Goal: Task Accomplishment & Management: Complete application form

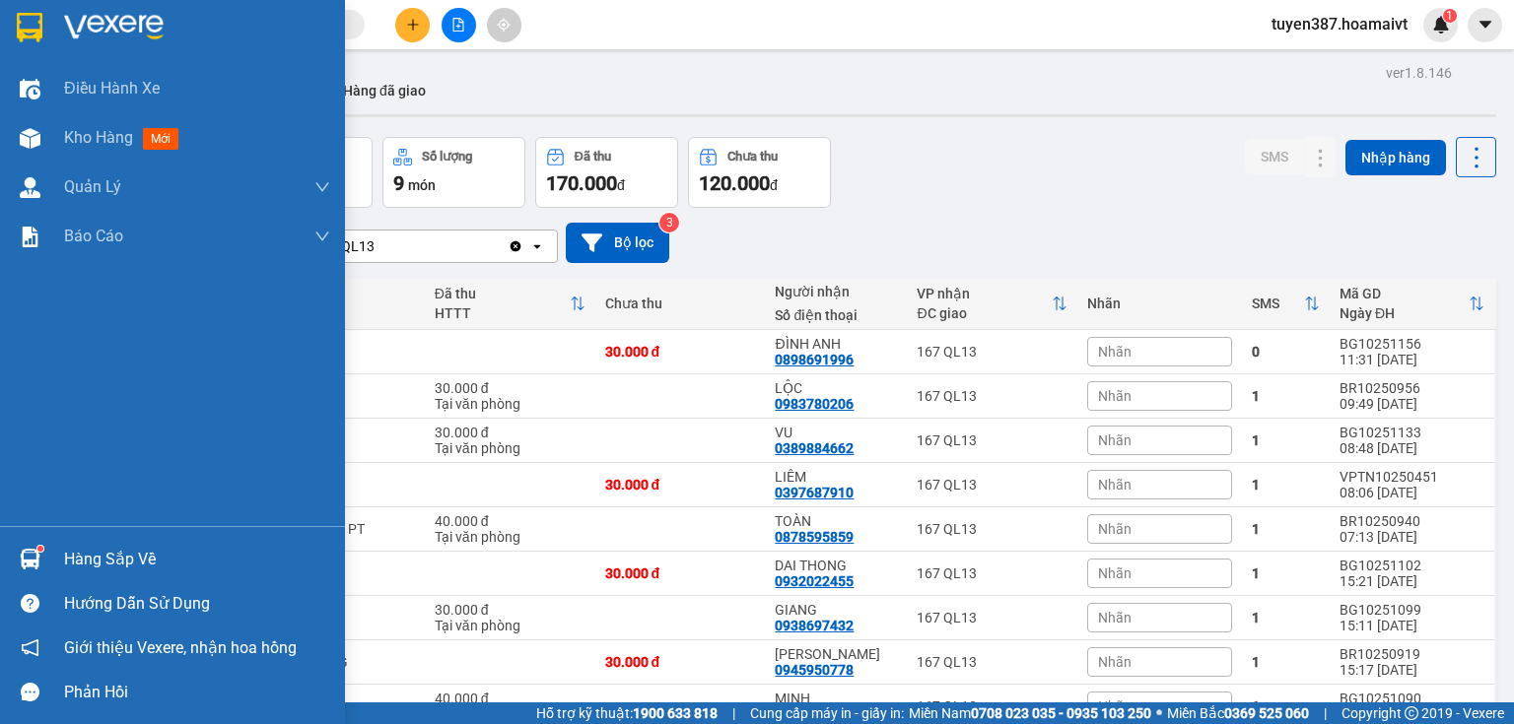
click at [37, 548] on sup at bounding box center [40, 549] width 6 height 6
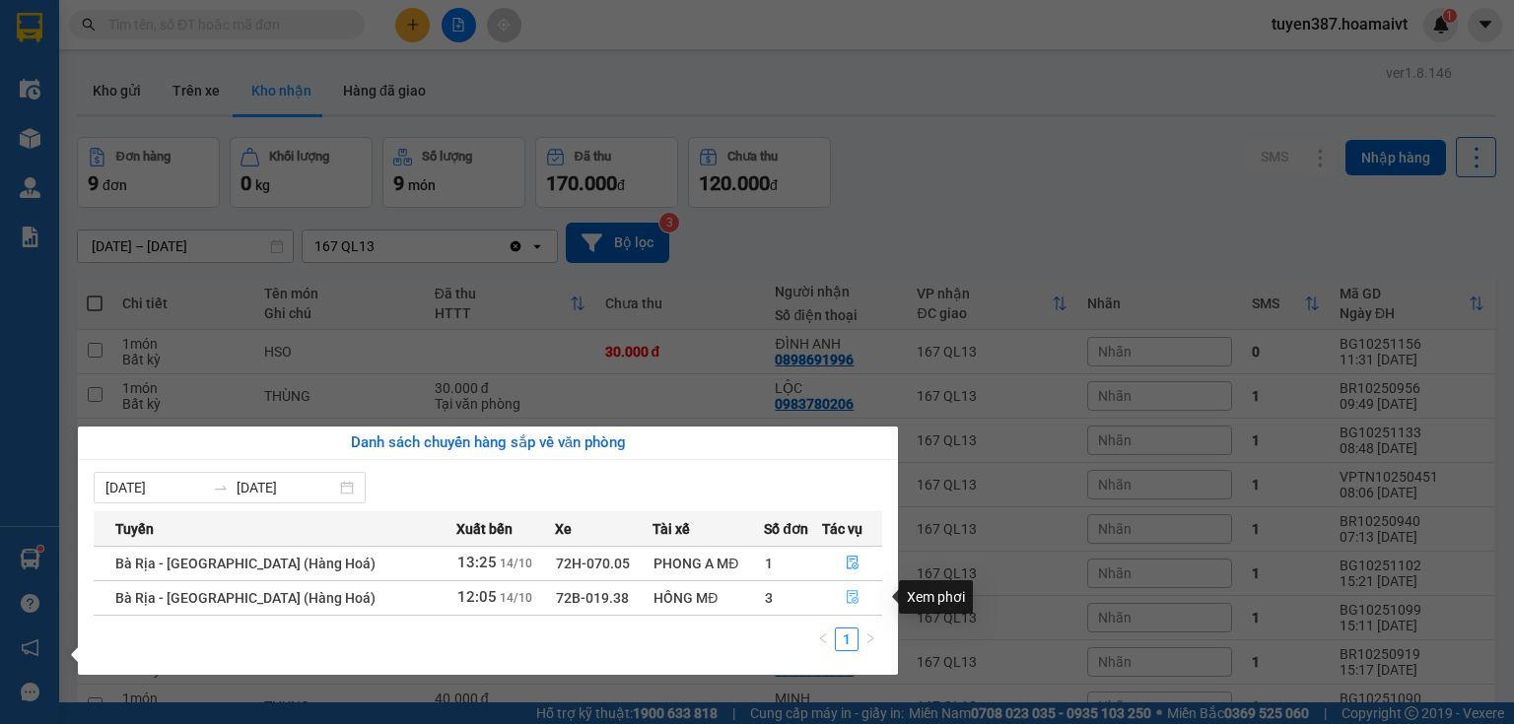
click at [849, 595] on icon "file-done" at bounding box center [853, 597] width 14 height 14
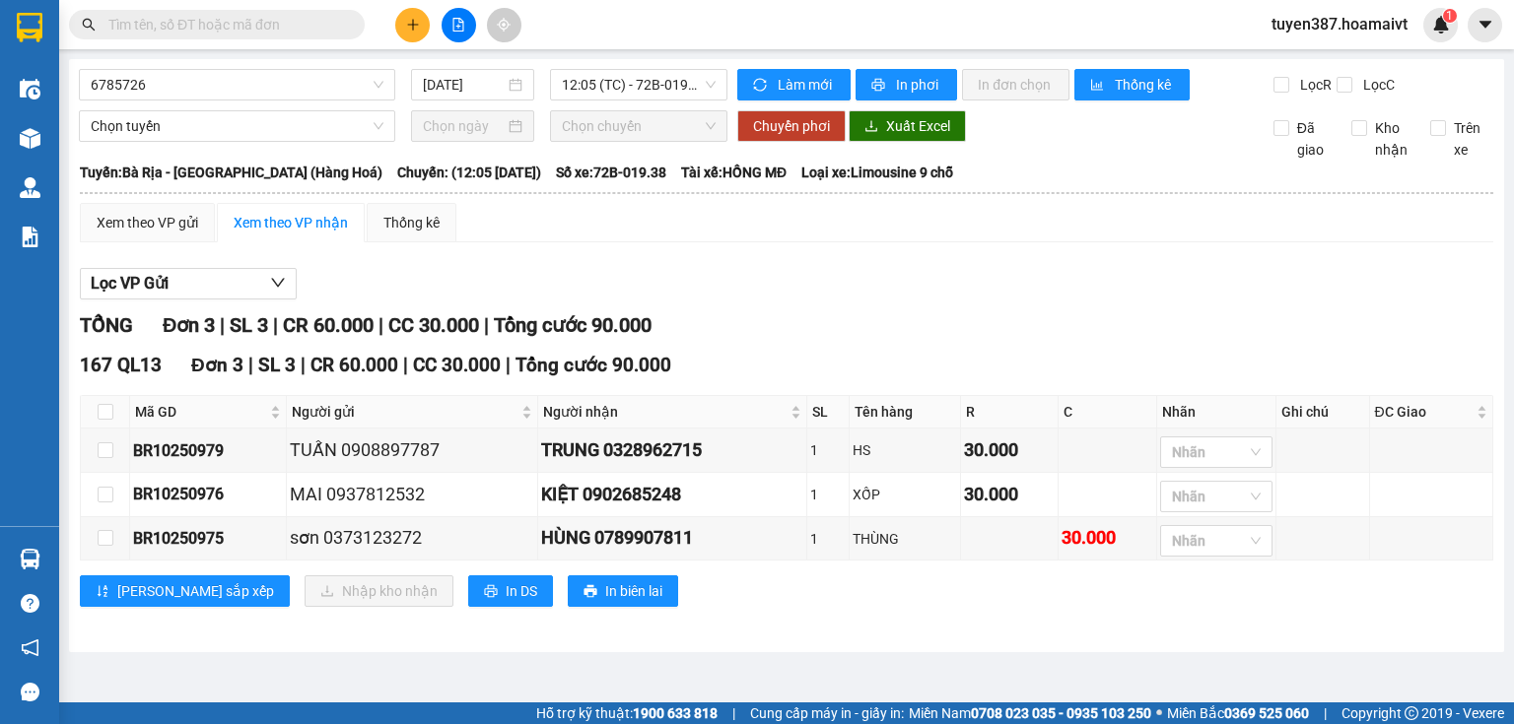
click at [93, 407] on th at bounding box center [105, 412] width 49 height 33
click at [107, 407] on input "checkbox" at bounding box center [106, 412] width 16 height 16
checkbox input "true"
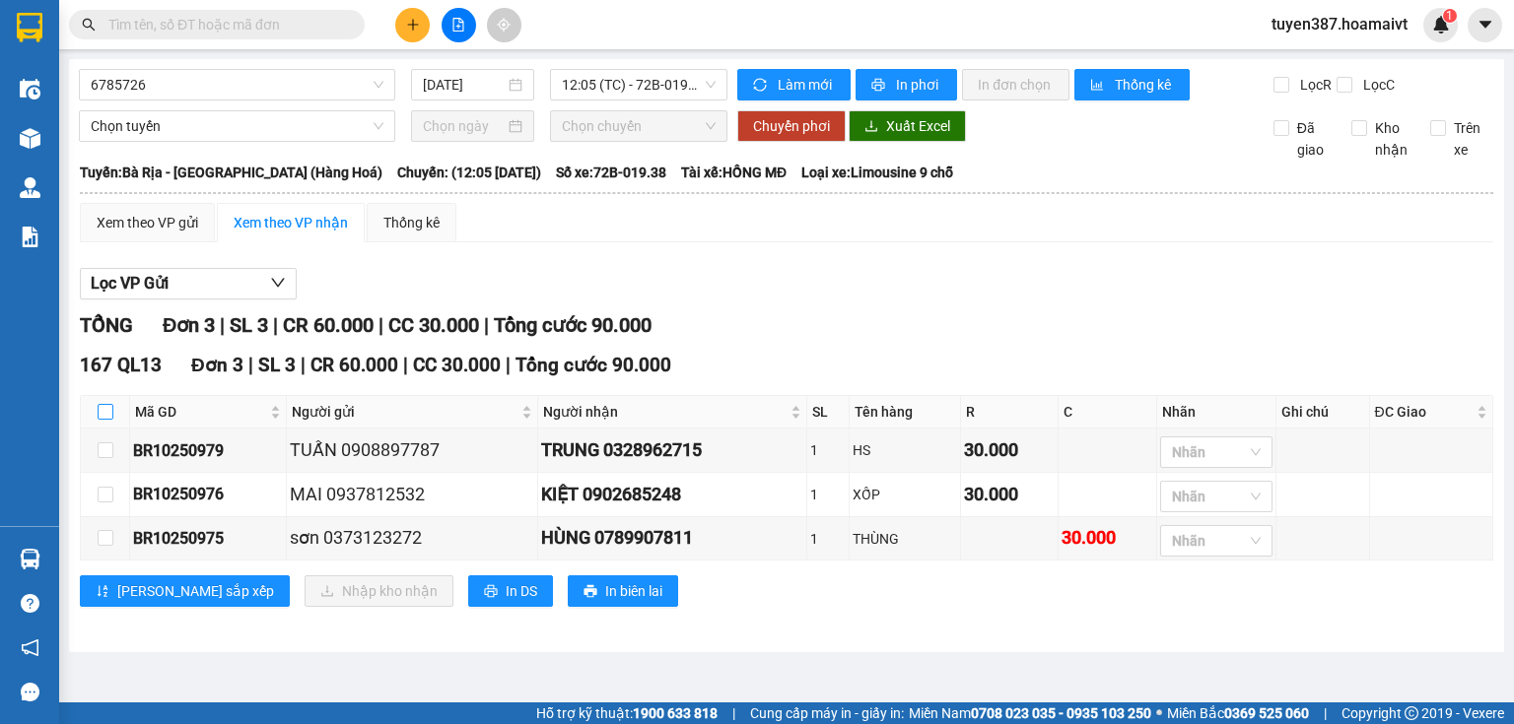
checkbox input "true"
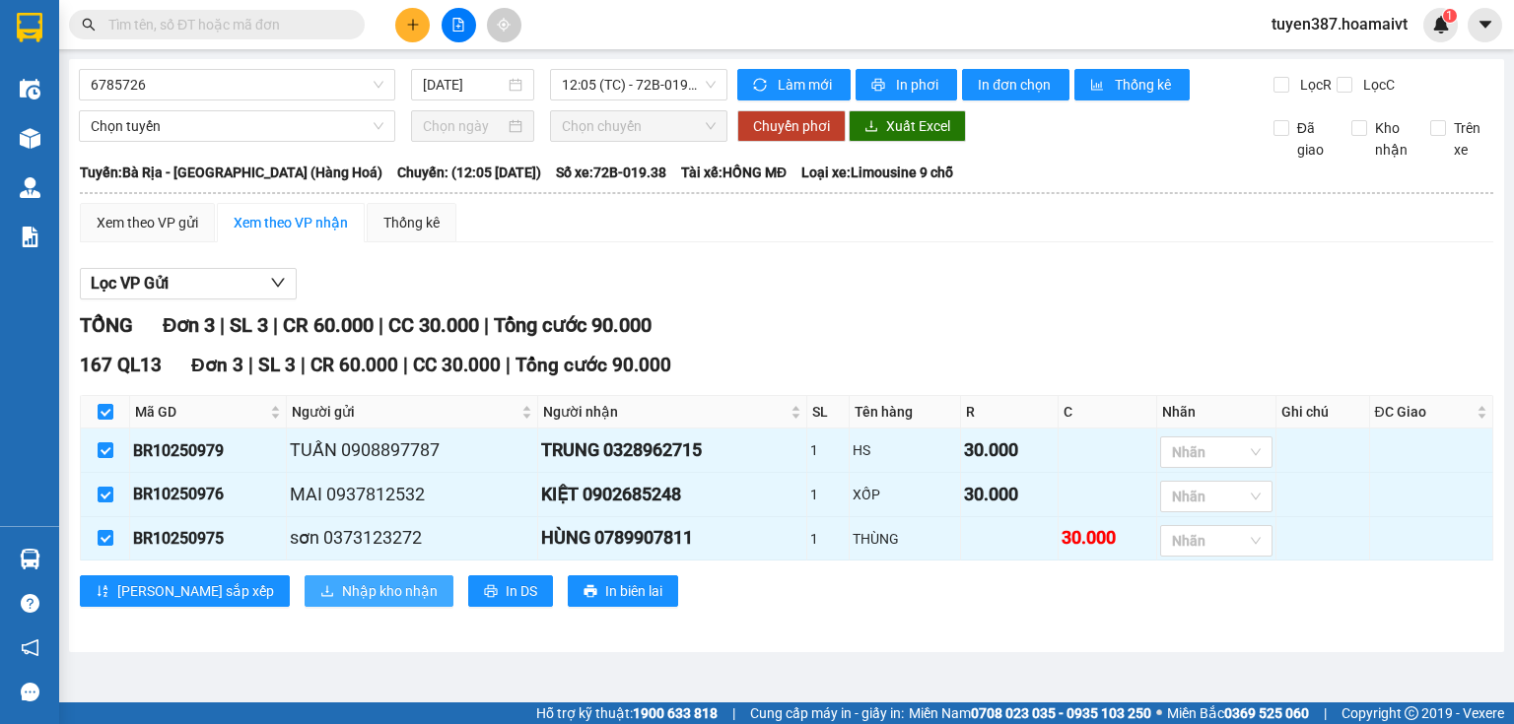
click at [342, 591] on span "Nhập kho nhận" at bounding box center [390, 591] width 96 height 22
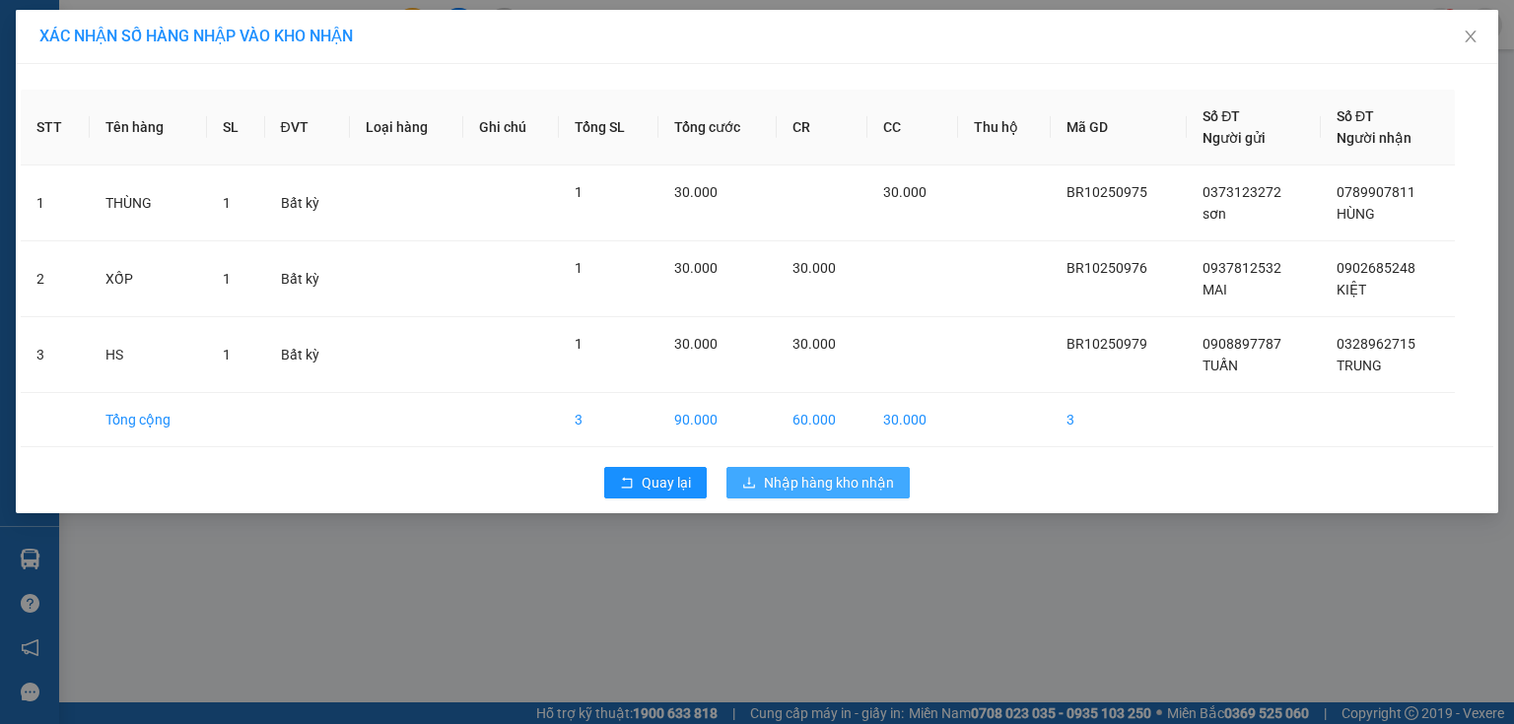
click at [809, 481] on span "Nhập hàng kho nhận" at bounding box center [829, 483] width 130 height 22
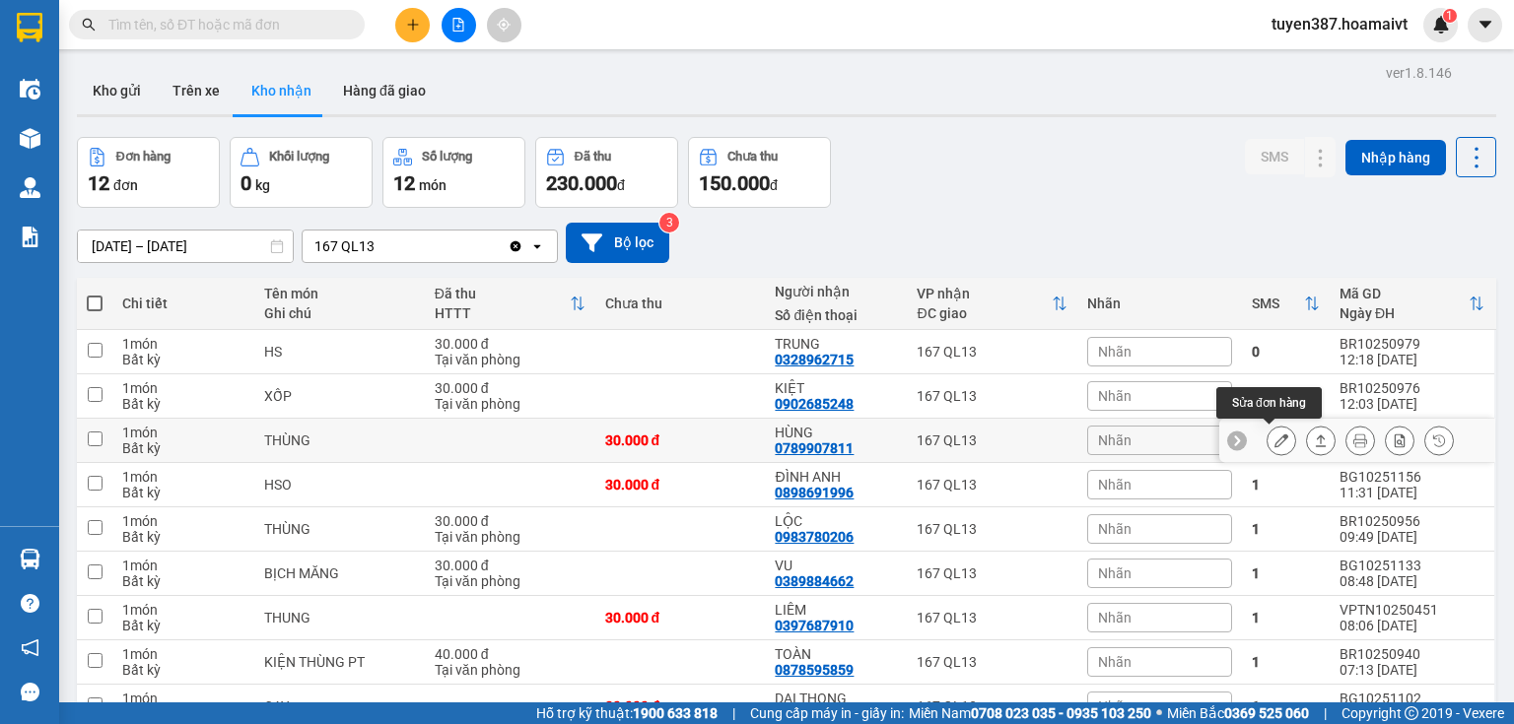
click at [1274, 437] on icon at bounding box center [1281, 441] width 14 height 14
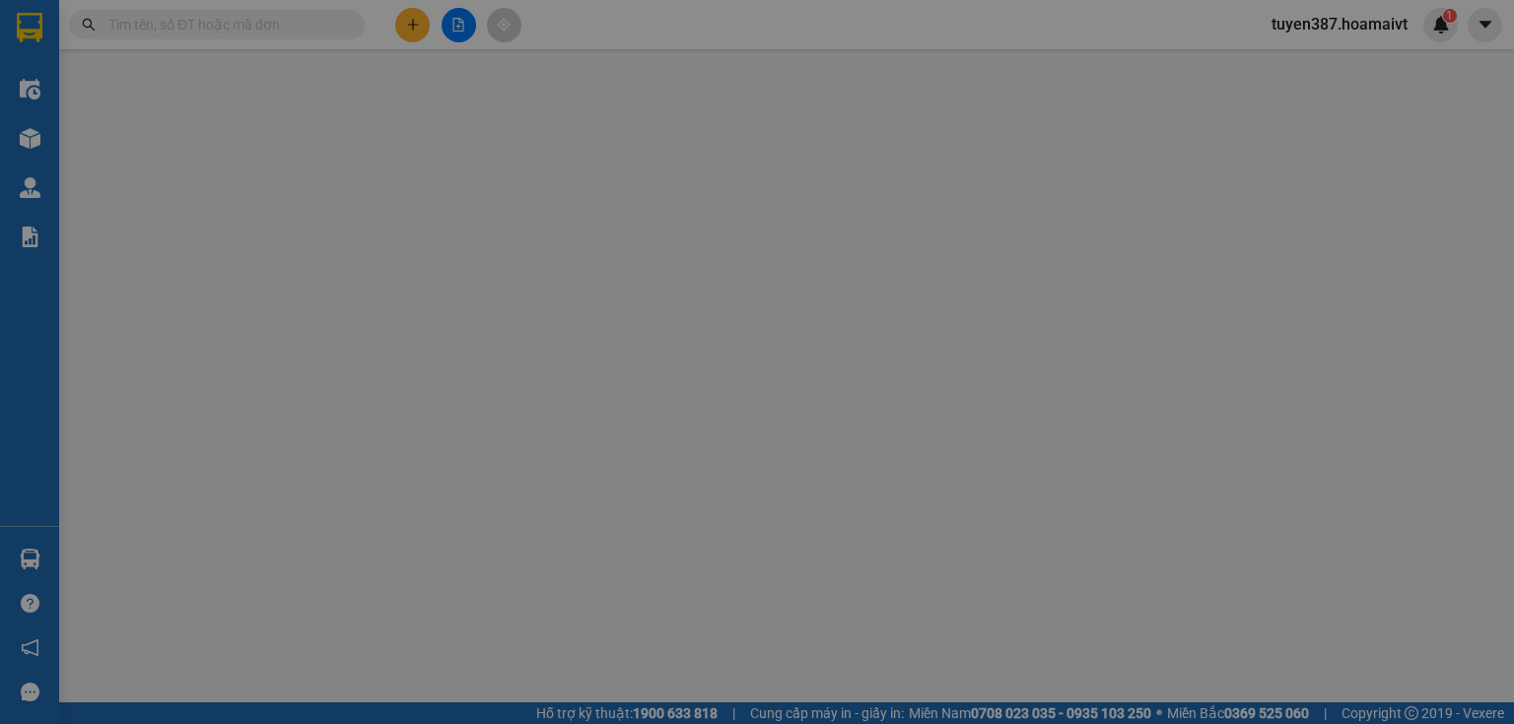
type input "0373123272"
type input "sơn"
type input "0789907811"
type input "HÙNG"
type input "30.000"
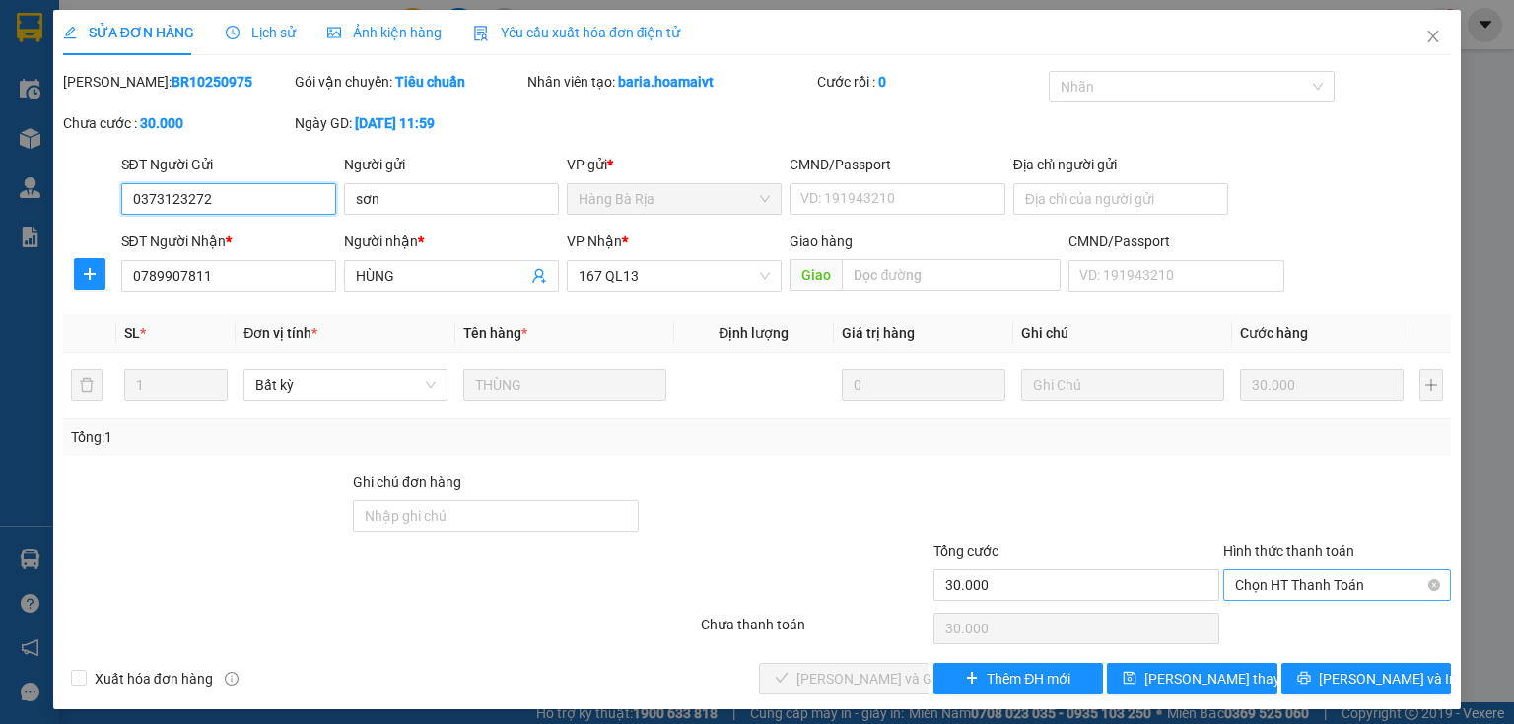
click at [1319, 582] on span "Chọn HT Thanh Toán" at bounding box center [1337, 586] width 204 height 30
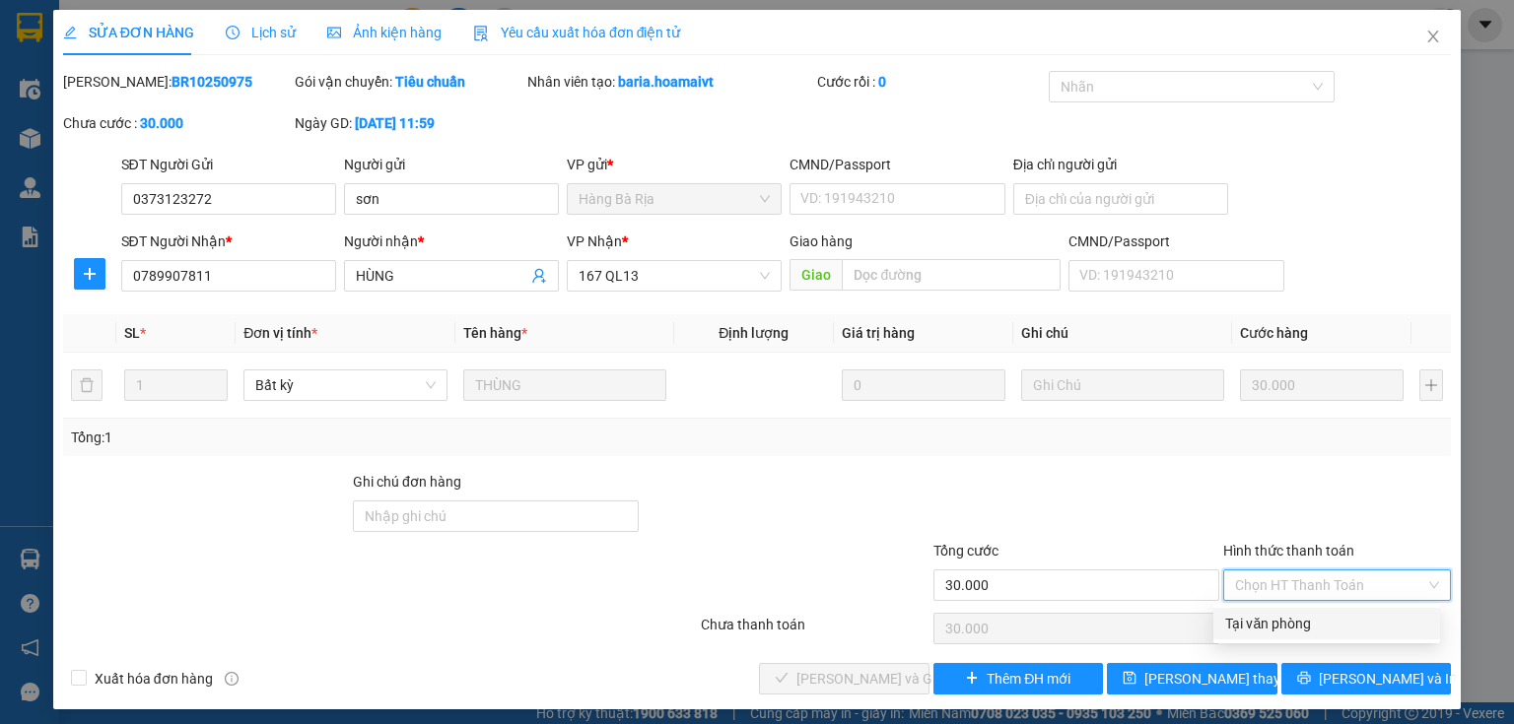
click at [1305, 623] on div "Tại văn phòng" at bounding box center [1326, 624] width 203 height 22
type input "0"
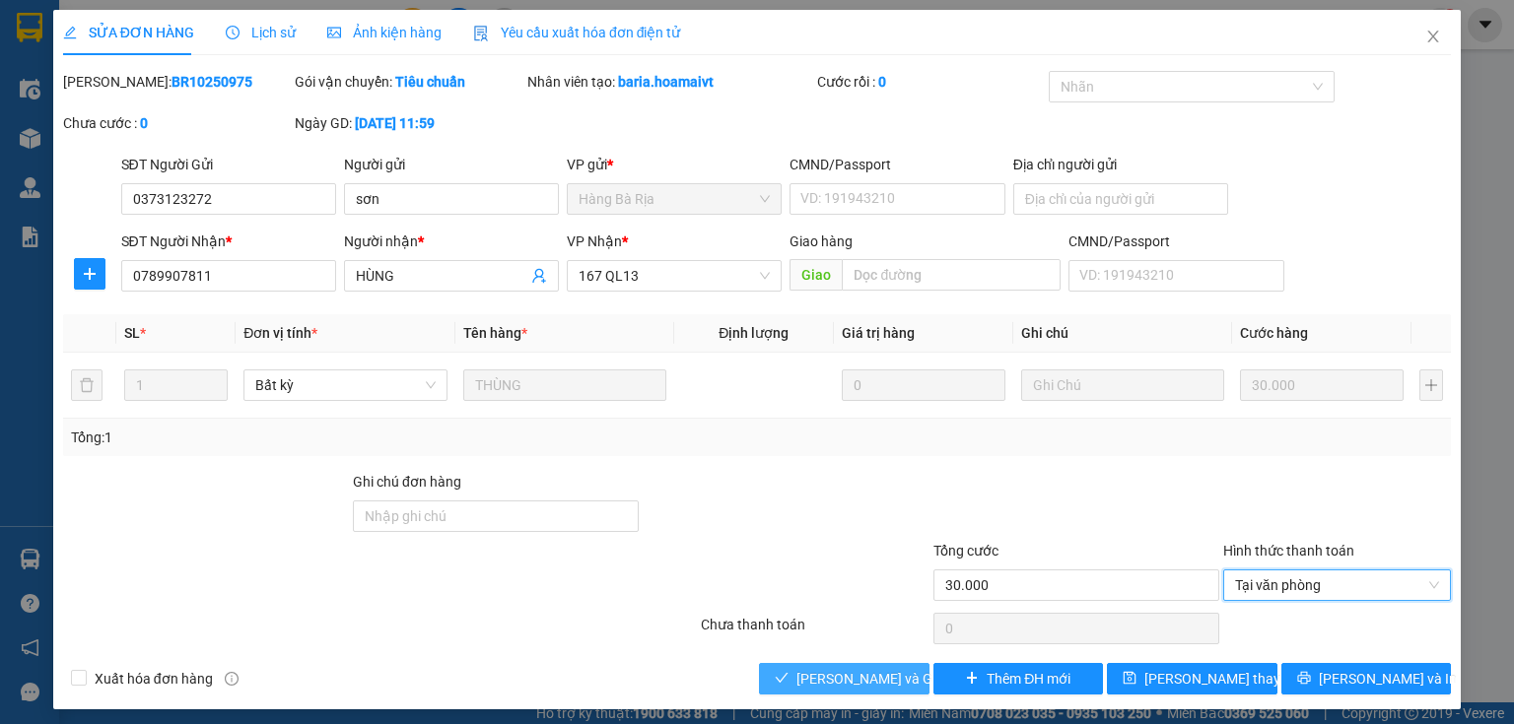
click at [876, 675] on span "[PERSON_NAME] và Giao hàng" at bounding box center [890, 679] width 189 height 22
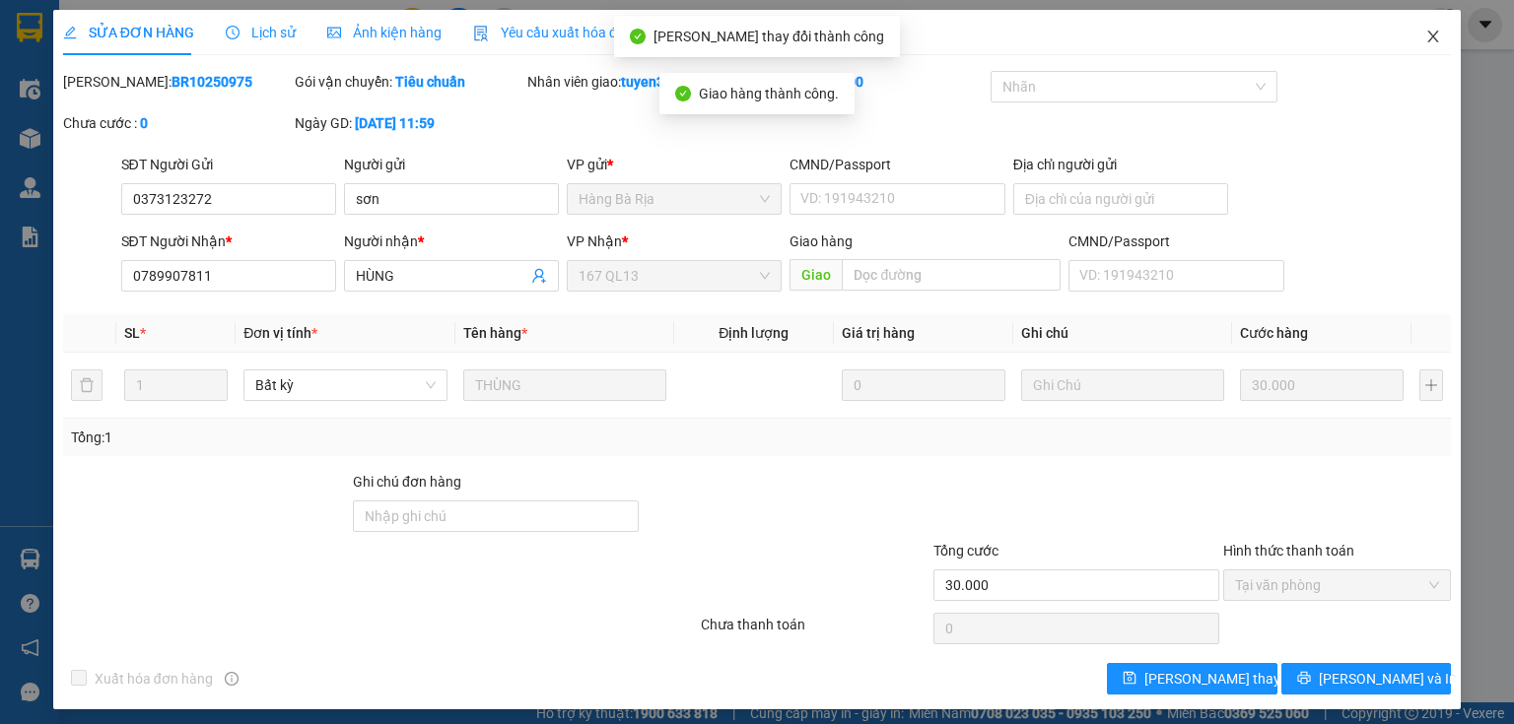
click at [1425, 35] on icon "close" at bounding box center [1433, 37] width 16 height 16
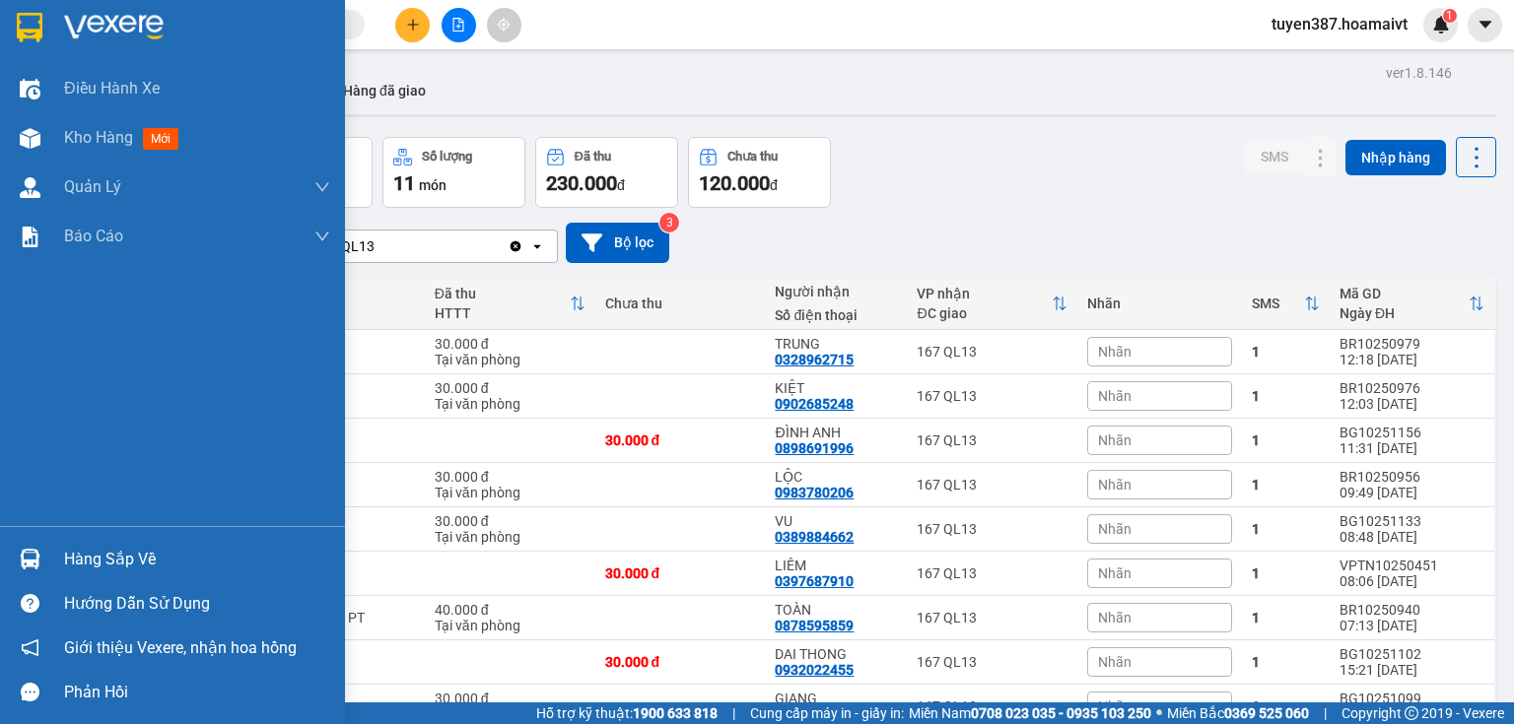
click at [43, 552] on div at bounding box center [30, 559] width 34 height 34
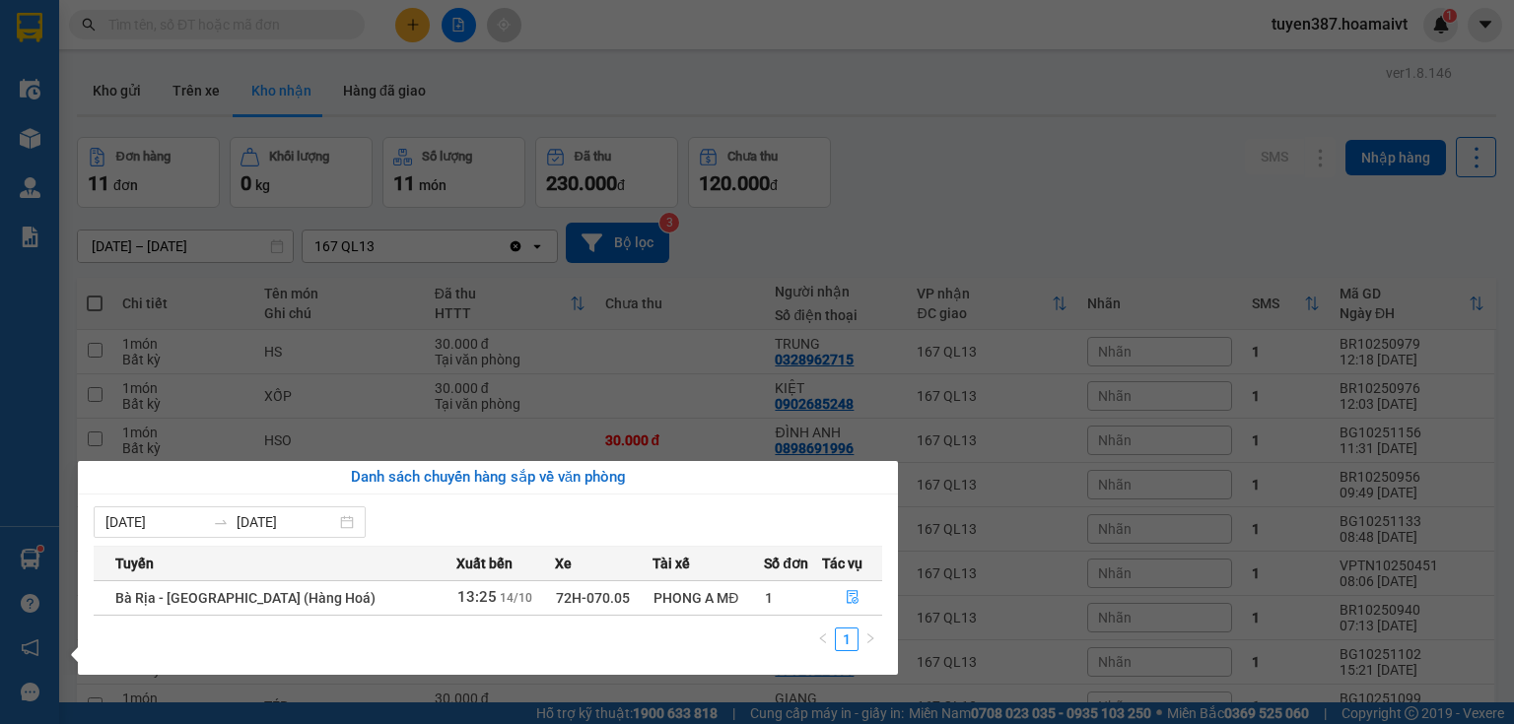
click at [982, 203] on section "Kết quả tìm kiếm ( 4 ) Bộ lọc Mã ĐH Trạng thái Món hàng Tổng cước Chưa cước Nhã…" at bounding box center [757, 362] width 1514 height 724
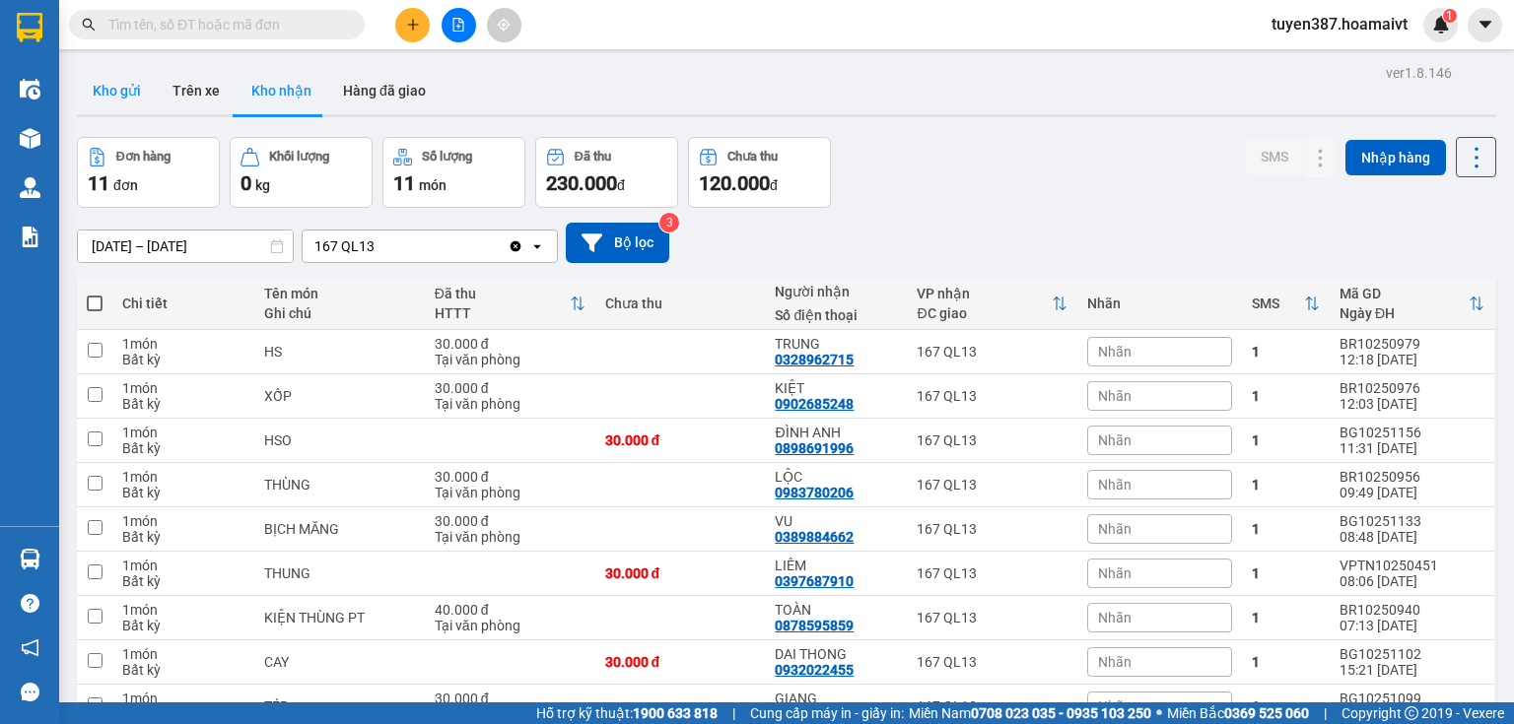
click at [116, 100] on button "Kho gửi" at bounding box center [117, 90] width 80 height 47
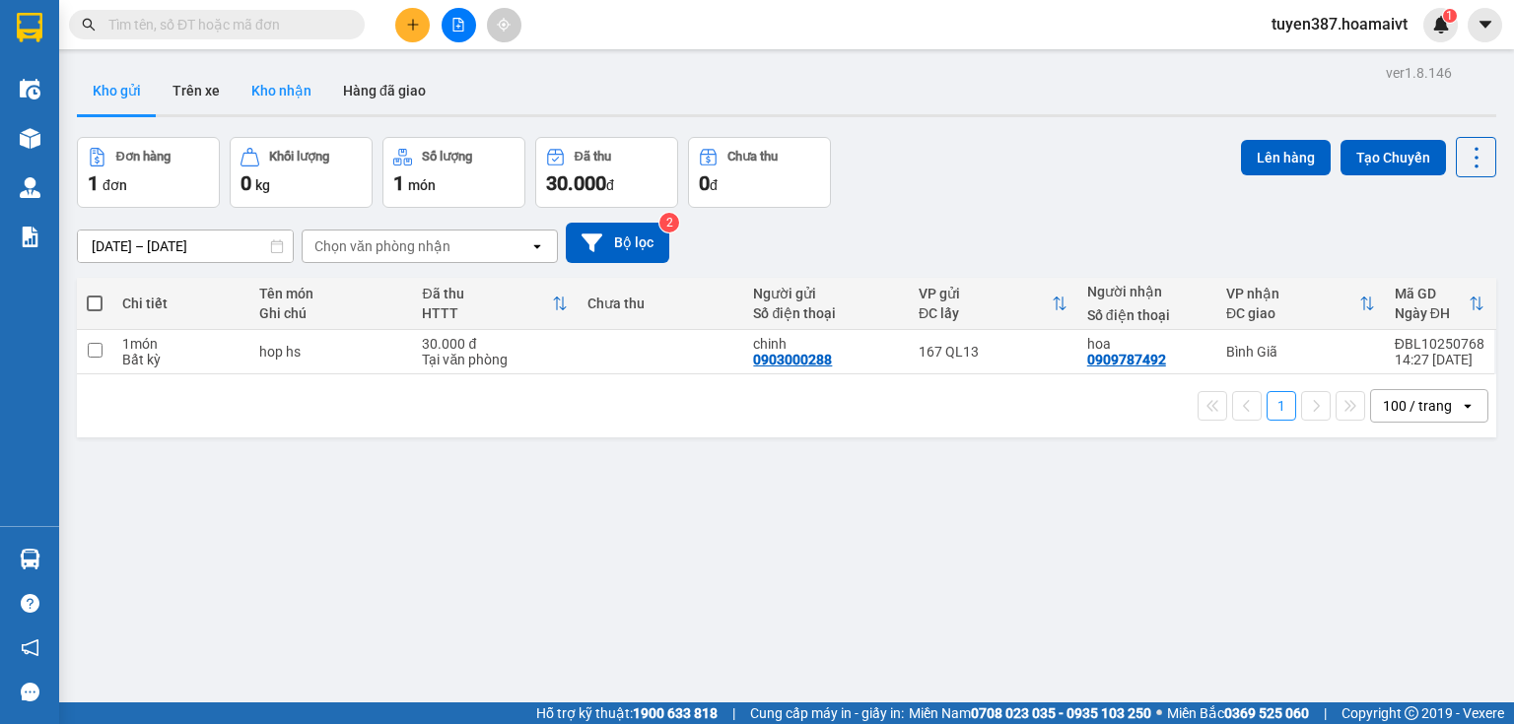
click at [290, 88] on button "Kho nhận" at bounding box center [282, 90] width 92 height 47
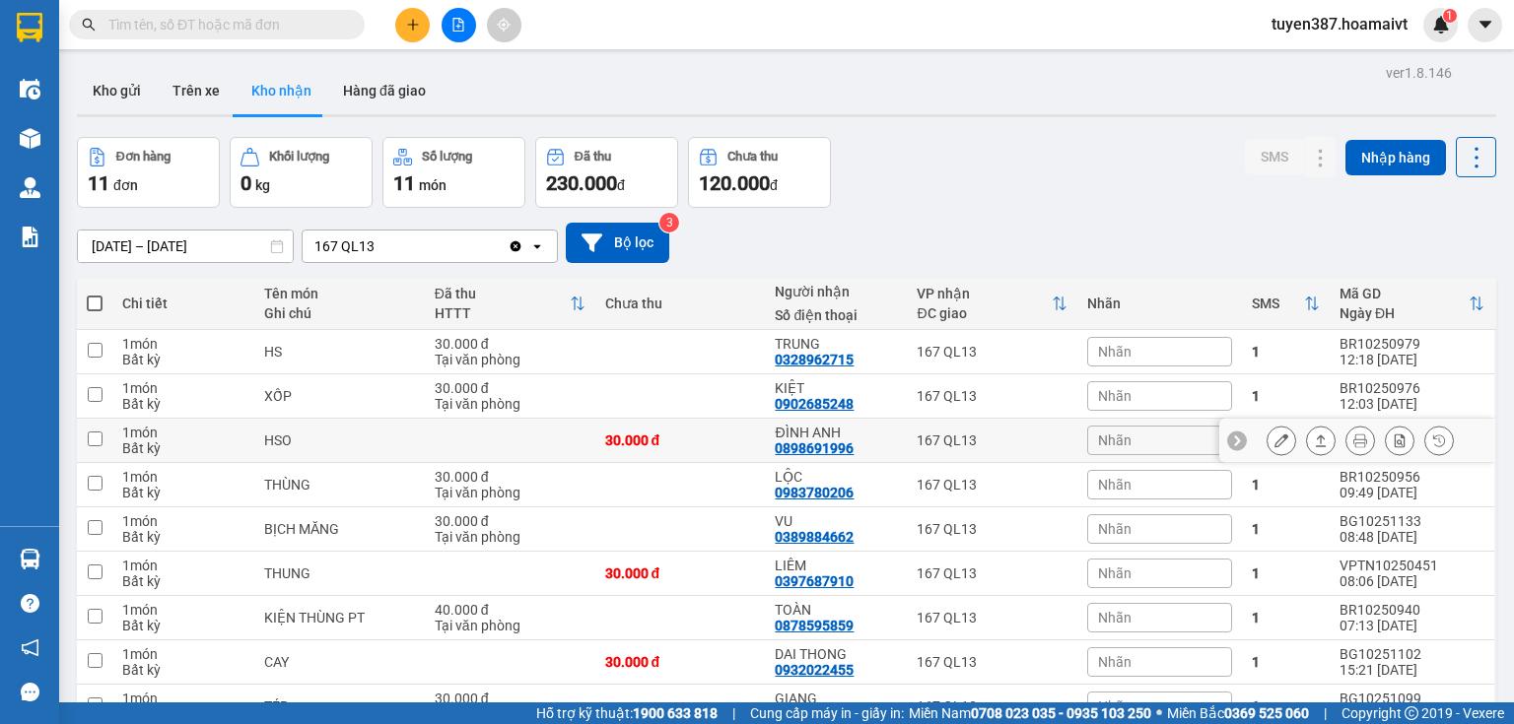
click at [1267, 444] on button at bounding box center [1281, 441] width 28 height 34
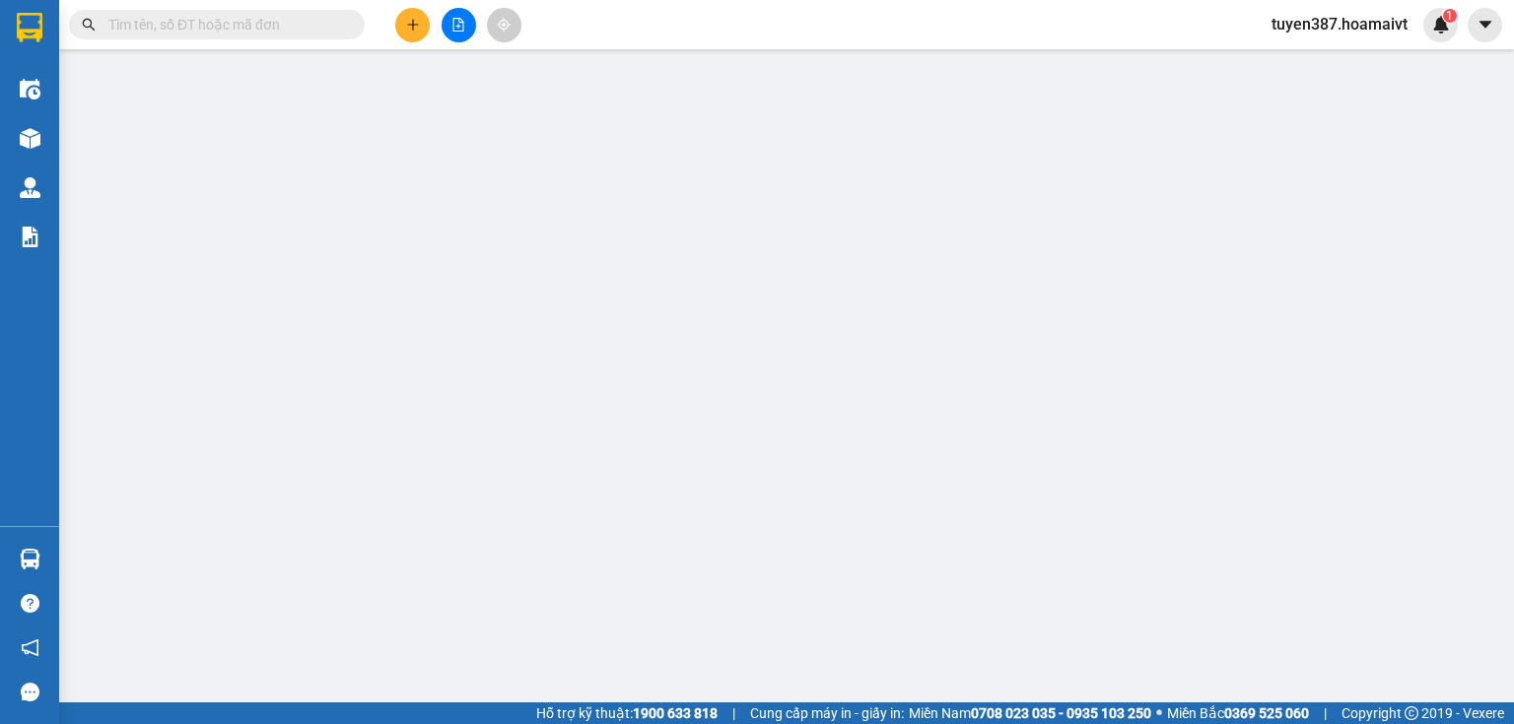
type input "0979757529"
type input "0898691996"
type input "ĐÌNH ANH"
type input "30.000"
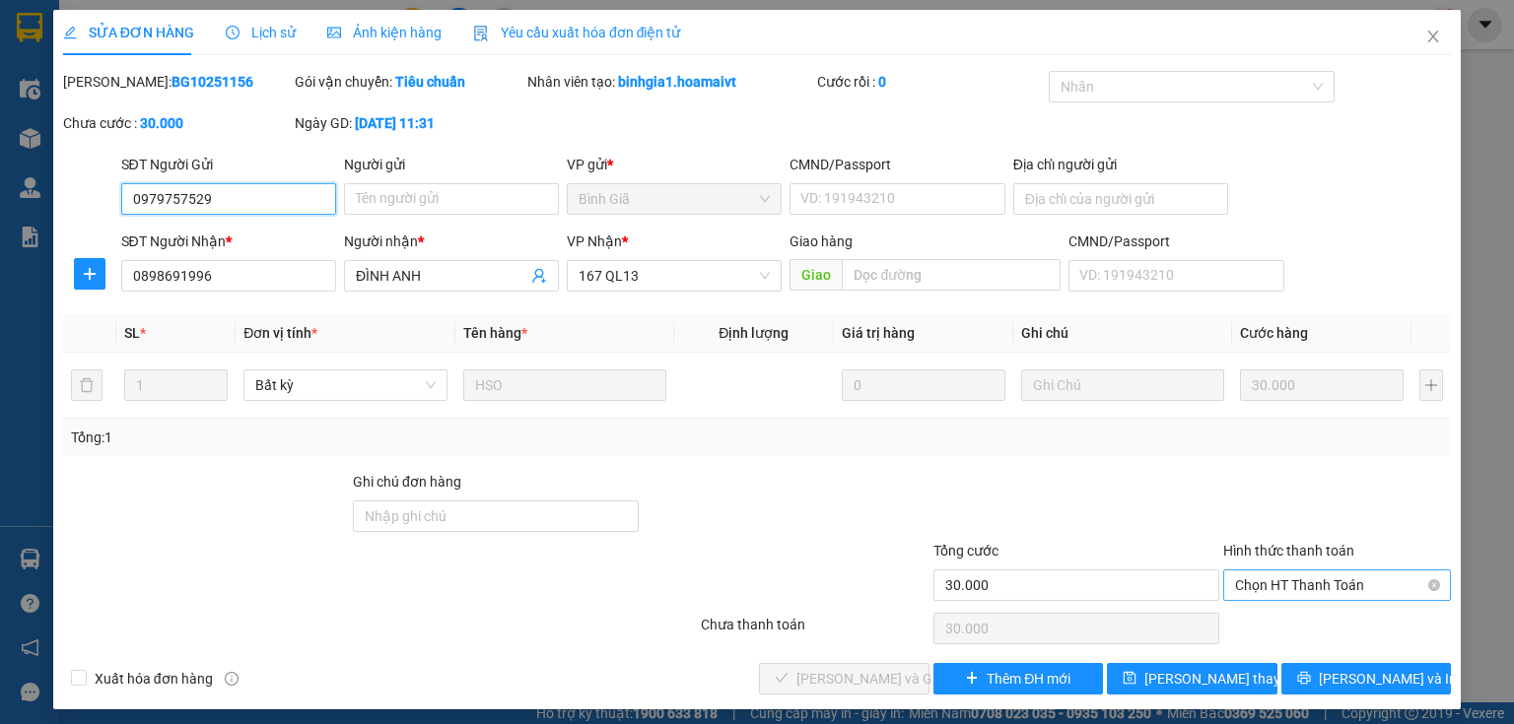
click at [1288, 587] on span "Chọn HT Thanh Toán" at bounding box center [1337, 586] width 204 height 30
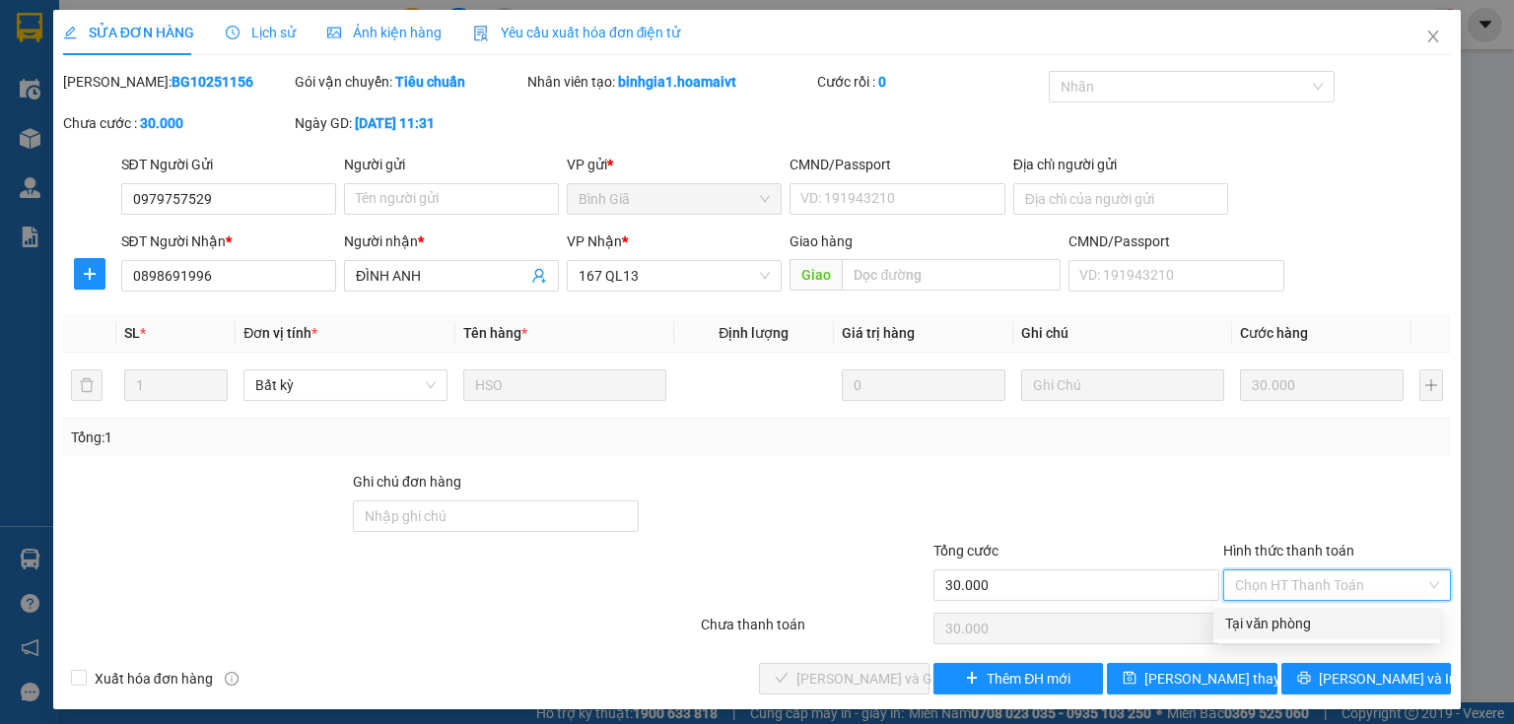
click at [1279, 628] on div "Tại văn phòng" at bounding box center [1326, 624] width 203 height 22
type input "0"
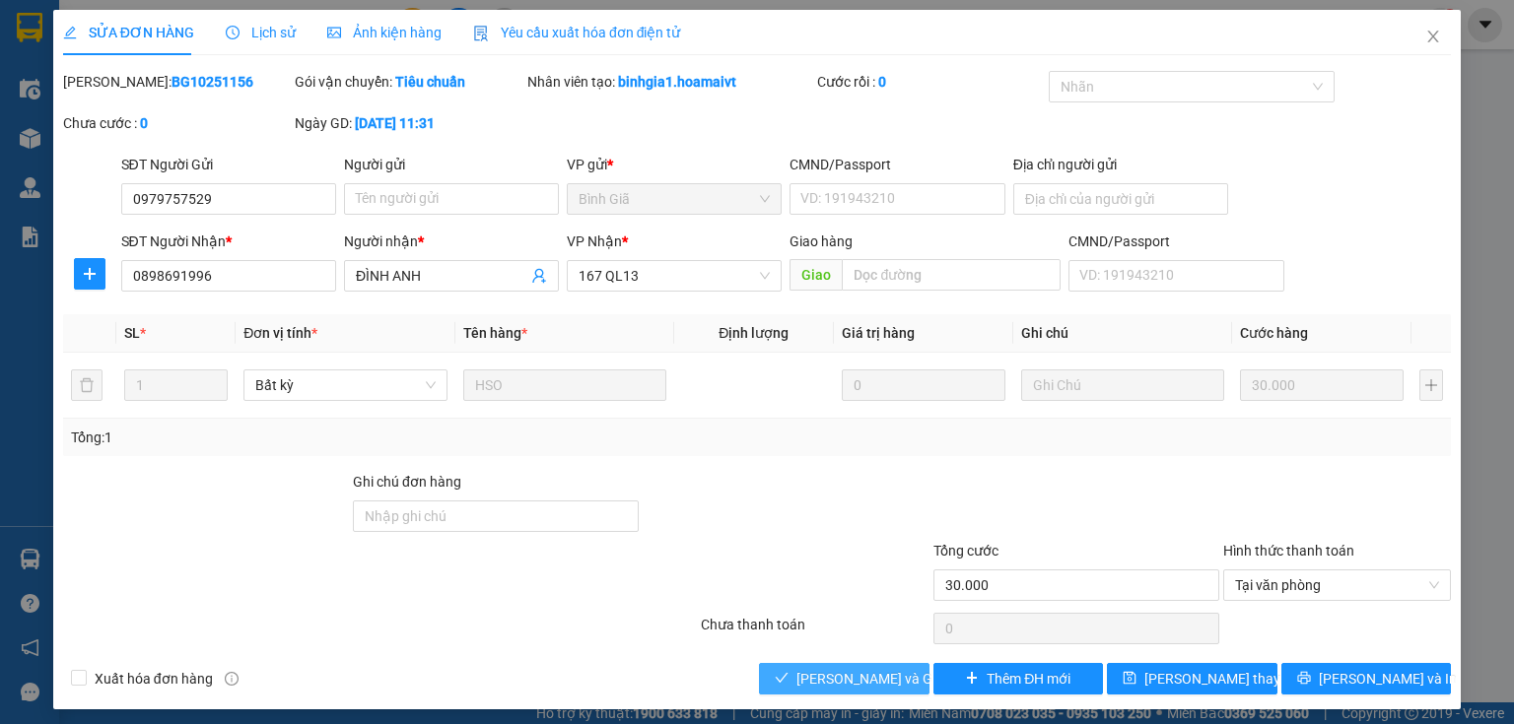
click at [824, 680] on span "[PERSON_NAME] và Giao hàng" at bounding box center [890, 679] width 189 height 22
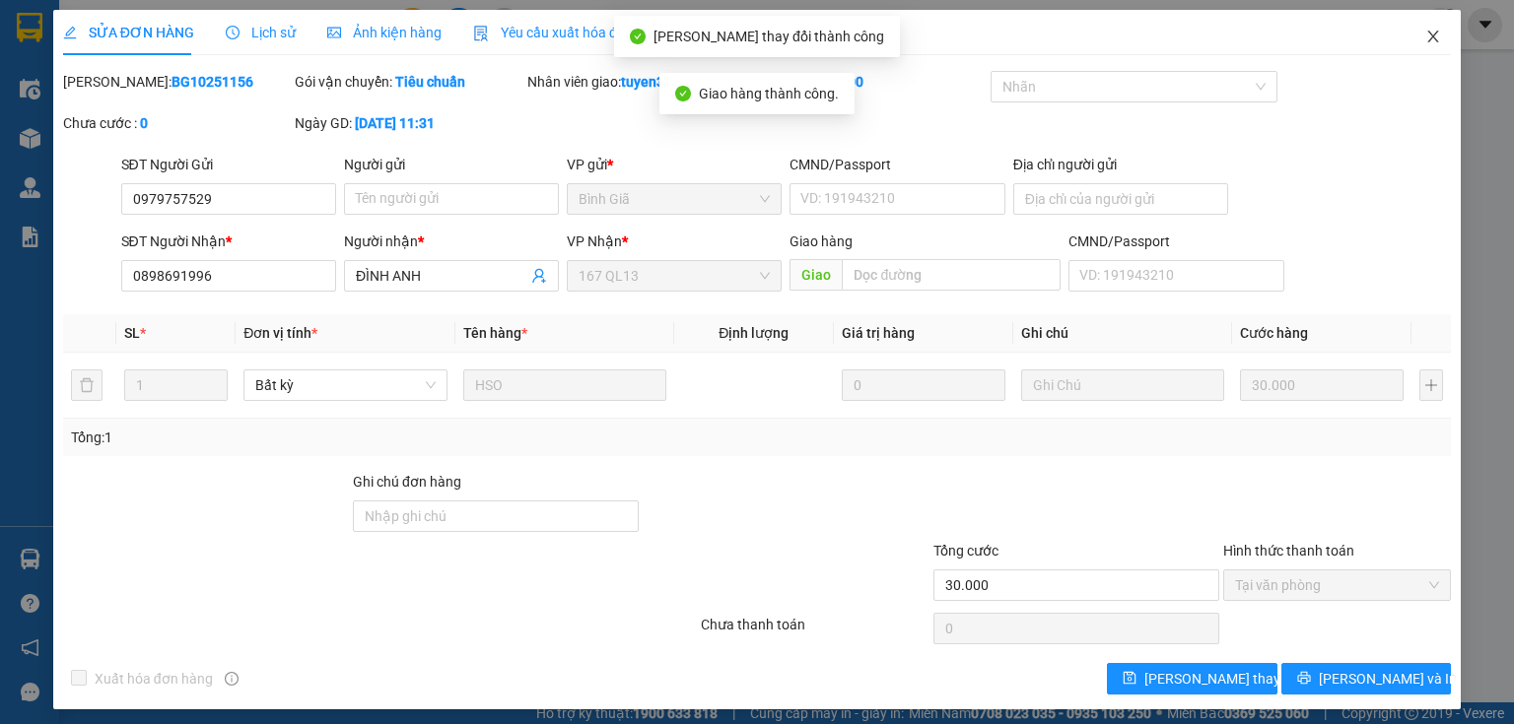
click at [1425, 35] on icon "close" at bounding box center [1433, 37] width 16 height 16
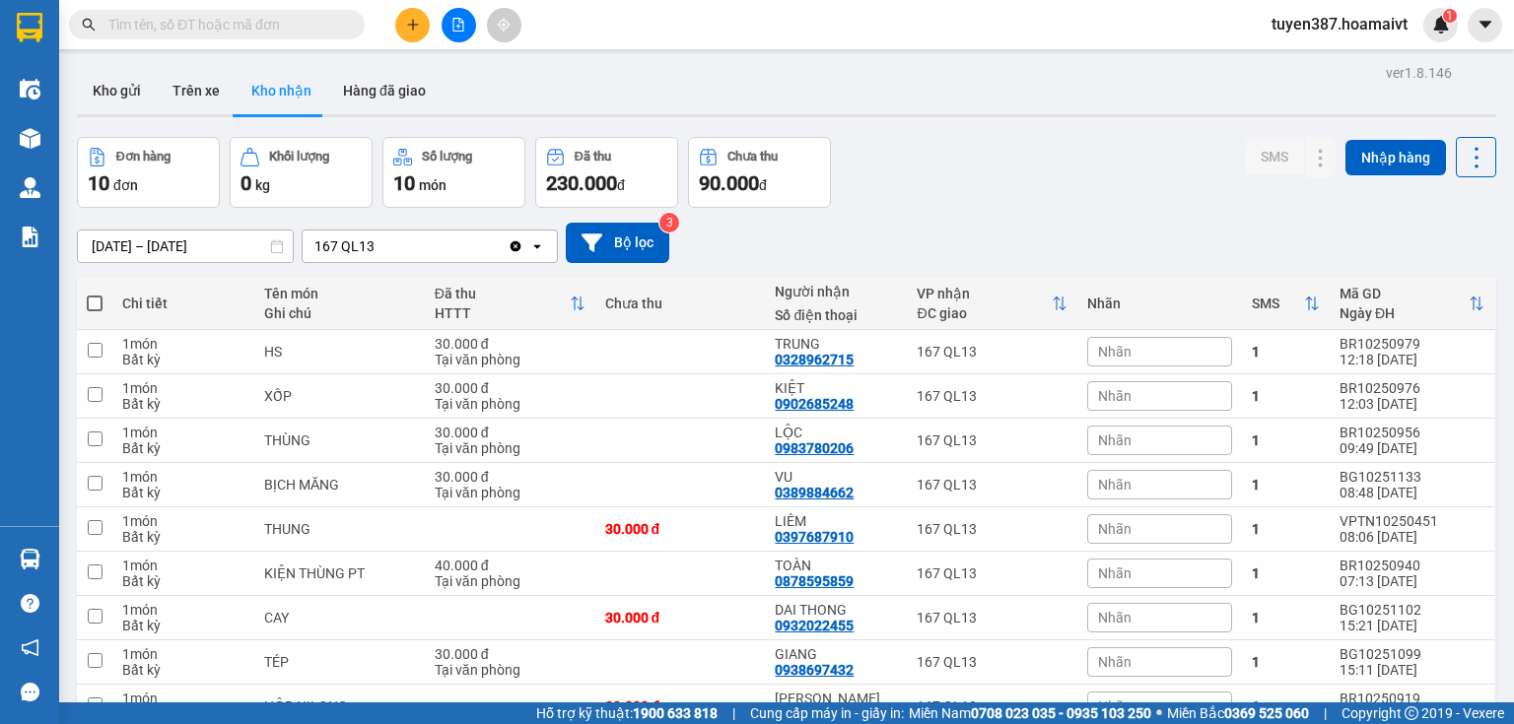
click at [169, 246] on input "[DATE] – [DATE]" at bounding box center [185, 247] width 215 height 32
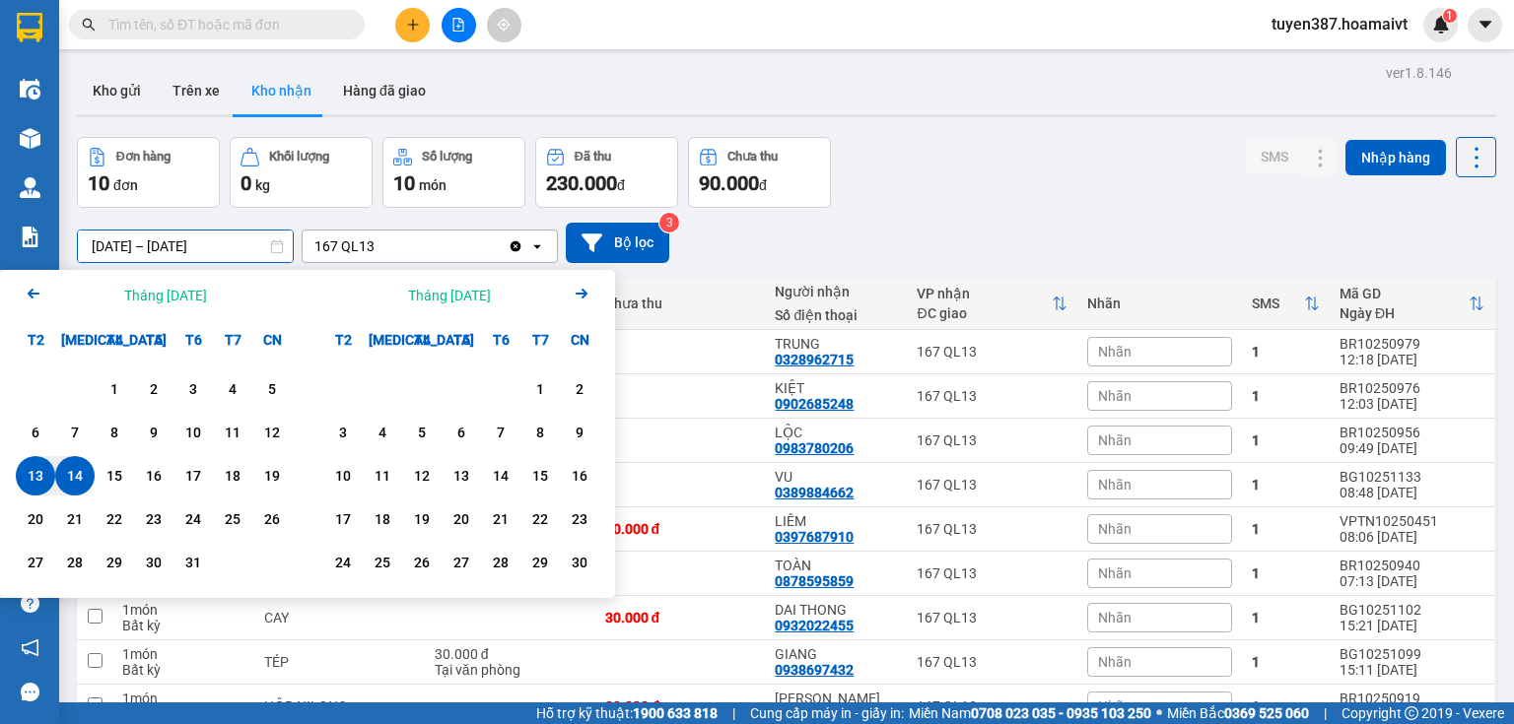
click at [32, 292] on icon "Arrow Left" at bounding box center [34, 294] width 24 height 24
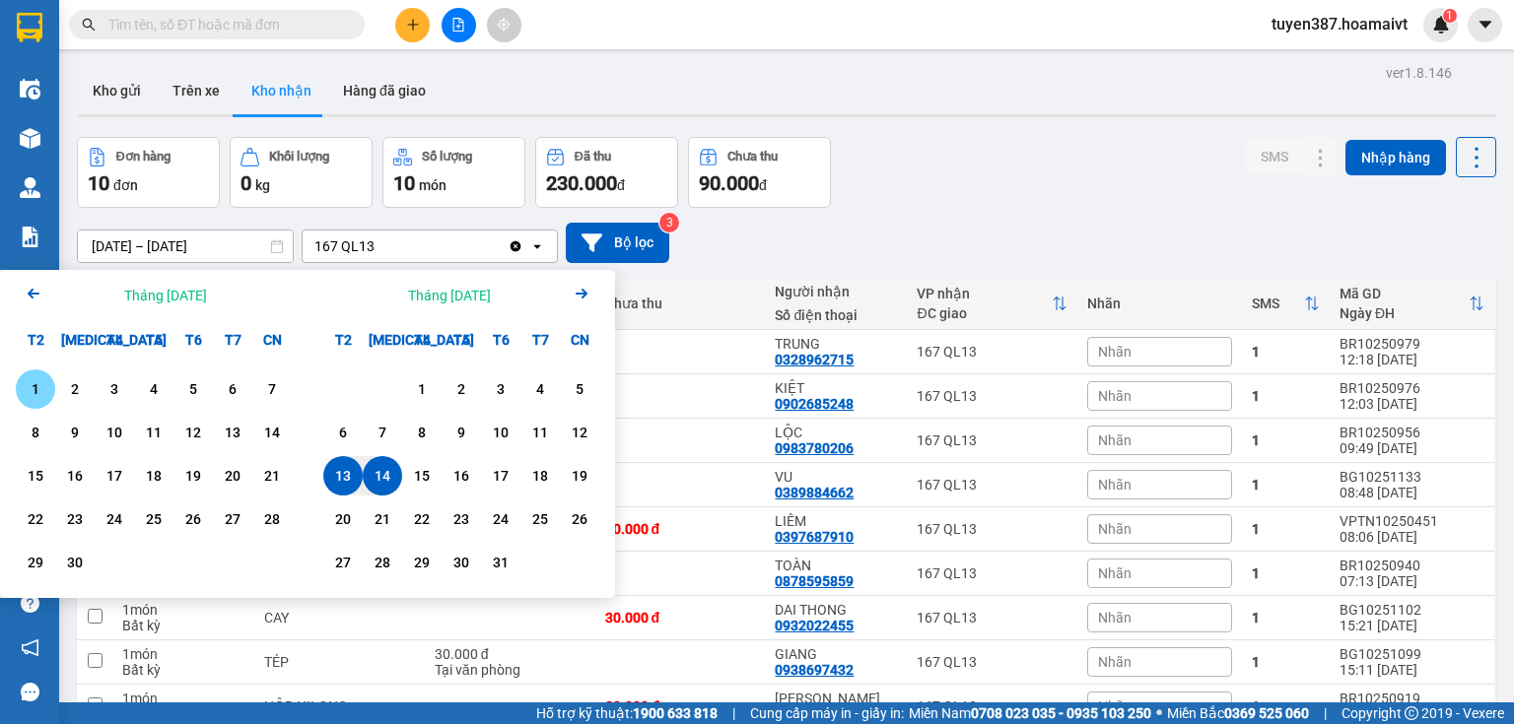
click at [34, 387] on div "1" at bounding box center [36, 389] width 28 height 24
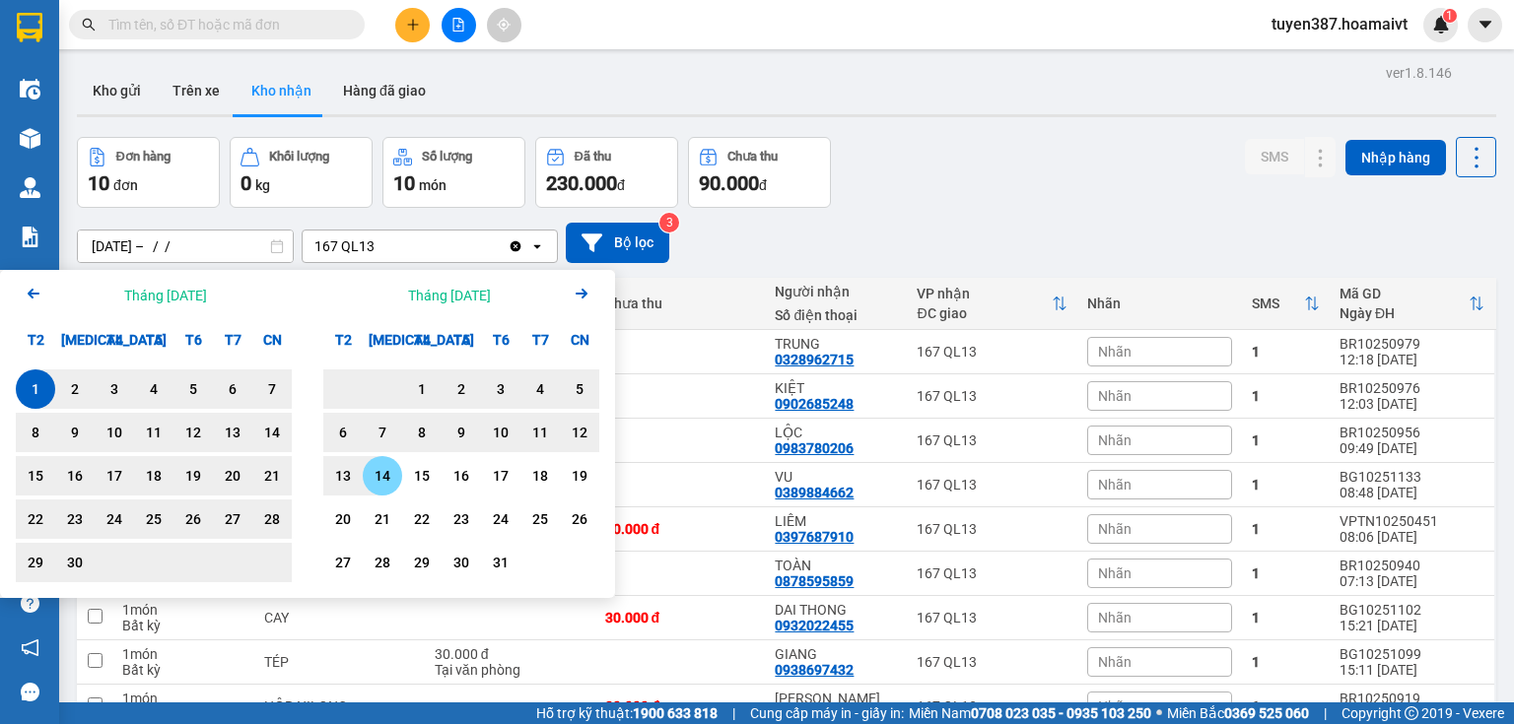
click at [387, 480] on div "14" at bounding box center [383, 476] width 28 height 24
type input "[DATE] – [DATE]"
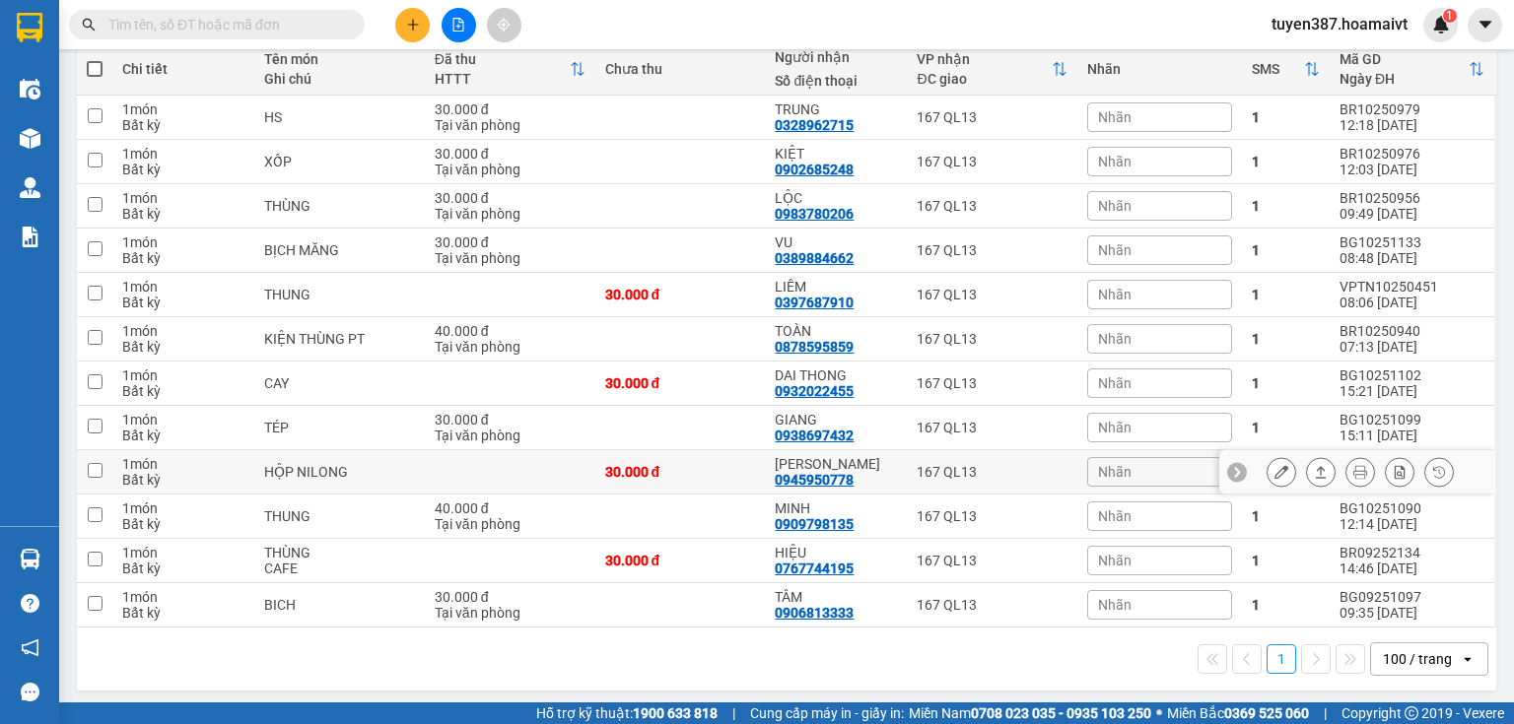
scroll to position [237, 0]
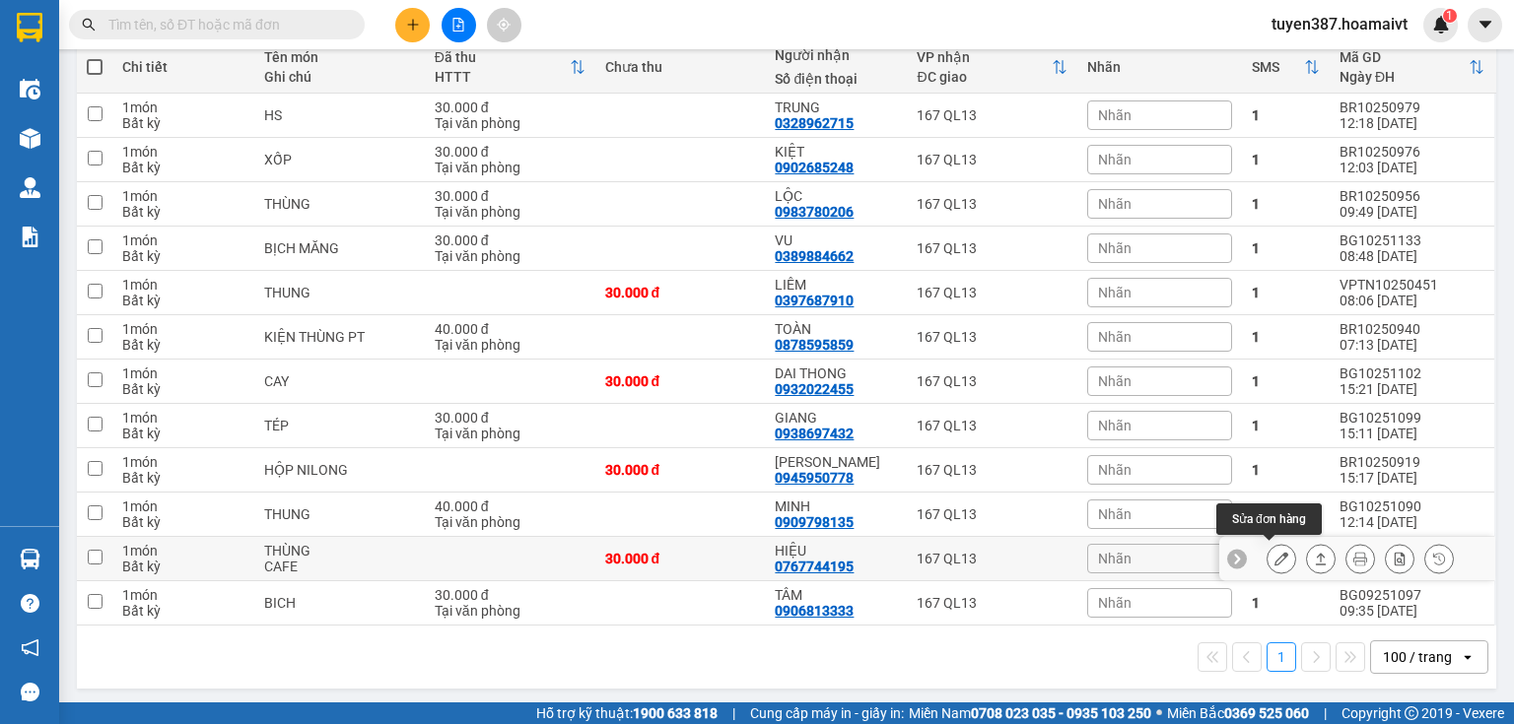
click at [1274, 557] on icon at bounding box center [1281, 559] width 14 height 14
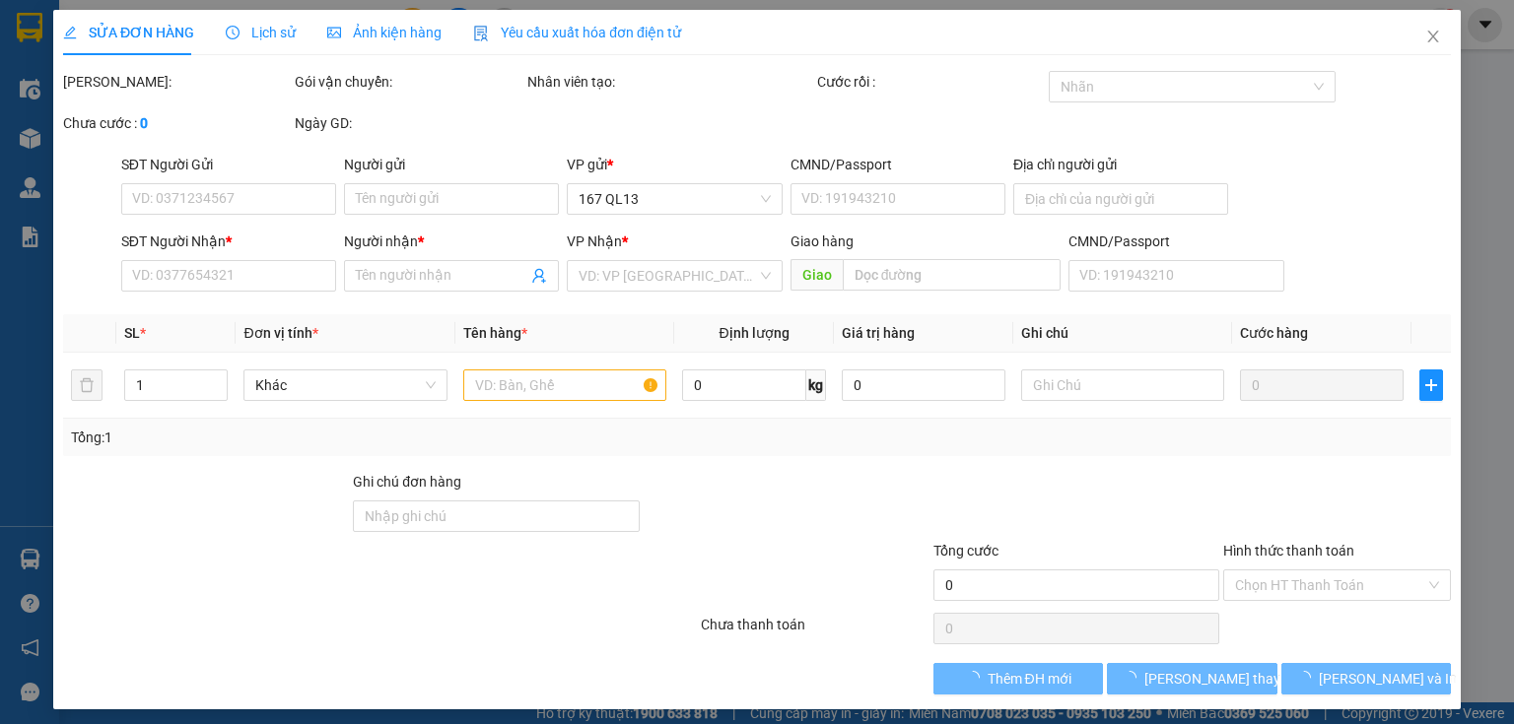
type input "0338752787"
type input "NHƯ"
type input "077093004016"
type input "0767744195"
type input "HIỆU"
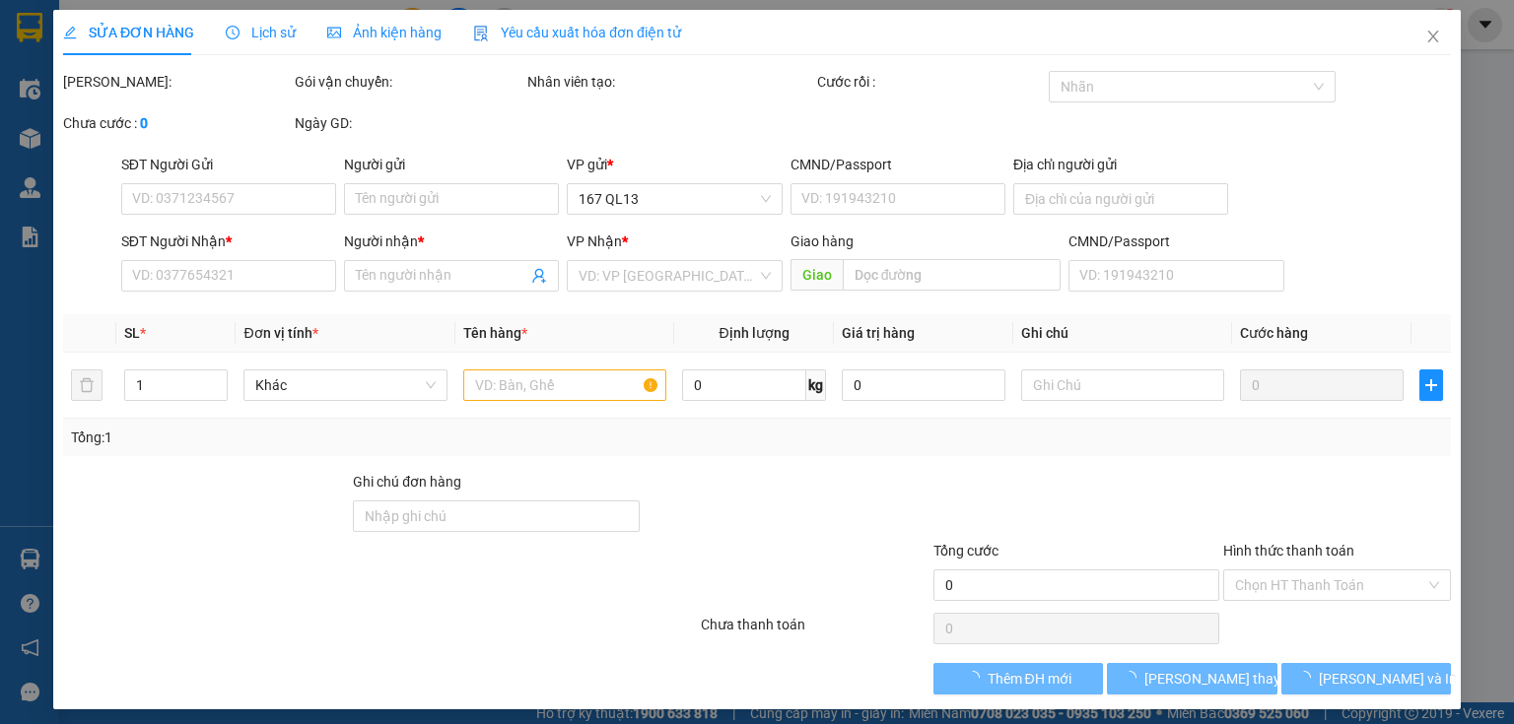
type input "30.000"
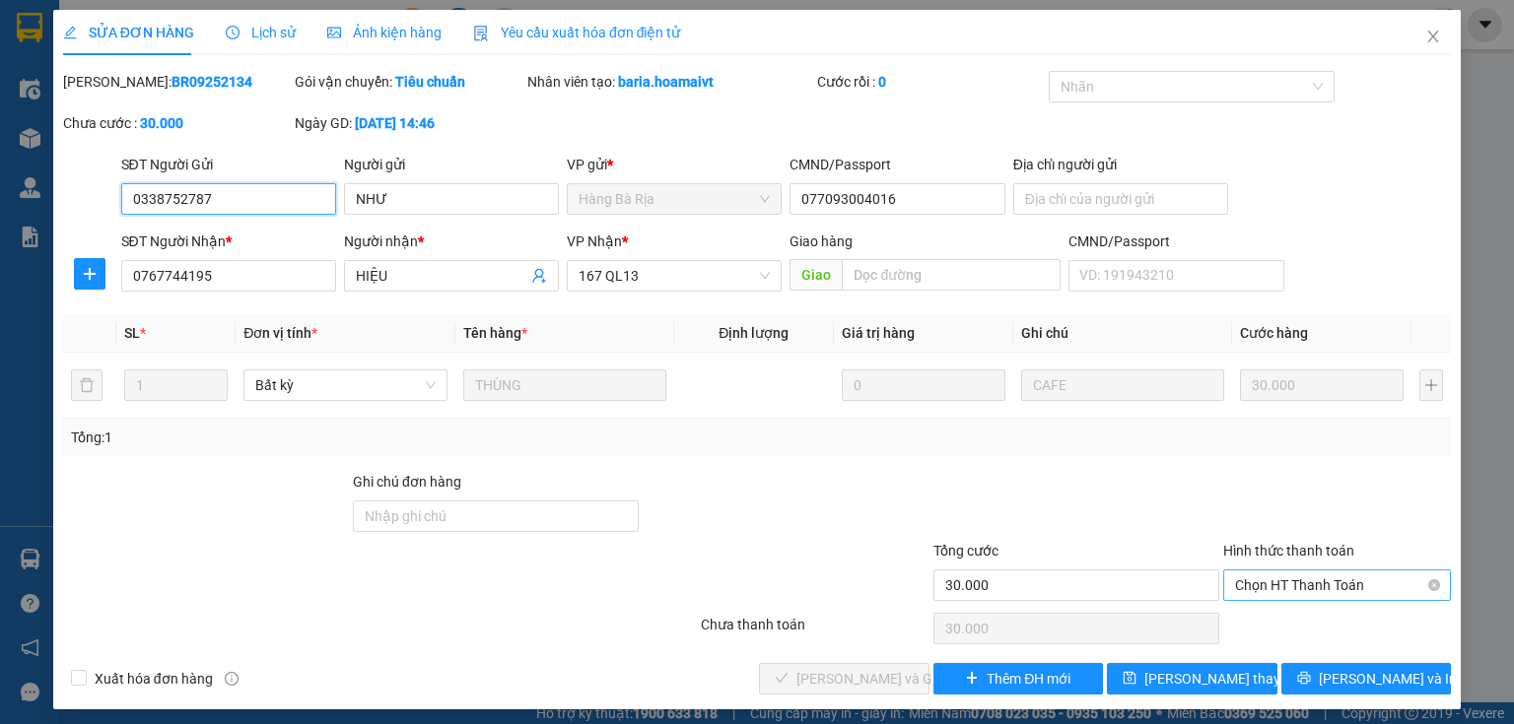
click at [1299, 579] on span "Chọn HT Thanh Toán" at bounding box center [1337, 586] width 204 height 30
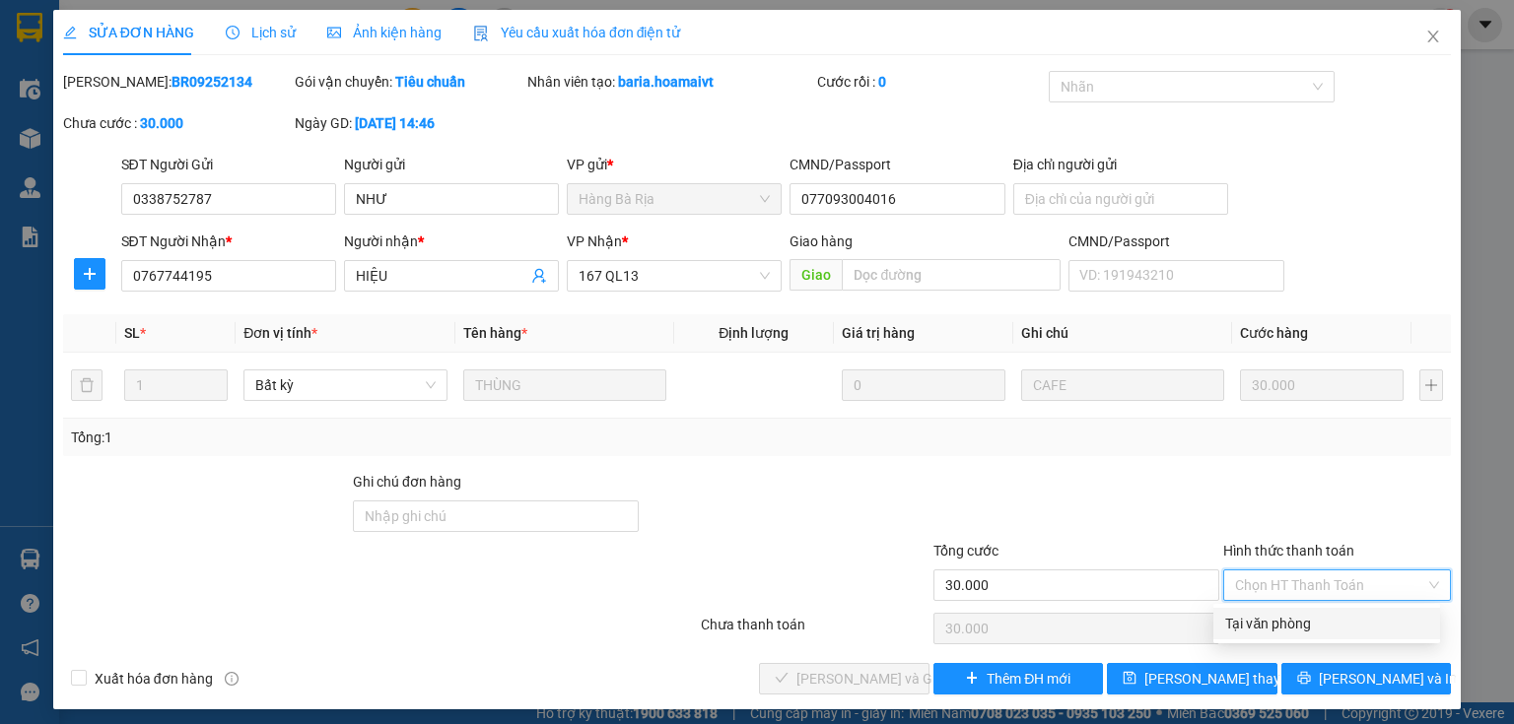
click at [1278, 625] on div "Tại văn phòng" at bounding box center [1326, 624] width 203 height 22
type input "0"
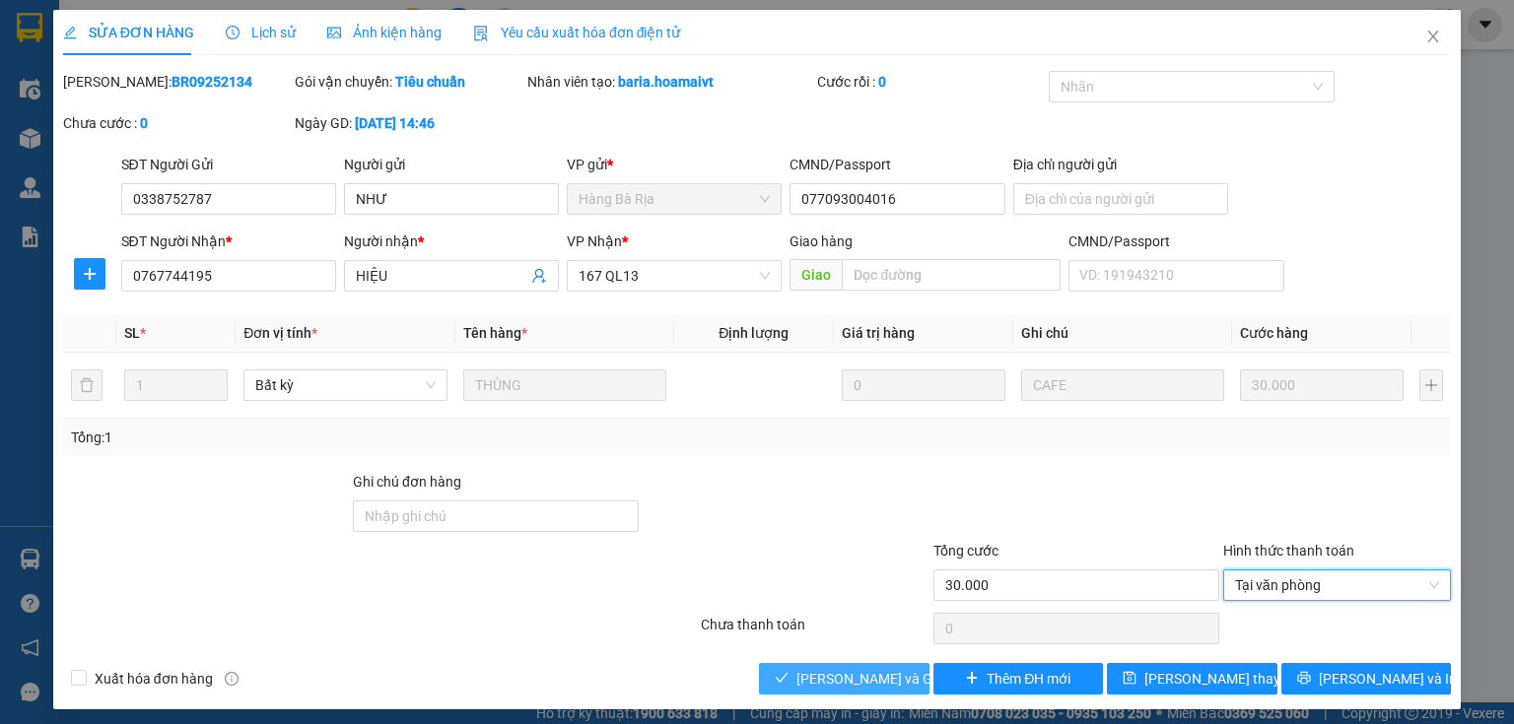
click at [853, 673] on span "[PERSON_NAME] và Giao hàng" at bounding box center [890, 679] width 189 height 22
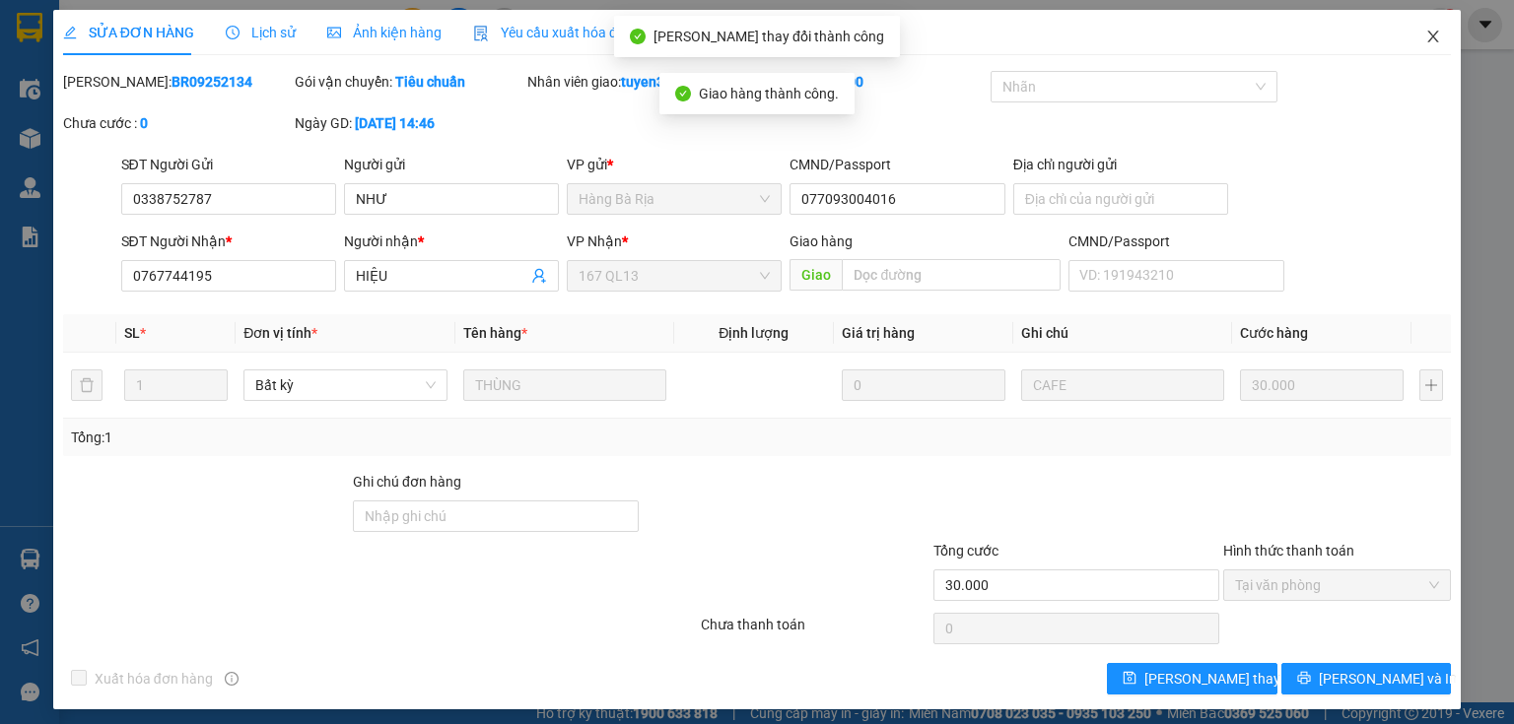
click at [1428, 36] on icon "close" at bounding box center [1433, 37] width 11 height 12
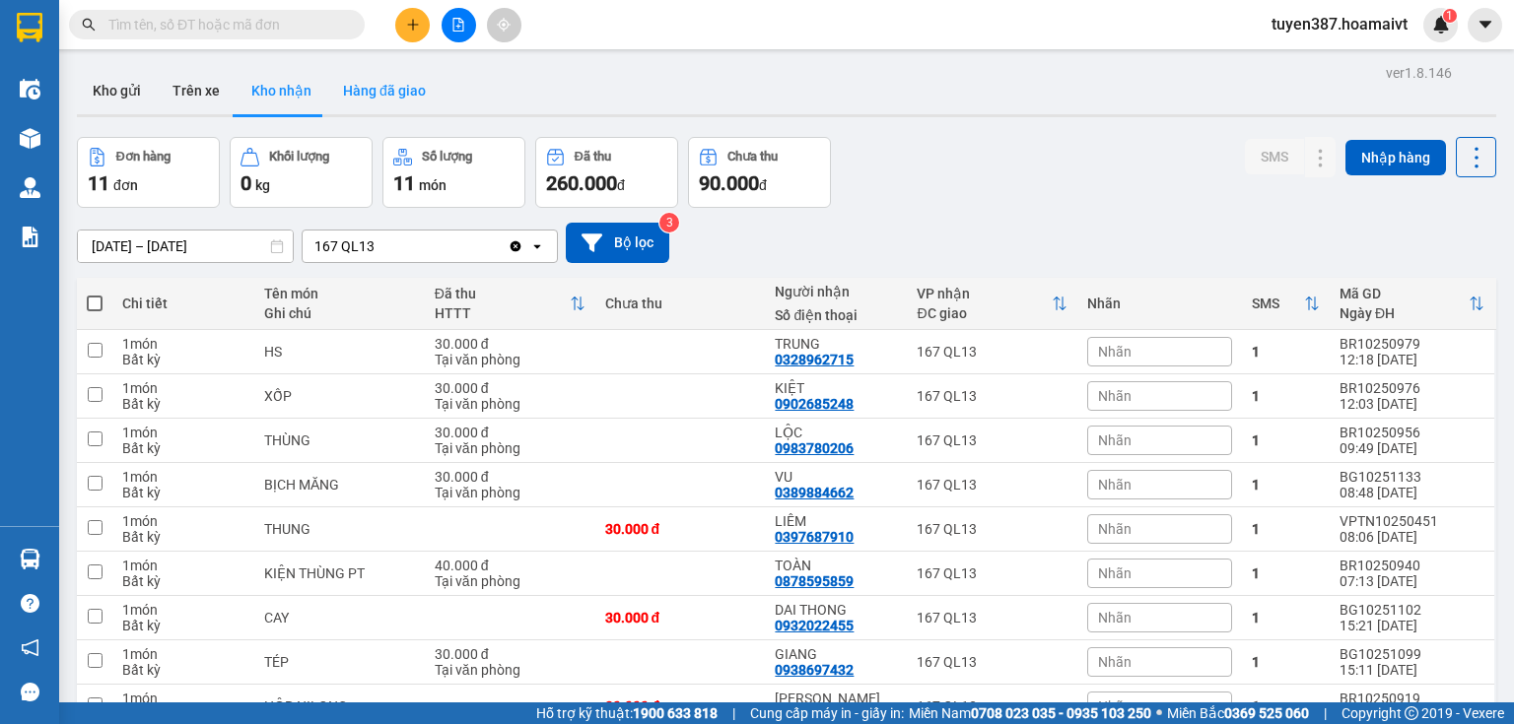
click at [387, 88] on button "Hàng đã giao" at bounding box center [384, 90] width 114 height 47
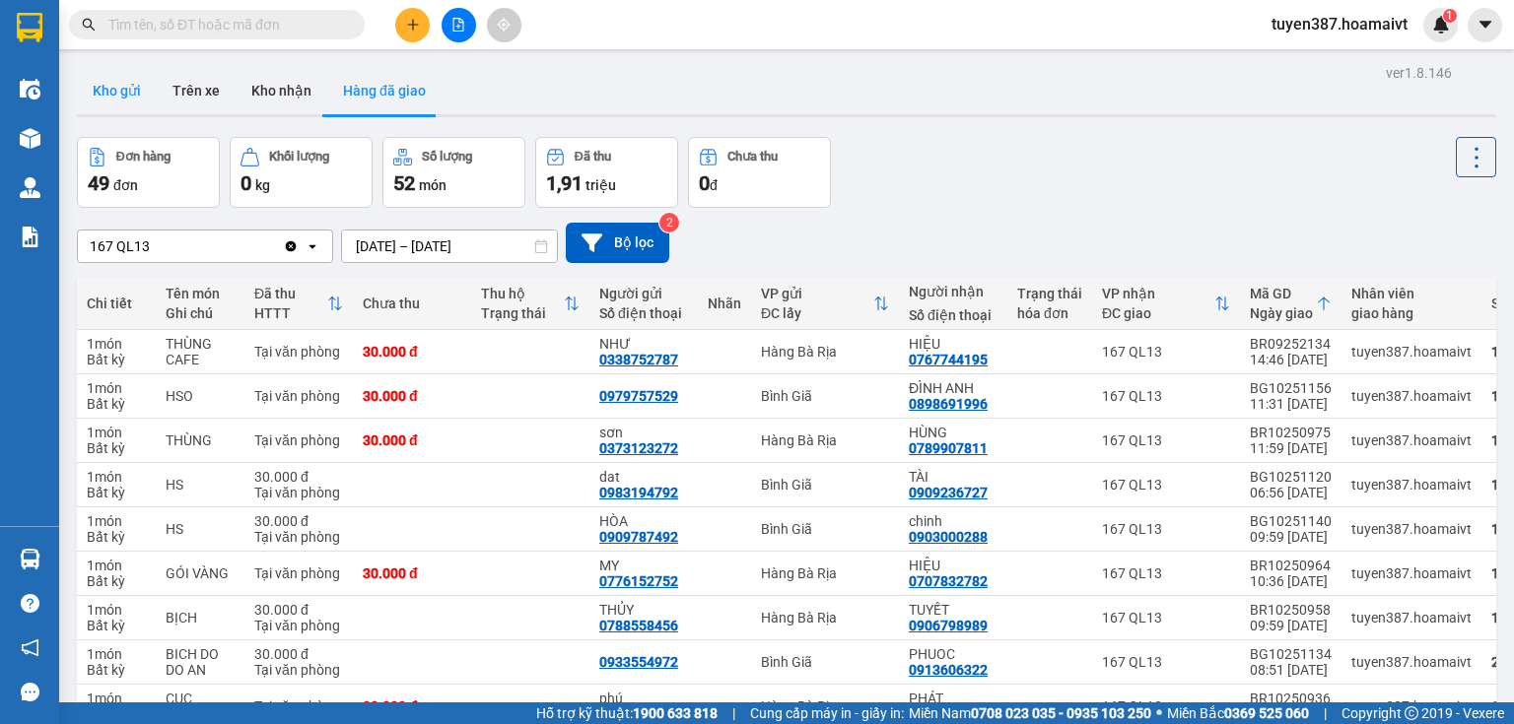
click at [122, 95] on button "Kho gửi" at bounding box center [117, 90] width 80 height 47
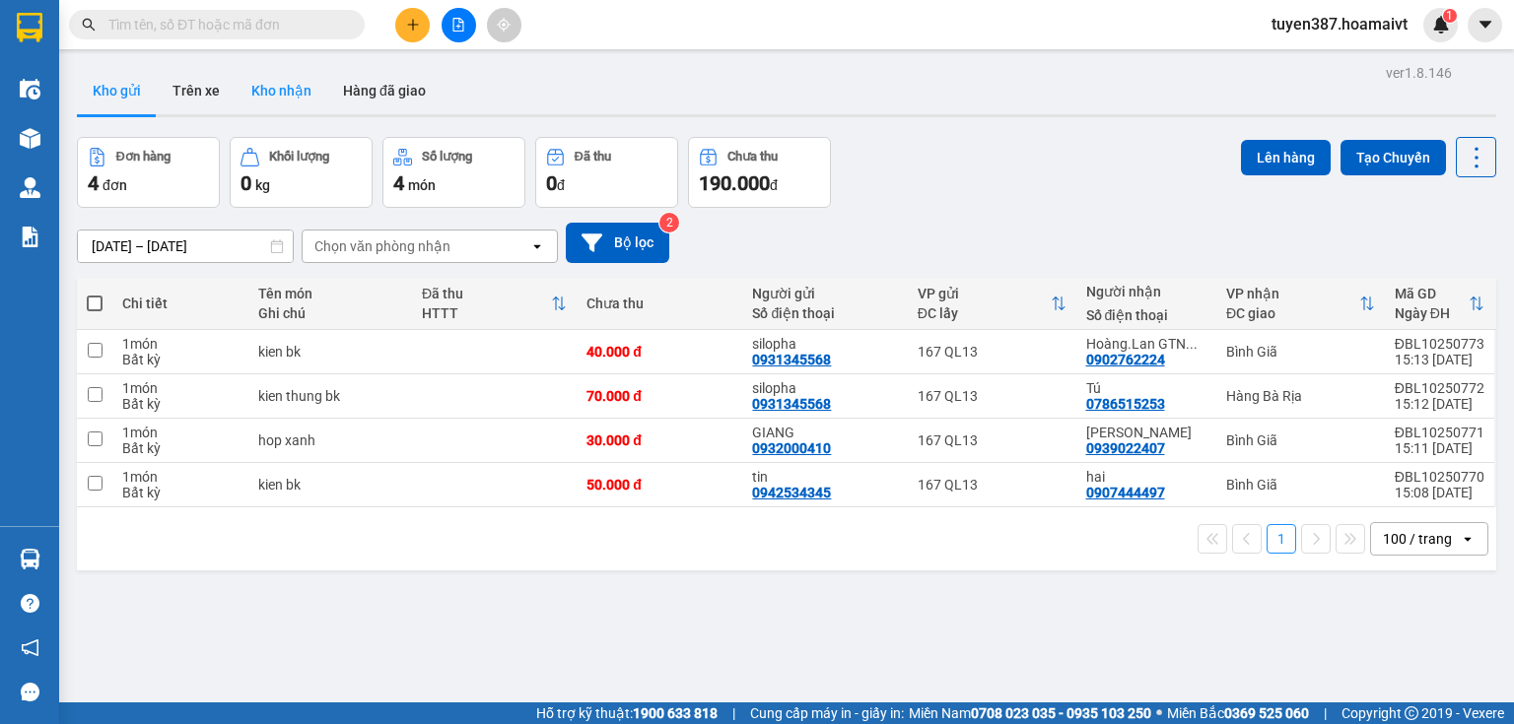
click at [272, 100] on button "Kho nhận" at bounding box center [282, 90] width 92 height 47
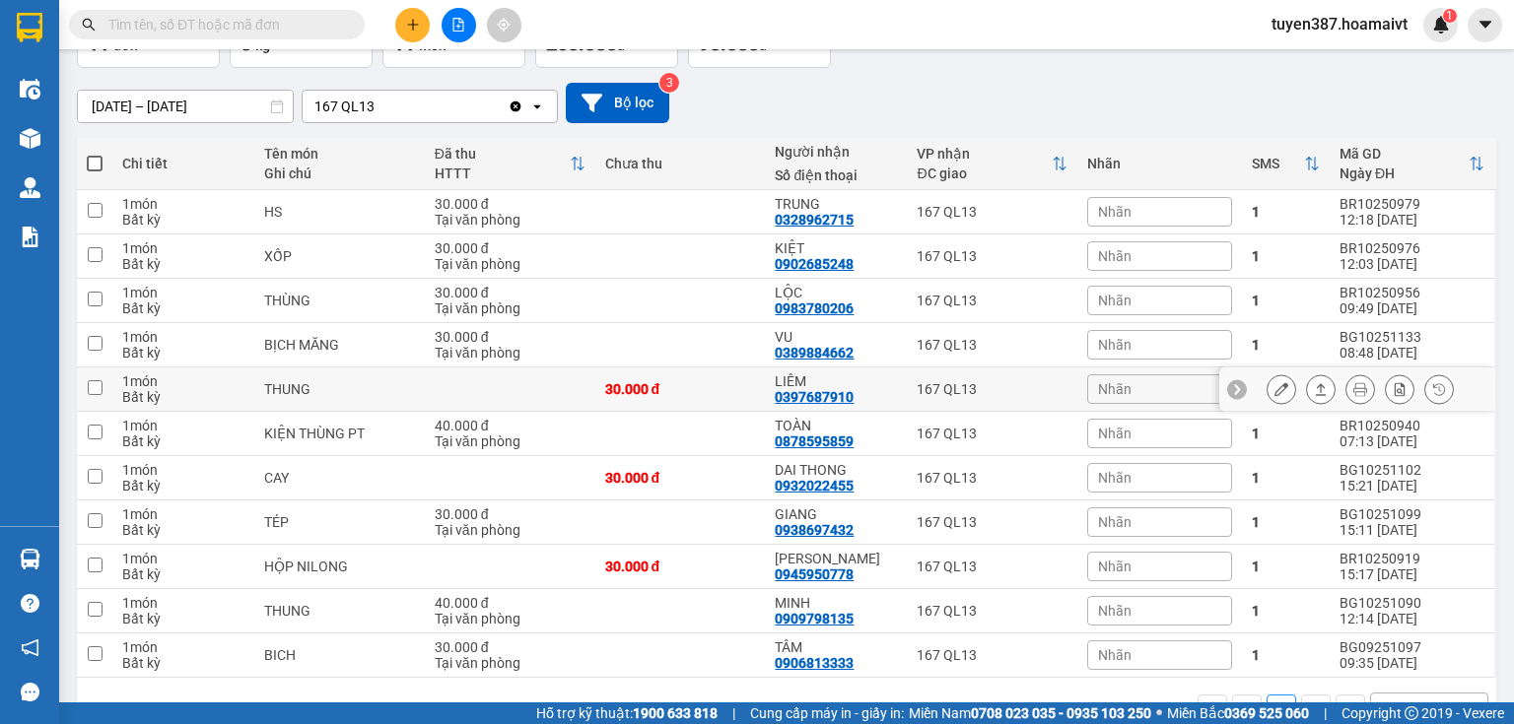
scroll to position [113, 0]
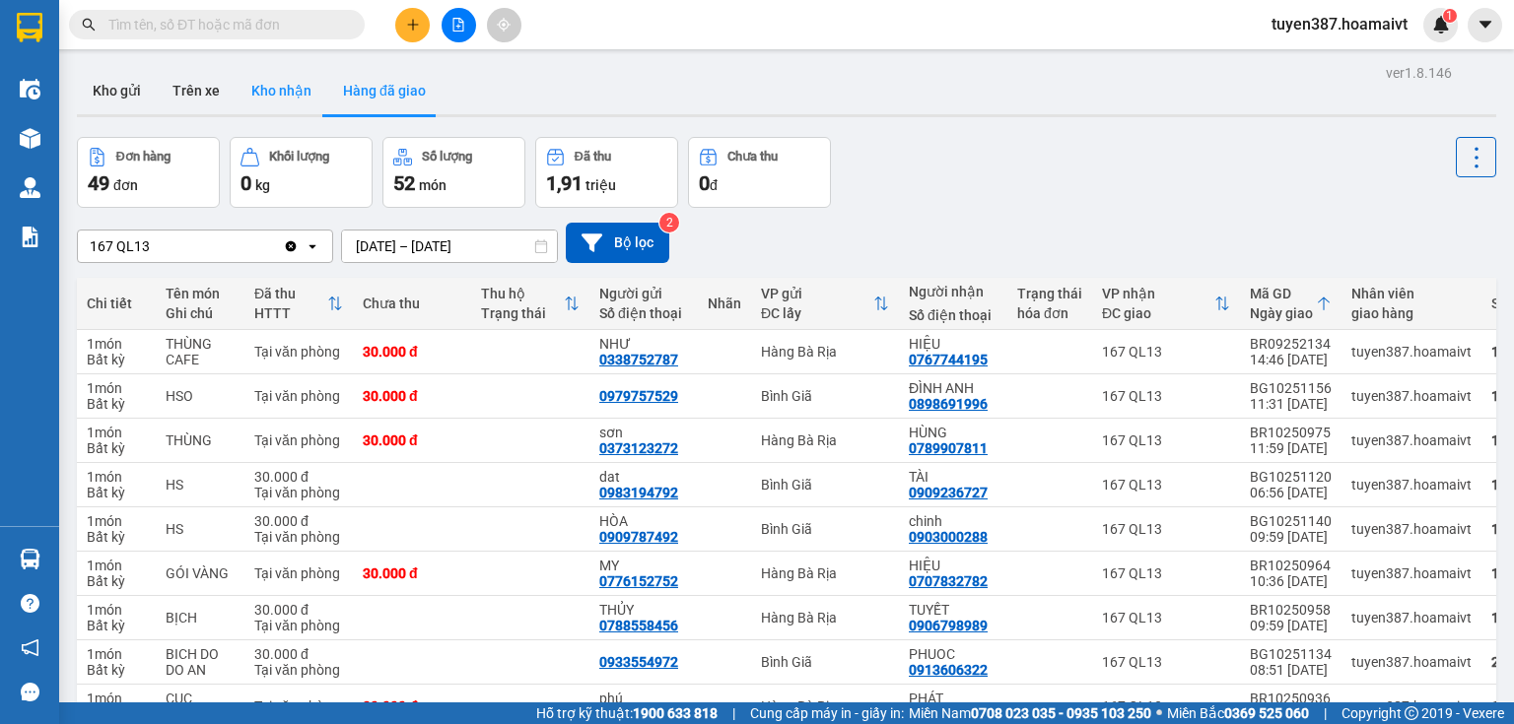
click at [284, 87] on button "Kho nhận" at bounding box center [282, 90] width 92 height 47
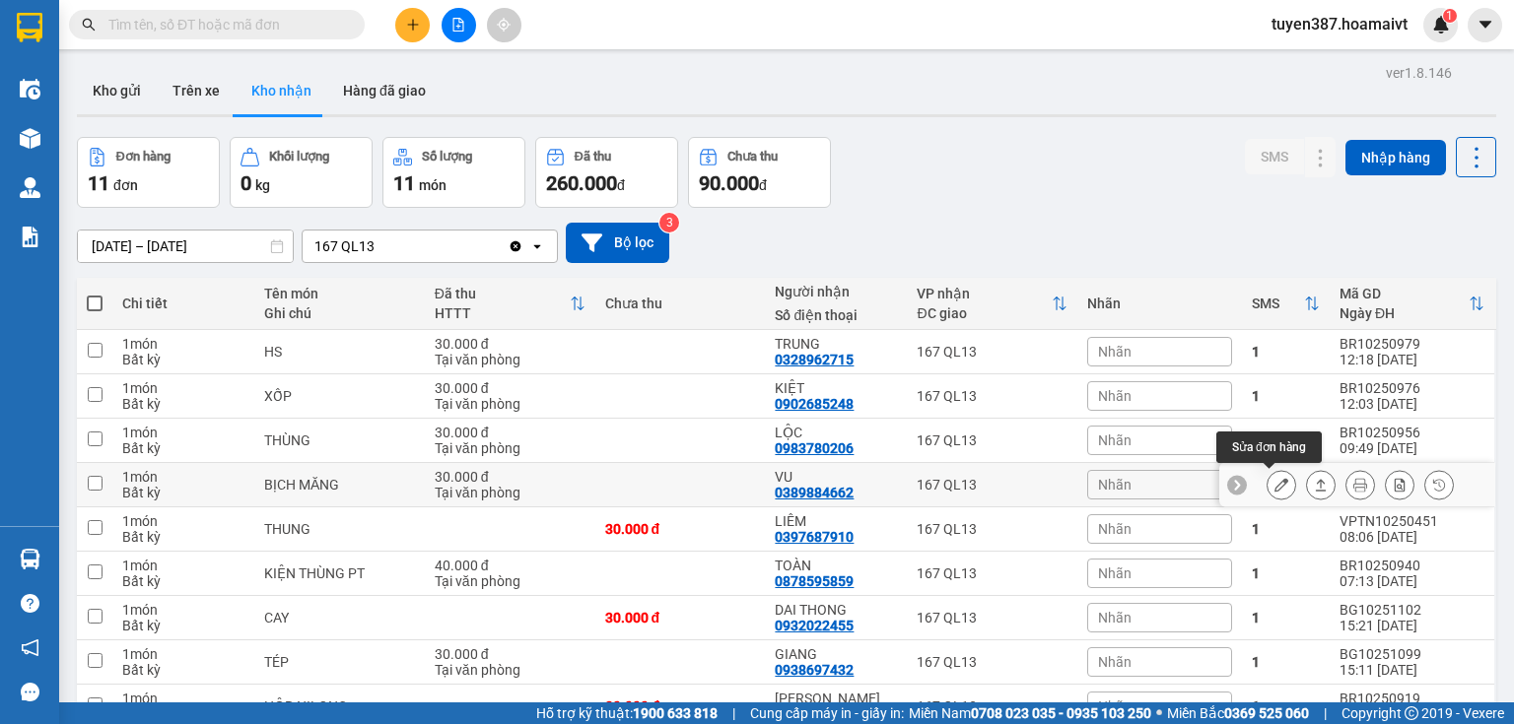
click at [1274, 488] on icon at bounding box center [1281, 485] width 14 height 14
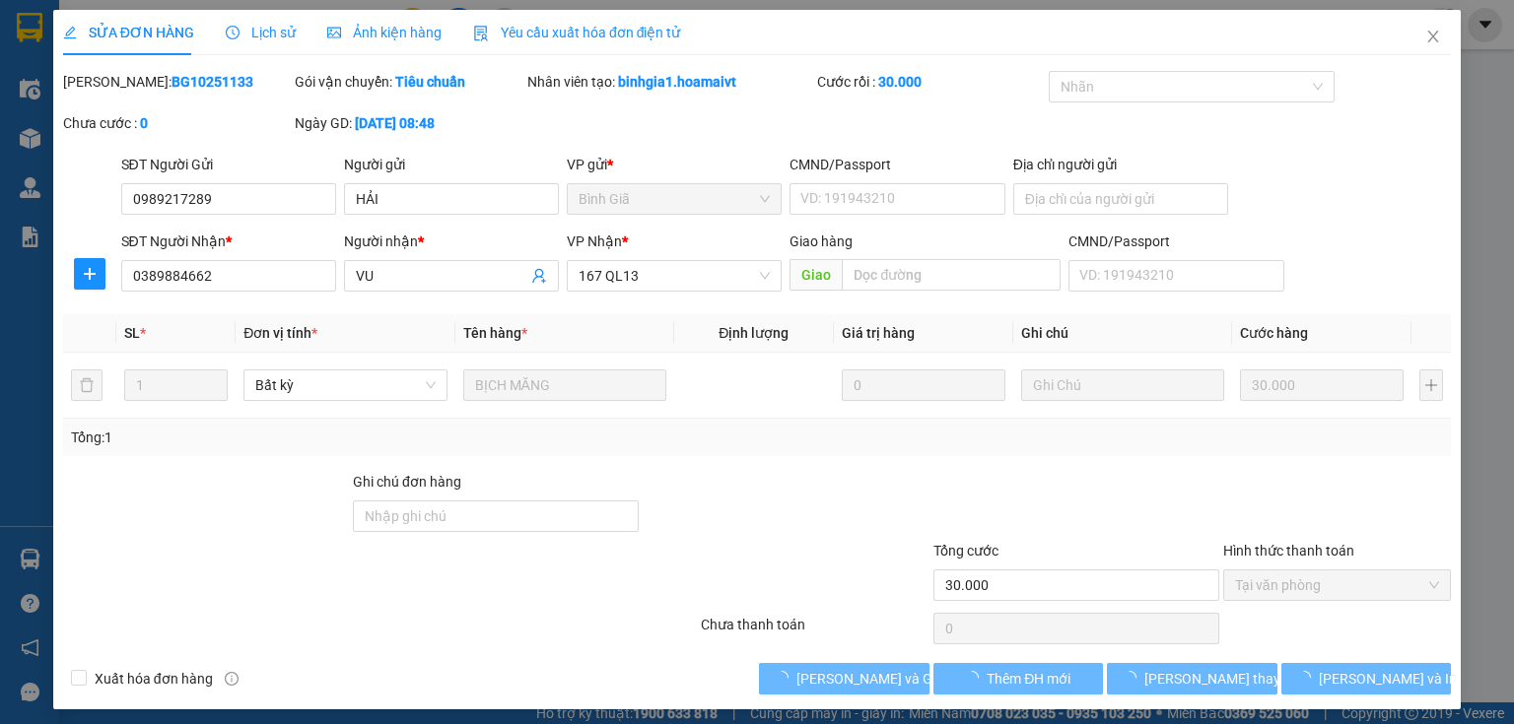
type input "0989217289"
type input "HẢI"
type input "0389884662"
type input "VU"
type input "30.000"
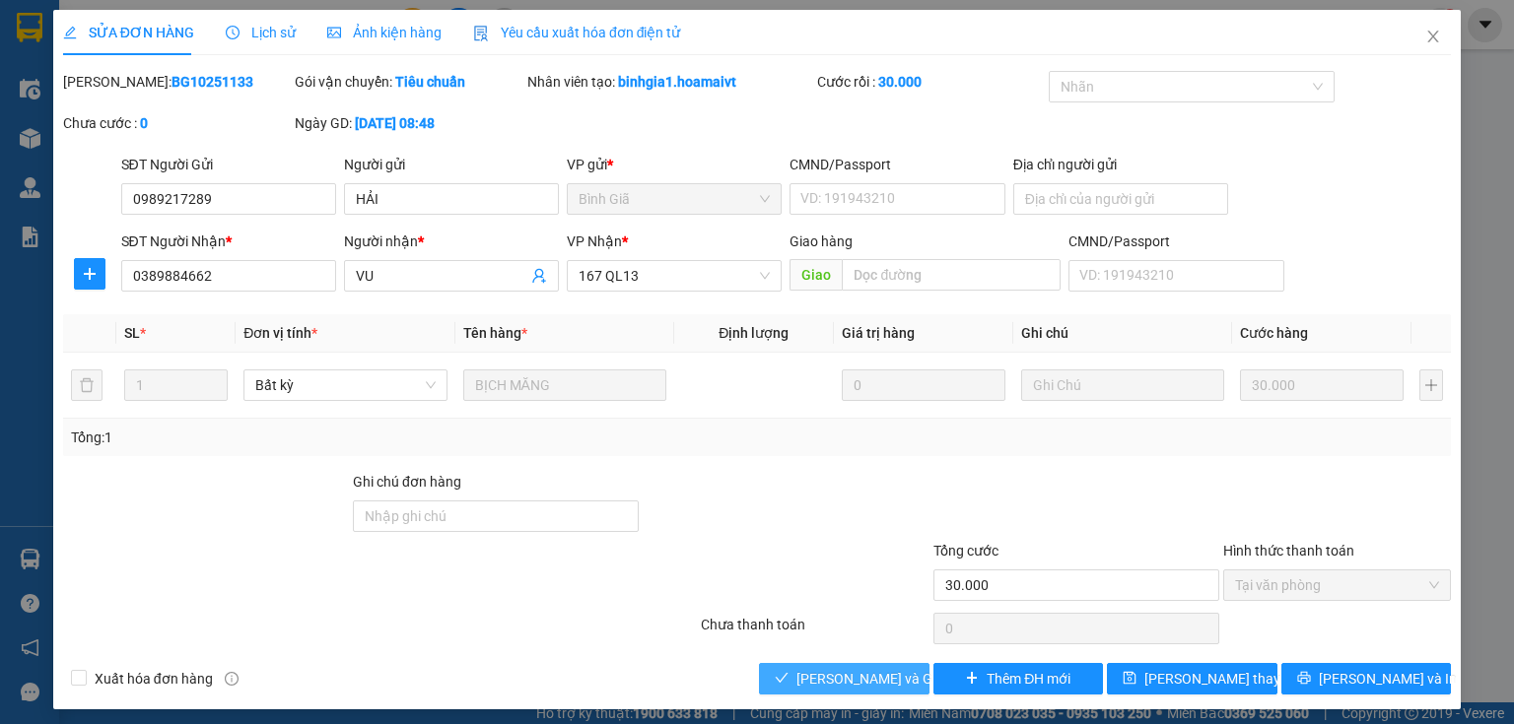
click at [844, 682] on span "[PERSON_NAME] và Giao hàng" at bounding box center [890, 679] width 189 height 22
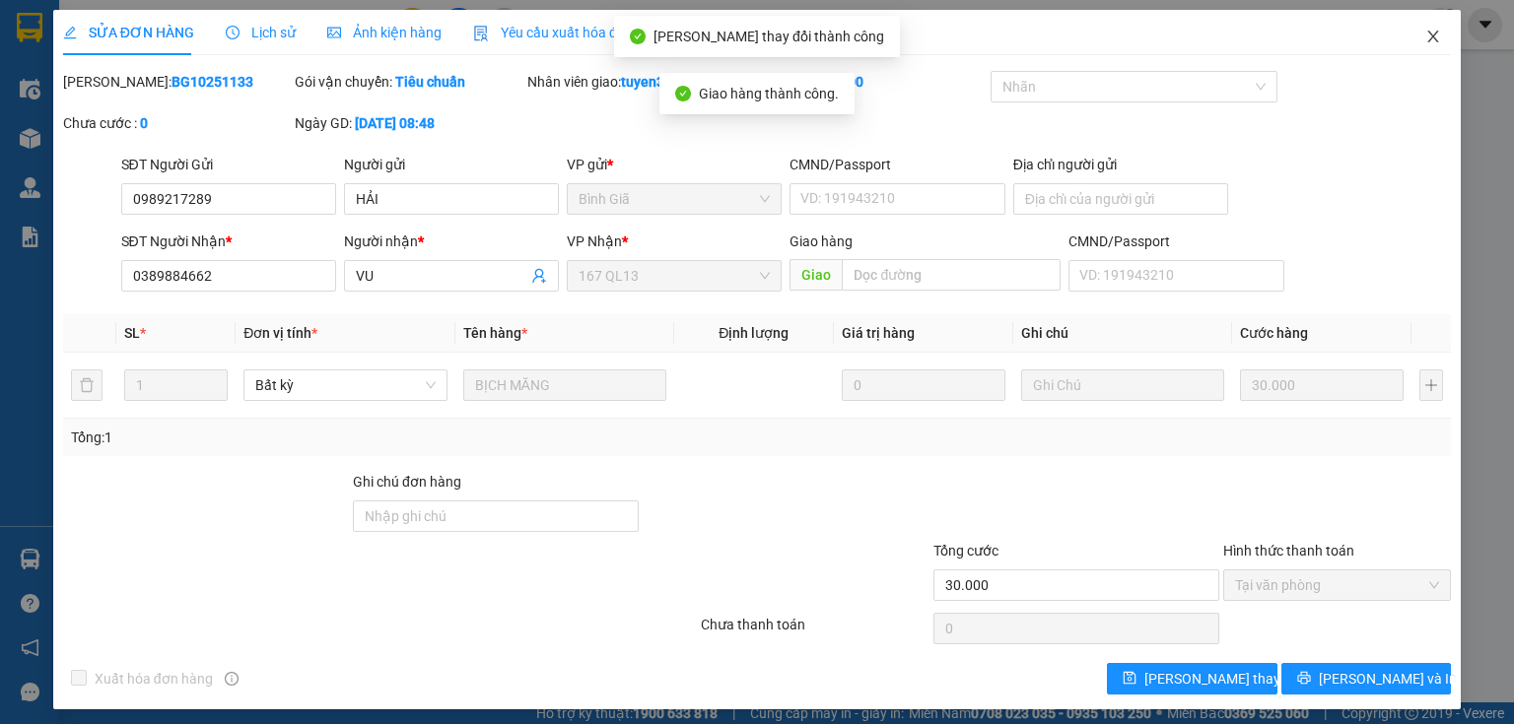
click at [1428, 33] on icon "close" at bounding box center [1433, 37] width 11 height 12
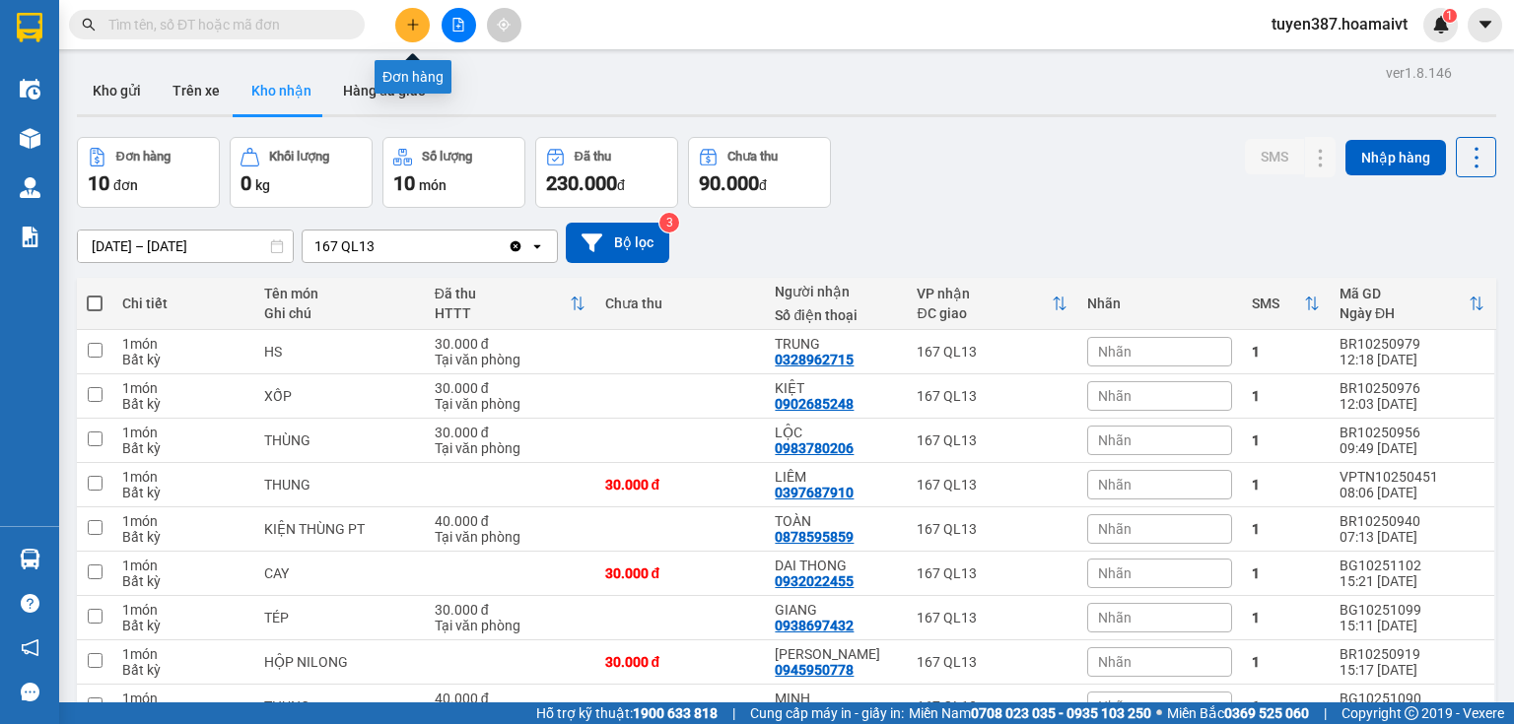
click at [412, 13] on button at bounding box center [412, 25] width 34 height 34
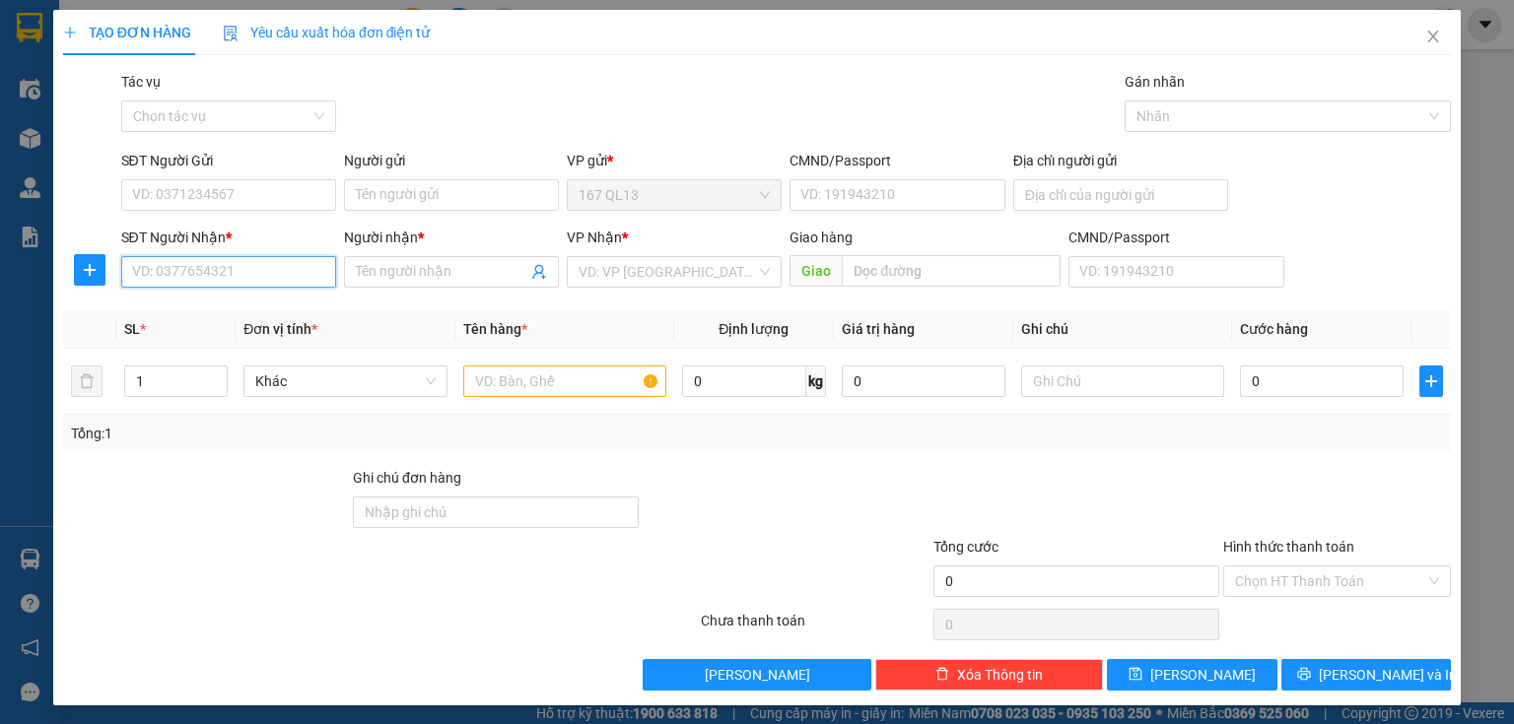
click at [283, 271] on input "SĐT Người Nhận *" at bounding box center [228, 272] width 215 height 32
click at [212, 316] on div "0909015353 - HIẾU" at bounding box center [226, 312] width 189 height 22
type input "0909015353"
type input "HIẾU"
type input "0909015353"
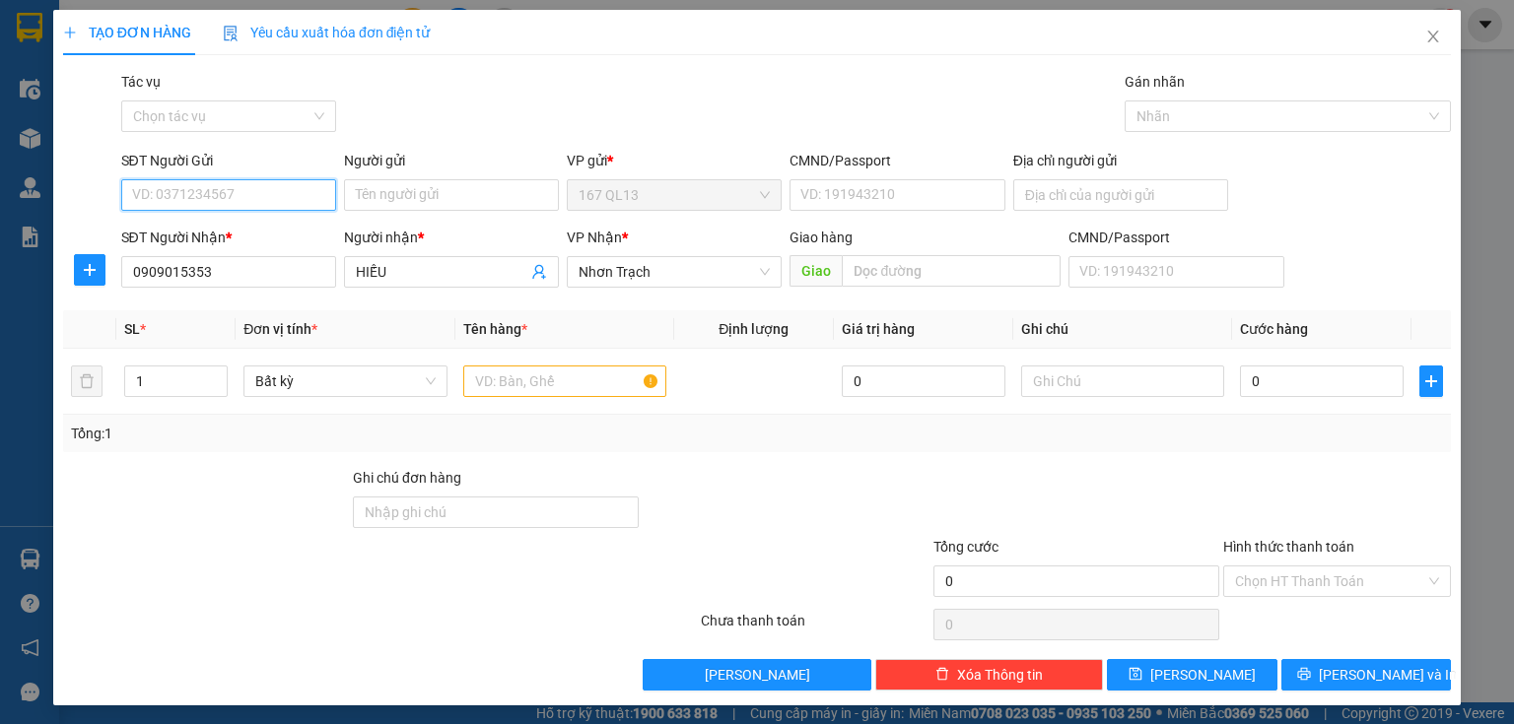
click at [201, 190] on input "SĐT Người Gửi" at bounding box center [228, 195] width 215 height 32
click at [220, 234] on div "0865422896 - chau" at bounding box center [243, 235] width 223 height 22
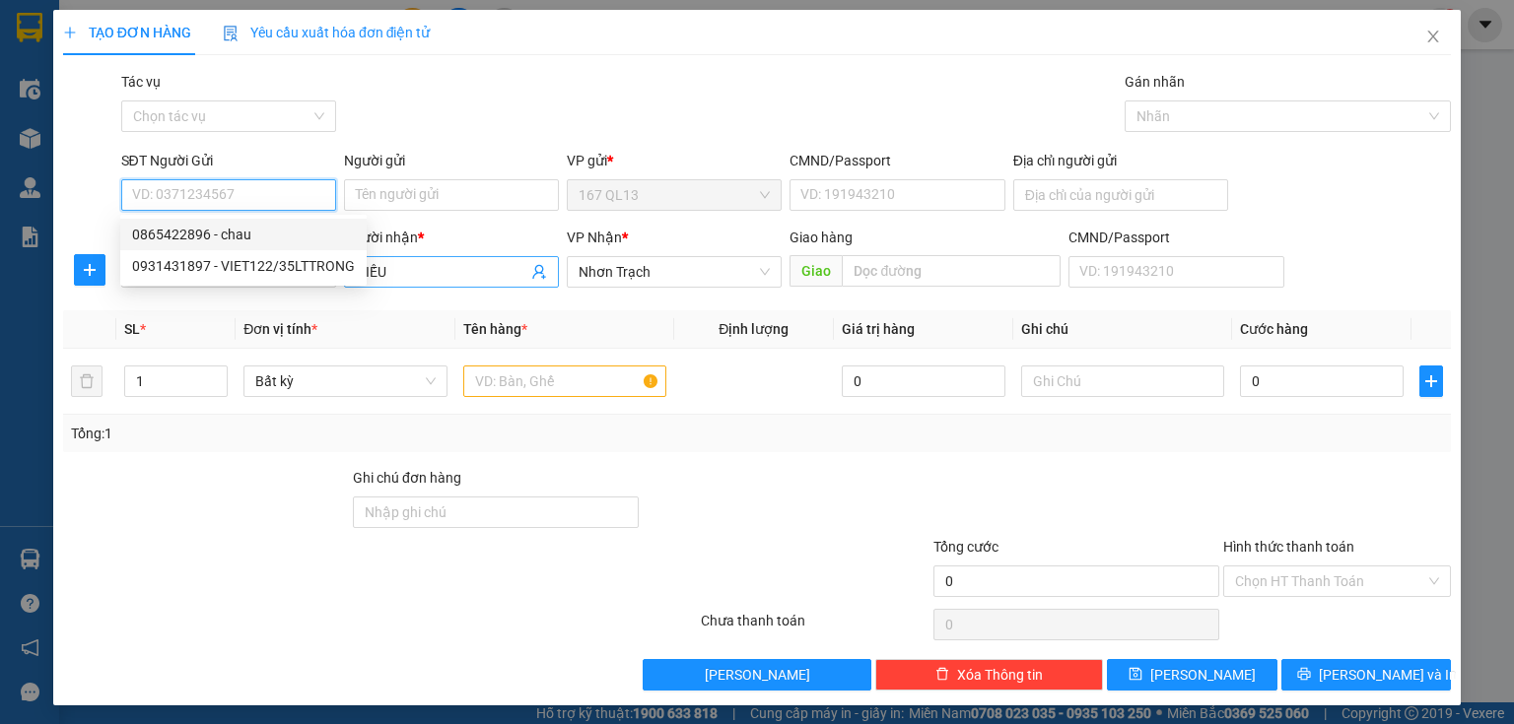
type input "0865422896"
type input "chau"
type input "052301002593"
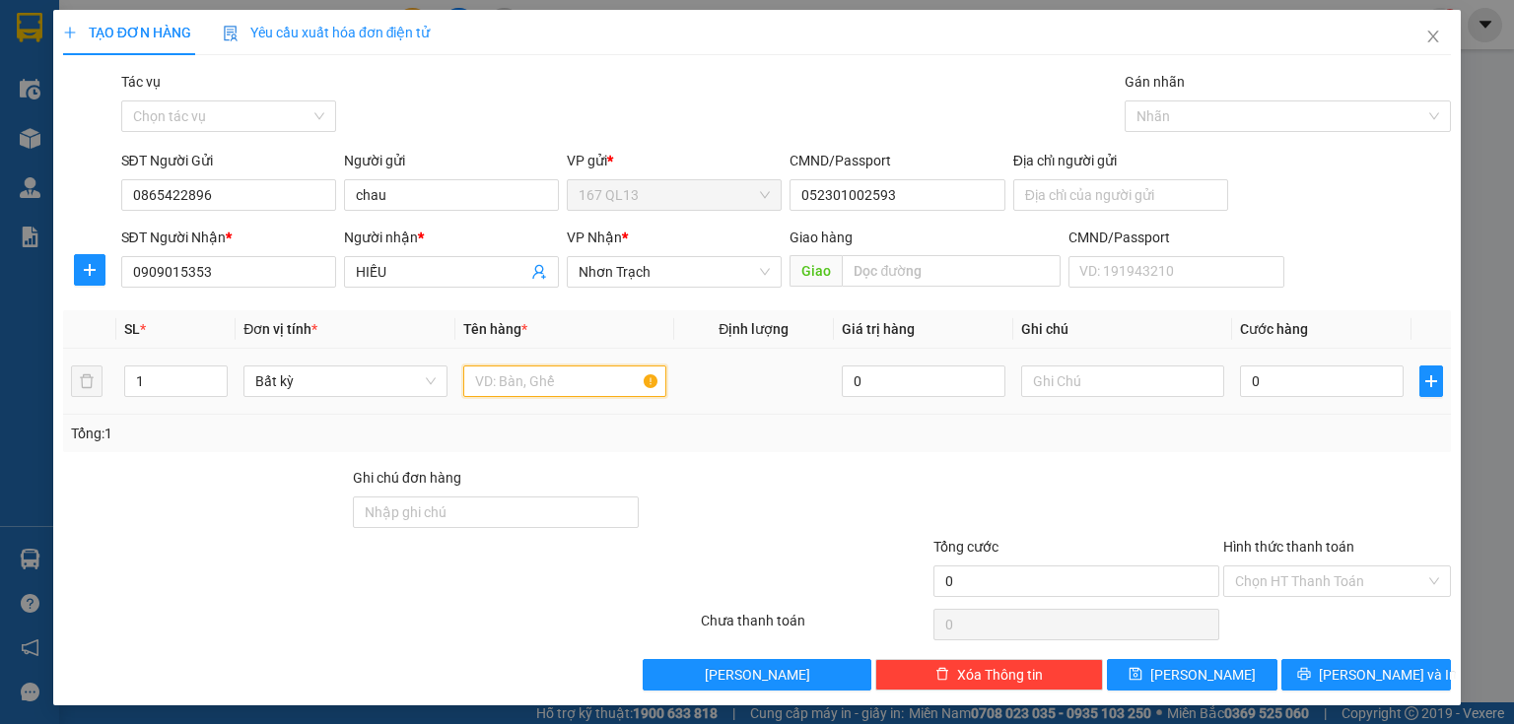
click at [531, 378] on input "text" at bounding box center [564, 382] width 203 height 32
type input "thun nl"
click at [1307, 387] on input "0" at bounding box center [1322, 382] width 164 height 32
type input "3"
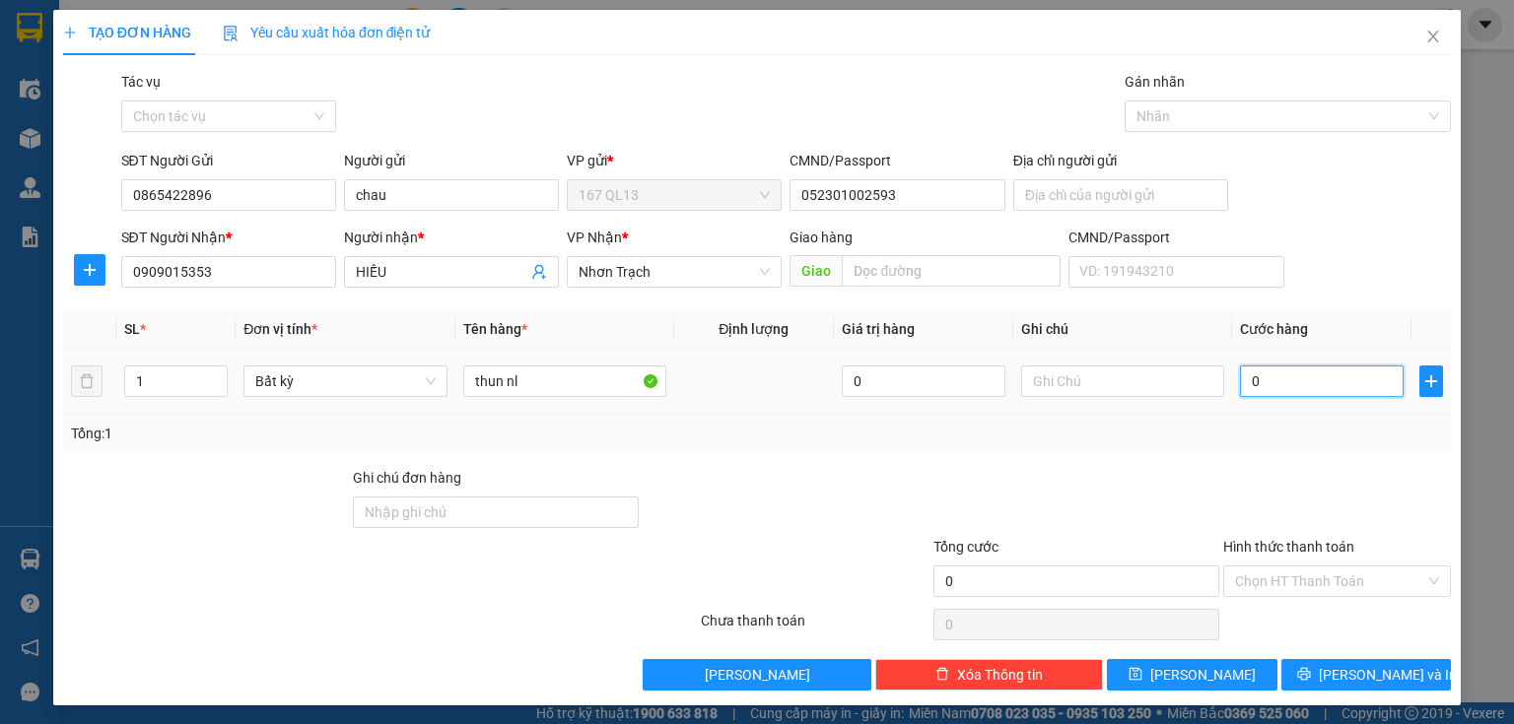
type input "3"
type input "30"
type input "30.000"
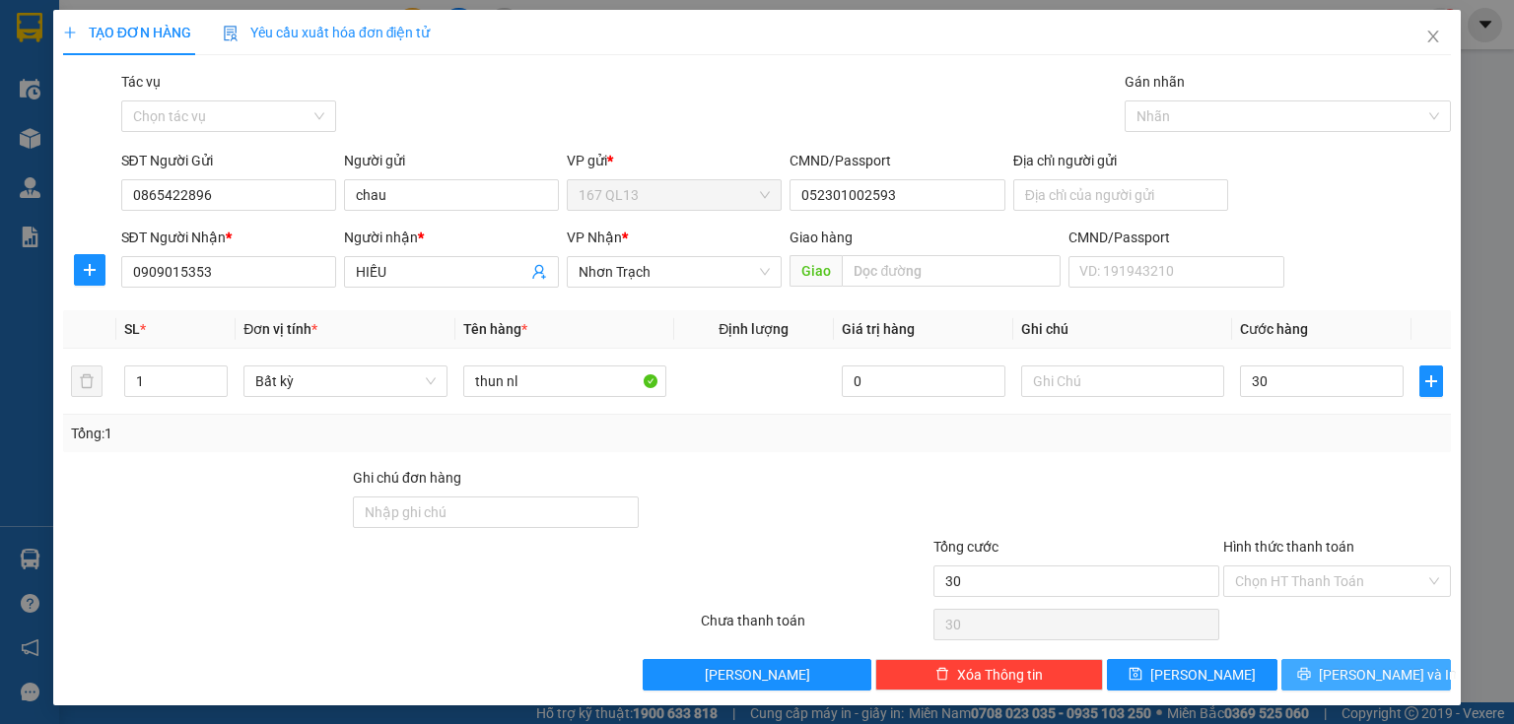
type input "30.000"
click at [1314, 677] on button "[PERSON_NAME] và In" at bounding box center [1366, 675] width 170 height 32
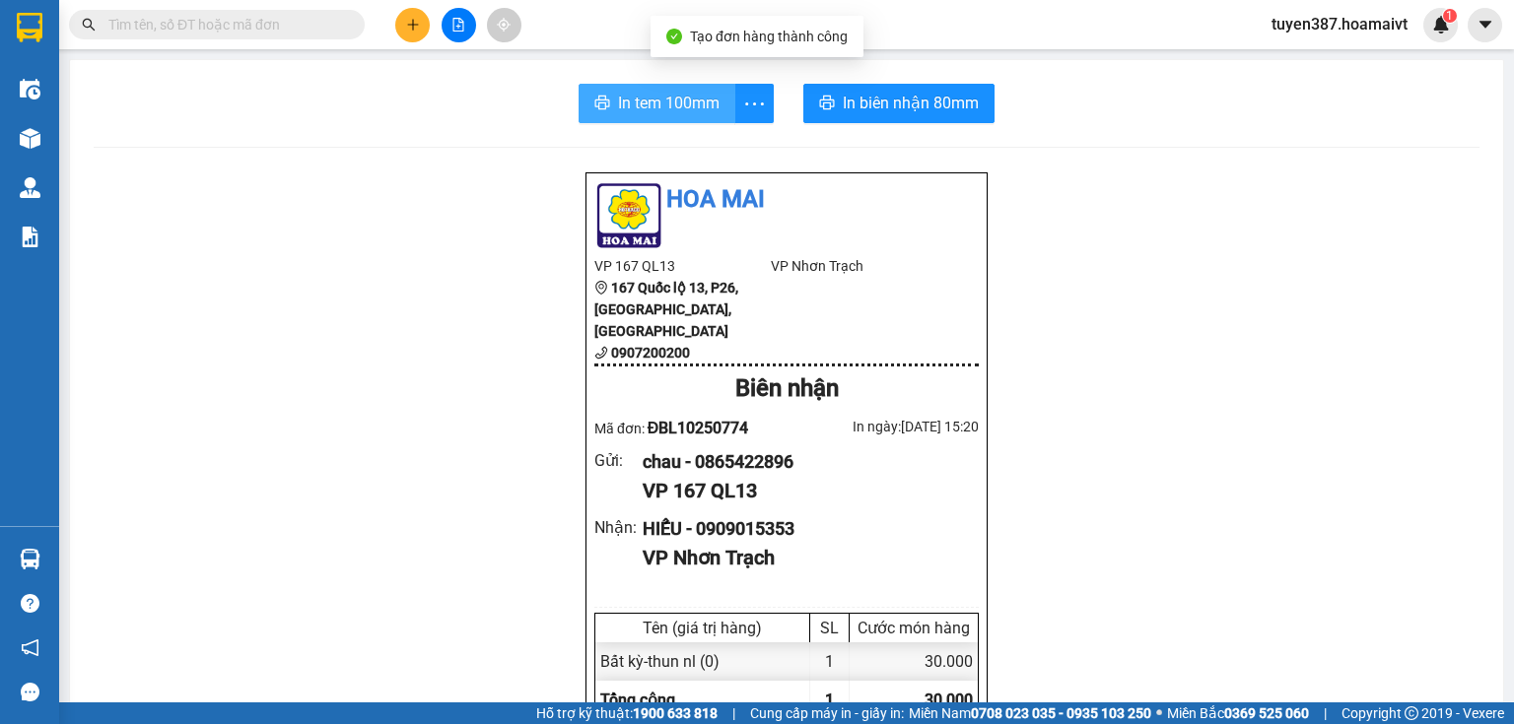
click at [653, 102] on span "In tem 100mm" at bounding box center [669, 103] width 102 height 25
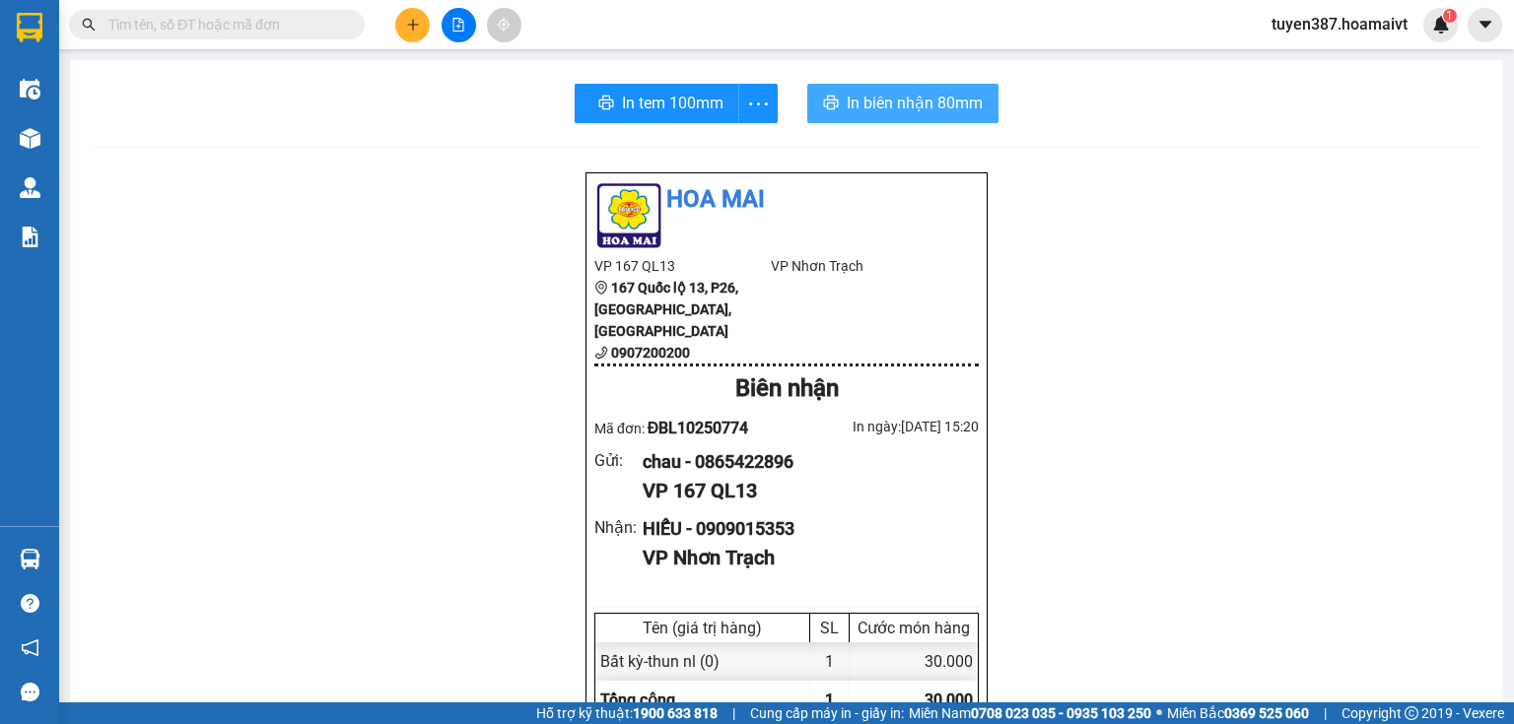
click at [891, 106] on span "In biên nhận 80mm" at bounding box center [915, 103] width 136 height 25
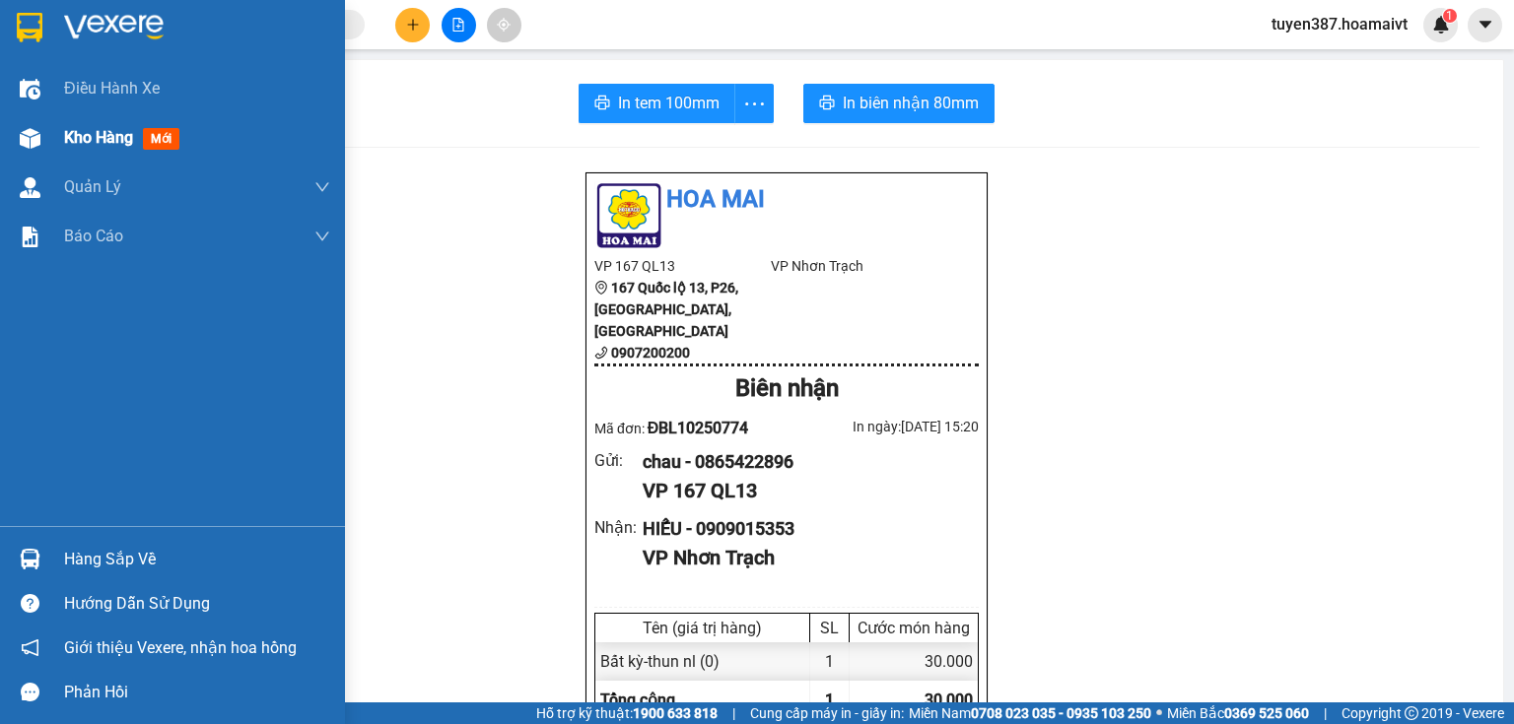
click at [24, 131] on img at bounding box center [30, 138] width 21 height 21
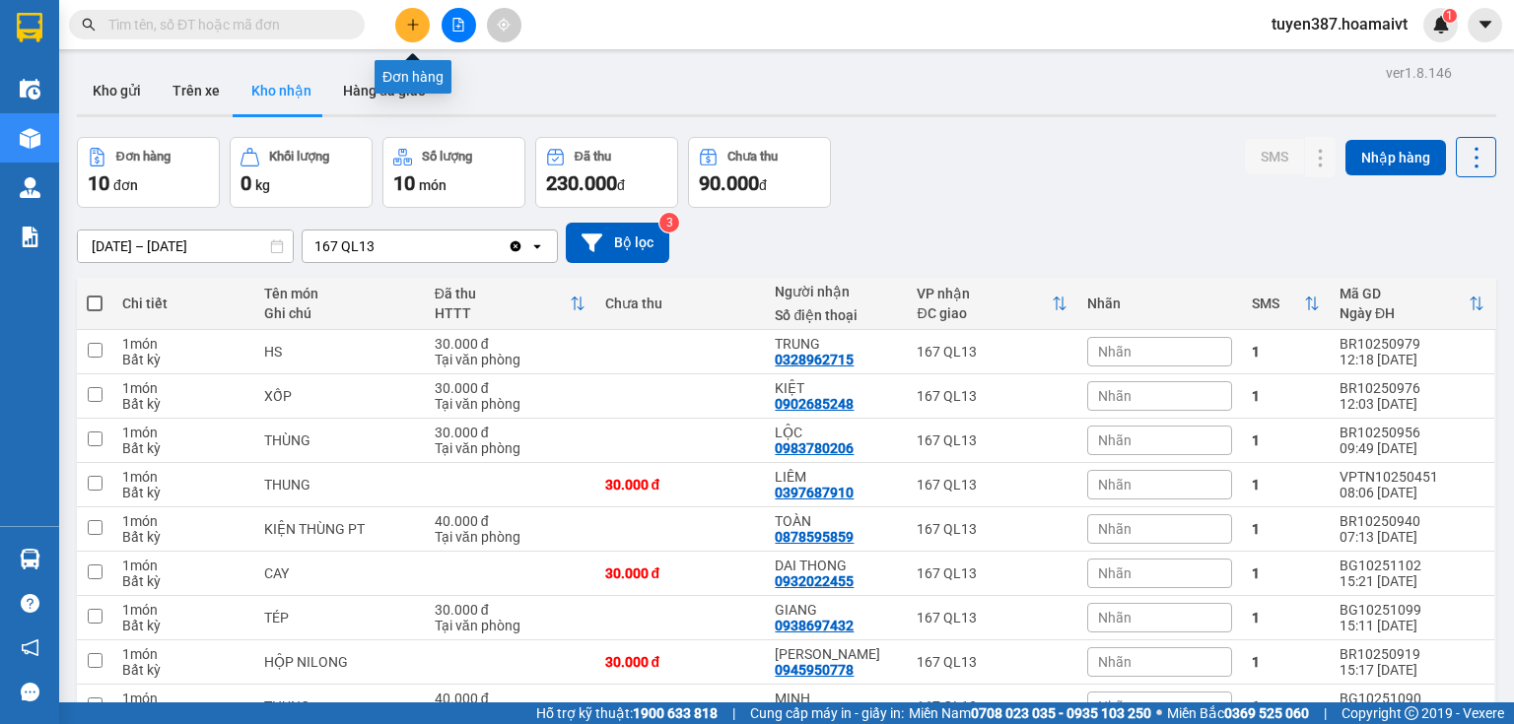
click at [410, 28] on icon "plus" at bounding box center [413, 25] width 14 height 14
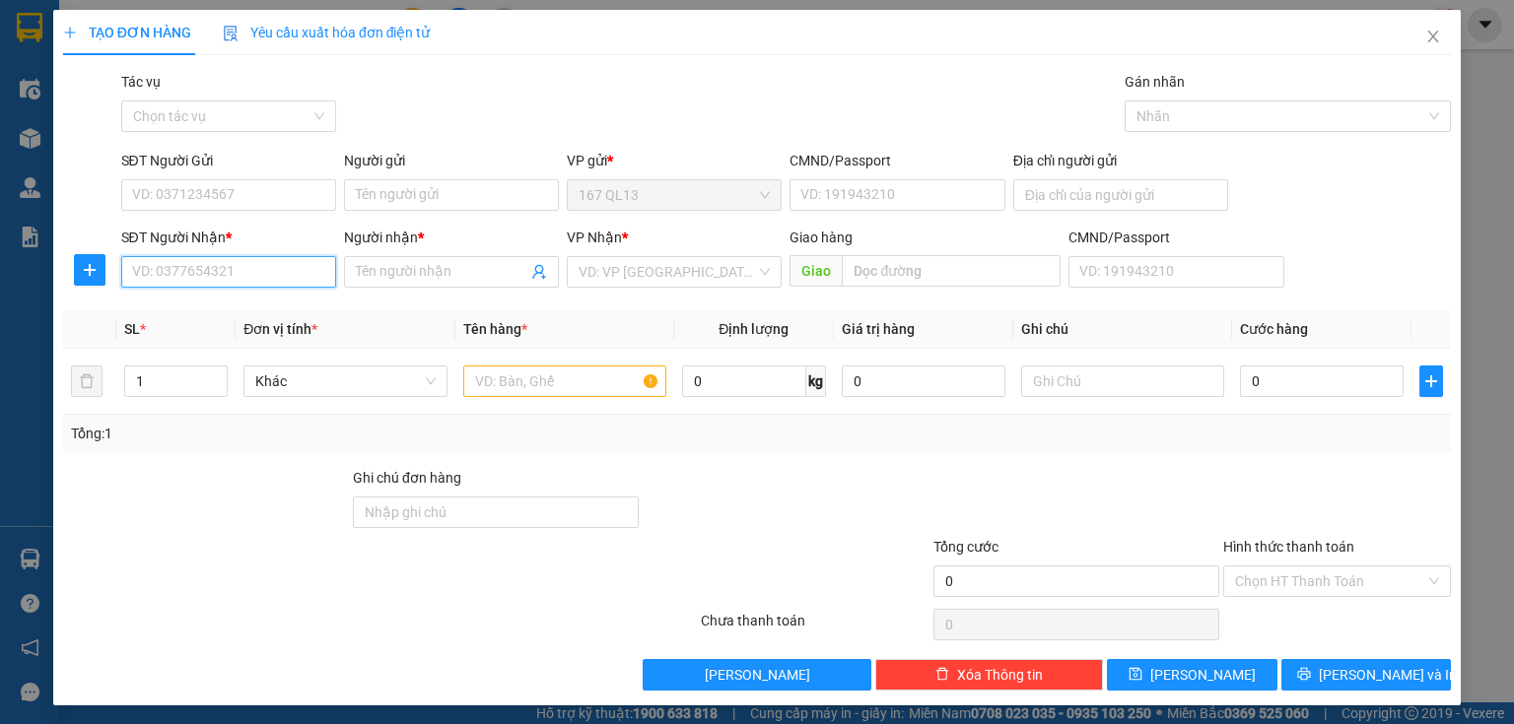
drag, startPoint x: 323, startPoint y: 283, endPoint x: 321, endPoint y: 266, distance: 16.9
click at [323, 282] on input "SĐT Người Nhận *" at bounding box center [228, 272] width 215 height 32
type input "0899754684"
click at [414, 259] on span at bounding box center [451, 272] width 215 height 32
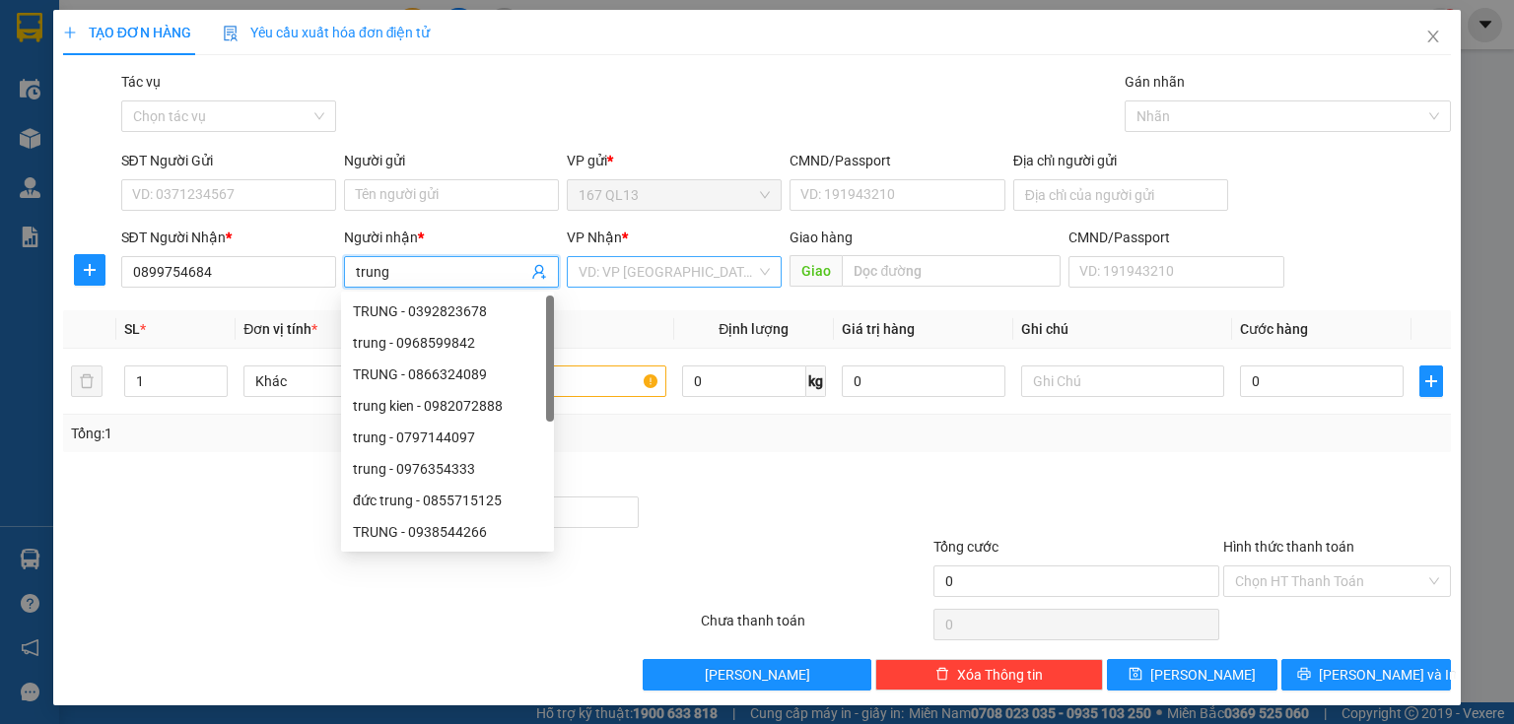
type input "trung"
click at [667, 269] on input "search" at bounding box center [666, 272] width 177 height 30
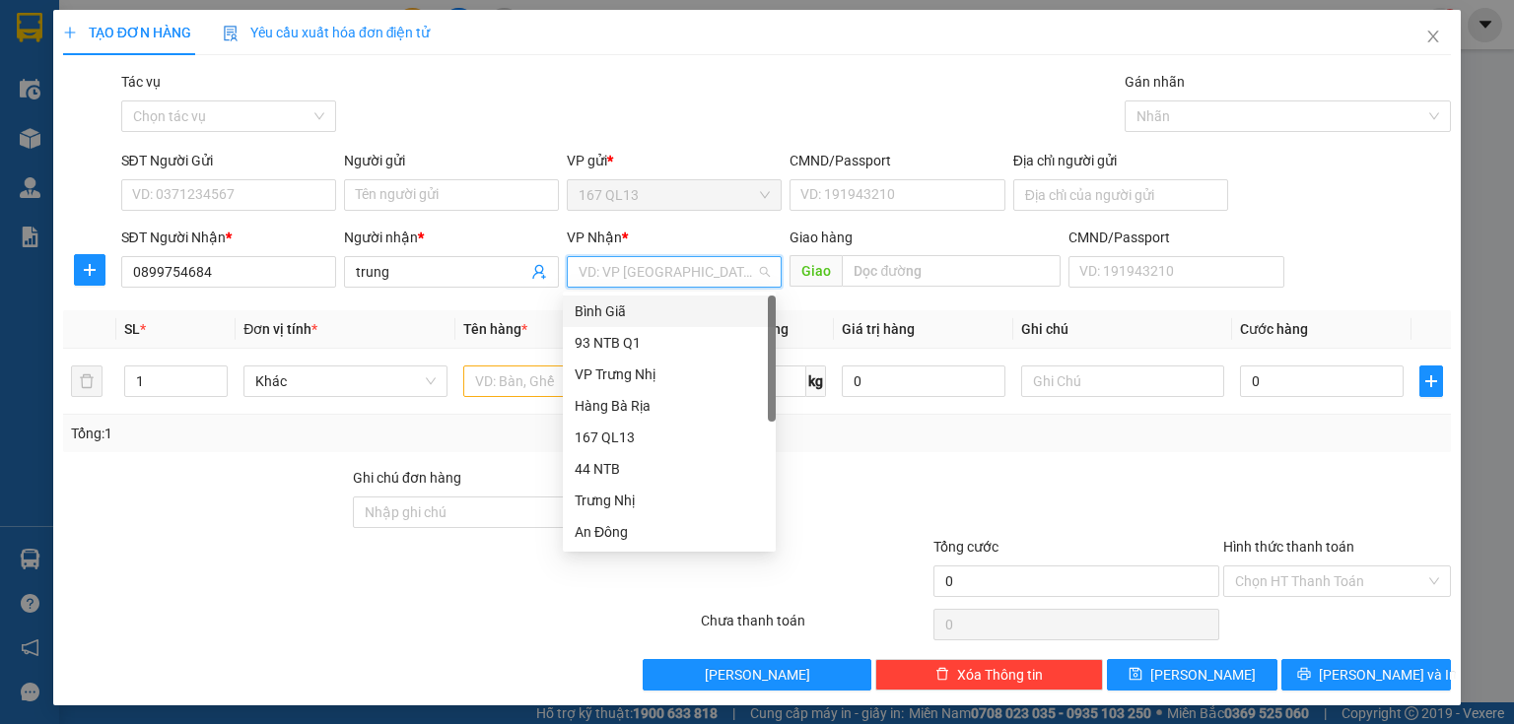
click at [648, 309] on div "Bình Giã" at bounding box center [669, 312] width 189 height 22
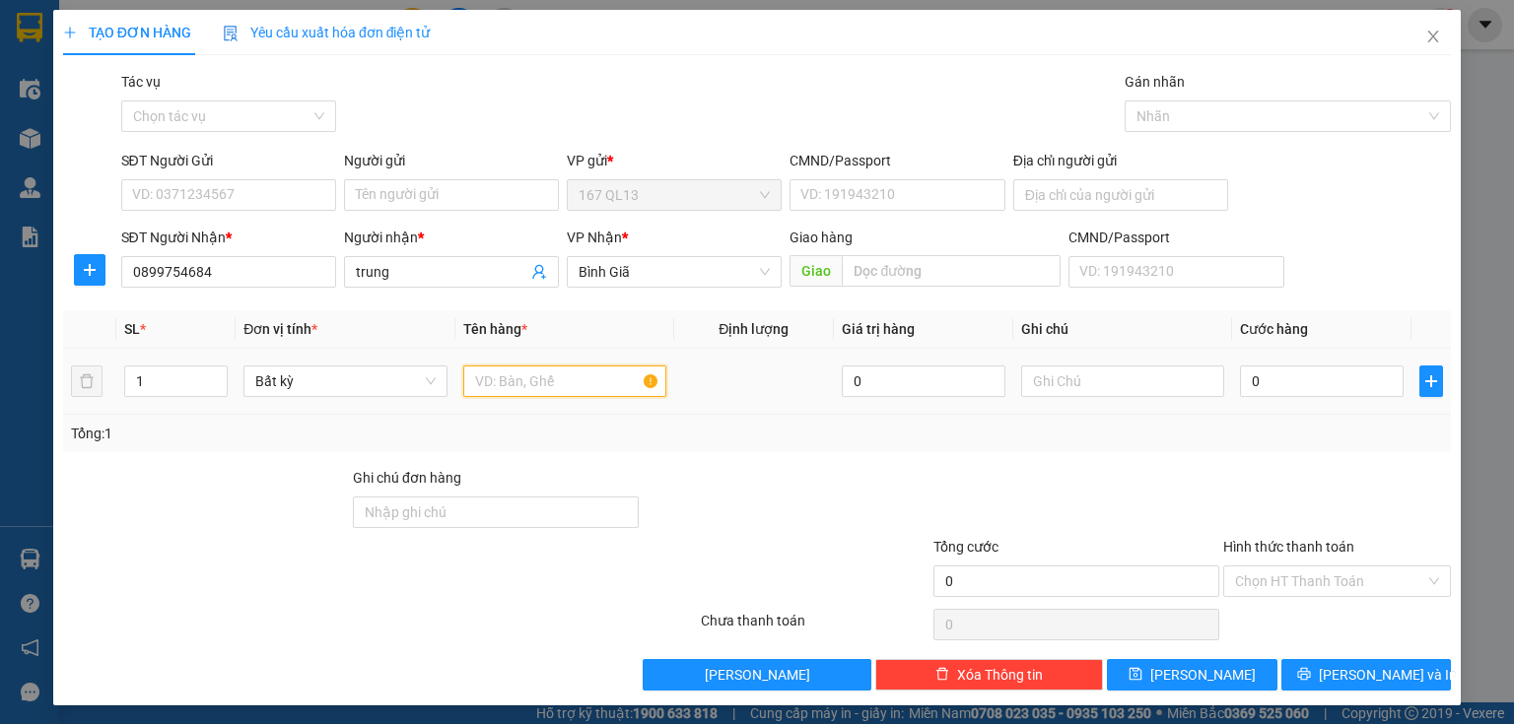
click at [552, 371] on input "text" at bounding box center [564, 382] width 203 height 32
type input "thung"
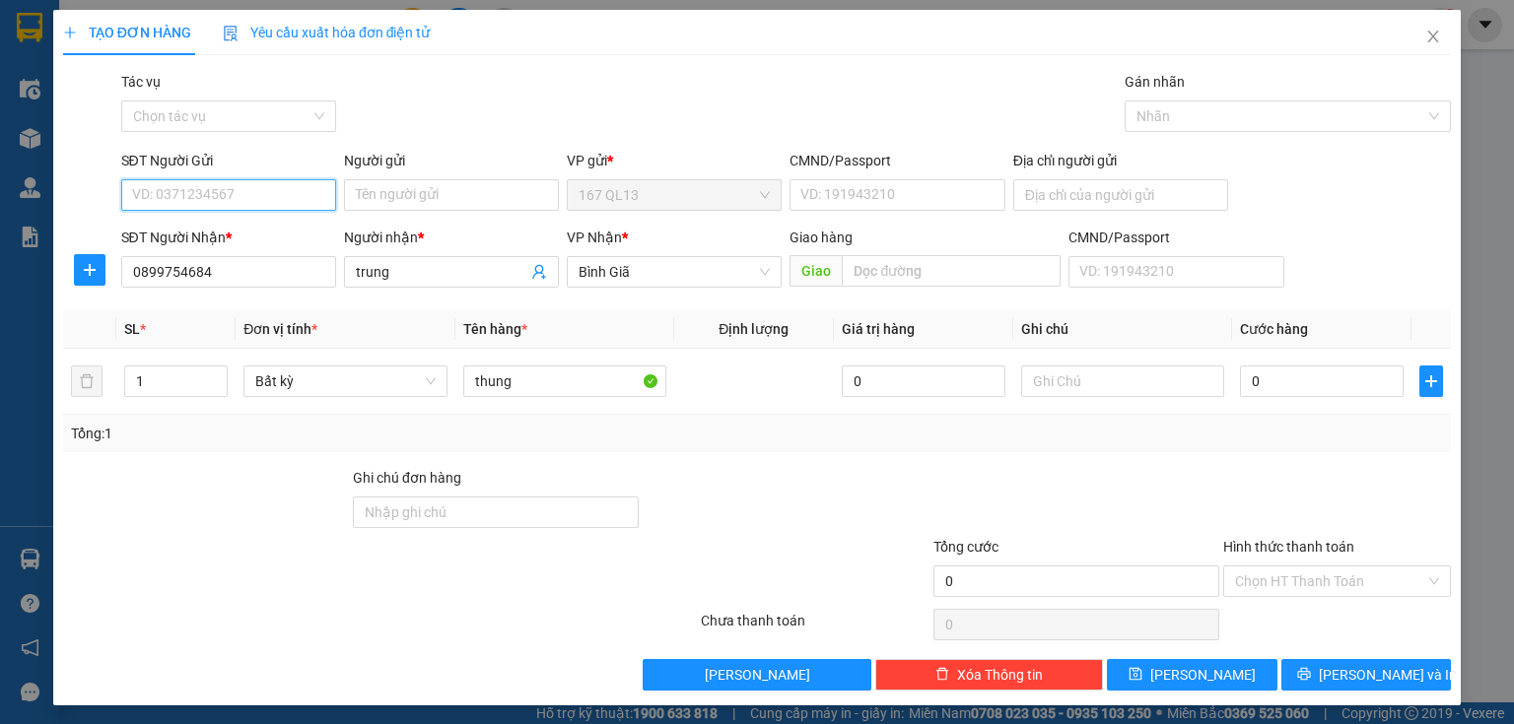
drag, startPoint x: 265, startPoint y: 204, endPoint x: 253, endPoint y: 193, distance: 16.0
click at [264, 203] on input "SĐT Người Gửi" at bounding box center [228, 195] width 215 height 32
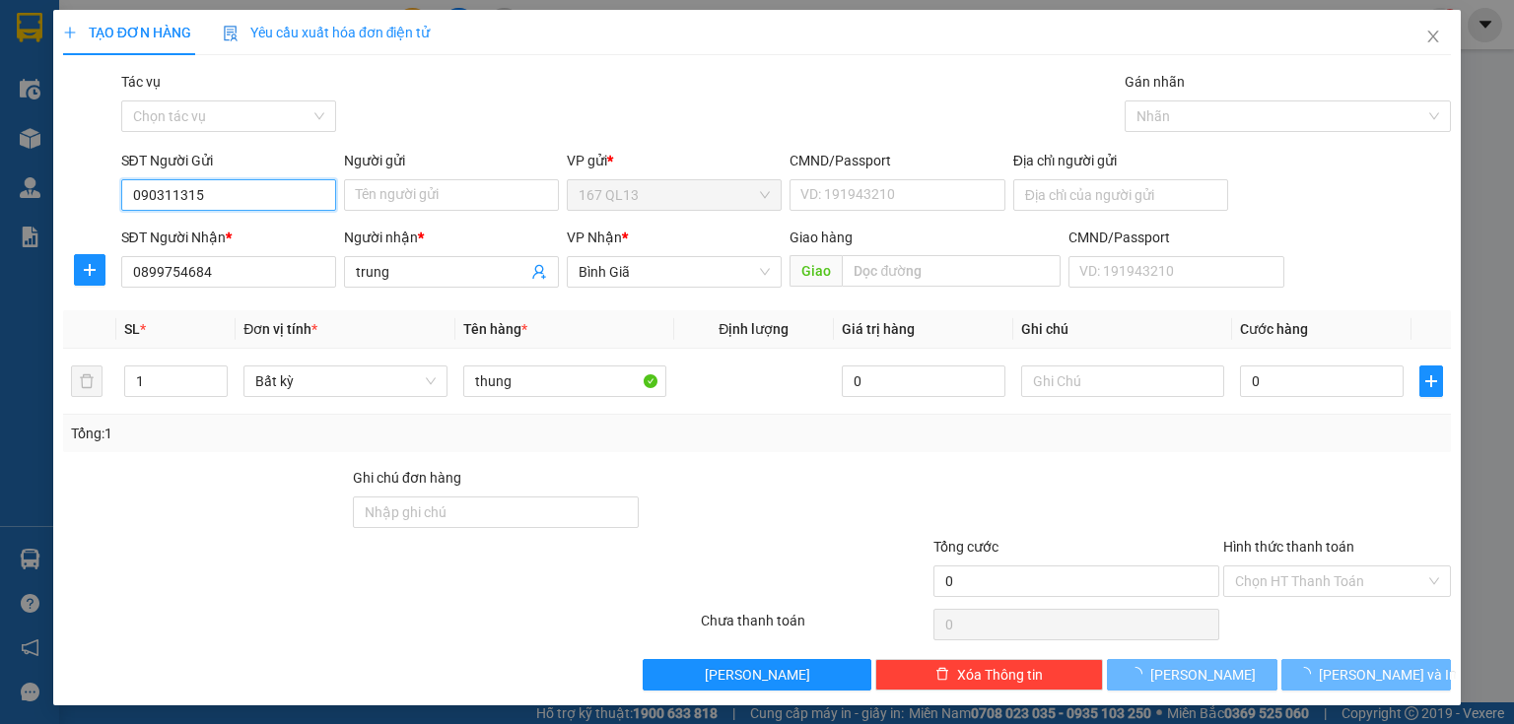
type input "0903113154"
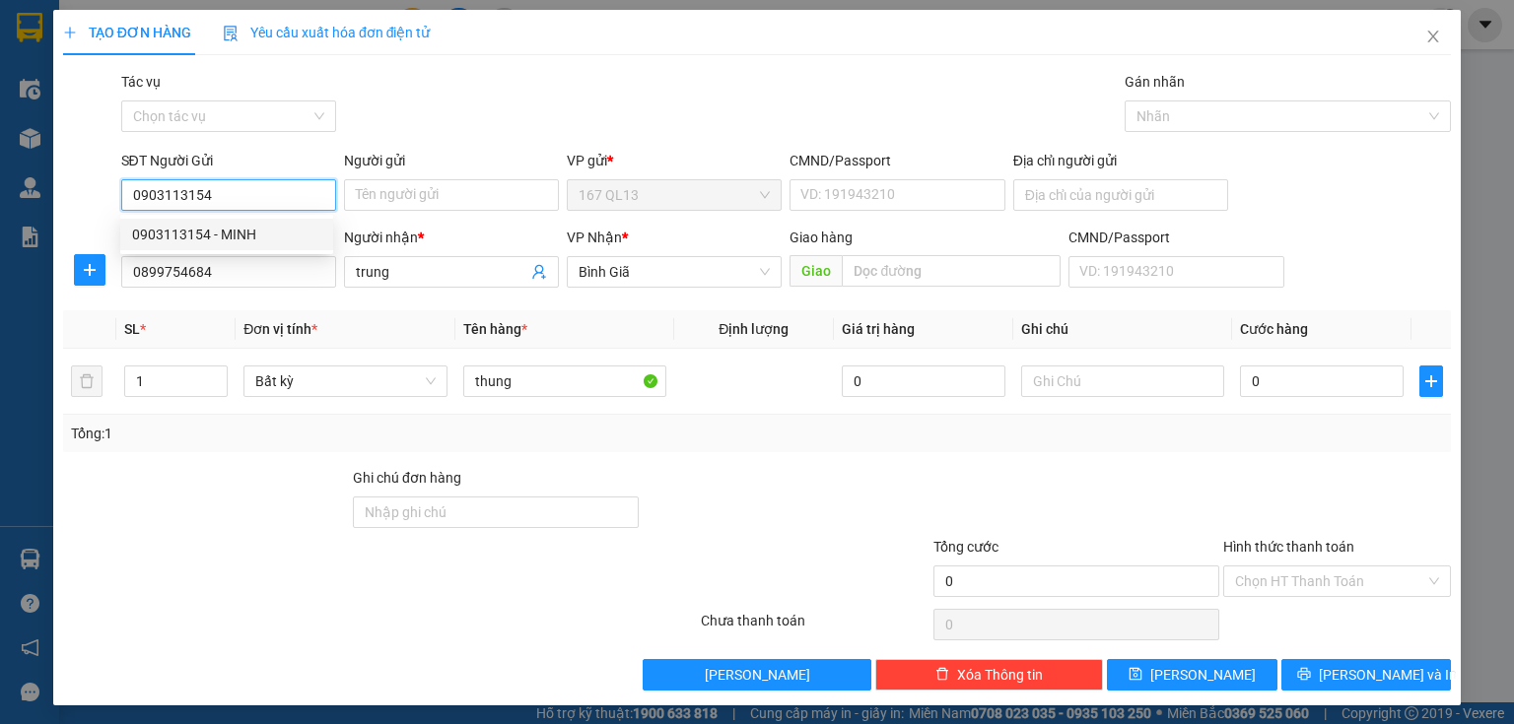
click at [205, 233] on div "0903113154 - MINH" at bounding box center [226, 235] width 189 height 22
type input "MINH"
type input "0903113154"
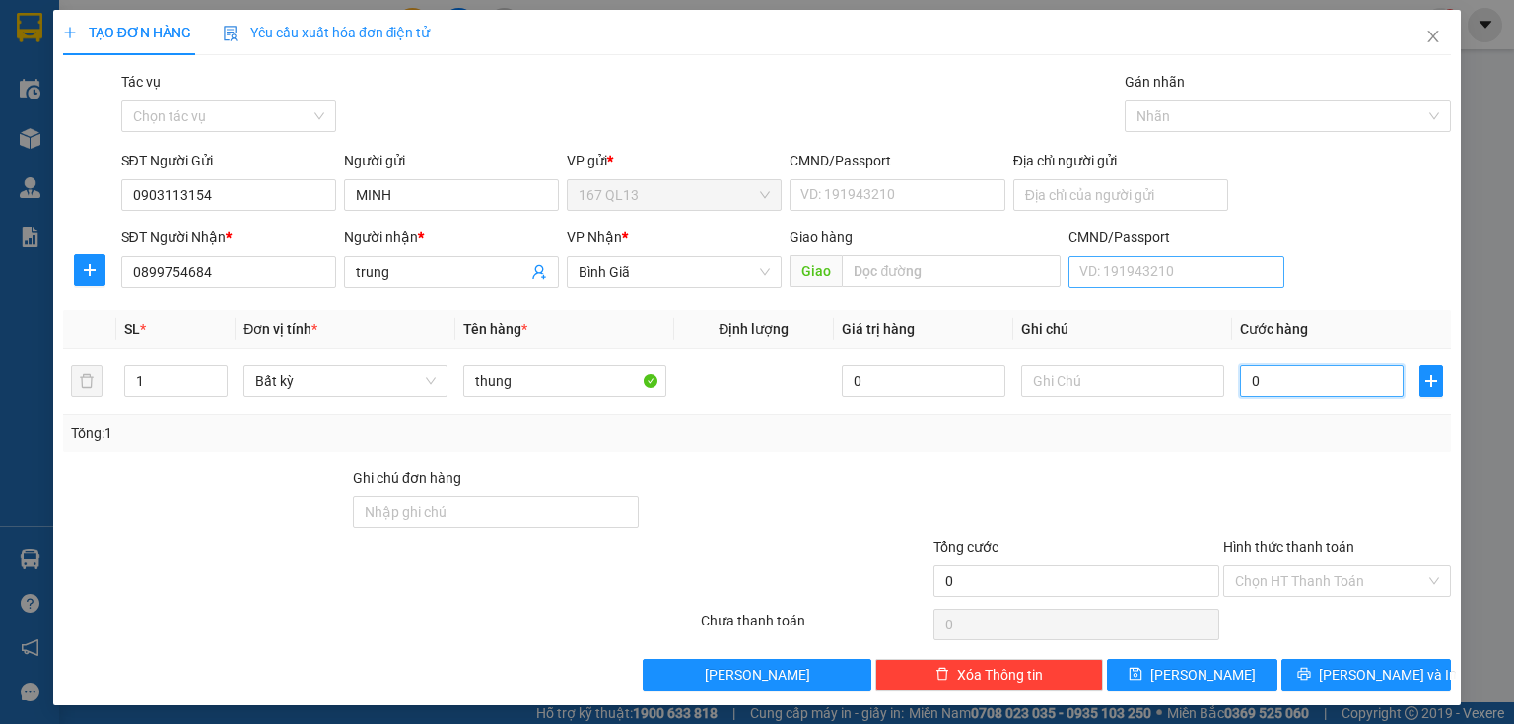
type input "3"
type input "30"
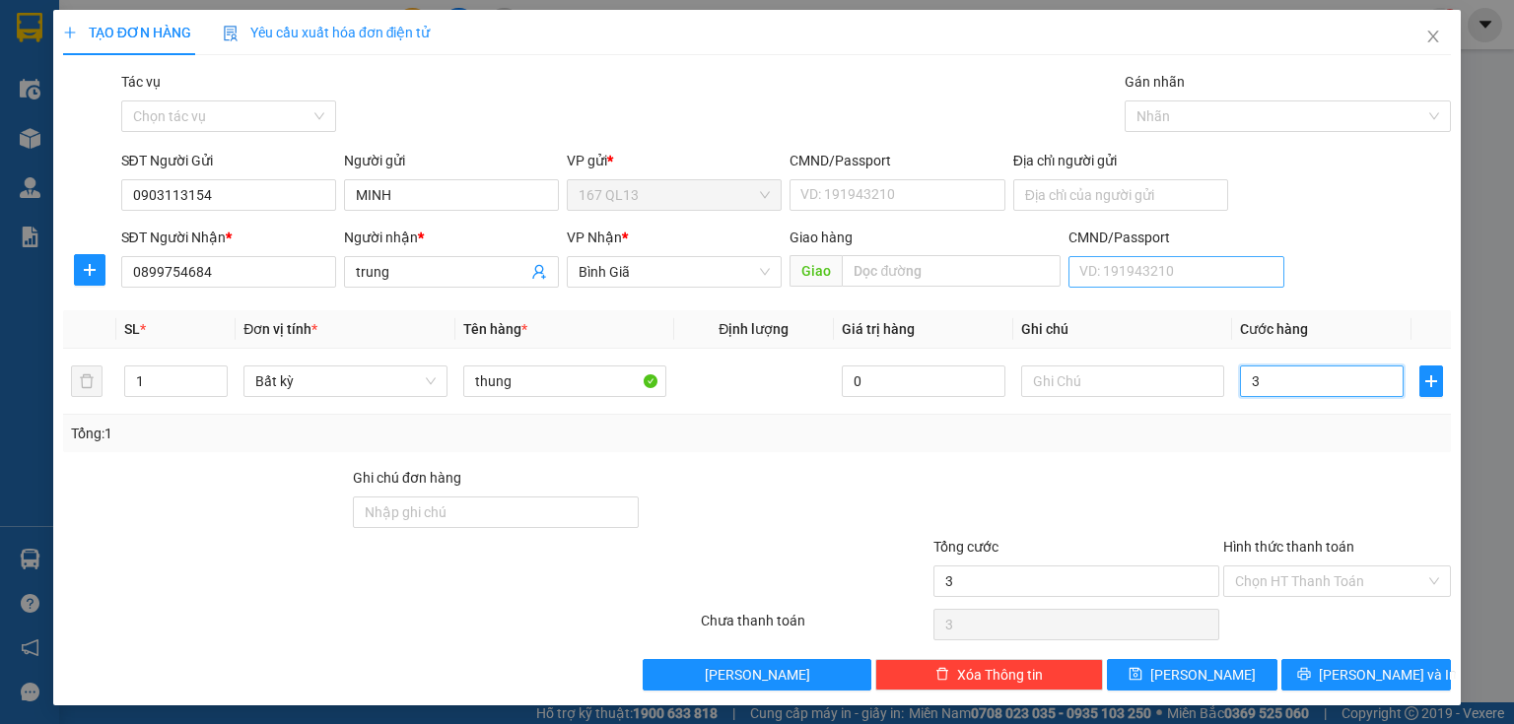
type input "30"
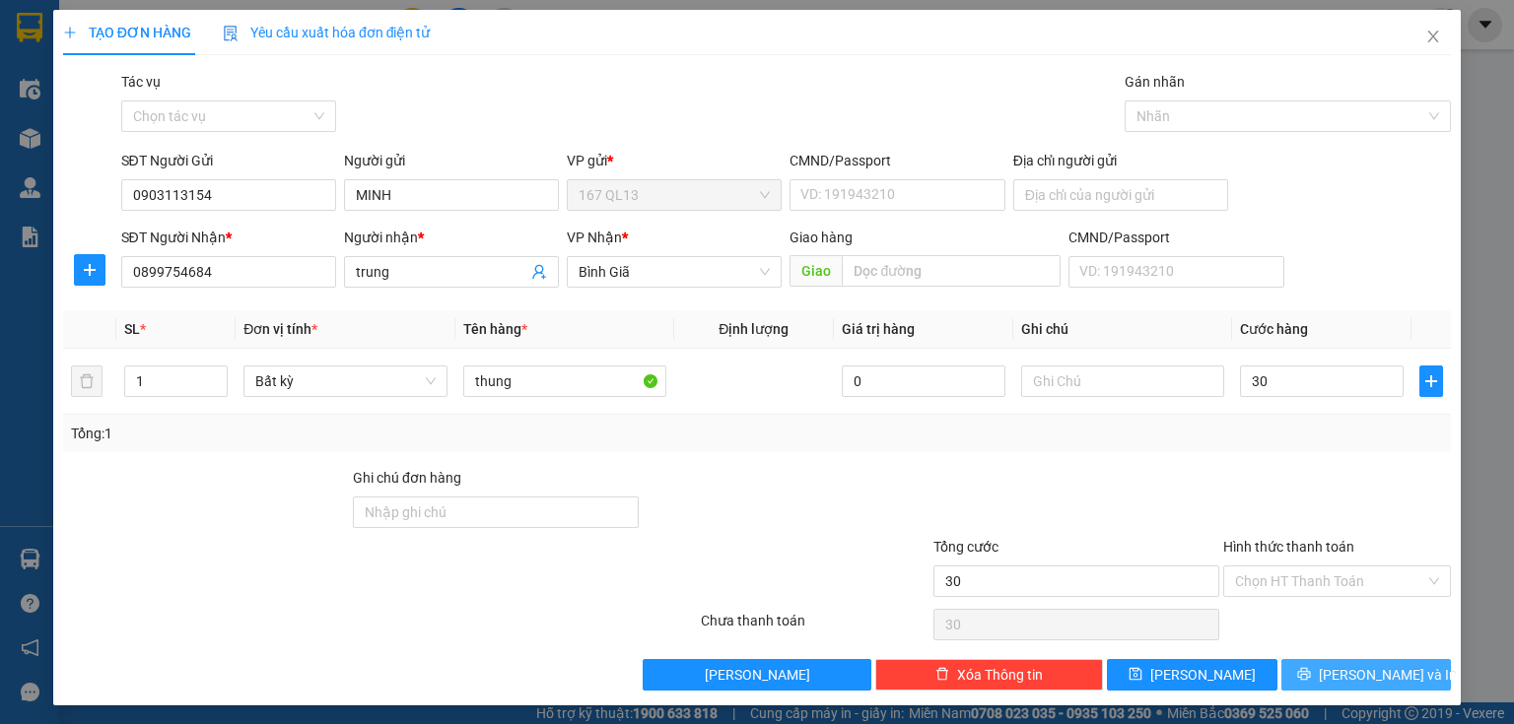
type input "30.000"
click at [1311, 670] on icon "printer" at bounding box center [1304, 674] width 14 height 14
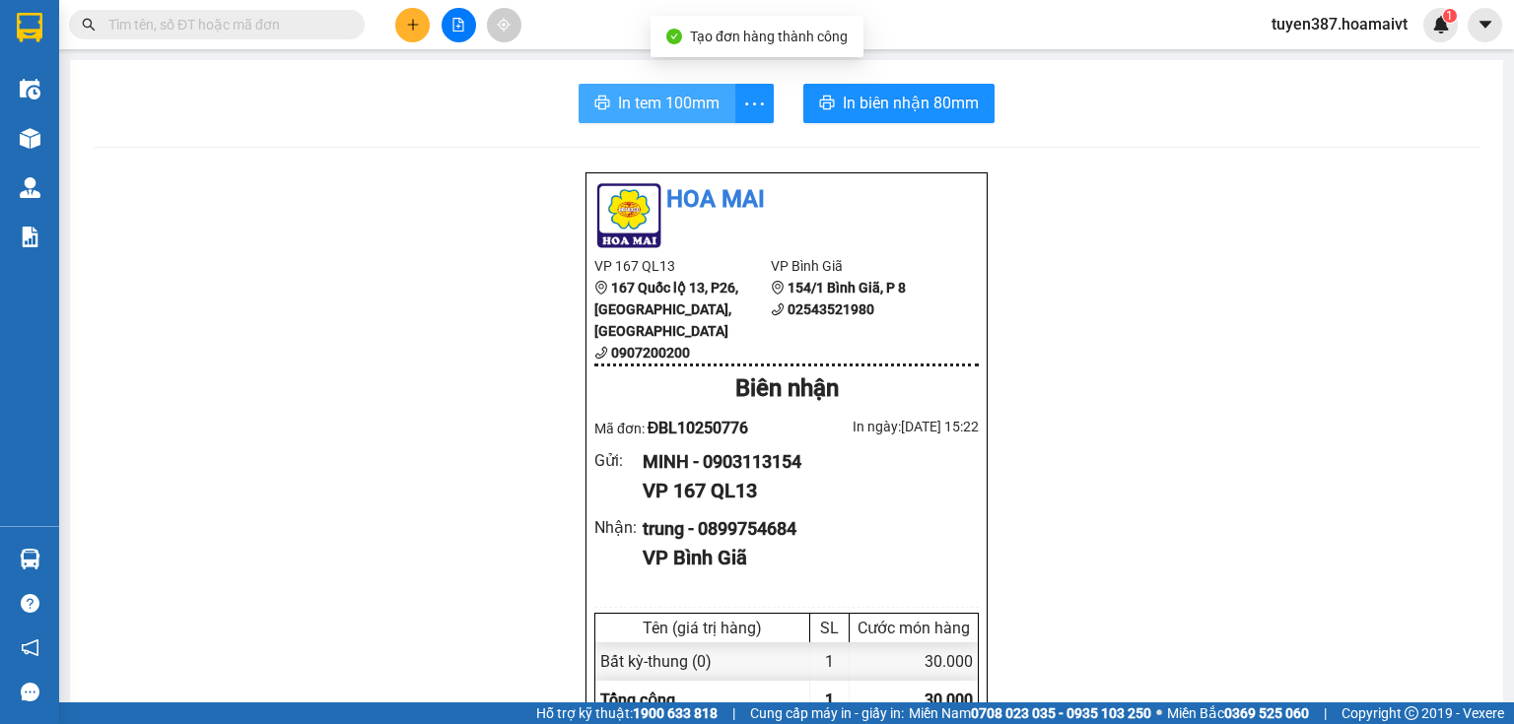
click at [692, 106] on span "In tem 100mm" at bounding box center [669, 103] width 102 height 25
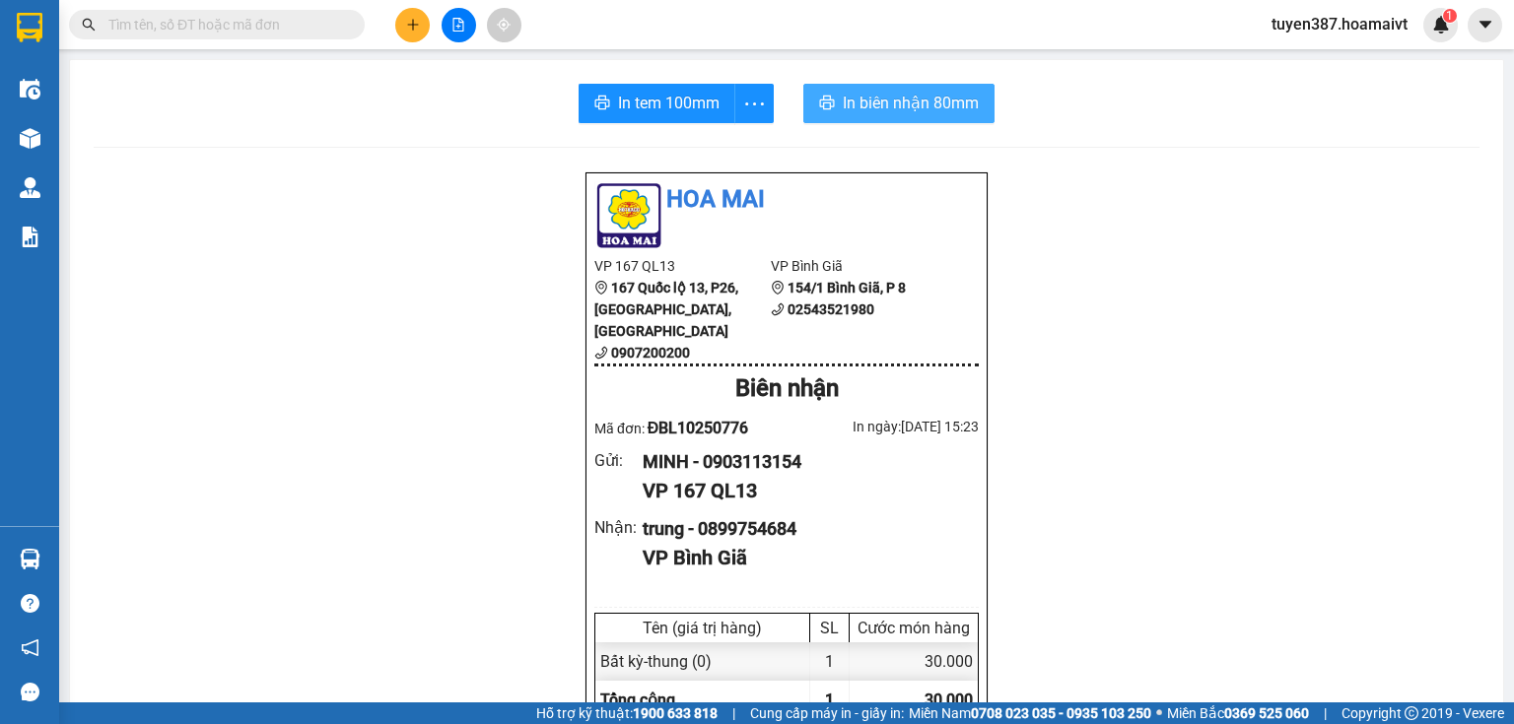
click at [879, 97] on span "In biên nhận 80mm" at bounding box center [911, 103] width 136 height 25
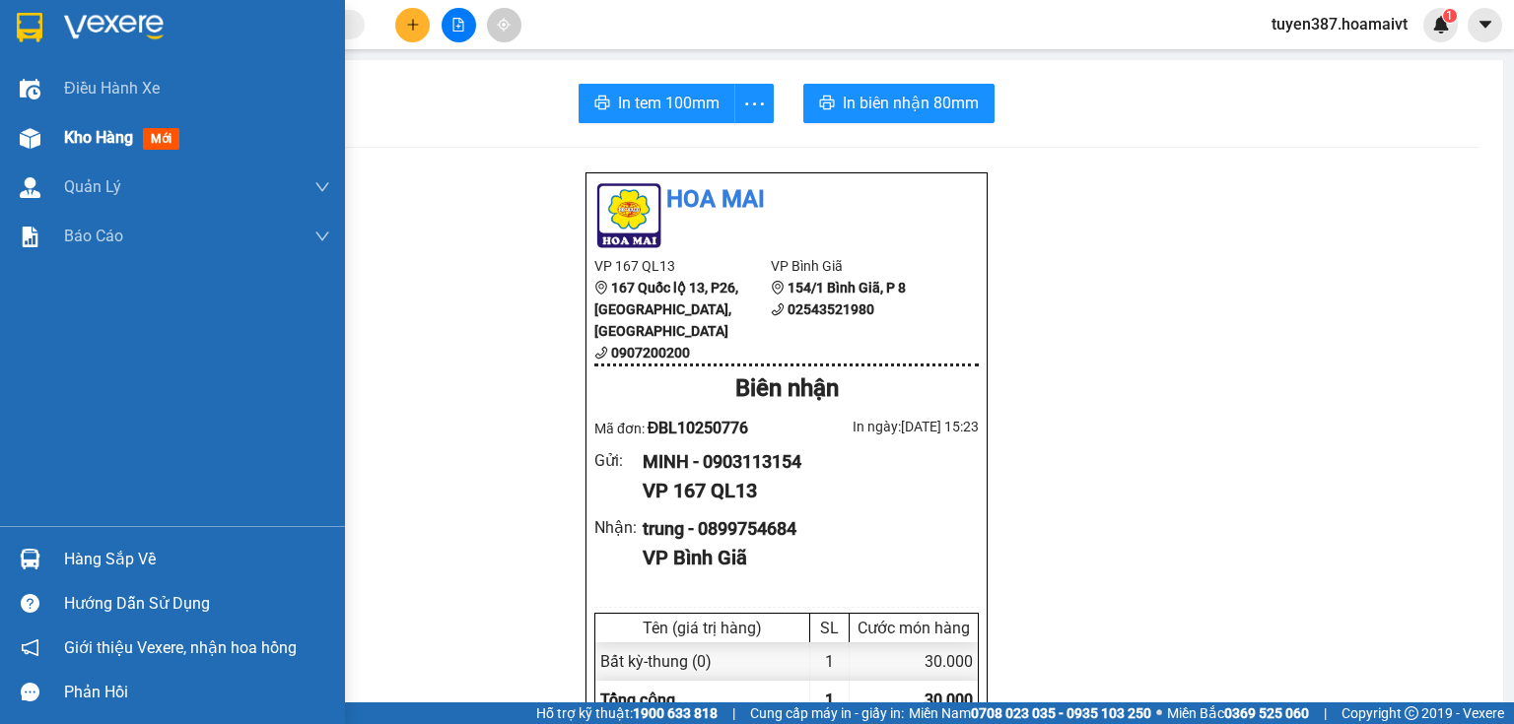
click at [28, 136] on img at bounding box center [30, 138] width 21 height 21
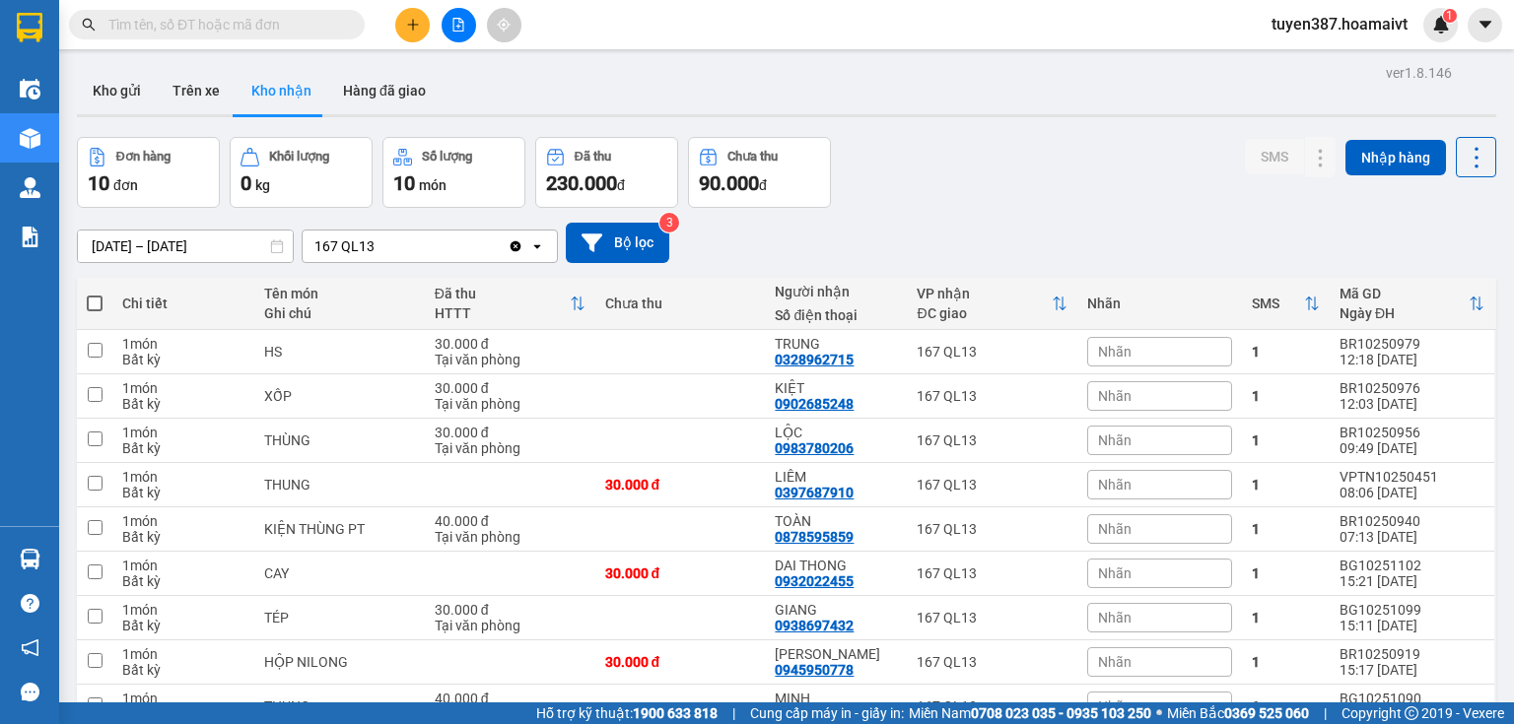
click at [287, 20] on input "text" at bounding box center [224, 25] width 233 height 22
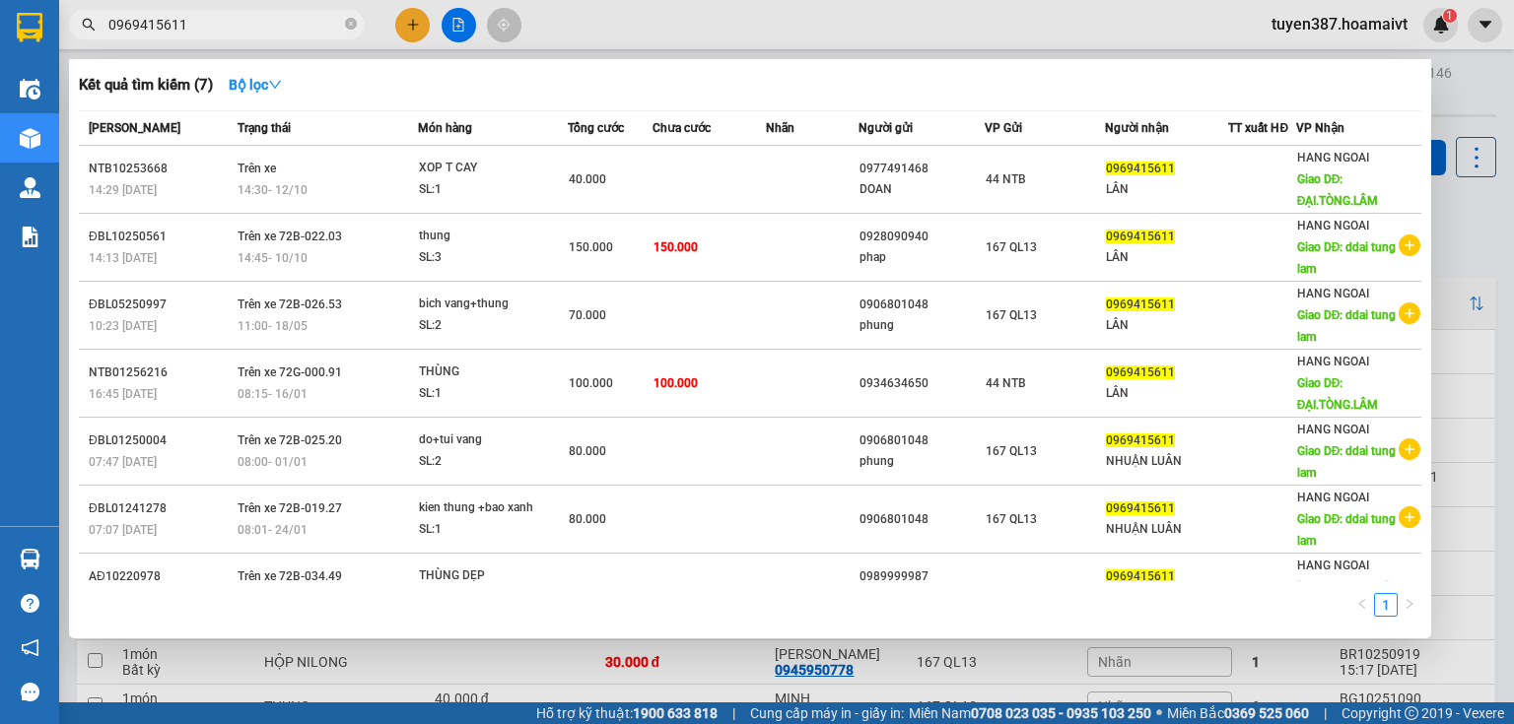
type input "0969415611"
click at [416, 23] on div at bounding box center [757, 362] width 1514 height 724
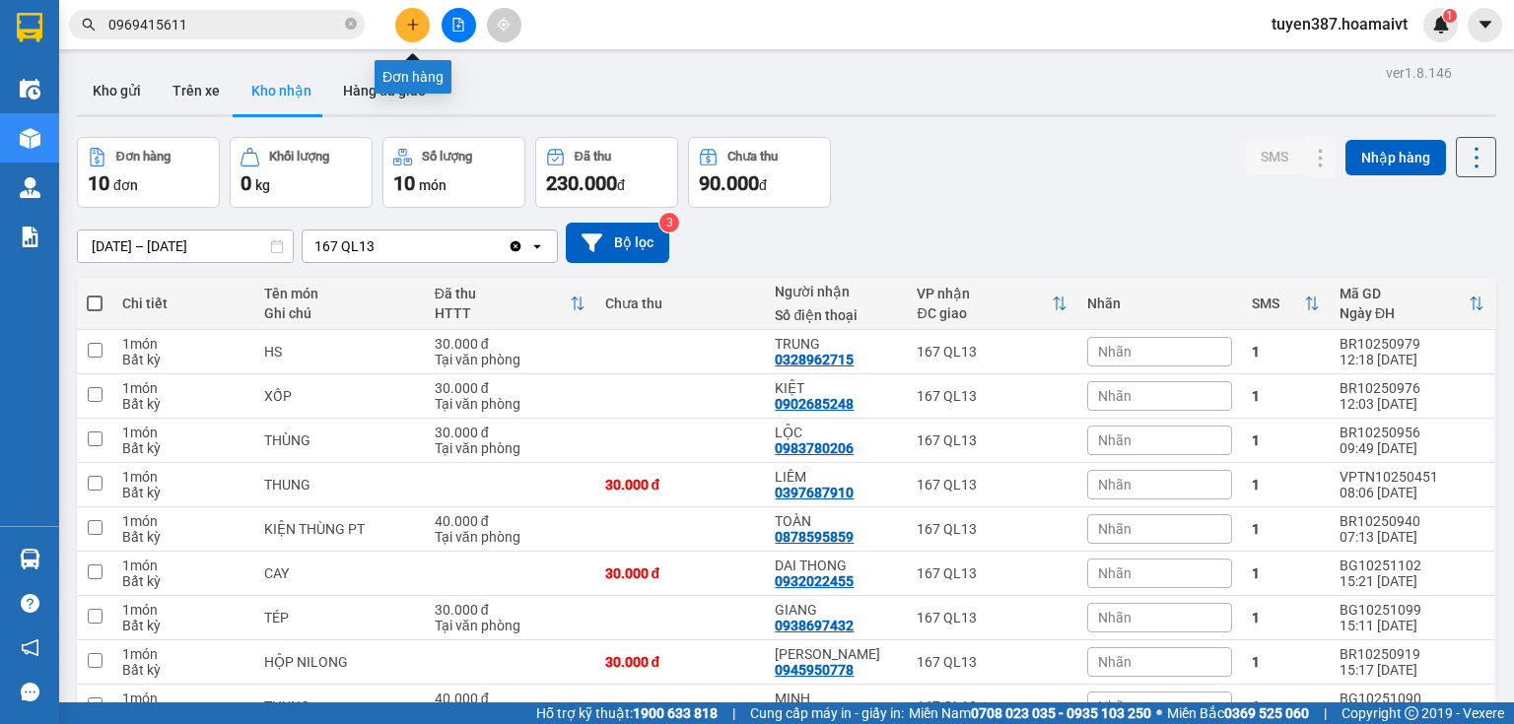
click at [414, 20] on icon "plus" at bounding box center [413, 25] width 14 height 14
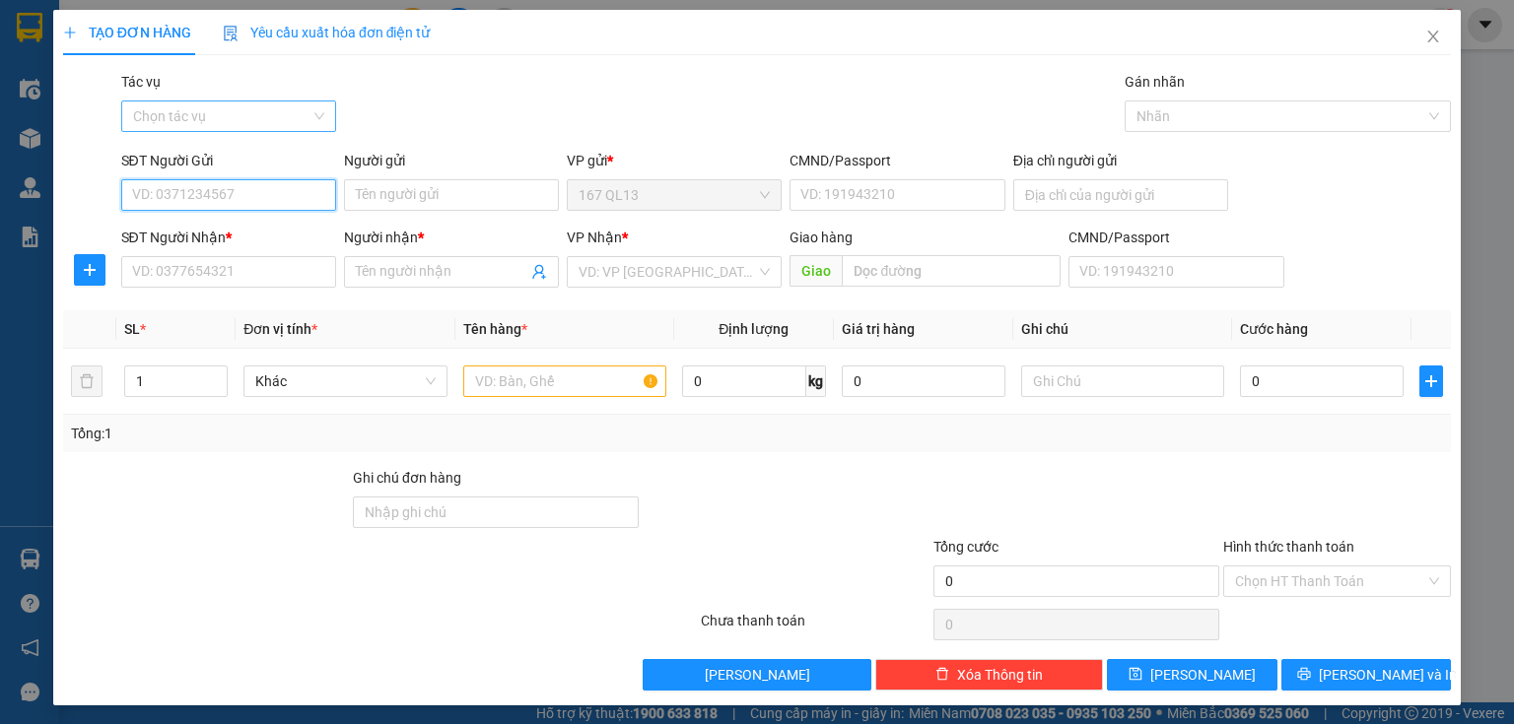
drag, startPoint x: 307, startPoint y: 202, endPoint x: 244, endPoint y: 116, distance: 106.4
click at [288, 181] on input "SĐT Người Gửi" at bounding box center [228, 195] width 215 height 32
type input "0"
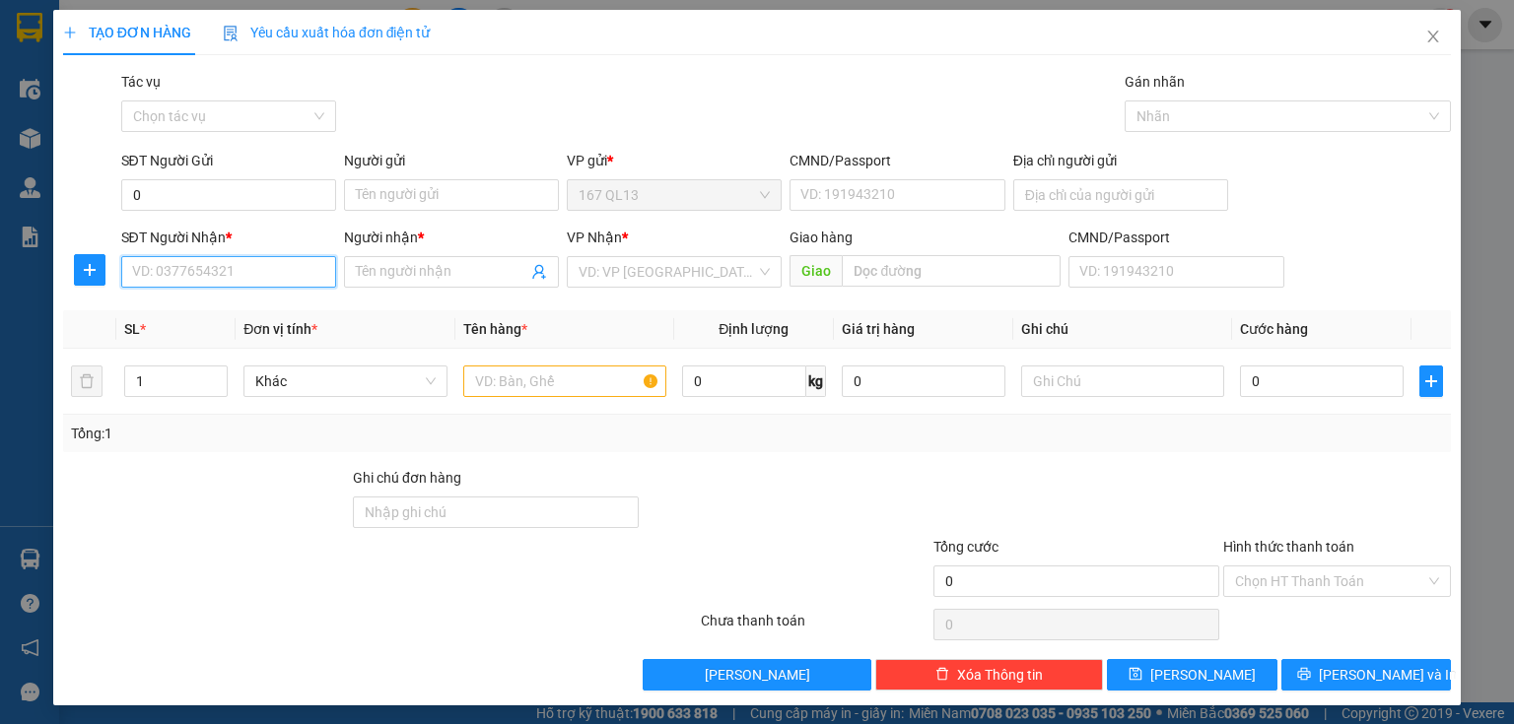
click at [237, 280] on input "SĐT Người Nhận *" at bounding box center [228, 272] width 215 height 32
type input "0977819968"
click at [223, 311] on div "0977819968 - Thành" at bounding box center [226, 312] width 189 height 22
type input "Thành"
type input "0977819968"
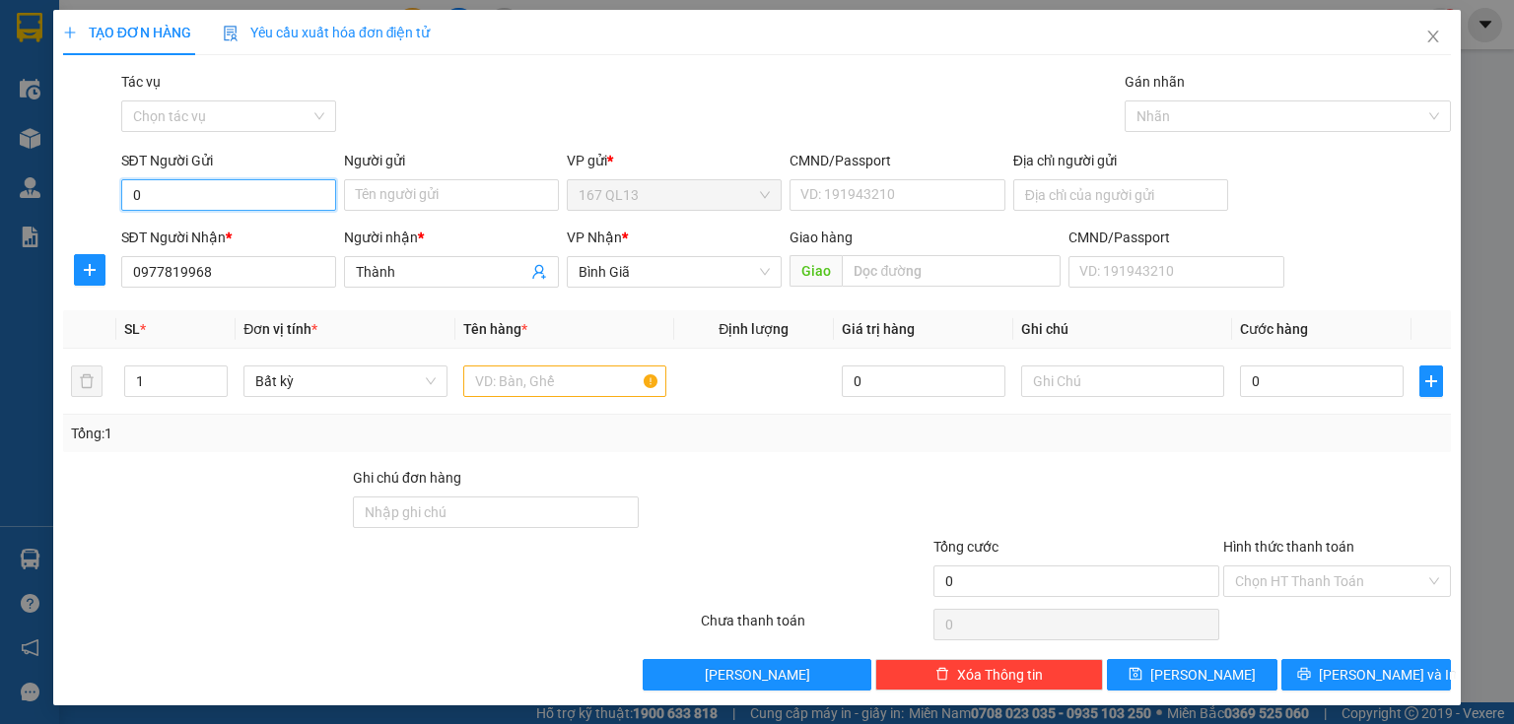
click at [261, 184] on input "0" at bounding box center [228, 195] width 215 height 32
click at [217, 273] on div "0979799368 - thien" at bounding box center [226, 266] width 189 height 22
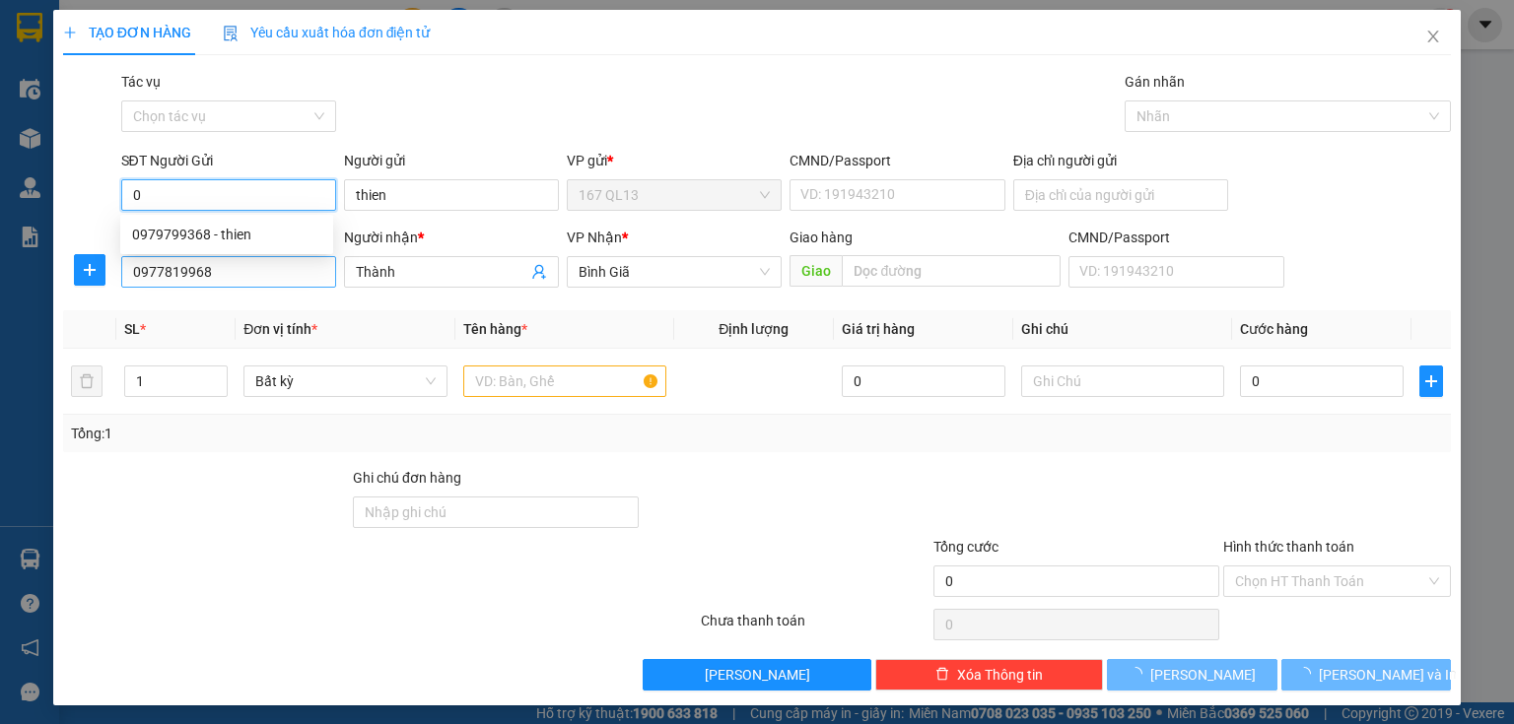
type input "0979799368"
type input "thien"
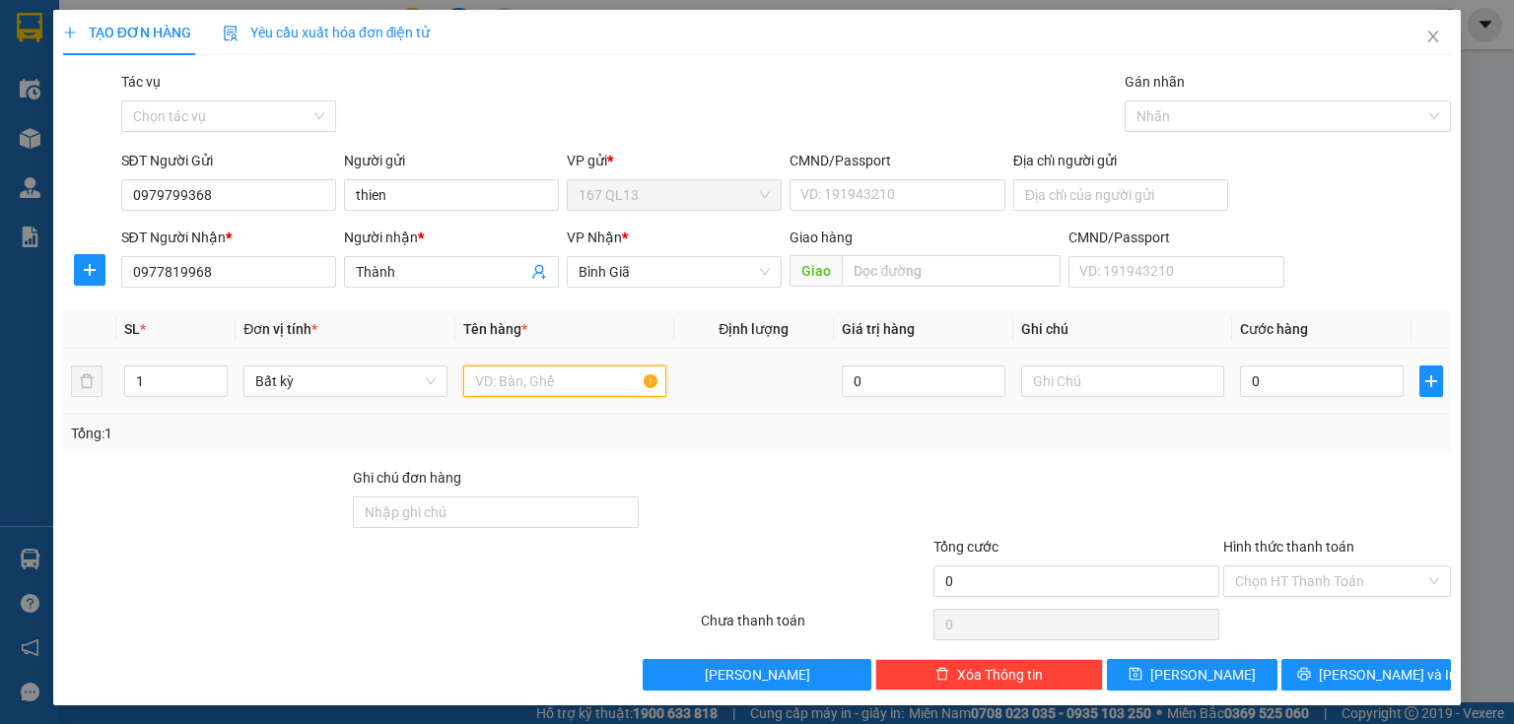
click at [627, 390] on input "text" at bounding box center [564, 382] width 203 height 32
type input "hs"
type input "3"
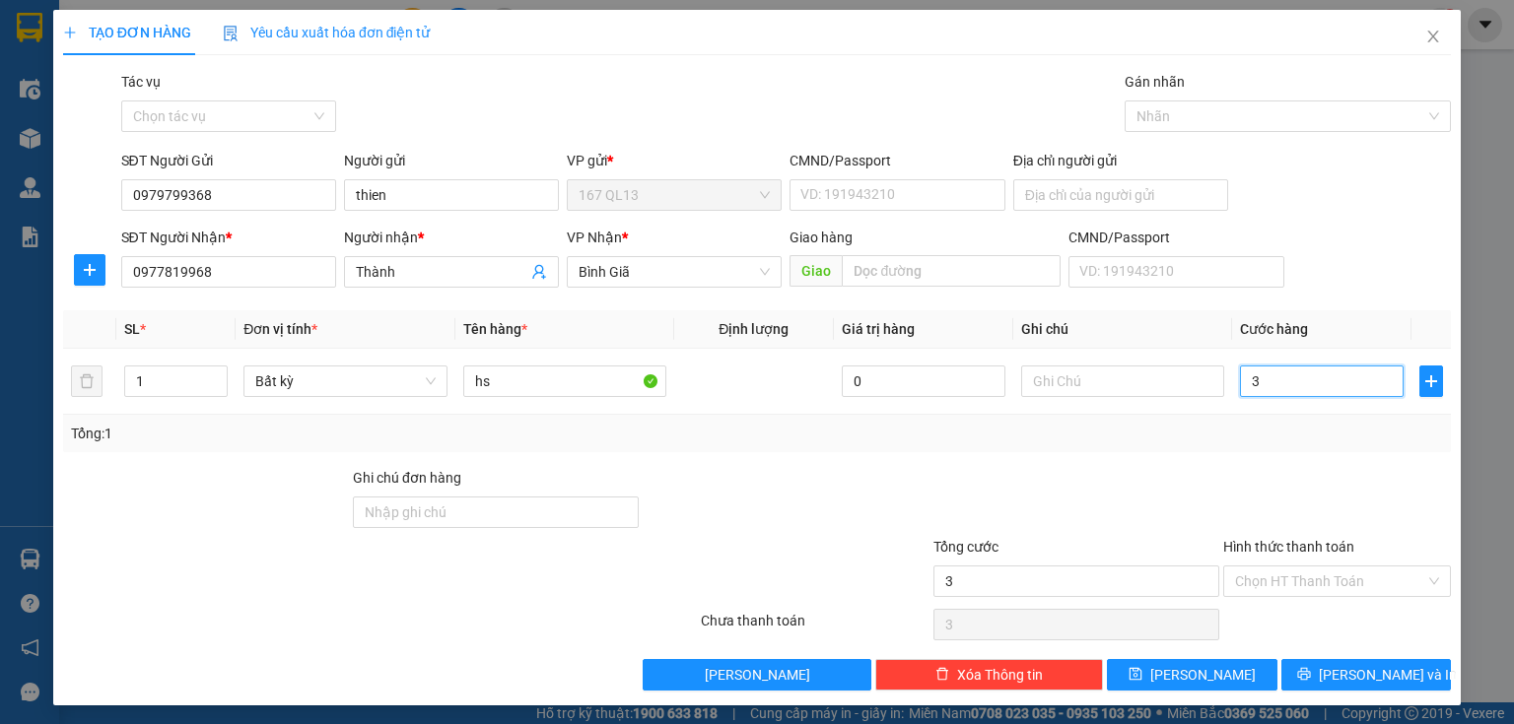
type input "30"
type input "30.000"
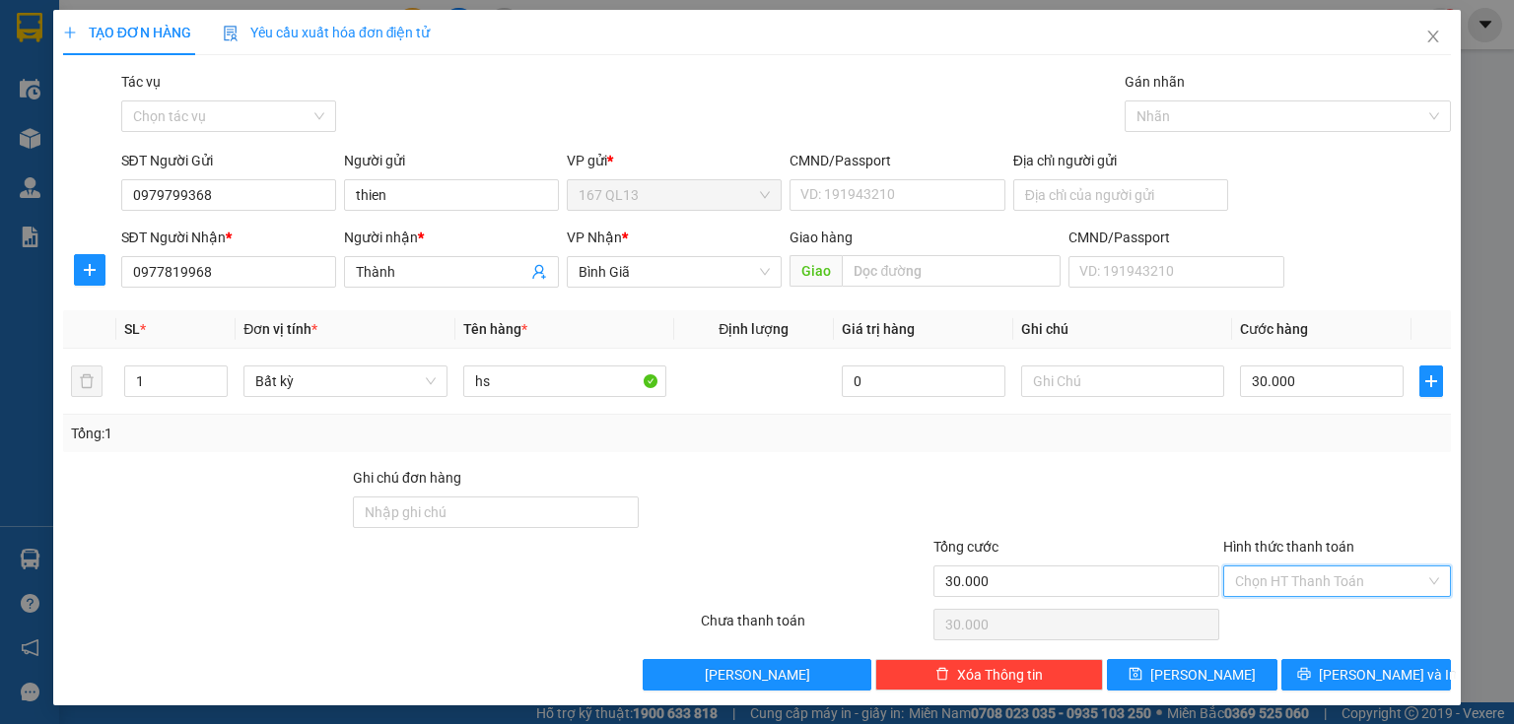
click at [1328, 576] on input "Hình thức thanh toán" at bounding box center [1330, 582] width 190 height 30
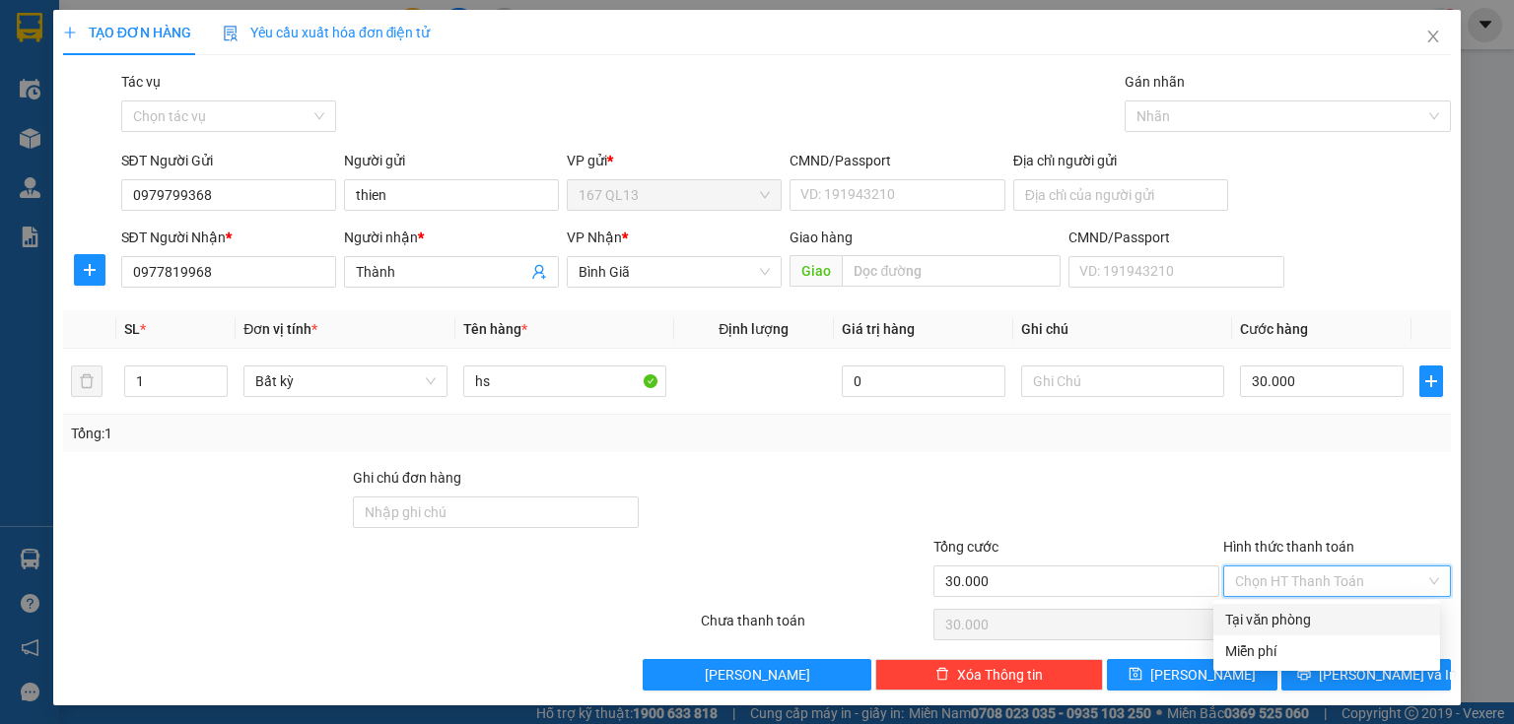
click at [1310, 617] on div "Tại văn phòng" at bounding box center [1326, 620] width 203 height 22
type input "0"
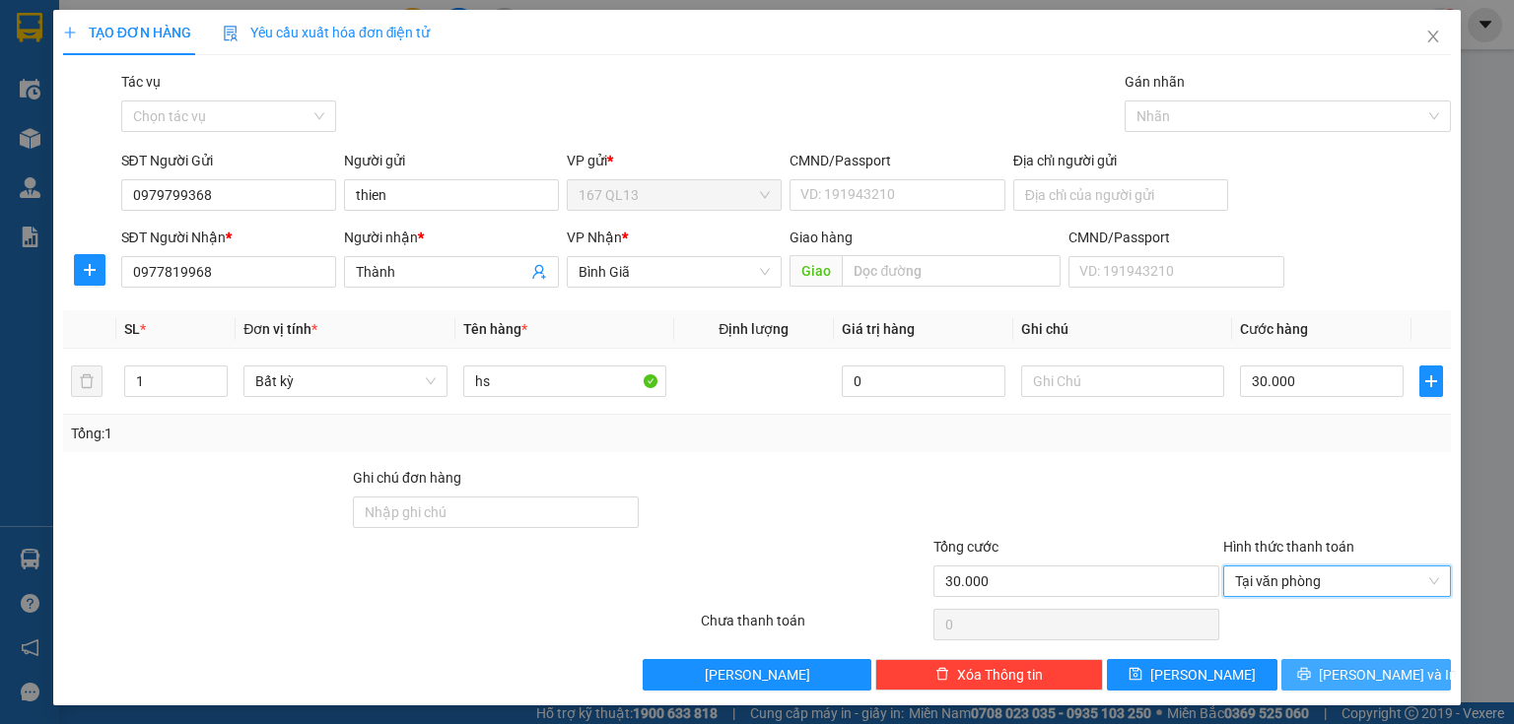
click at [1309, 676] on button "[PERSON_NAME] và In" at bounding box center [1366, 675] width 170 height 32
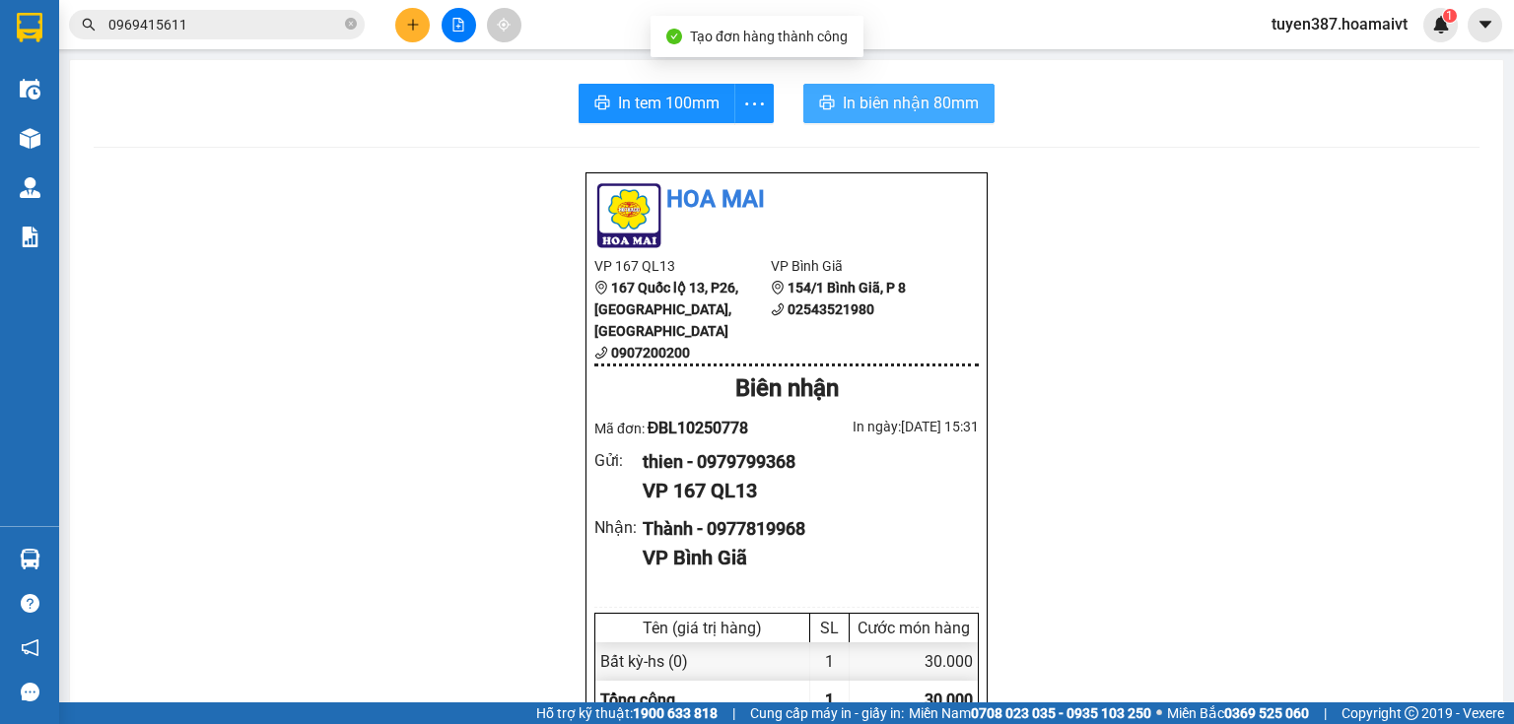
click at [905, 100] on span "In biên nhận 80mm" at bounding box center [911, 103] width 136 height 25
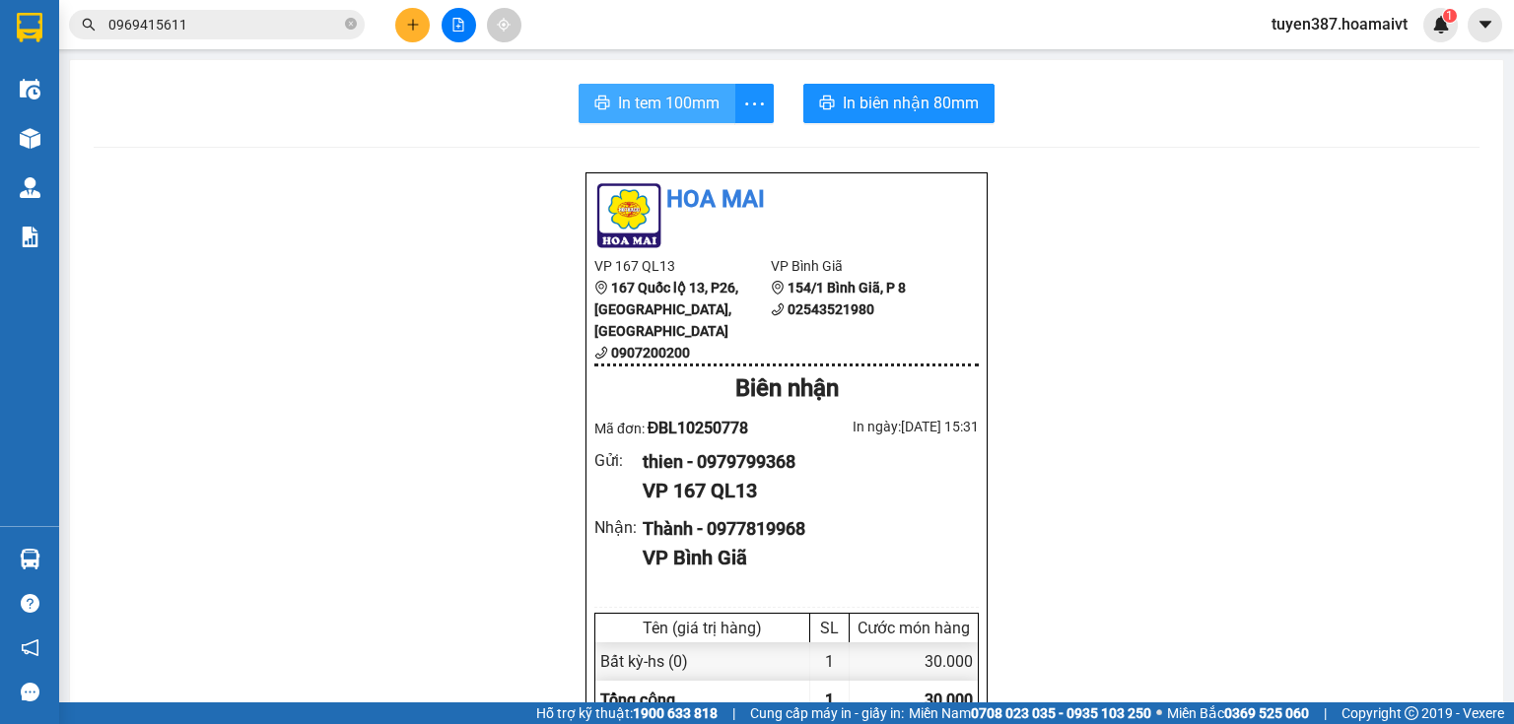
click at [665, 106] on span "In tem 100mm" at bounding box center [669, 103] width 102 height 25
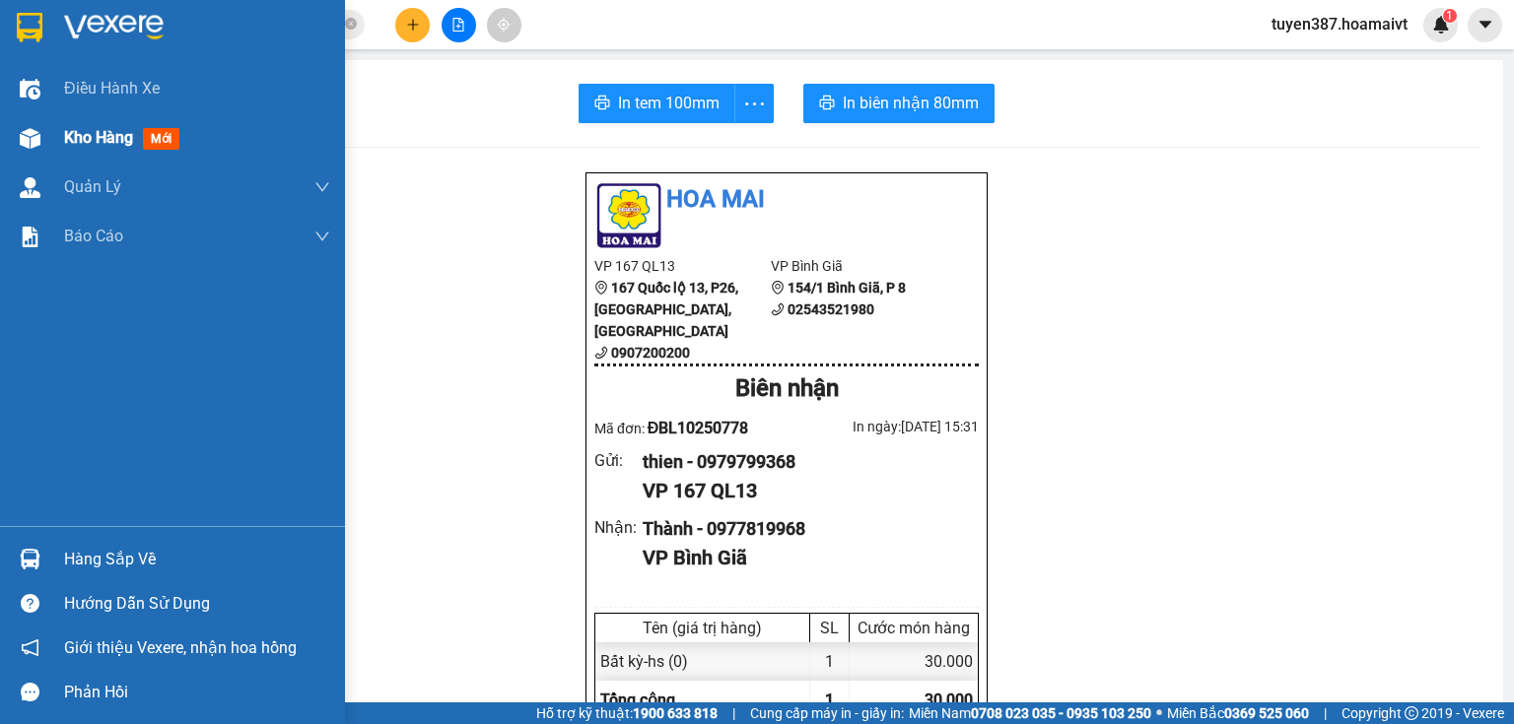
click at [9, 141] on div "Kho hàng mới" at bounding box center [172, 137] width 345 height 49
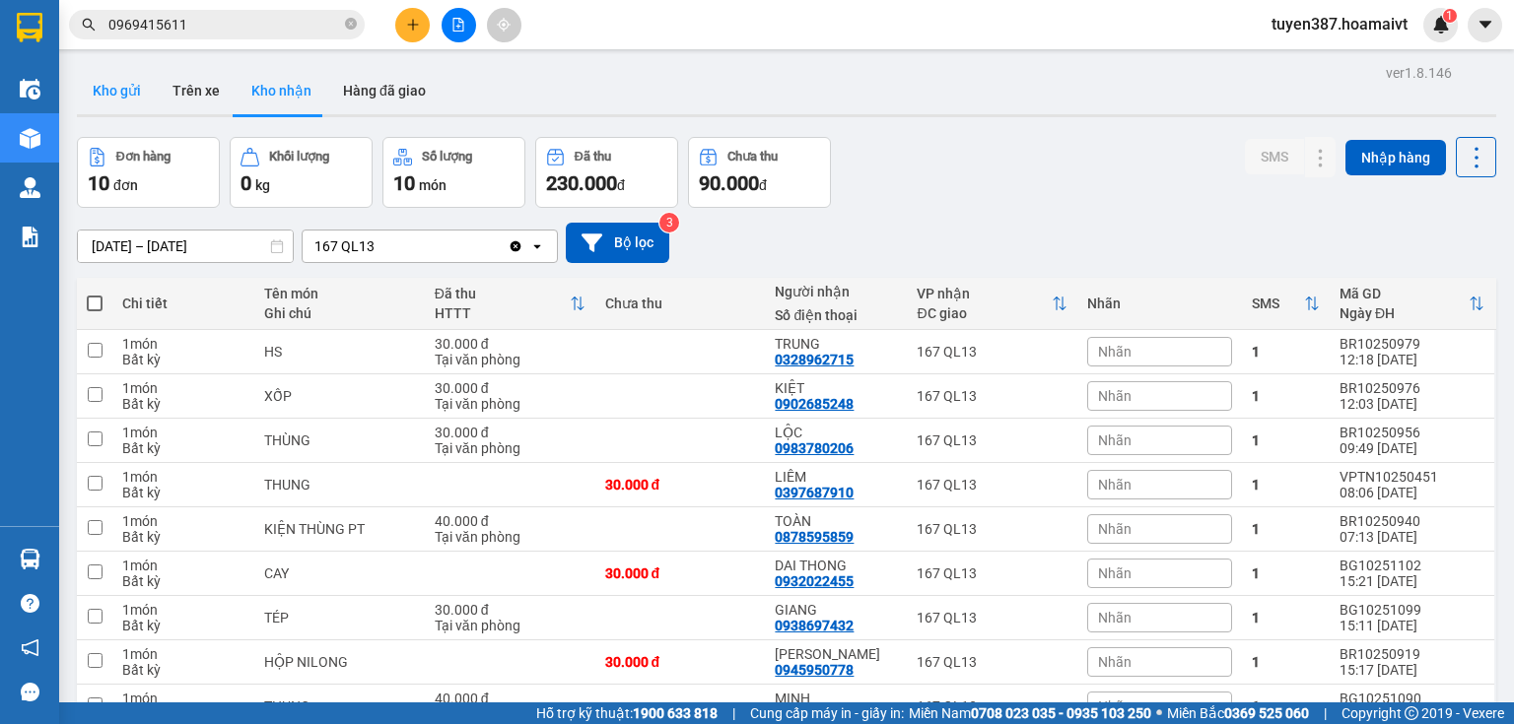
click at [131, 91] on button "Kho gửi" at bounding box center [117, 90] width 80 height 47
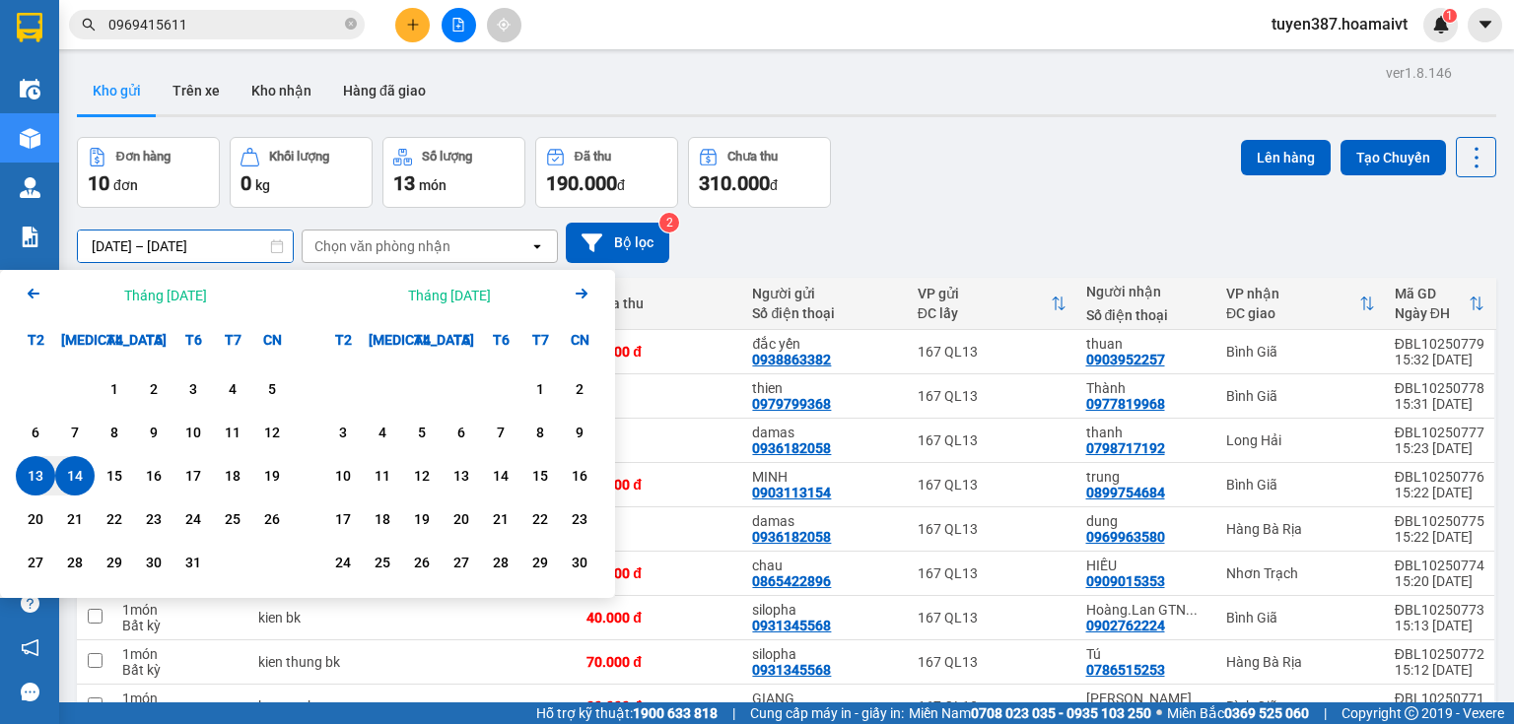
click at [164, 248] on input "[DATE] – [DATE]" at bounding box center [185, 247] width 215 height 32
click at [27, 293] on icon "Arrow Left" at bounding box center [34, 294] width 24 height 24
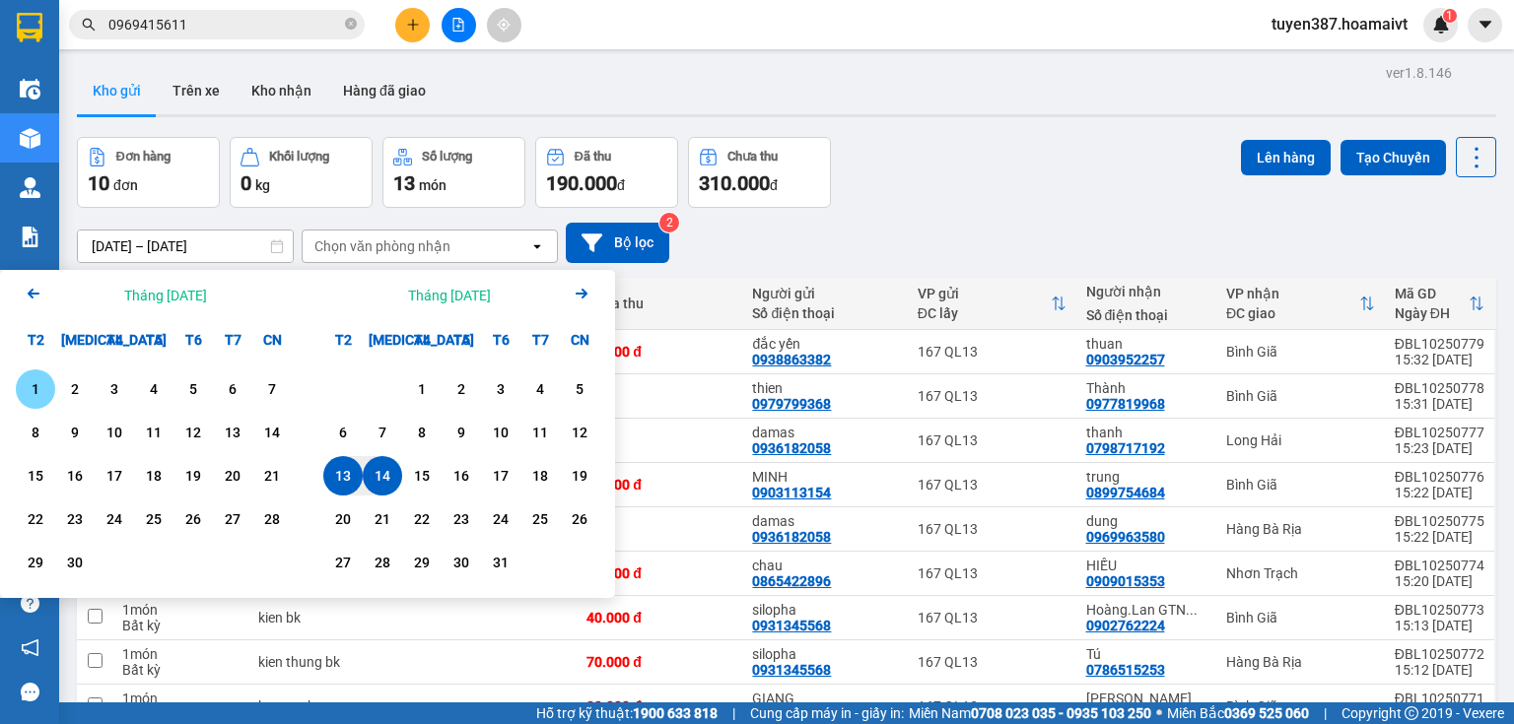
drag, startPoint x: 34, startPoint y: 388, endPoint x: 166, endPoint y: 423, distance: 136.5
click at [34, 388] on div "1" at bounding box center [36, 389] width 28 height 24
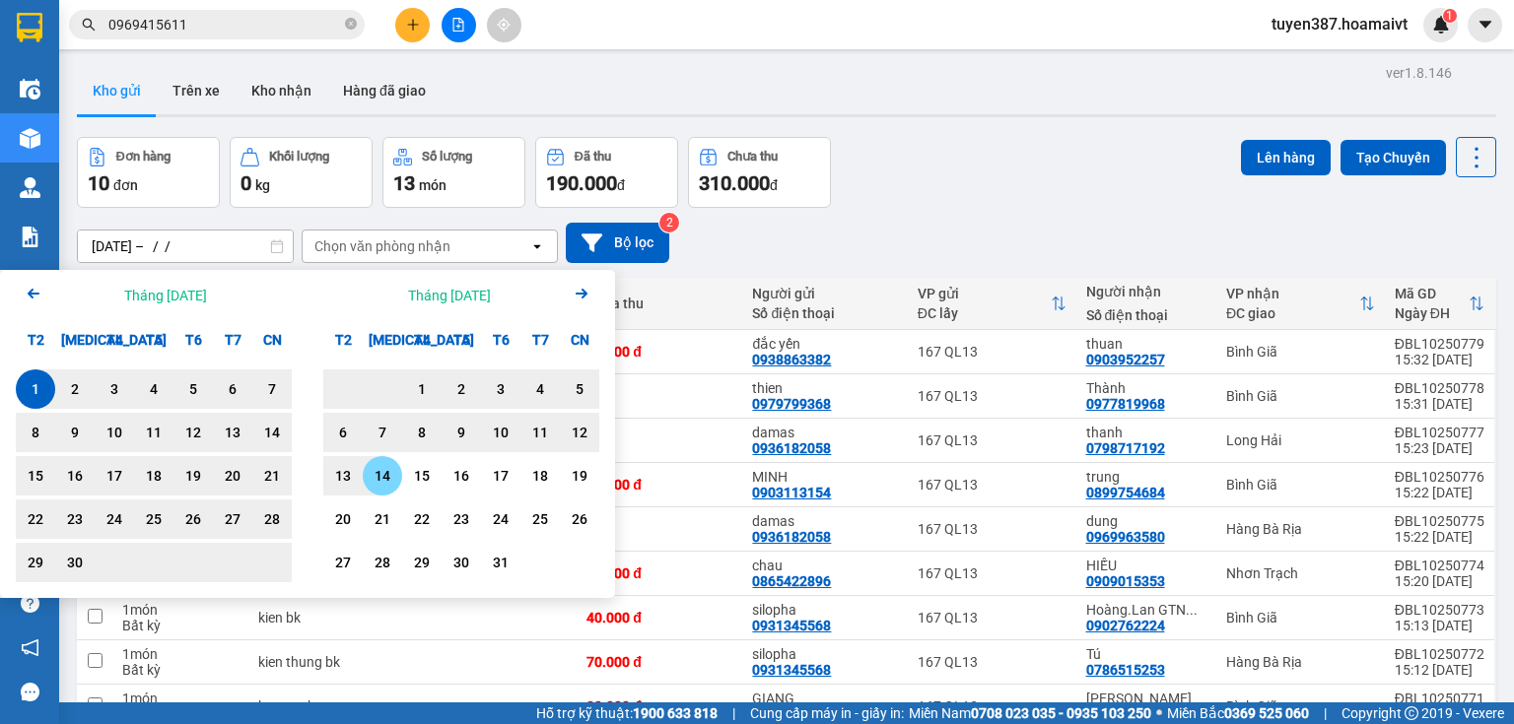
click at [383, 481] on div "14" at bounding box center [383, 476] width 28 height 24
type input "[DATE] – [DATE]"
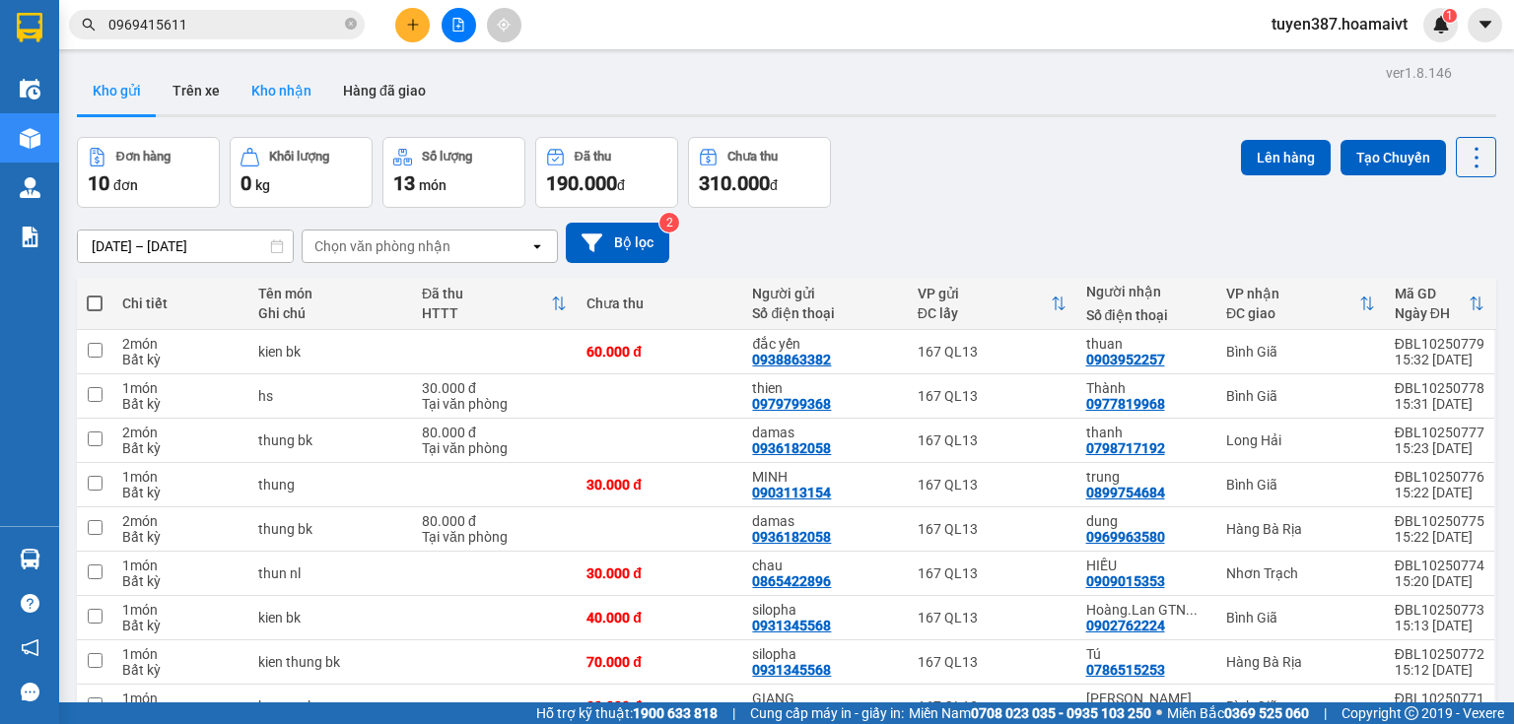
click at [268, 92] on button "Kho nhận" at bounding box center [282, 90] width 92 height 47
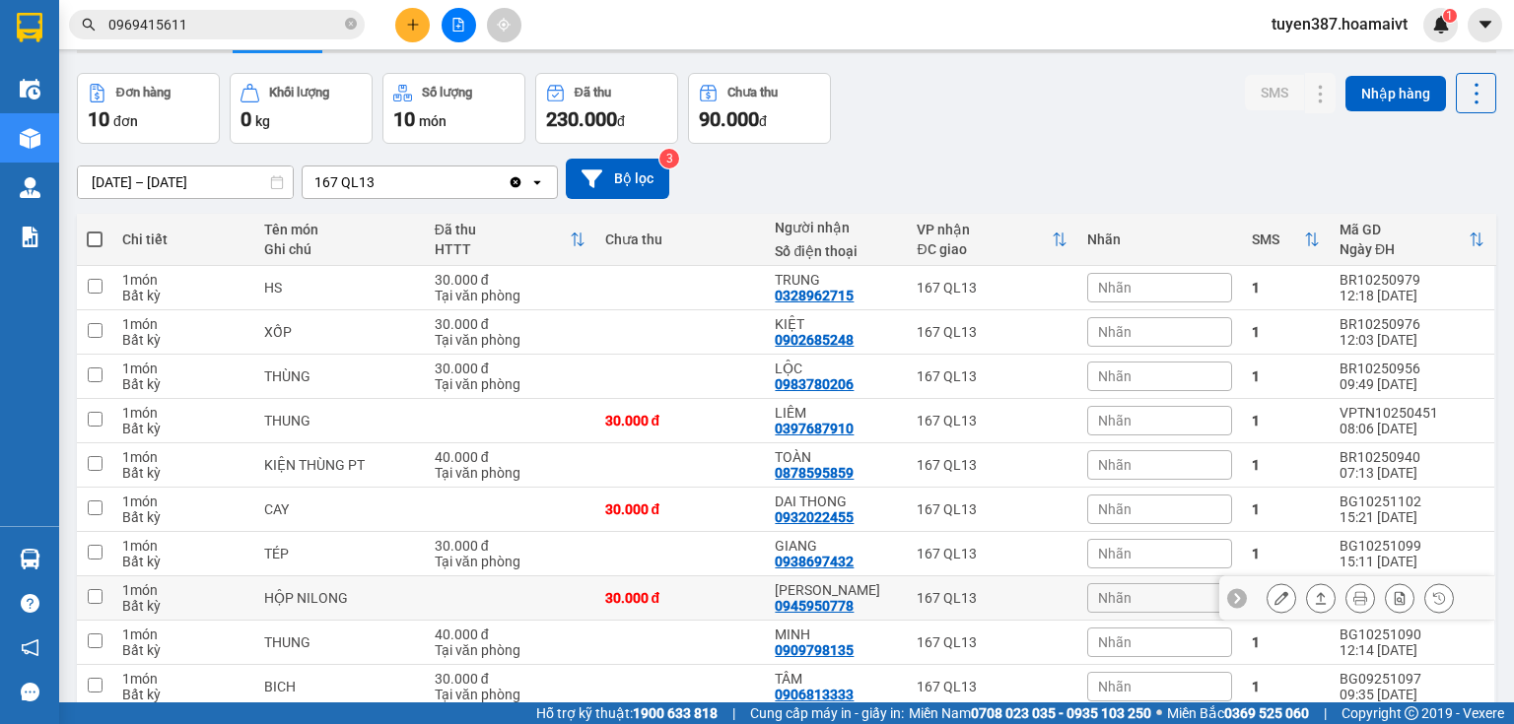
scroll to position [148, 0]
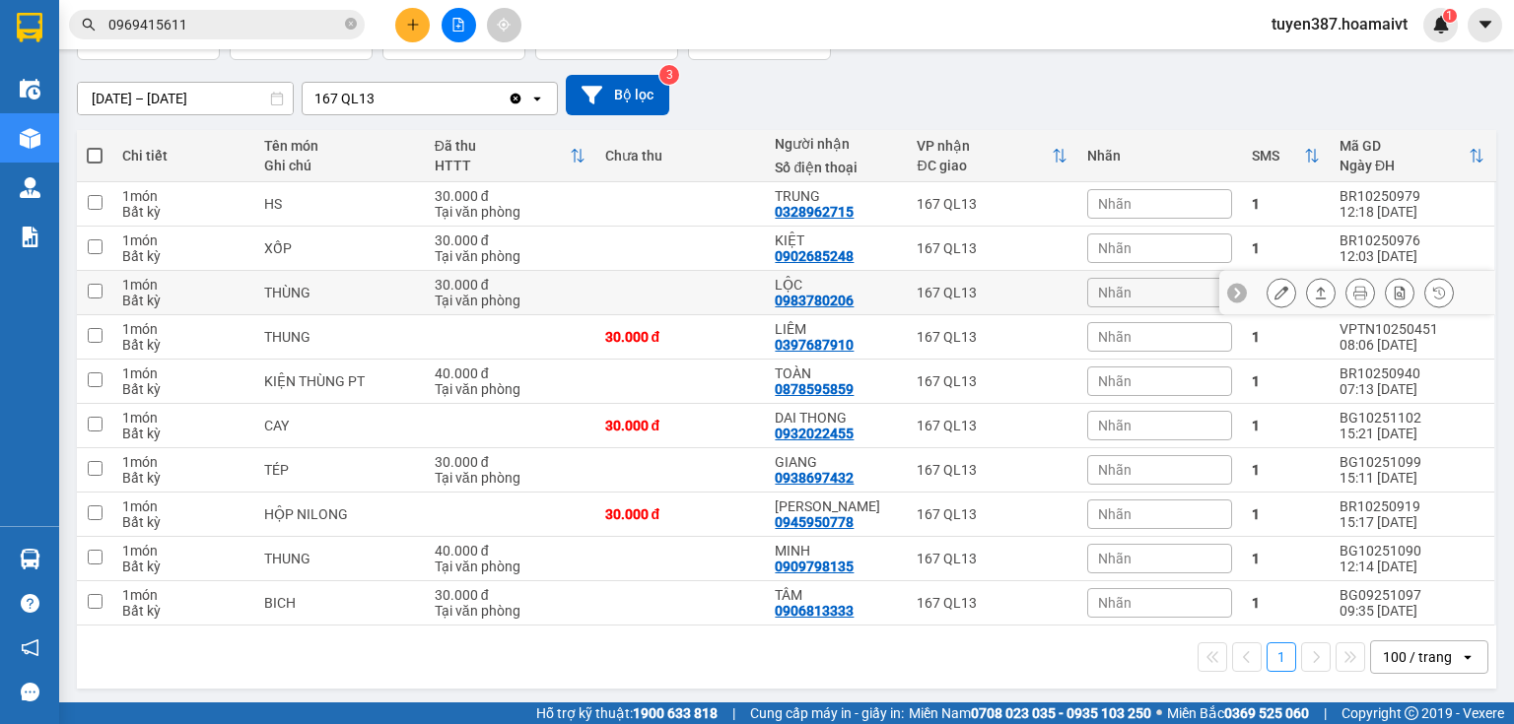
click at [1274, 286] on icon at bounding box center [1281, 293] width 14 height 14
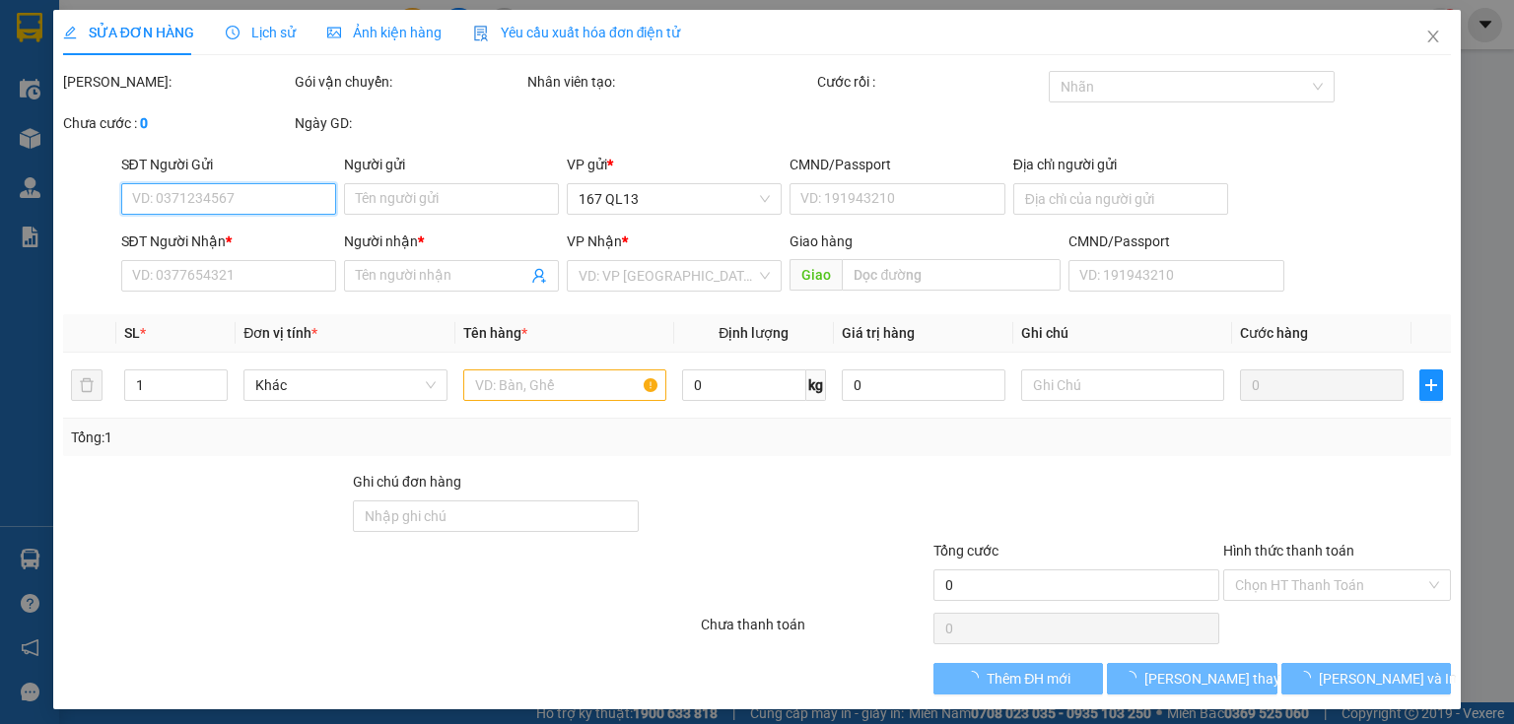
type input "0933543009"
type input "thuỷ"
type input "079172040601"
type input "0983780206"
type input "LỘC"
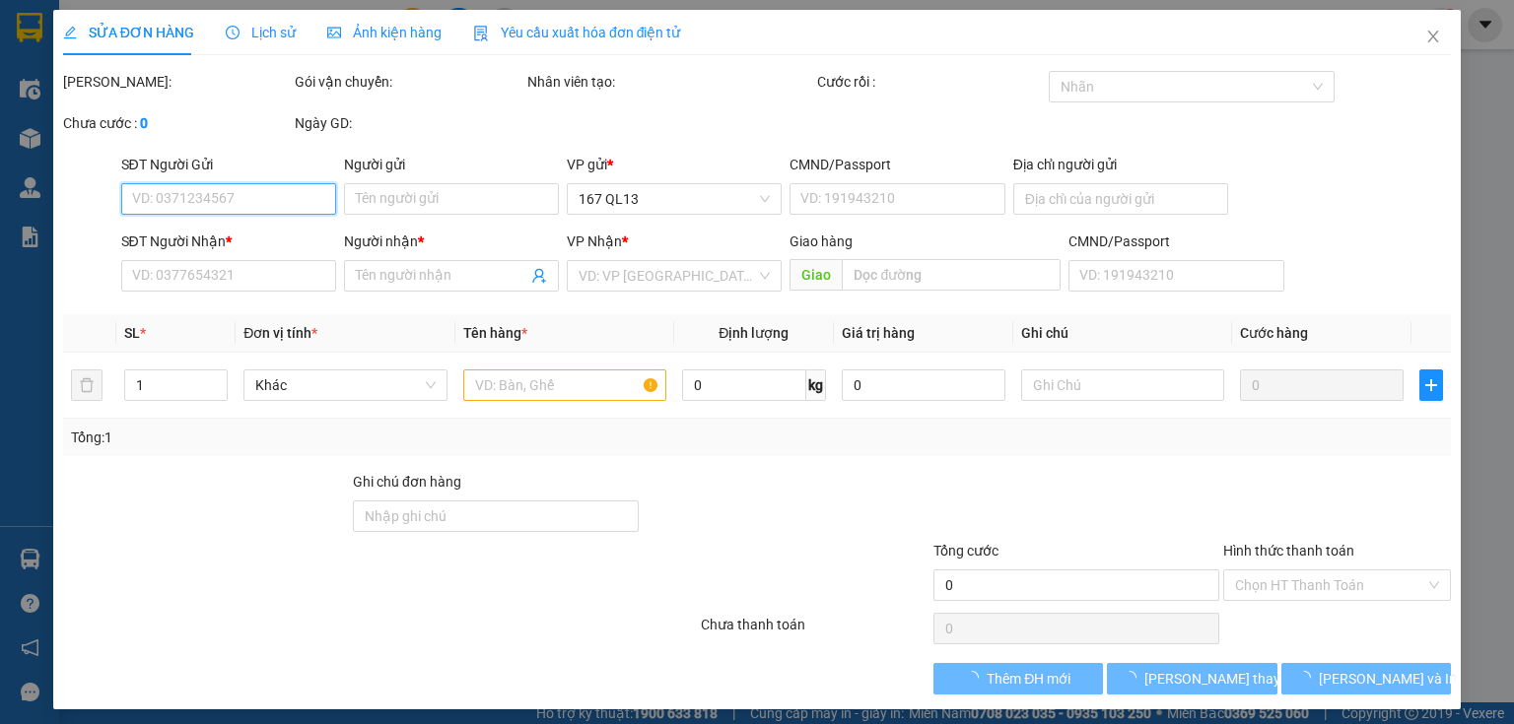
type input "30.000"
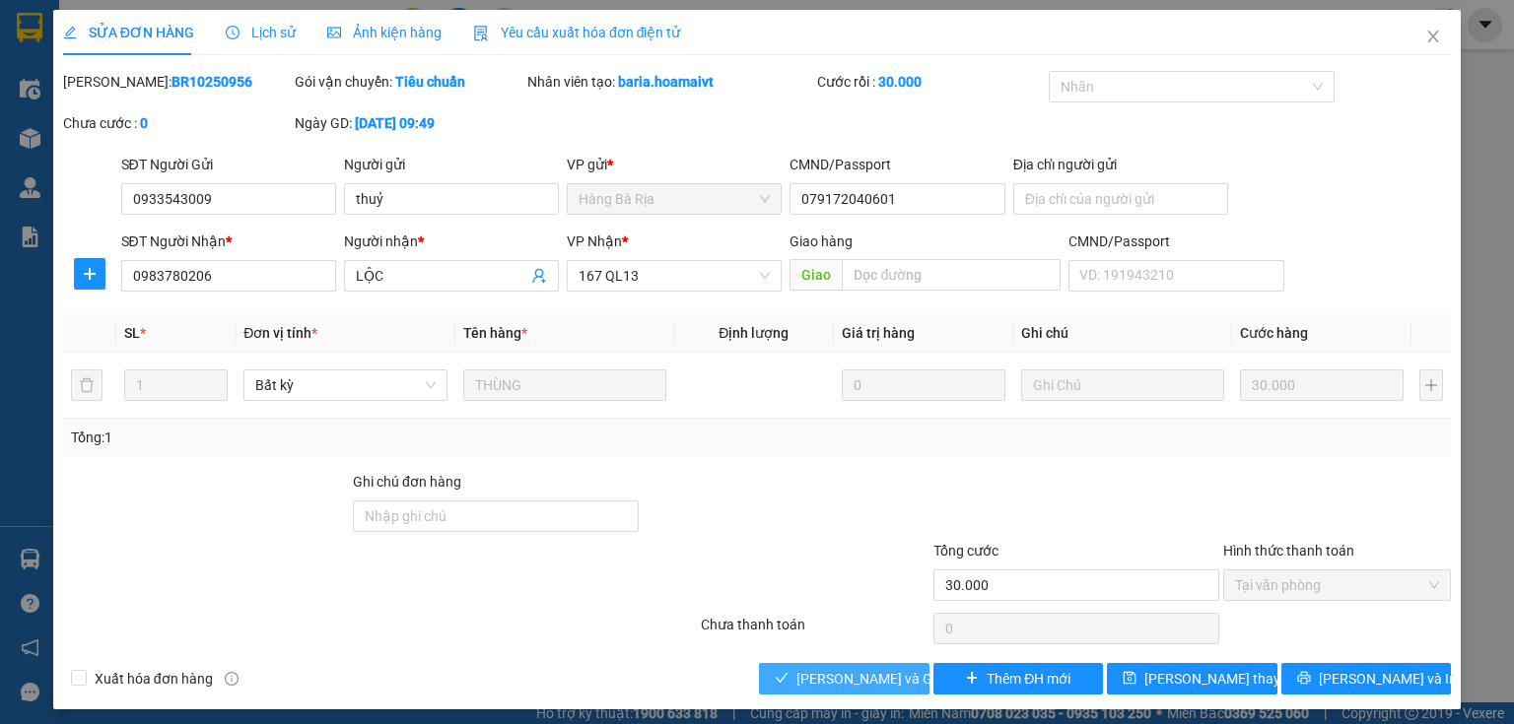
click at [853, 671] on span "[PERSON_NAME] và Giao hàng" at bounding box center [890, 679] width 189 height 22
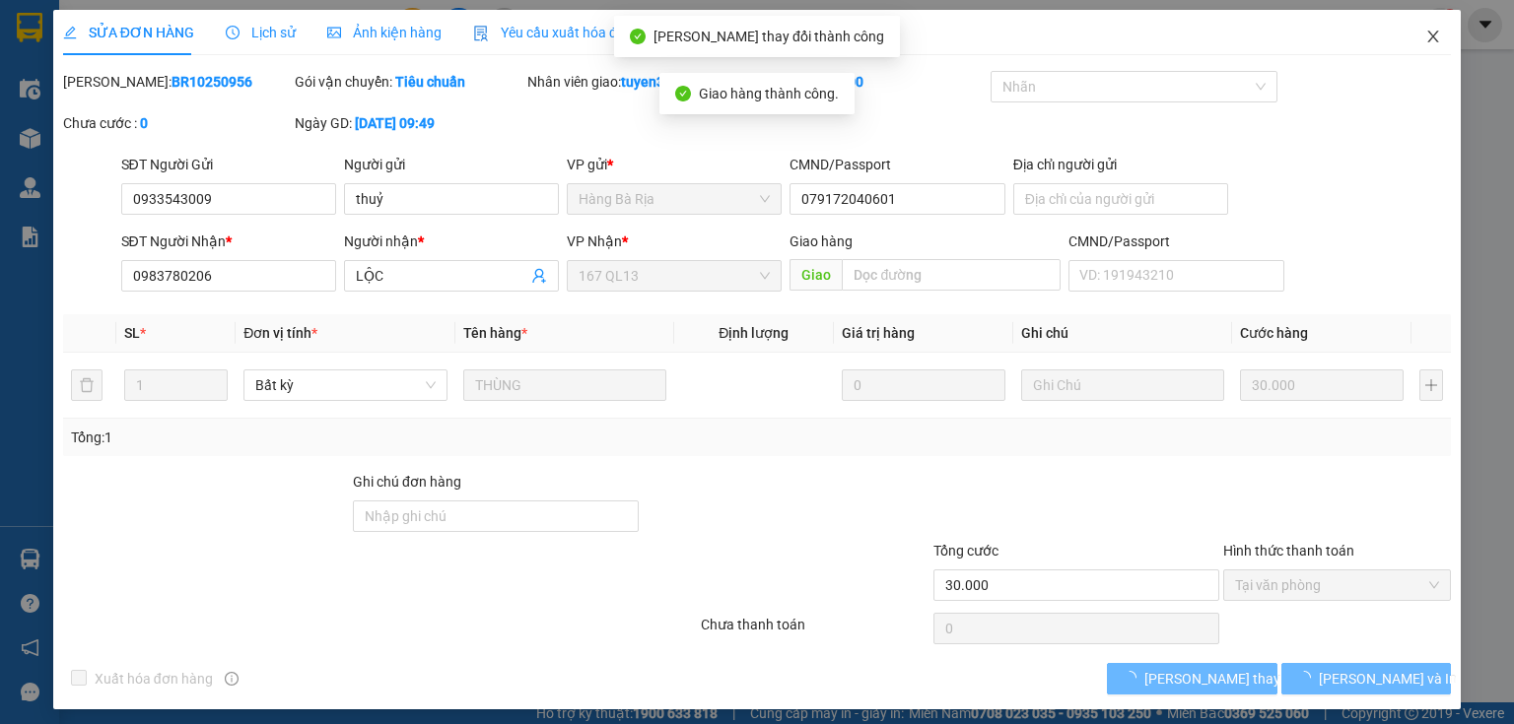
click at [1425, 37] on icon "close" at bounding box center [1433, 37] width 16 height 16
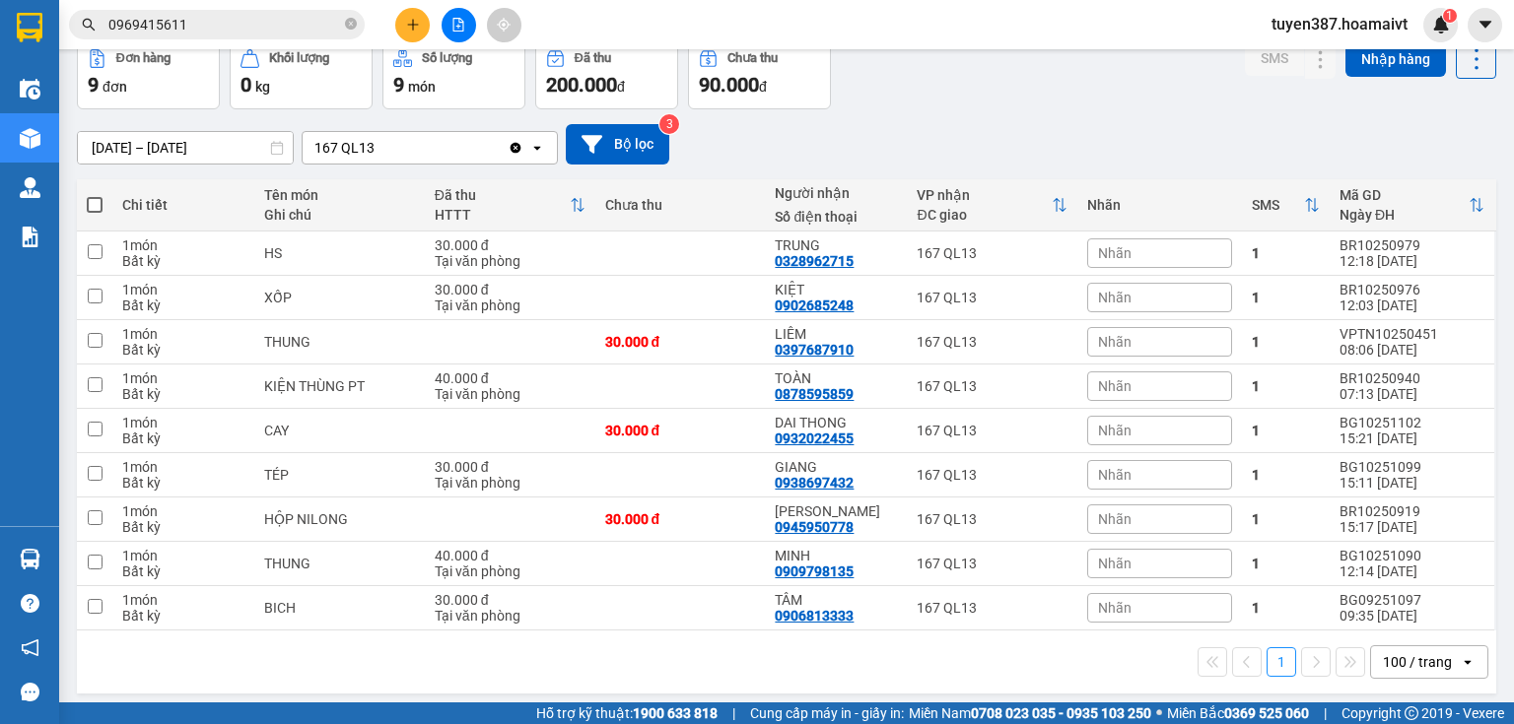
scroll to position [103, 0]
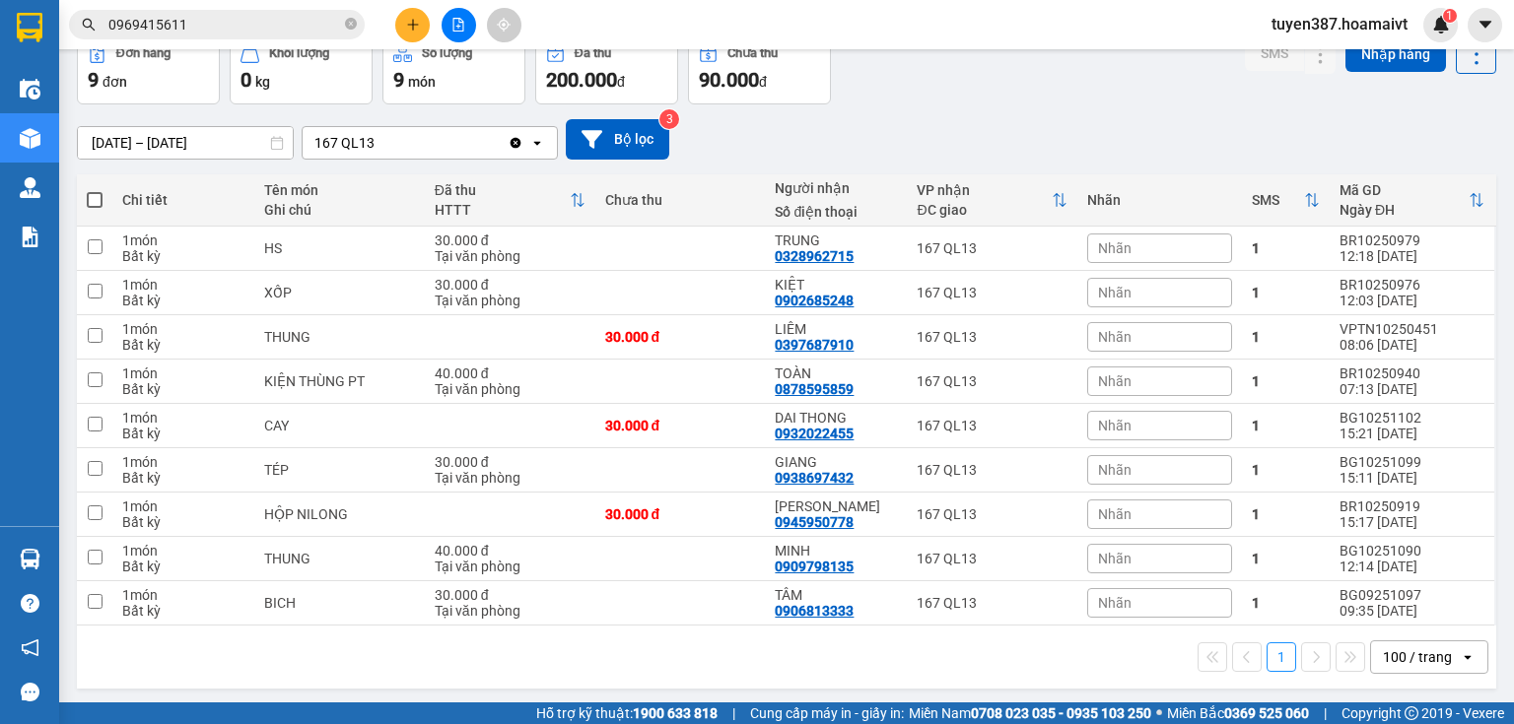
click at [408, 16] on button at bounding box center [412, 25] width 34 height 34
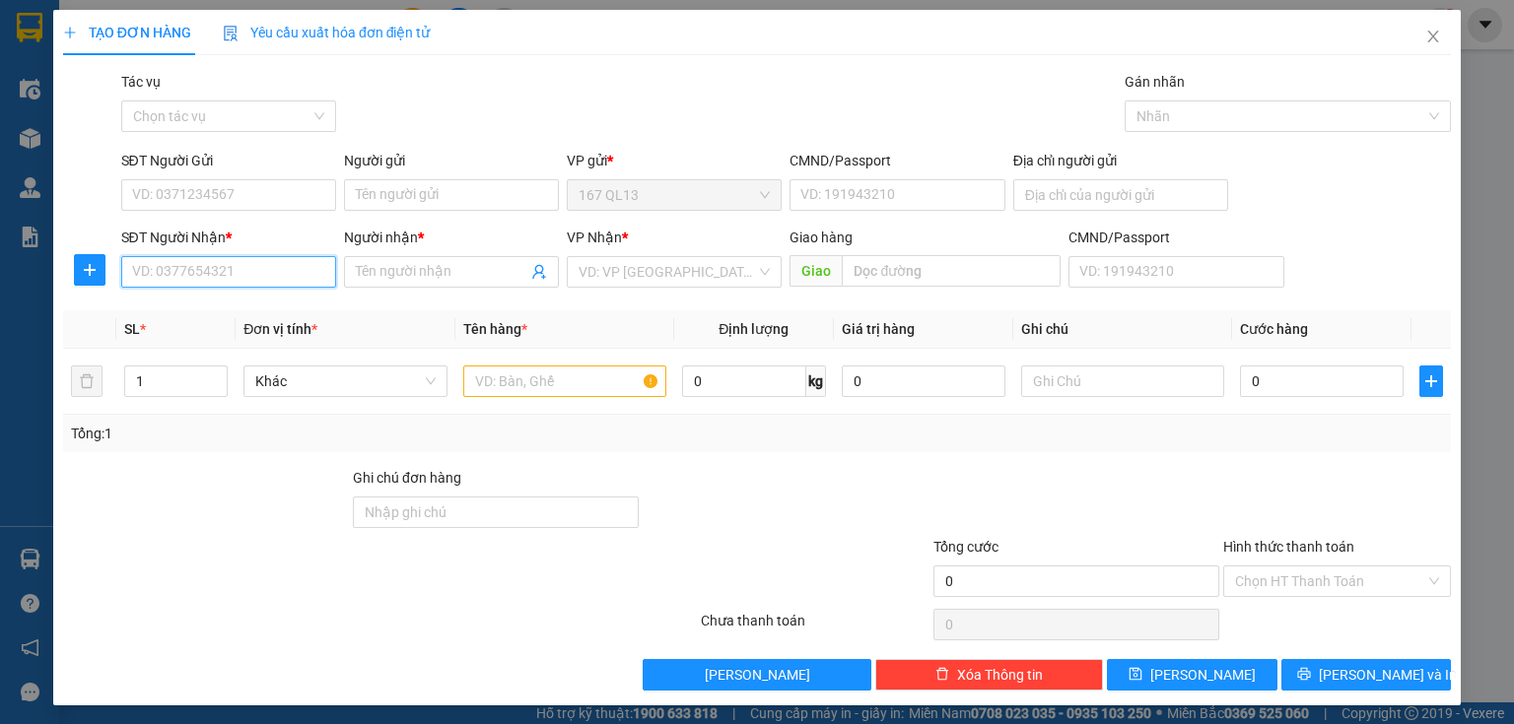
click at [301, 273] on input "SĐT Người Nhận *" at bounding box center [228, 272] width 215 height 32
type input "0938355372"
click at [433, 272] on input "Người nhận *" at bounding box center [441, 272] width 171 height 22
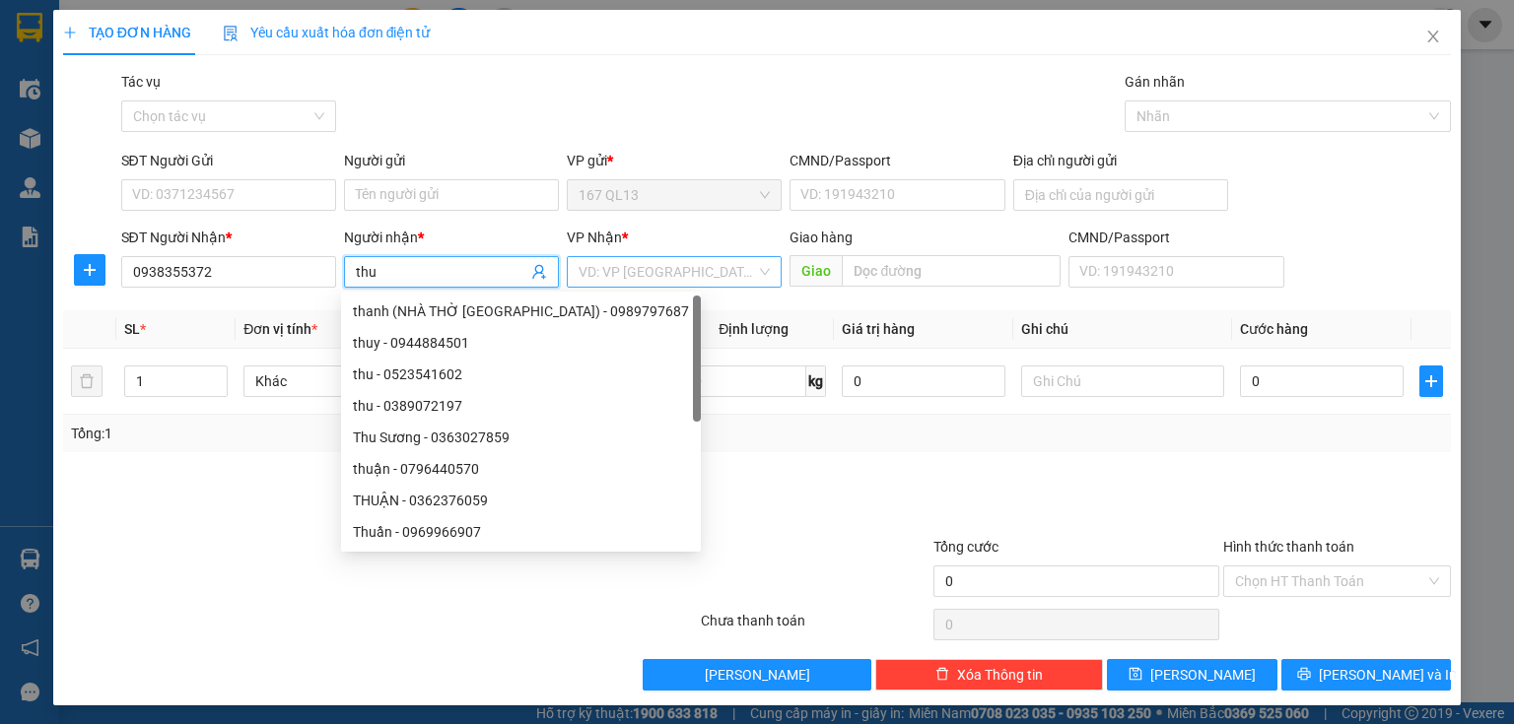
type input "thu"
click at [695, 262] on input "search" at bounding box center [666, 272] width 177 height 30
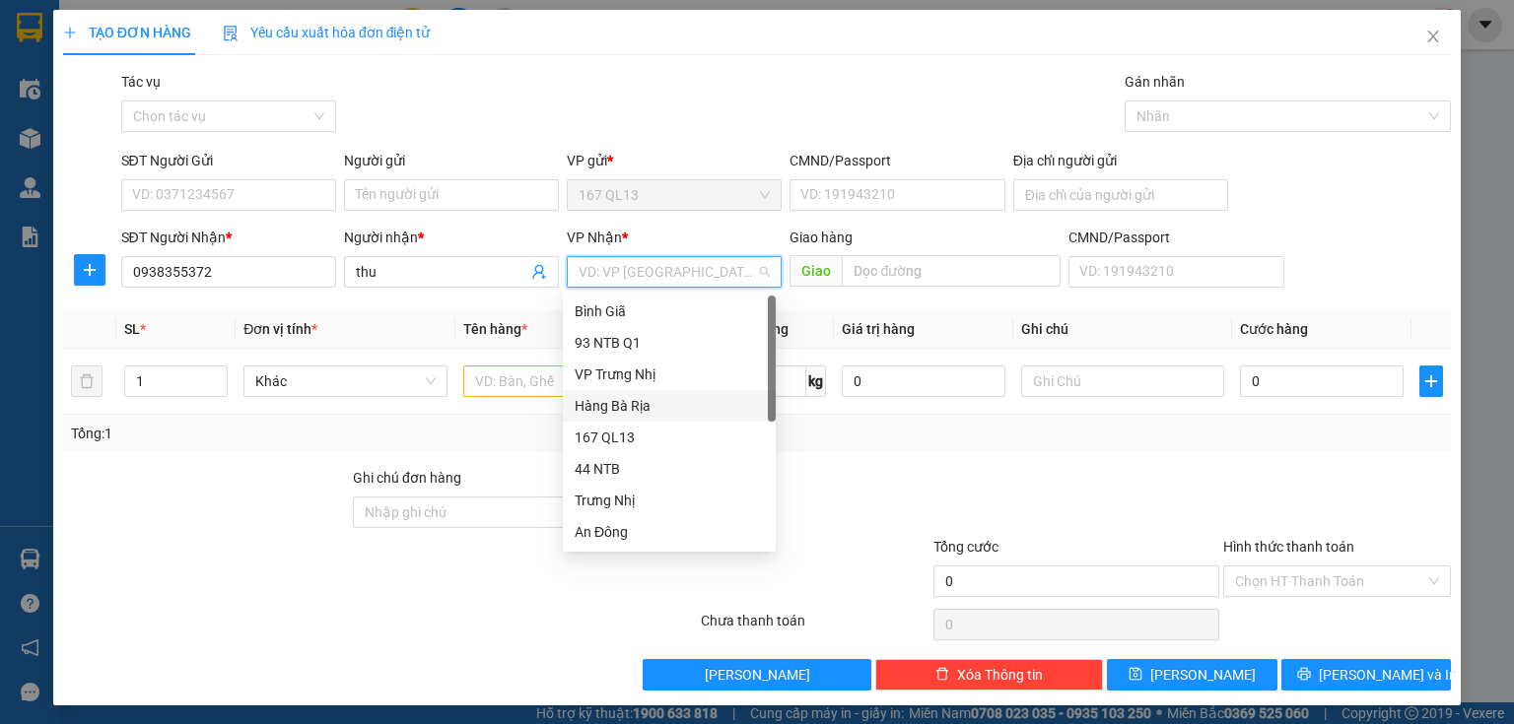
click at [639, 403] on div "Hàng Bà Rịa" at bounding box center [669, 406] width 189 height 22
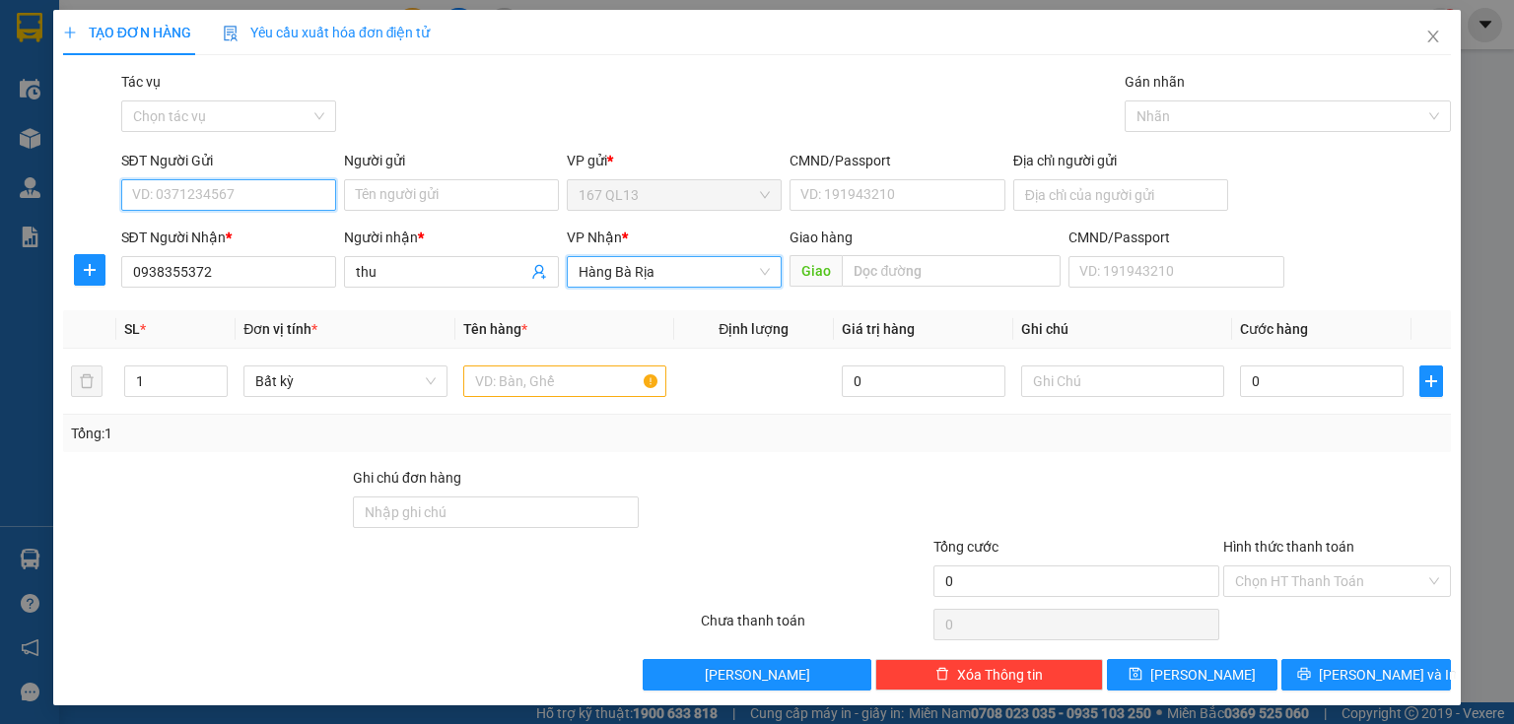
click at [278, 195] on input "SĐT Người Gửi" at bounding box center [228, 195] width 215 height 32
type input "0968003858"
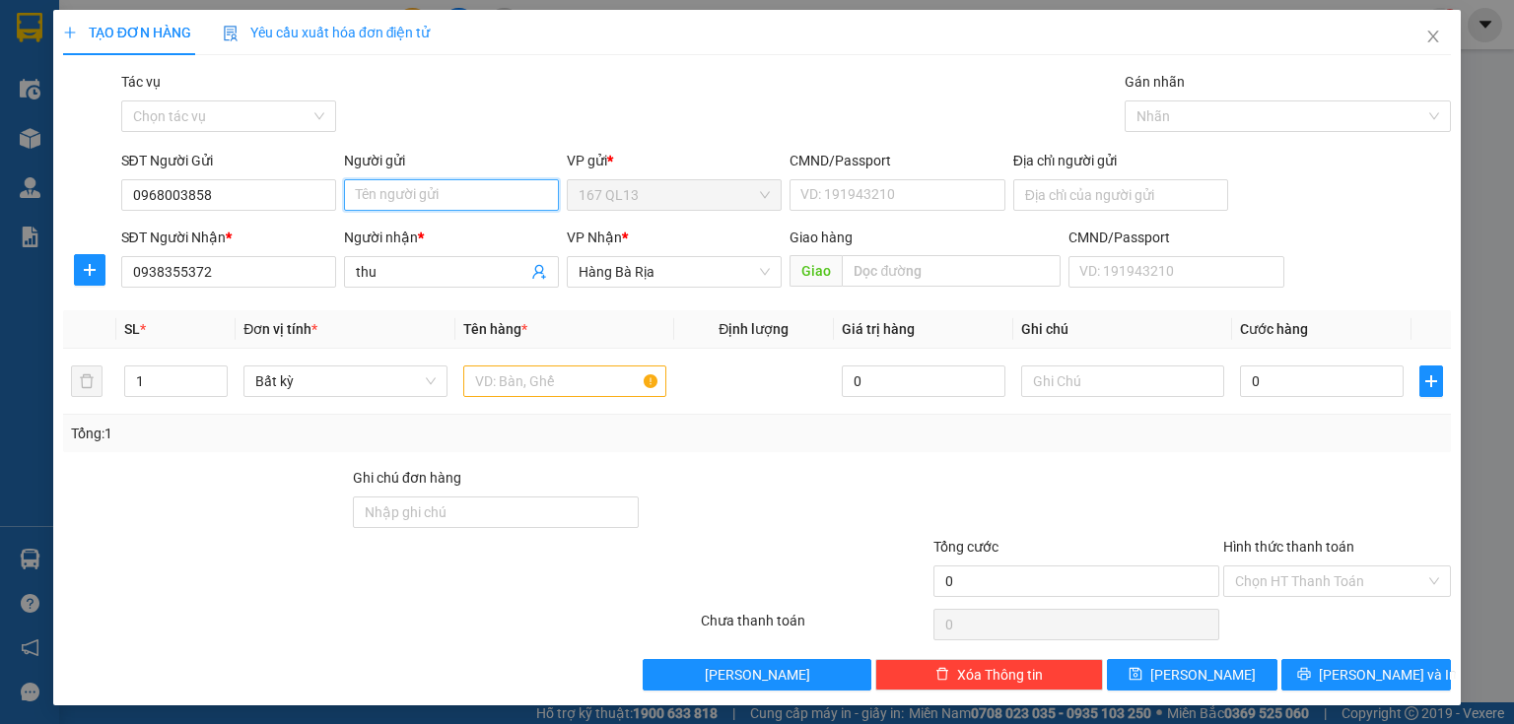
click at [423, 199] on input "Người gửi" at bounding box center [451, 195] width 215 height 32
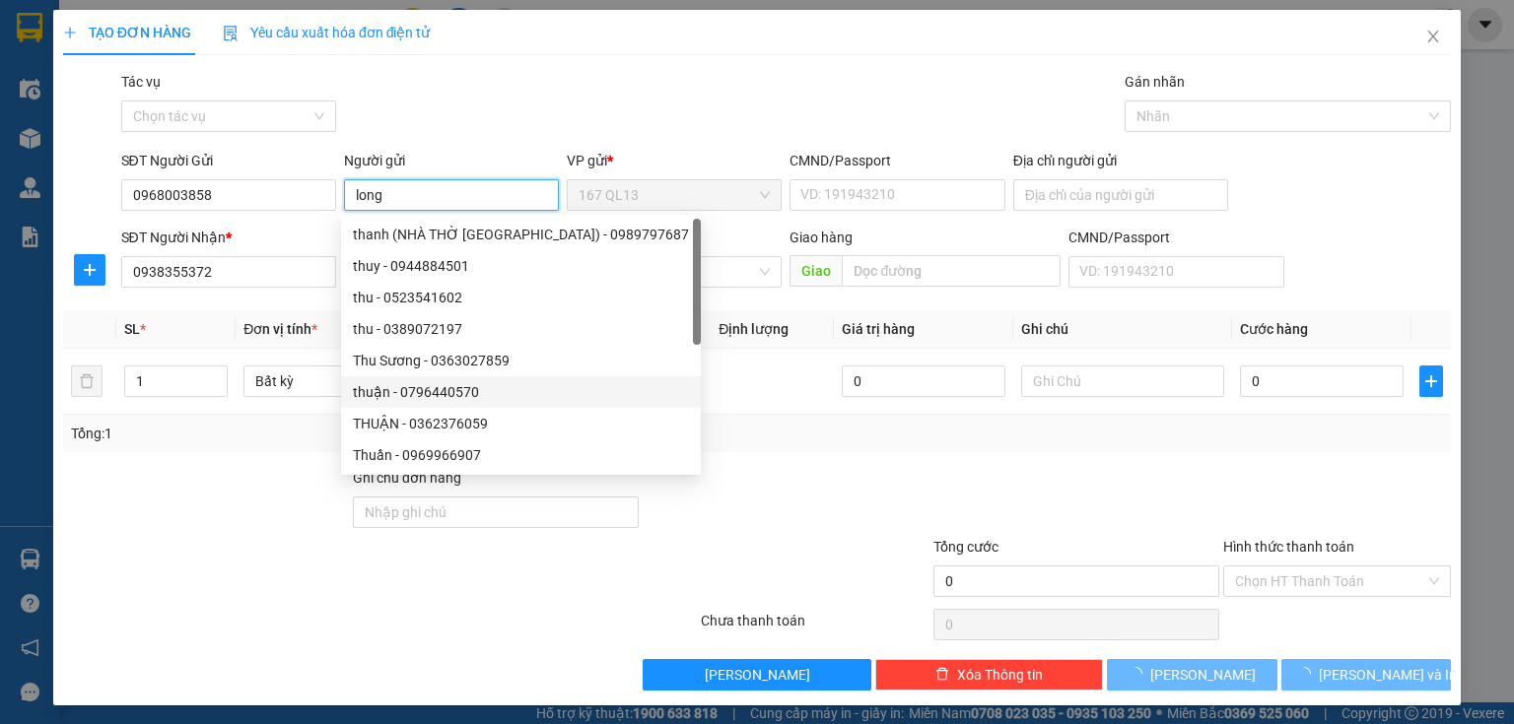
type input "long"
click at [739, 464] on div "Transit Pickup Surcharge Ids Transit Deliver Surcharge Ids Transit Deliver Surc…" at bounding box center [757, 381] width 1388 height 620
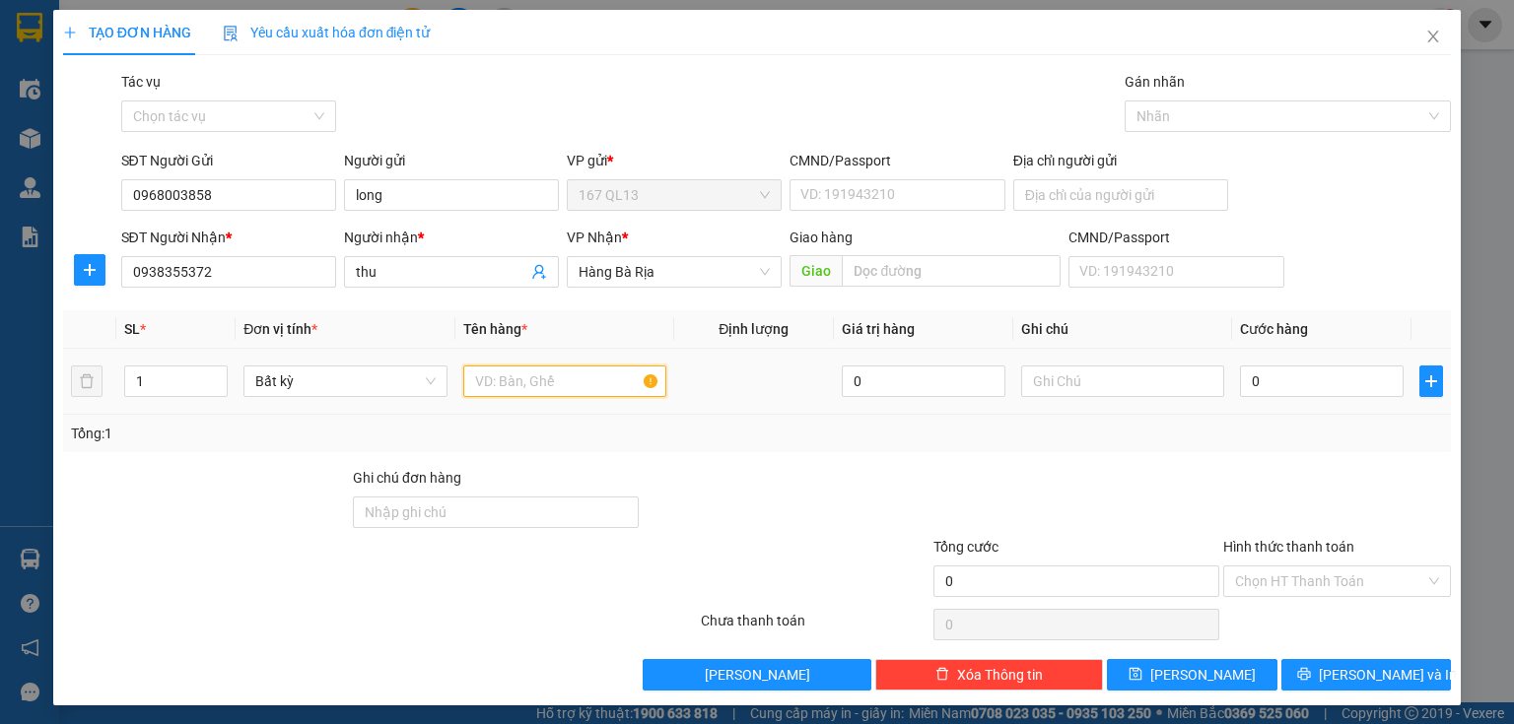
click at [572, 368] on input "text" at bounding box center [564, 382] width 203 height 32
type input "thung"
click at [1270, 384] on input "0" at bounding box center [1322, 382] width 164 height 32
type input "3"
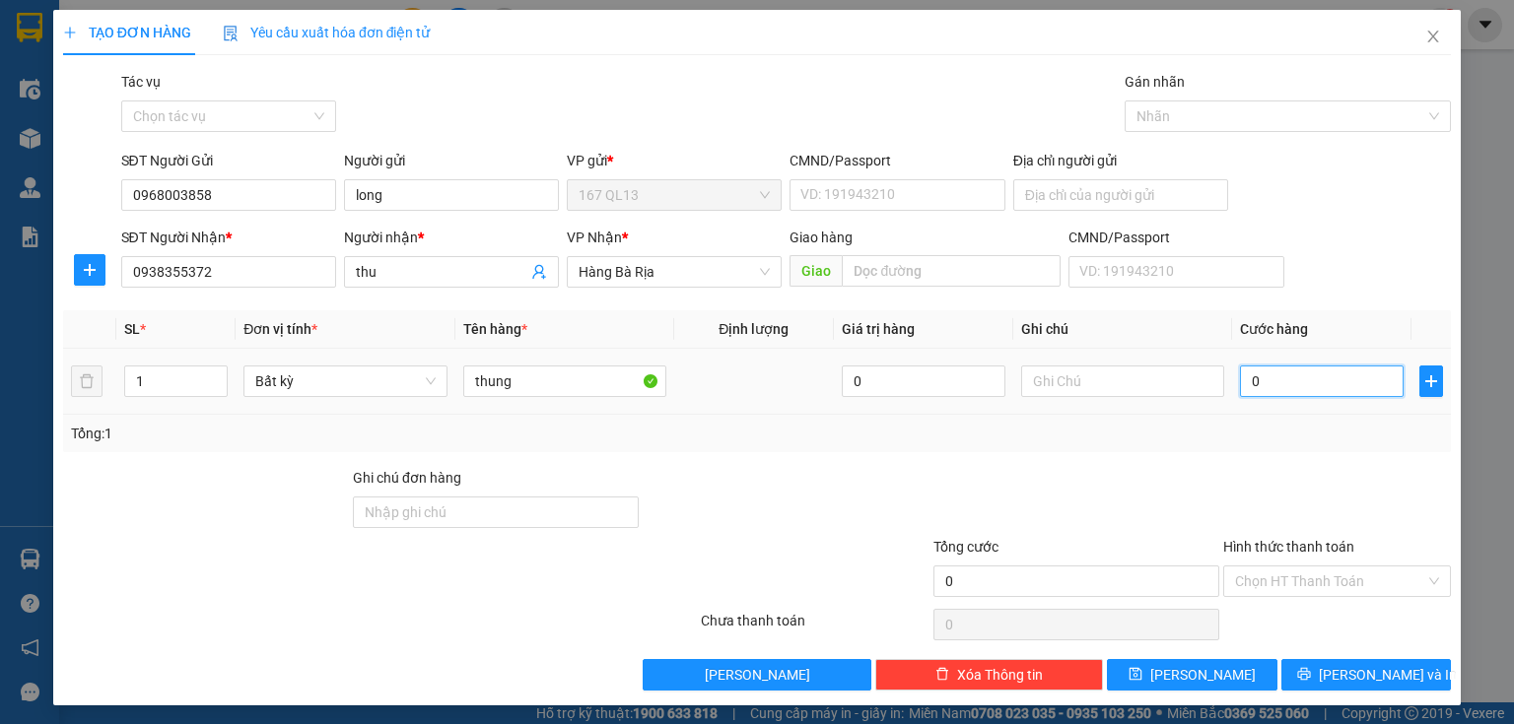
type input "3"
type input "30"
type input "30.000"
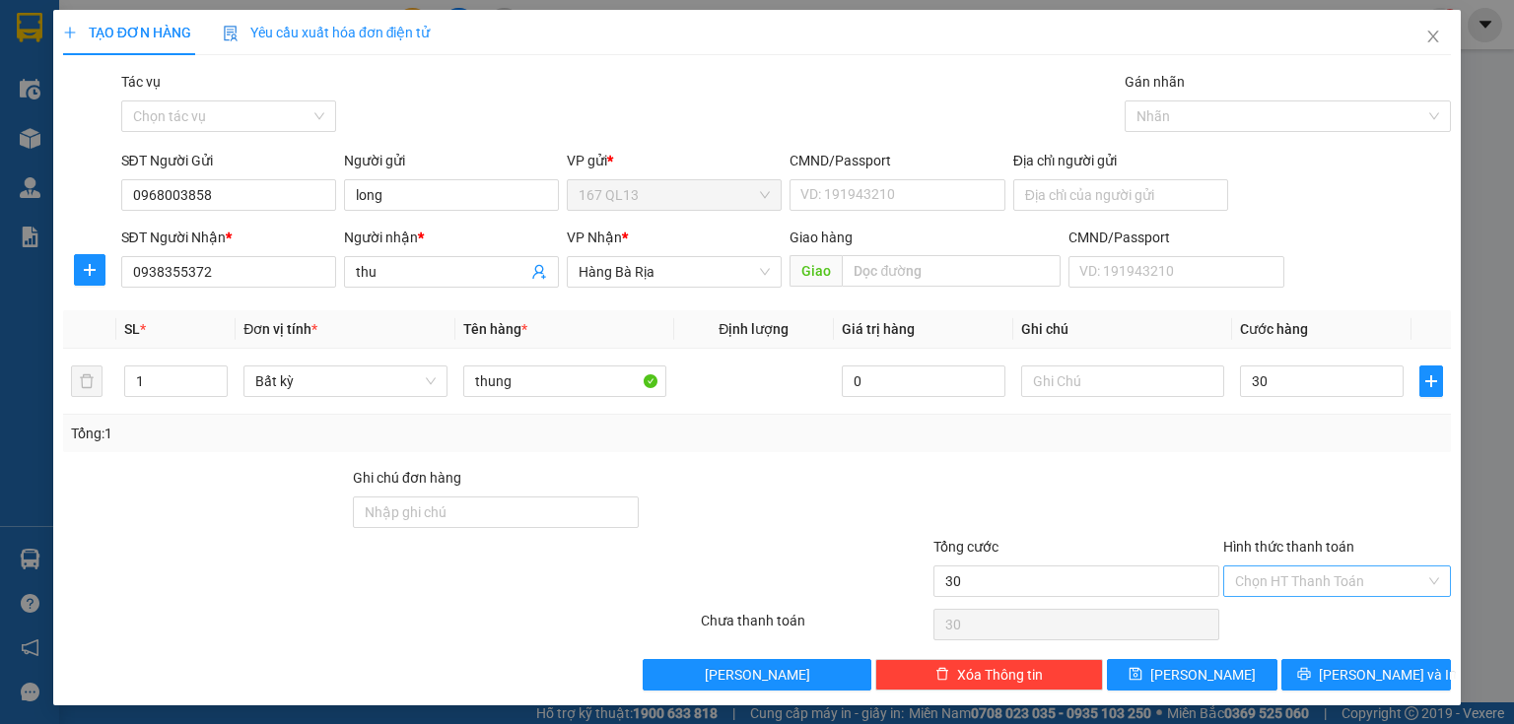
type input "30.000"
click at [1325, 576] on input "Hình thức thanh toán" at bounding box center [1330, 582] width 190 height 30
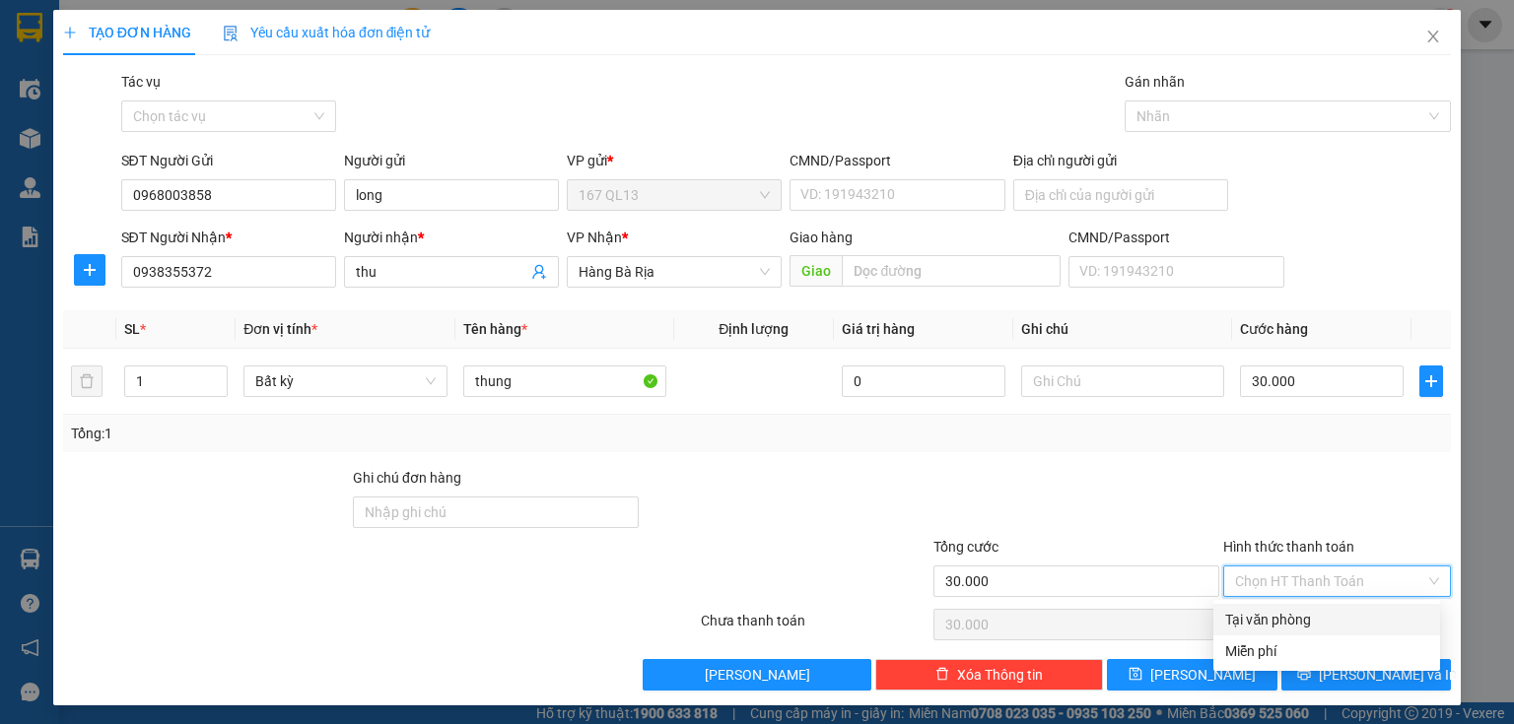
click at [1311, 622] on div "Tại văn phòng" at bounding box center [1326, 620] width 203 height 22
type input "0"
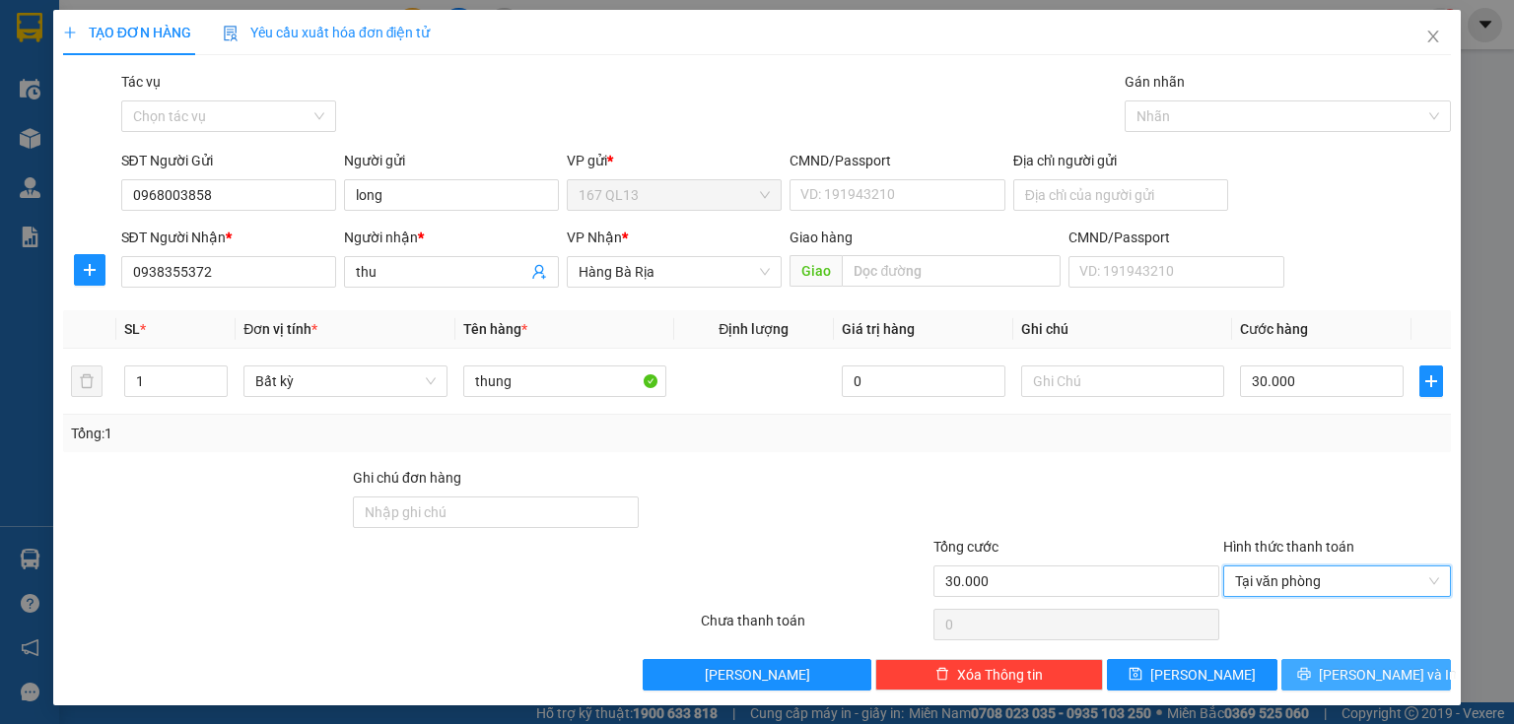
click at [1310, 672] on icon "printer" at bounding box center [1303, 674] width 13 height 13
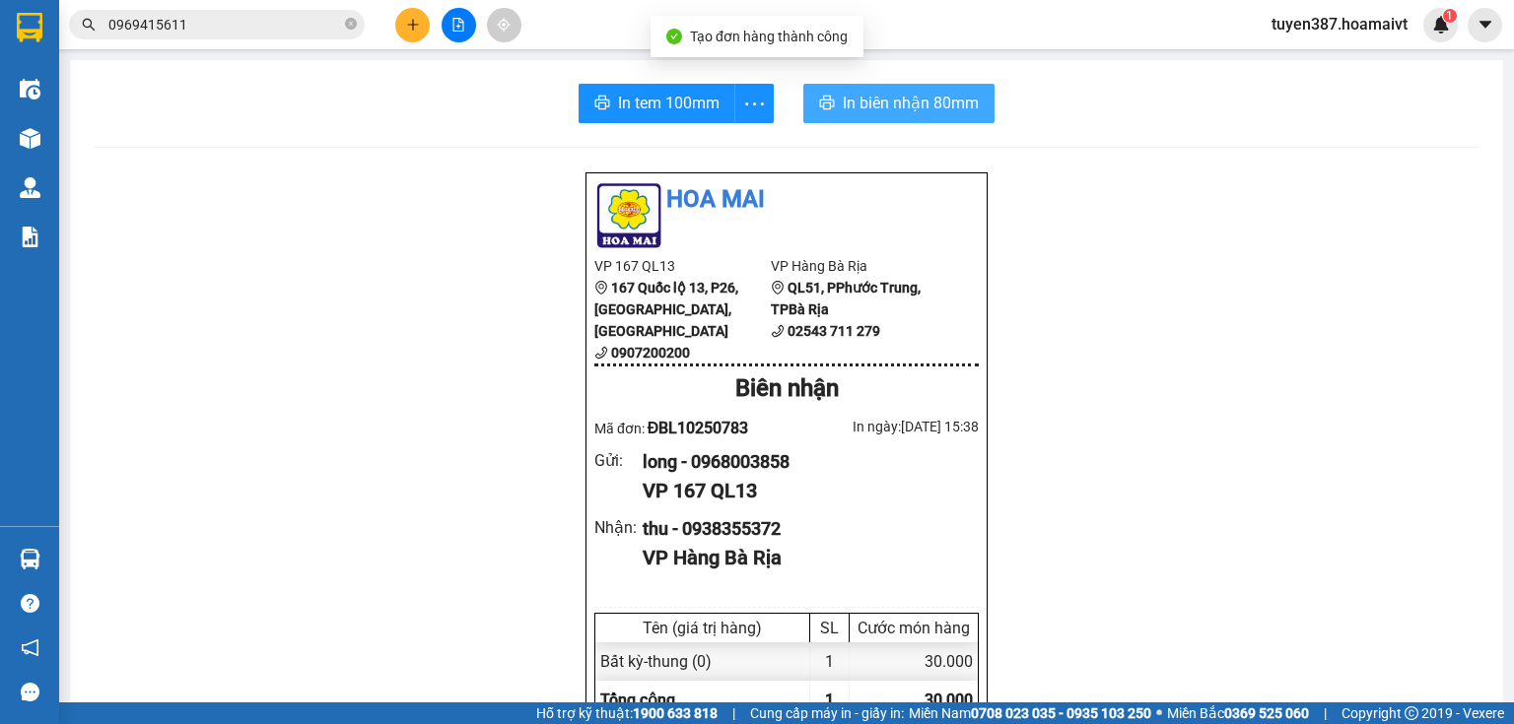
drag, startPoint x: 886, startPoint y: 107, endPoint x: 922, endPoint y: 106, distance: 36.5
click at [887, 107] on span "In biên nhận 80mm" at bounding box center [911, 103] width 136 height 25
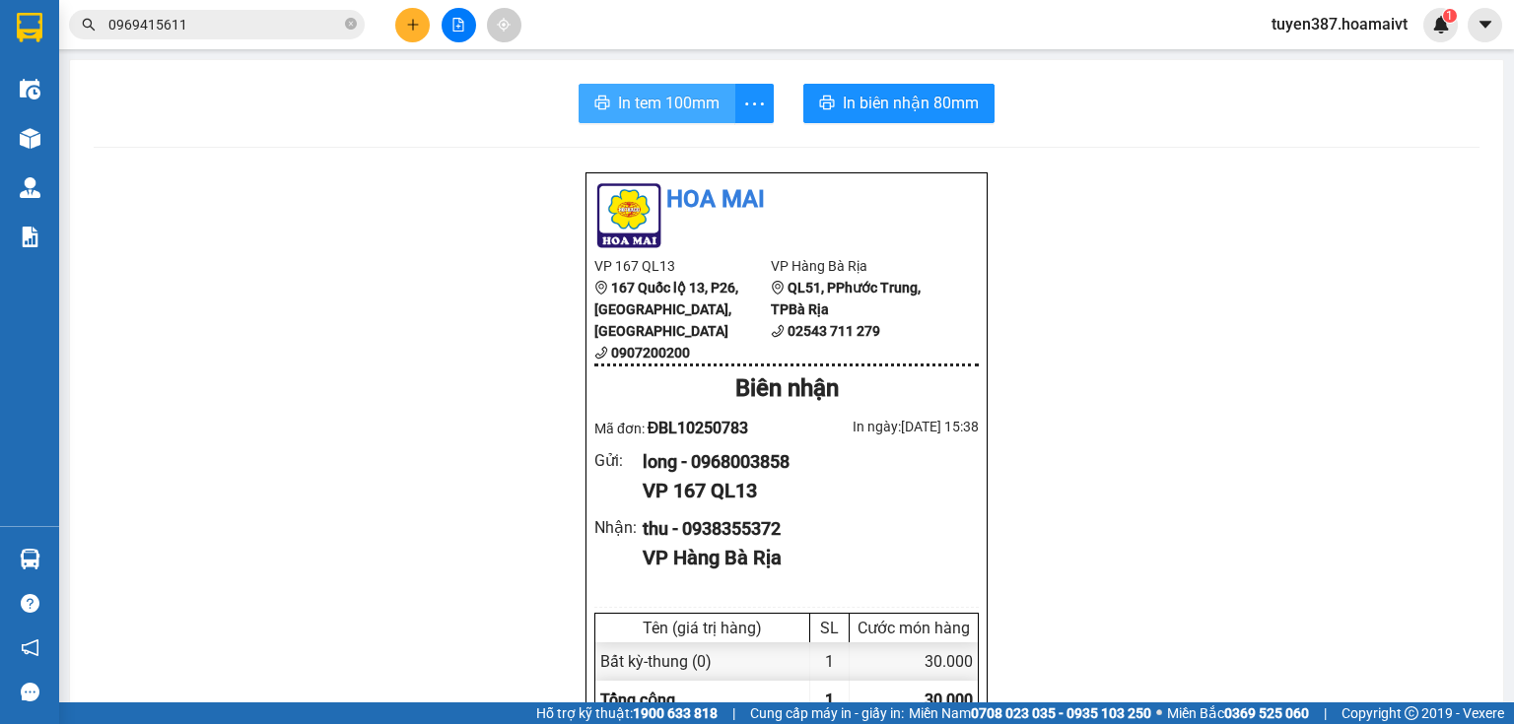
click at [683, 114] on span "In tem 100mm" at bounding box center [669, 103] width 102 height 25
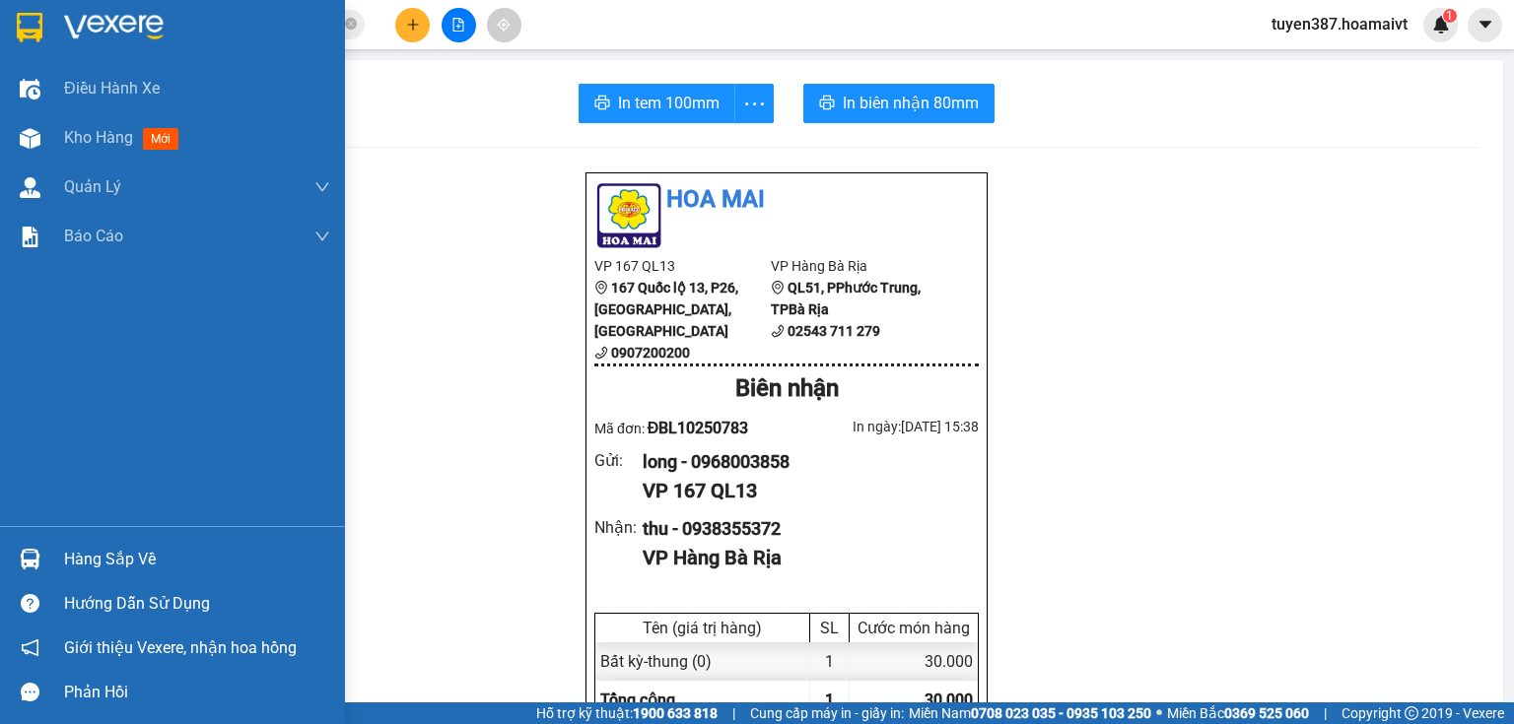
click at [28, 558] on img at bounding box center [30, 559] width 21 height 21
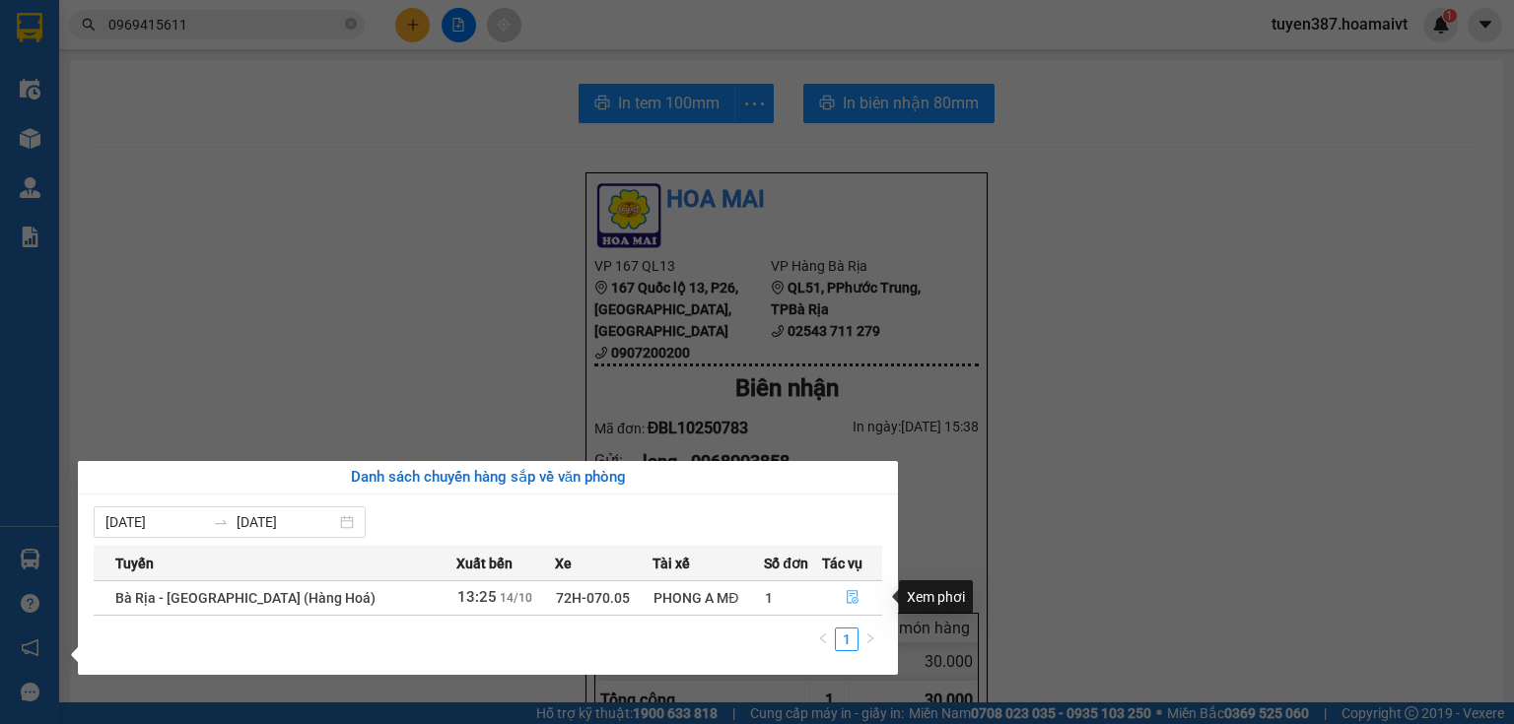
click at [848, 597] on icon "file-done" at bounding box center [853, 597] width 14 height 14
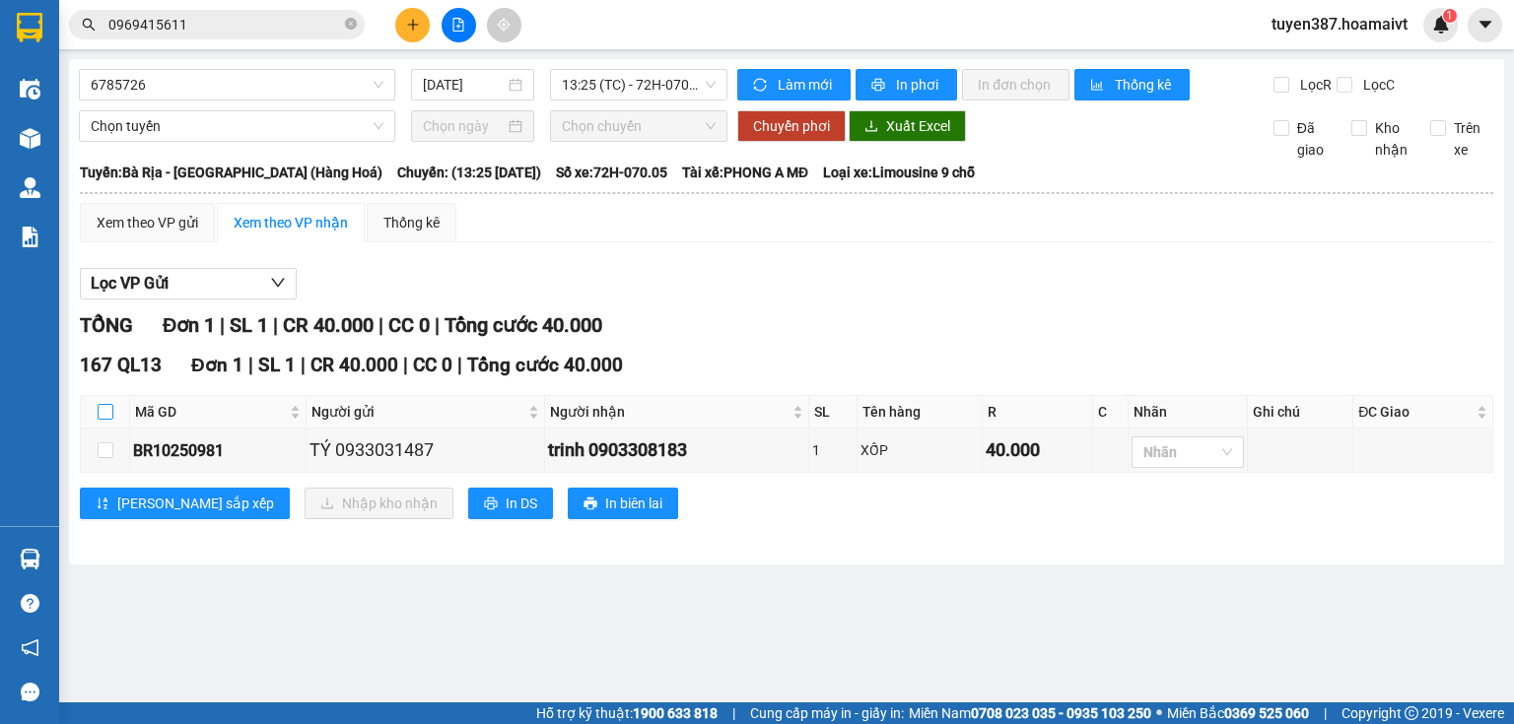
click at [102, 412] on input "checkbox" at bounding box center [106, 412] width 16 height 16
checkbox input "true"
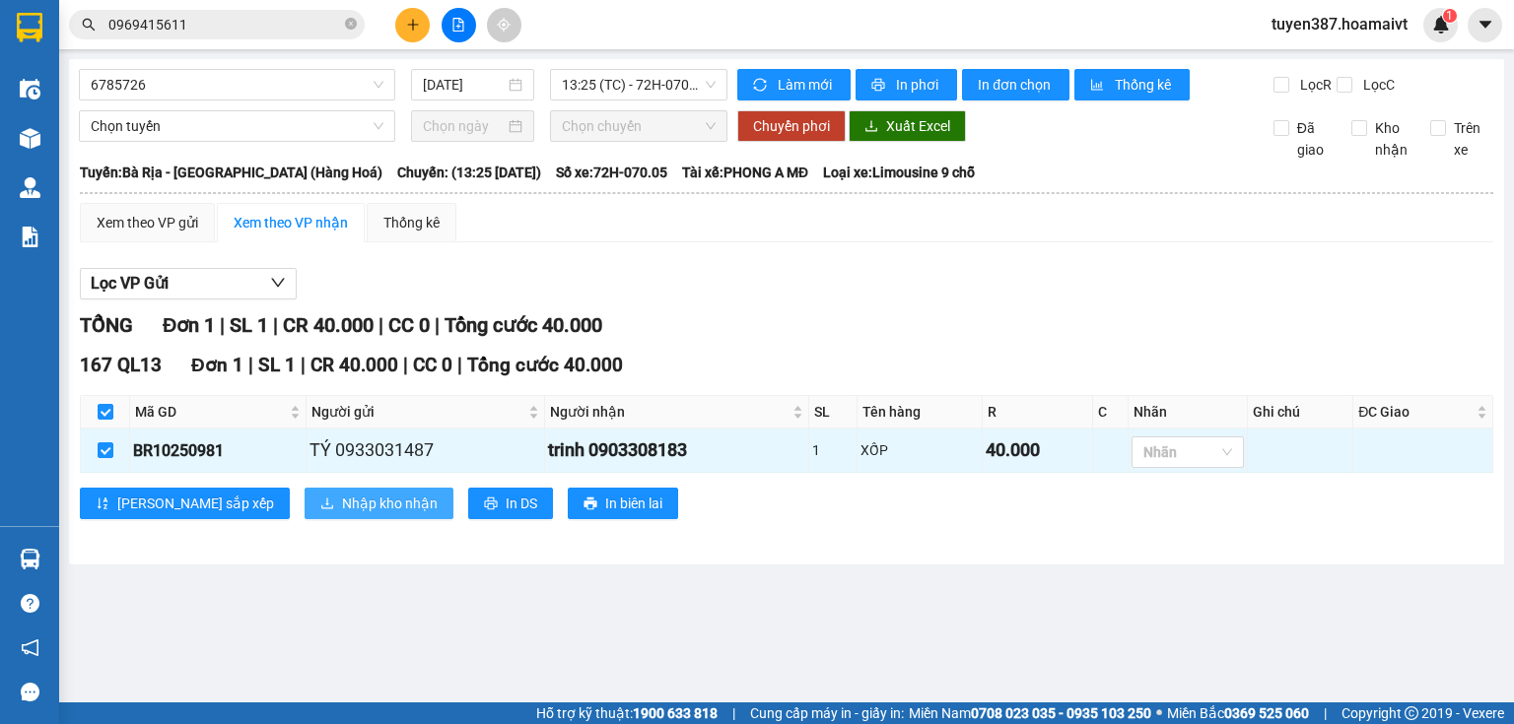
click at [342, 505] on span "Nhập kho nhận" at bounding box center [390, 504] width 96 height 22
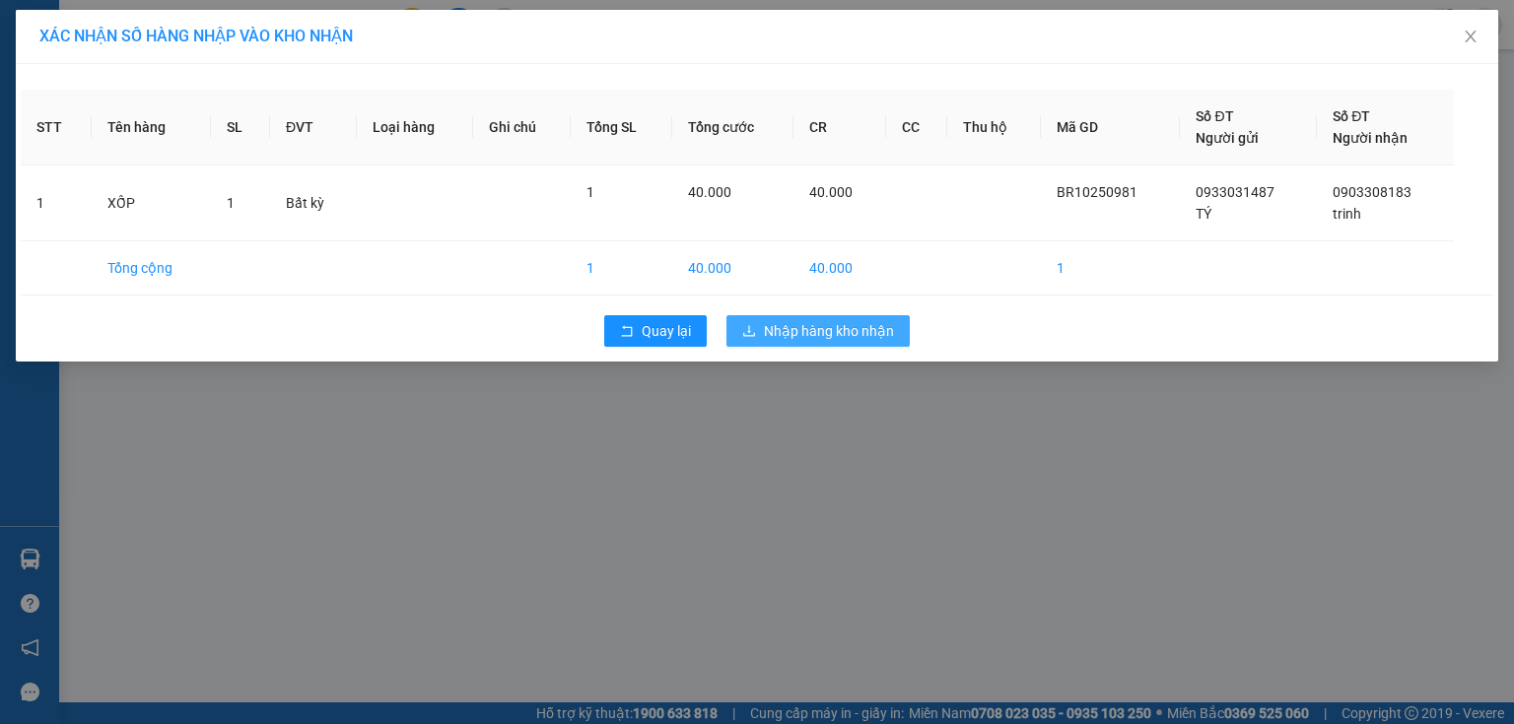
click at [840, 327] on span "Nhập hàng kho nhận" at bounding box center [829, 331] width 130 height 22
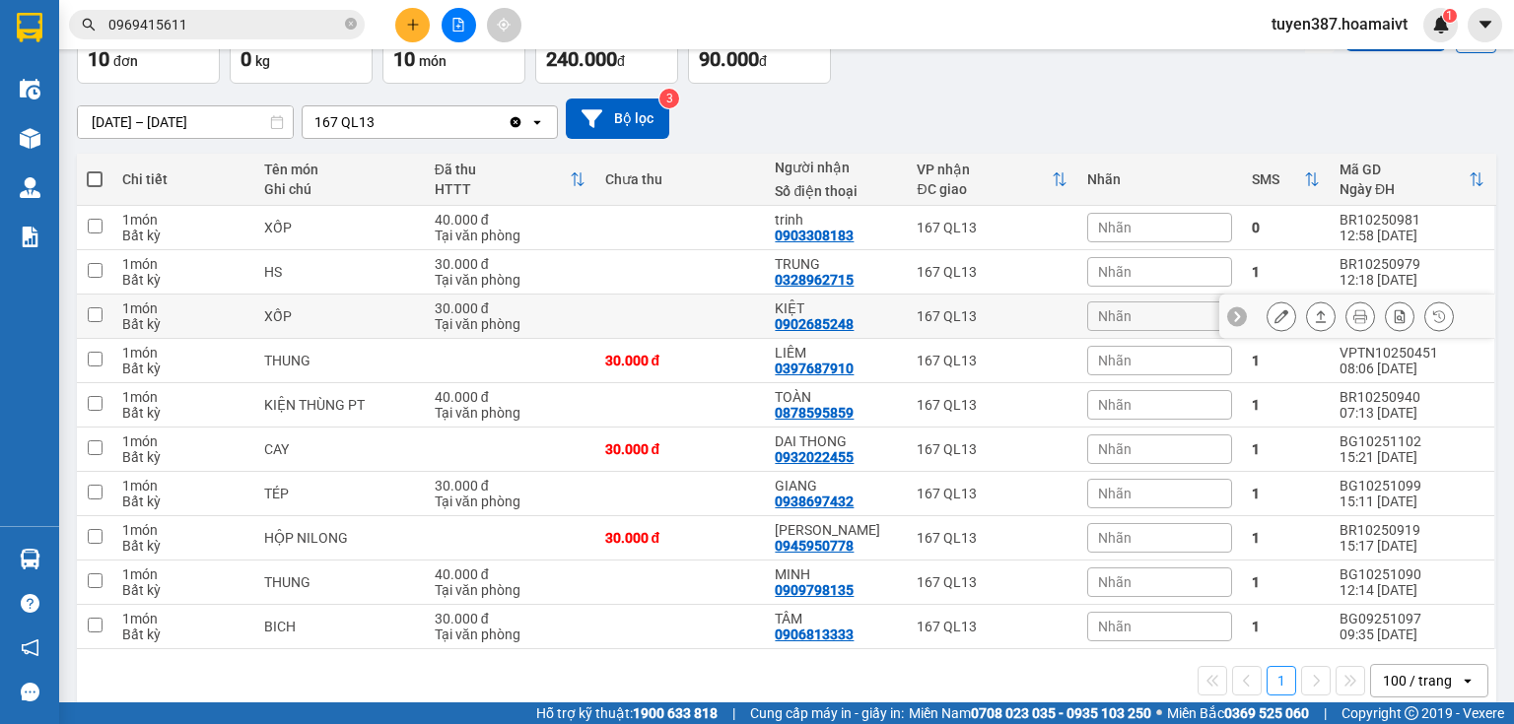
scroll to position [148, 0]
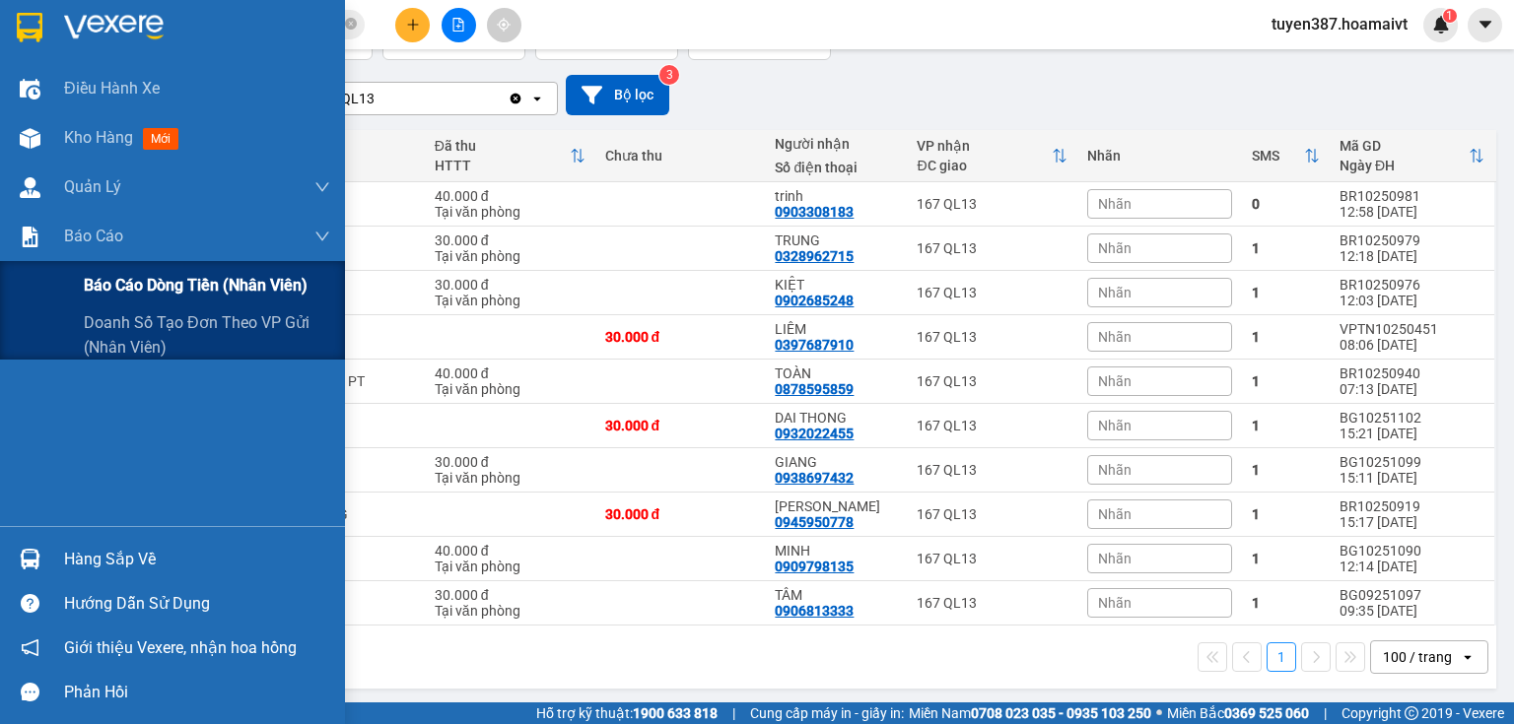
click at [155, 277] on span "Báo cáo dòng tiền (nhân viên)" at bounding box center [196, 285] width 224 height 25
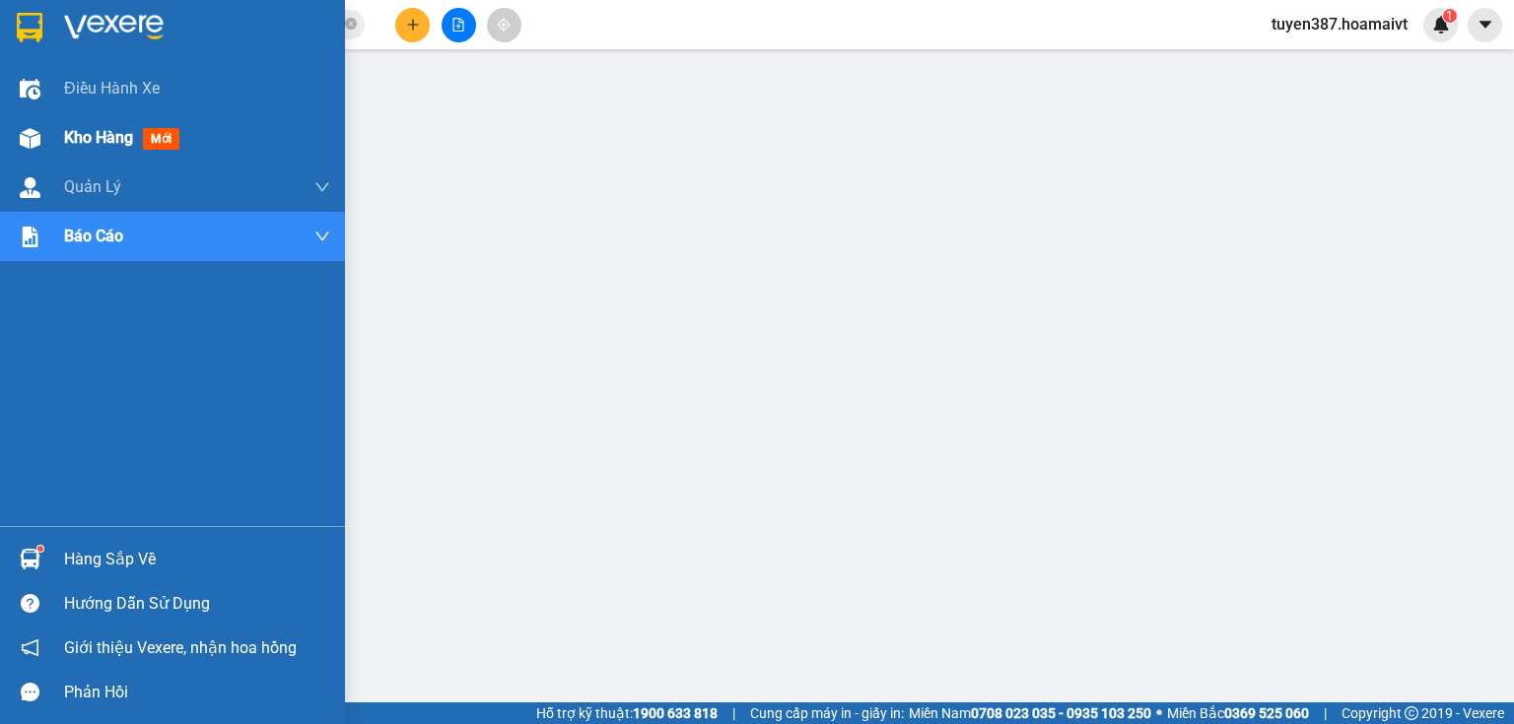
click at [38, 134] on img at bounding box center [30, 138] width 21 height 21
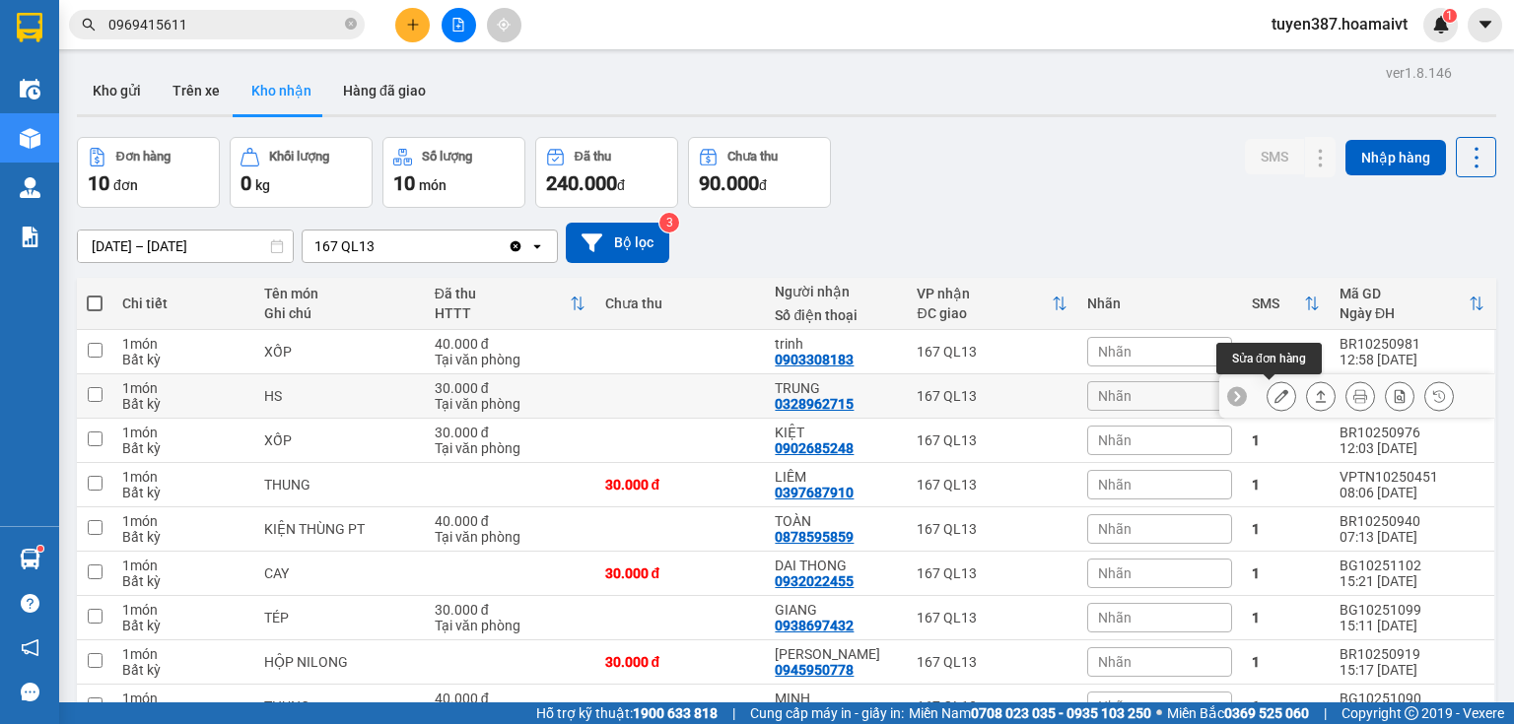
click at [1274, 394] on icon at bounding box center [1281, 396] width 14 height 14
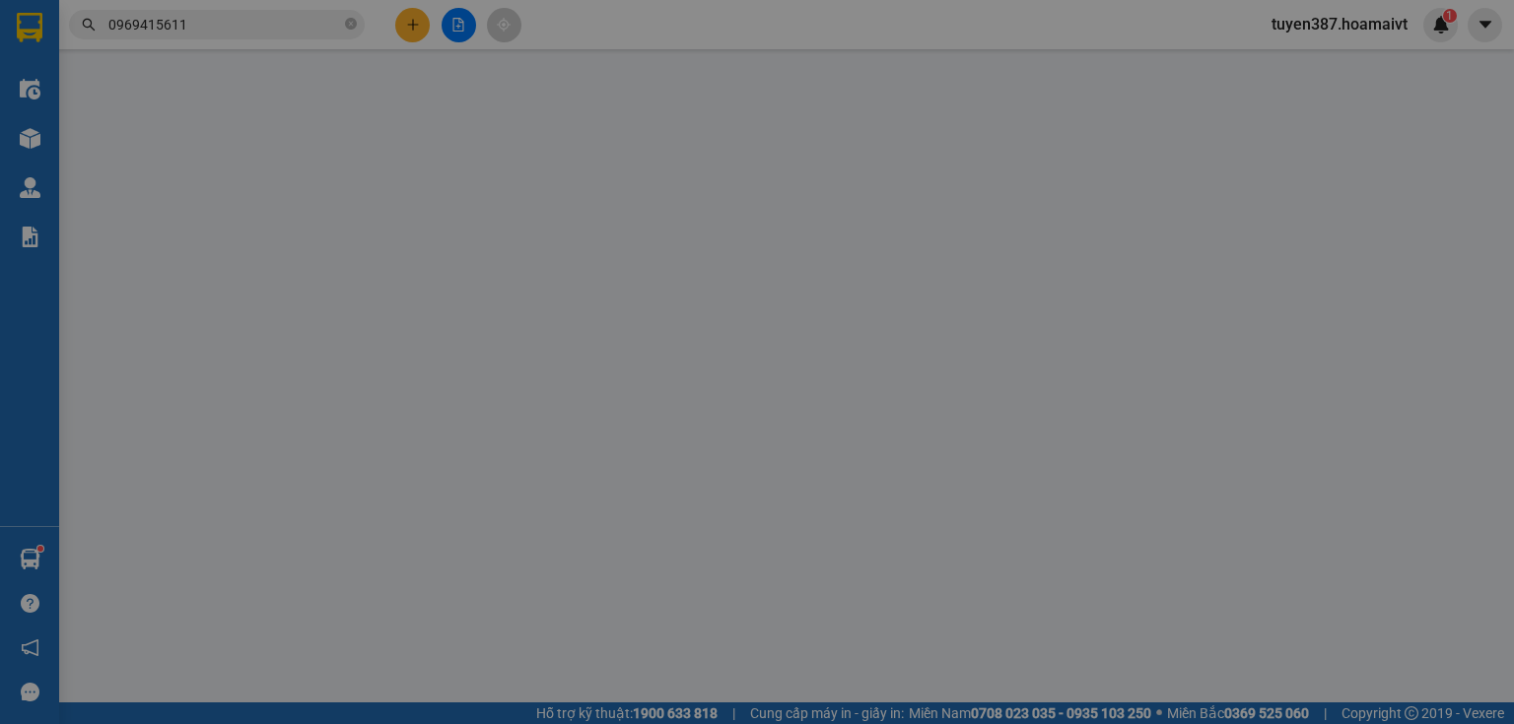
type input "0908897787"
type input "TUẤN"
type input "077084008459"
type input "0328962715"
type input "TRUNG"
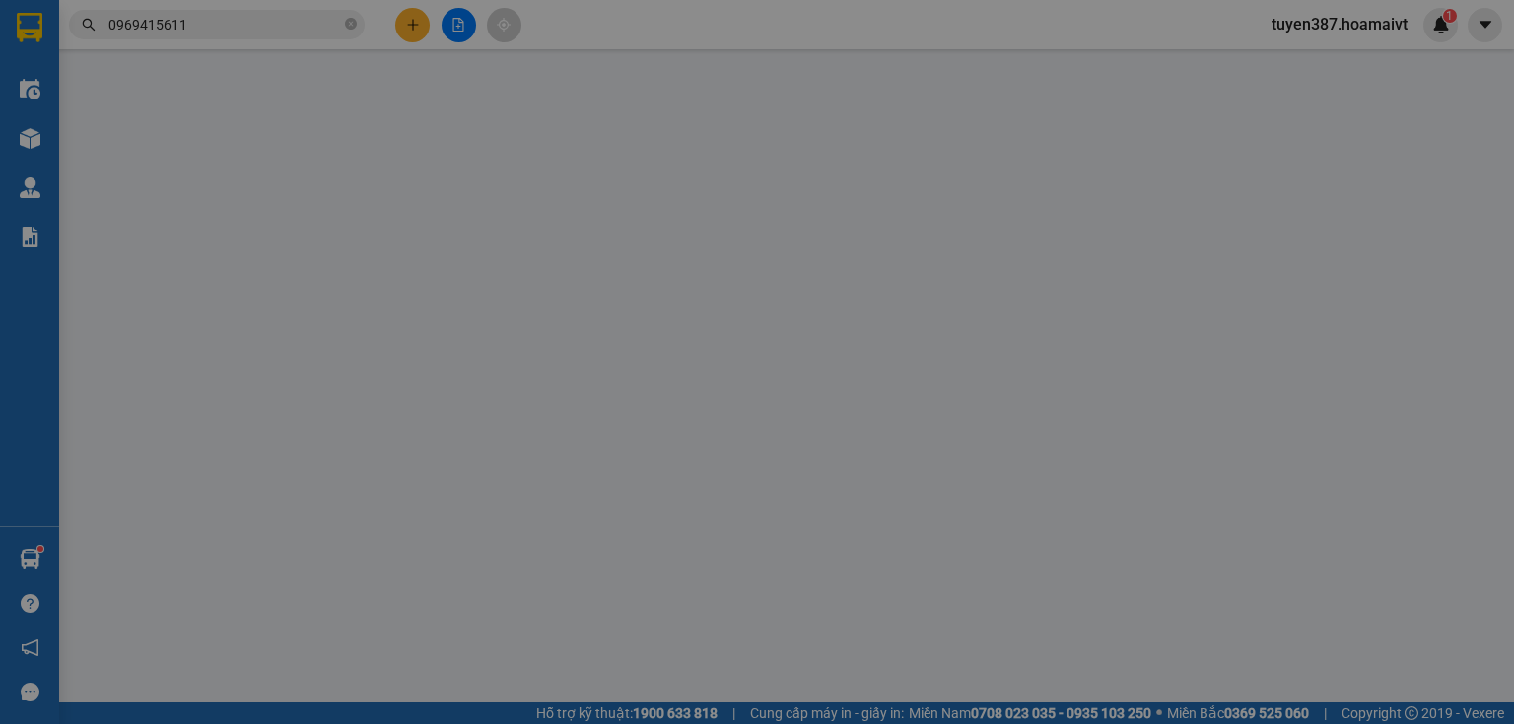
type input "30.000"
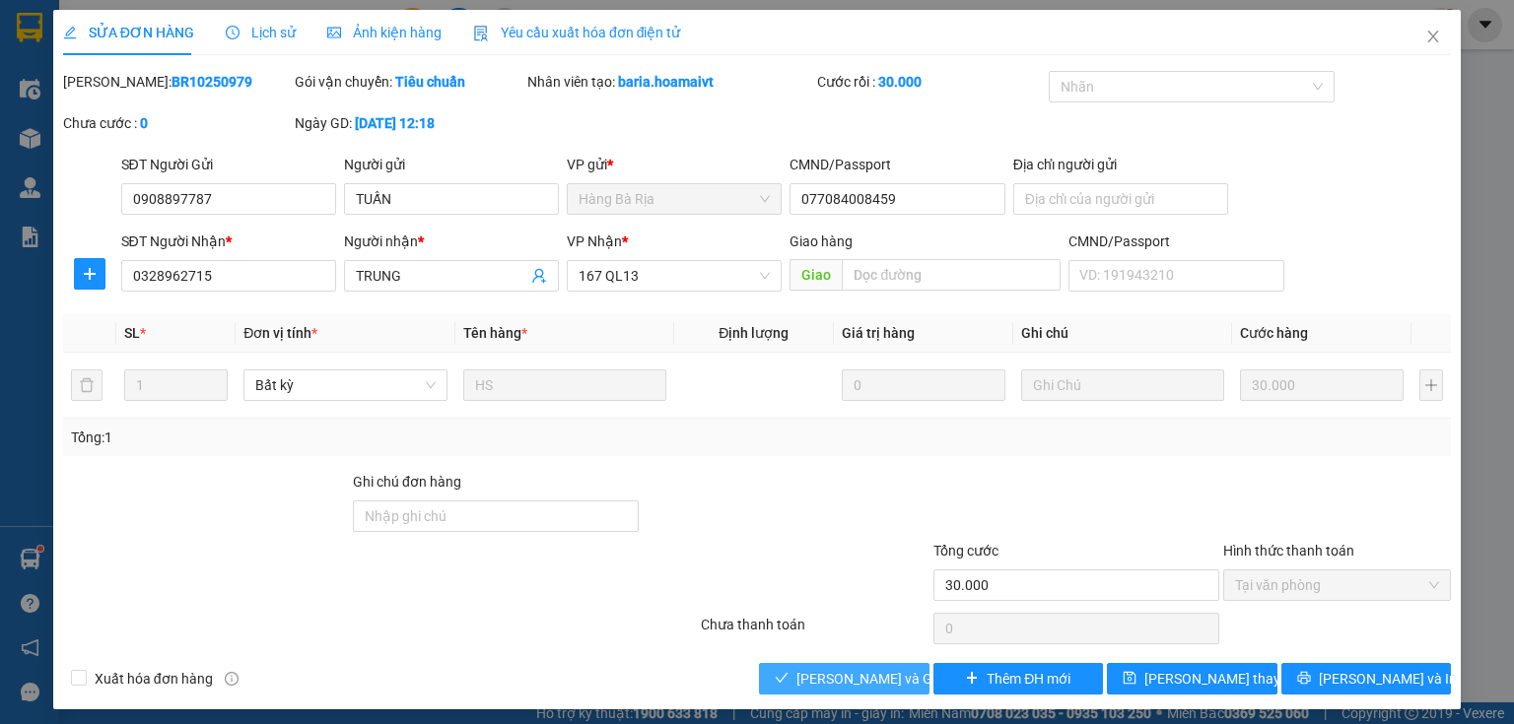
drag, startPoint x: 844, startPoint y: 677, endPoint x: 919, endPoint y: 598, distance: 109.4
click at [844, 678] on span "[PERSON_NAME] và Giao hàng" at bounding box center [890, 679] width 189 height 22
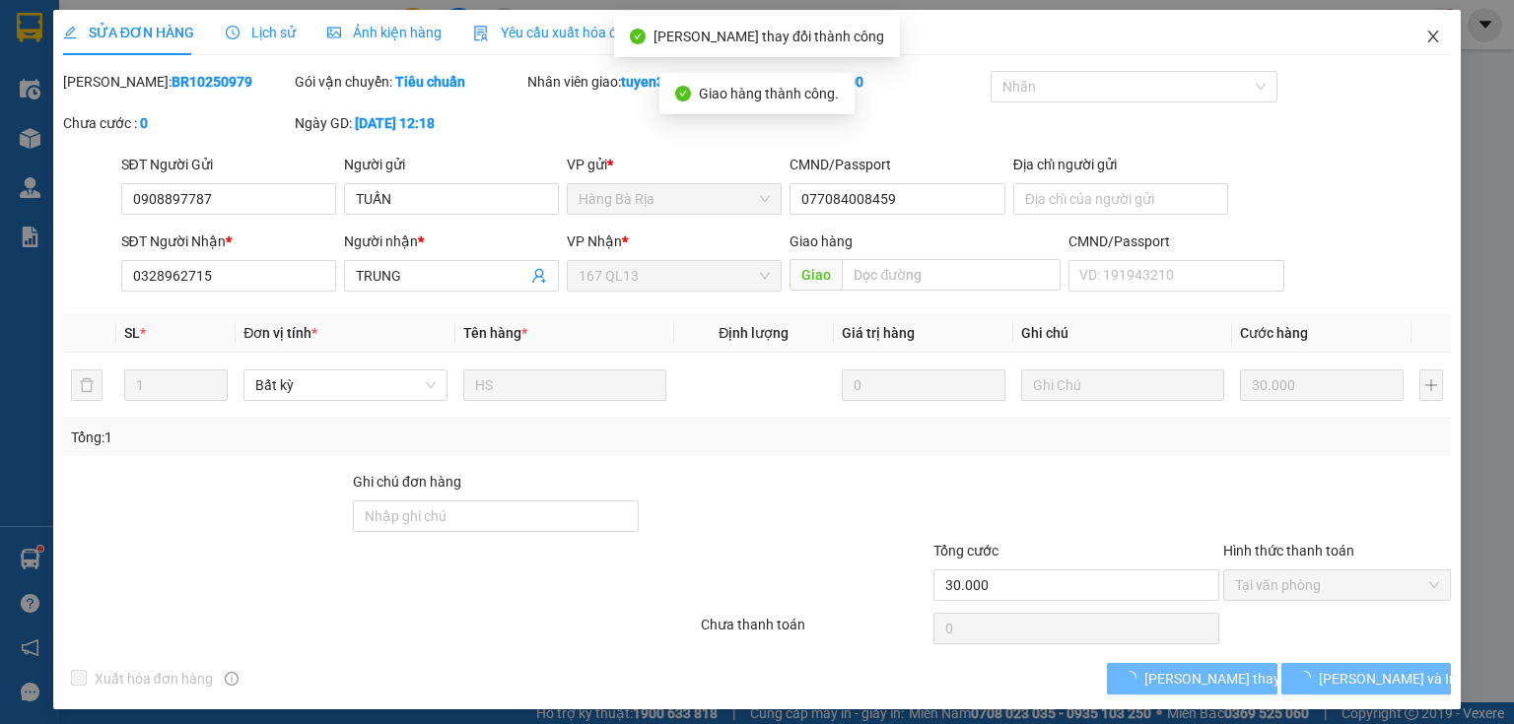
click at [1425, 42] on icon "close" at bounding box center [1433, 37] width 16 height 16
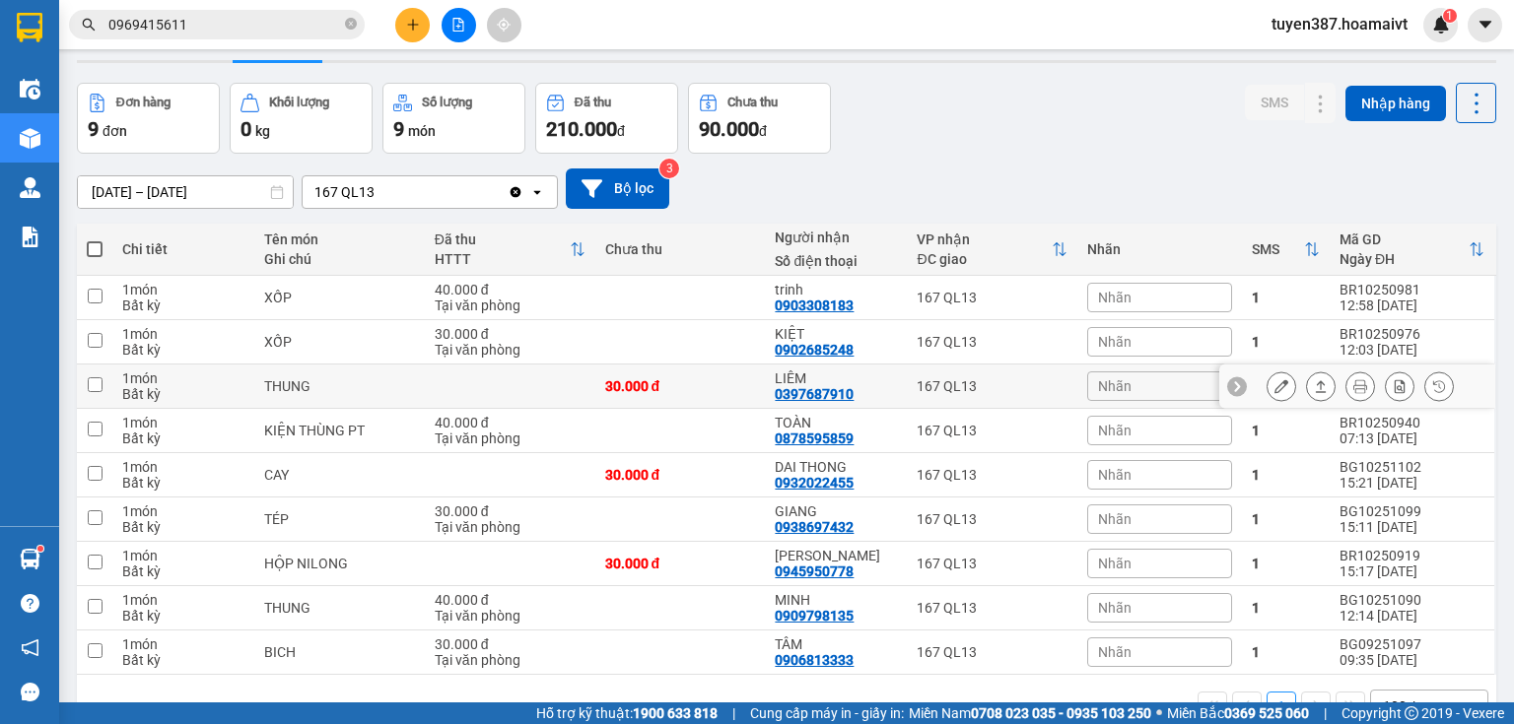
scroll to position [79, 0]
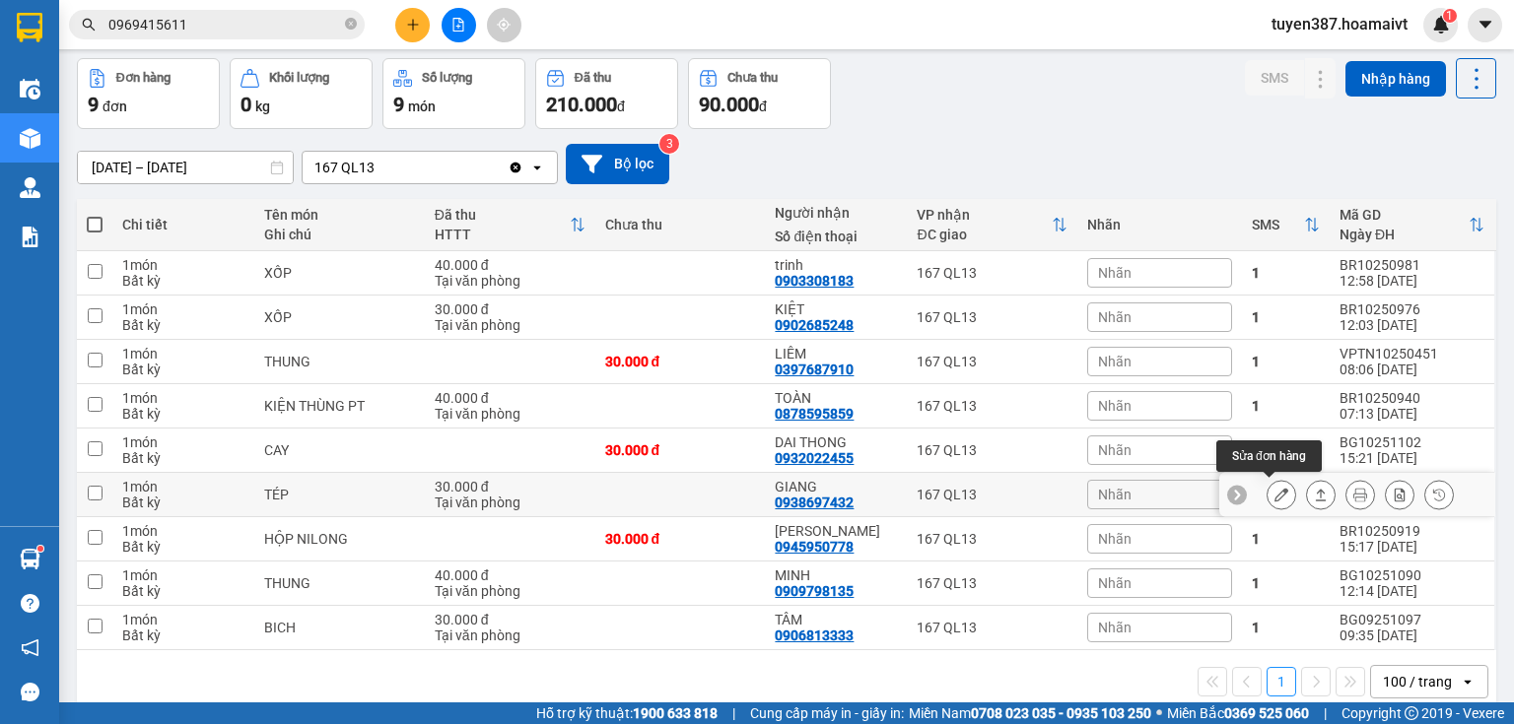
click at [1274, 495] on icon at bounding box center [1281, 495] width 14 height 14
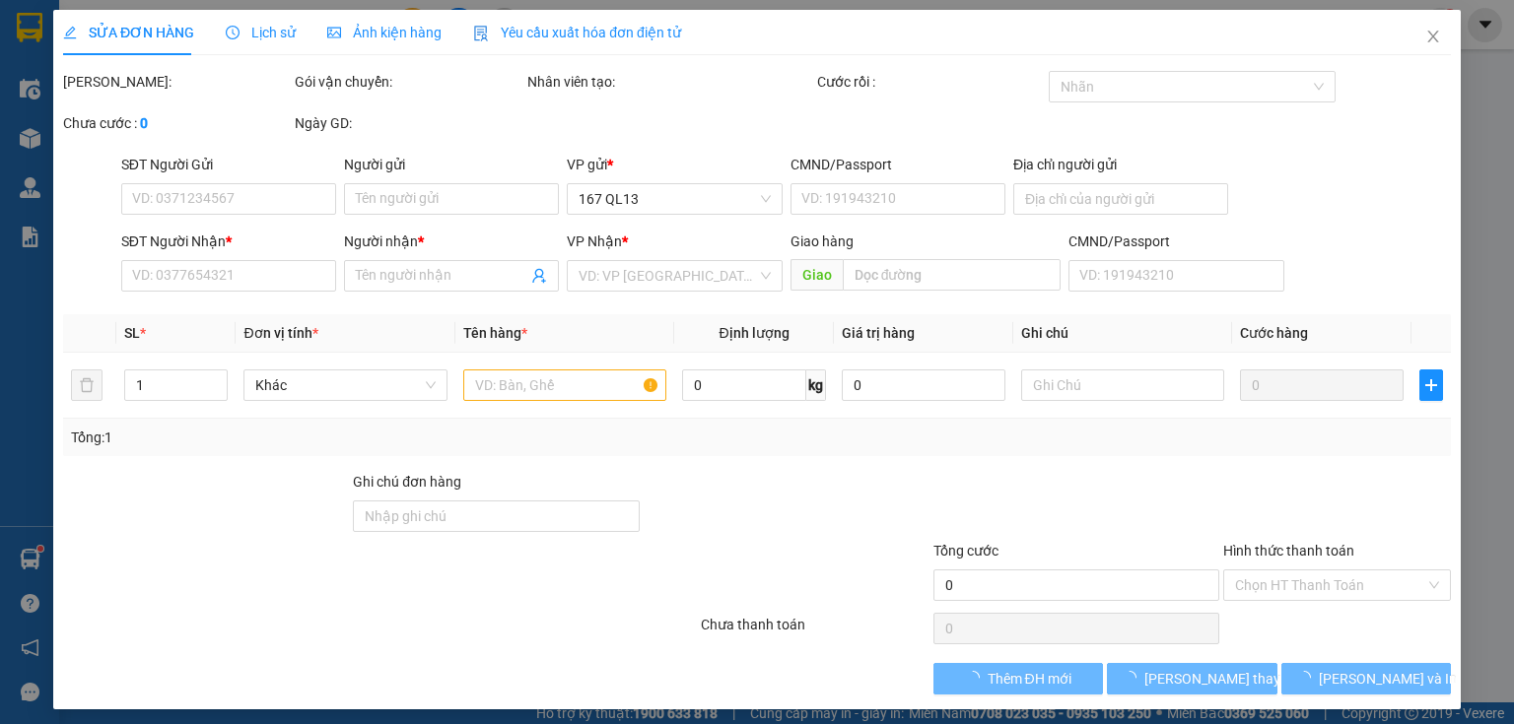
type input "0899665212"
type input "tú"
type input "0938697432"
type input "GIANG"
type input "30.000"
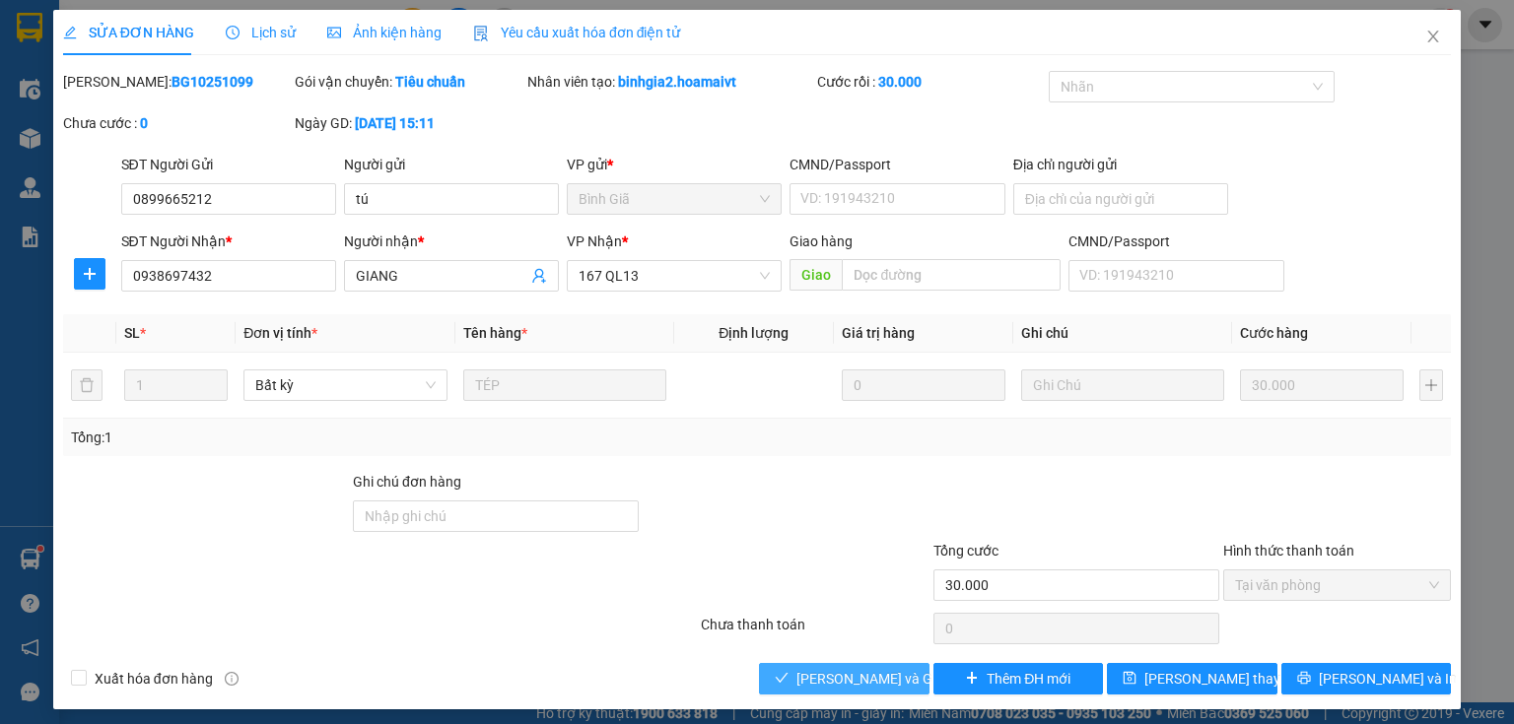
drag, startPoint x: 859, startPoint y: 681, endPoint x: 1277, endPoint y: 291, distance: 571.8
click at [861, 678] on span "[PERSON_NAME] và Giao hàng" at bounding box center [890, 679] width 189 height 22
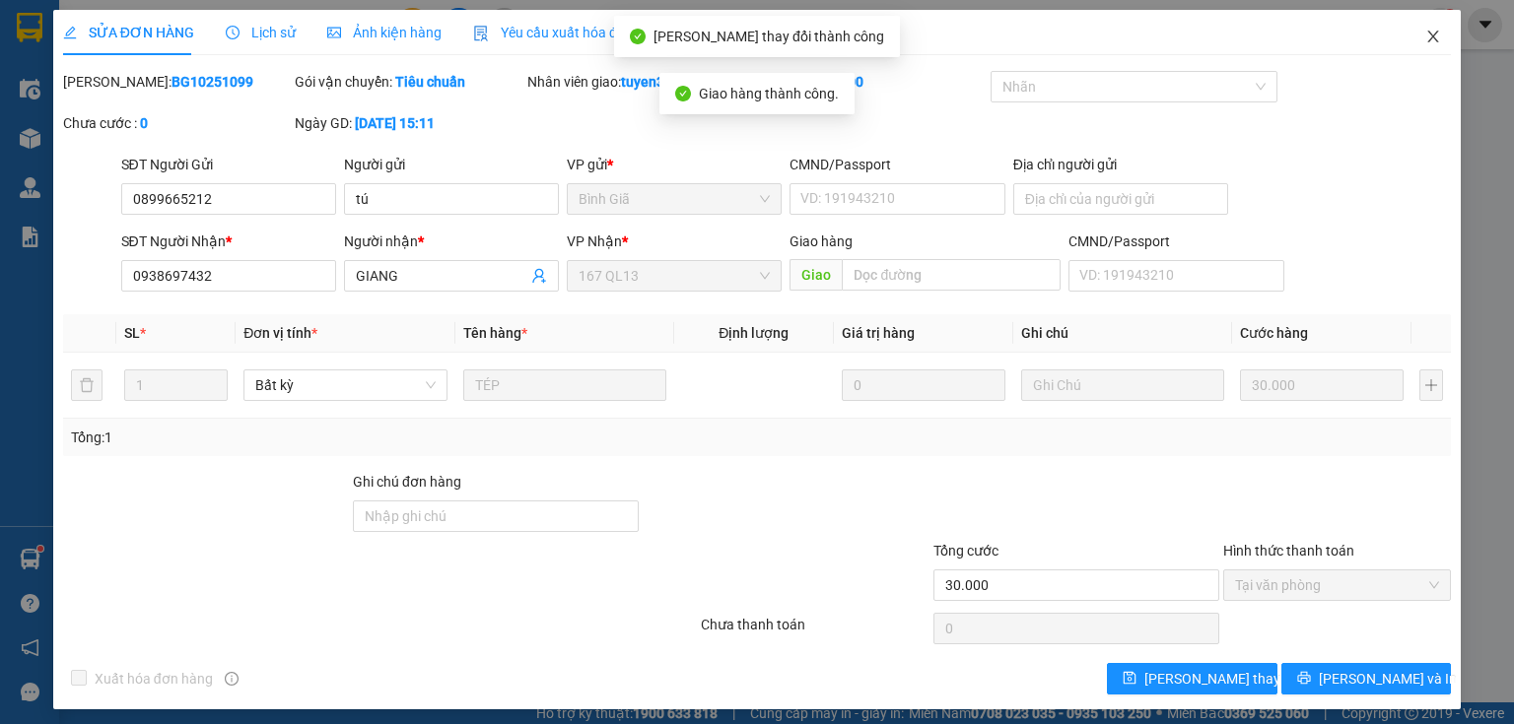
click at [1425, 34] on icon "close" at bounding box center [1433, 37] width 16 height 16
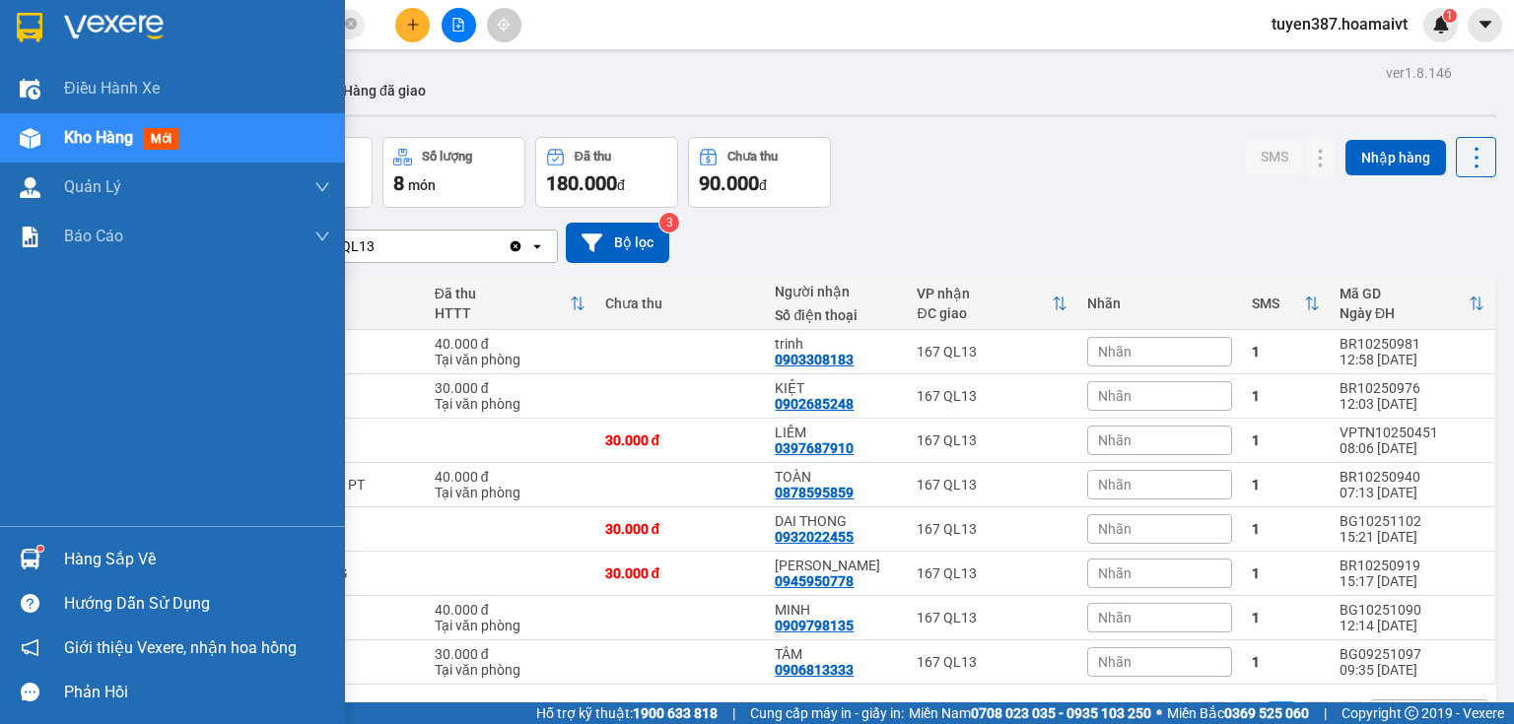
click at [24, 564] on img at bounding box center [30, 559] width 21 height 21
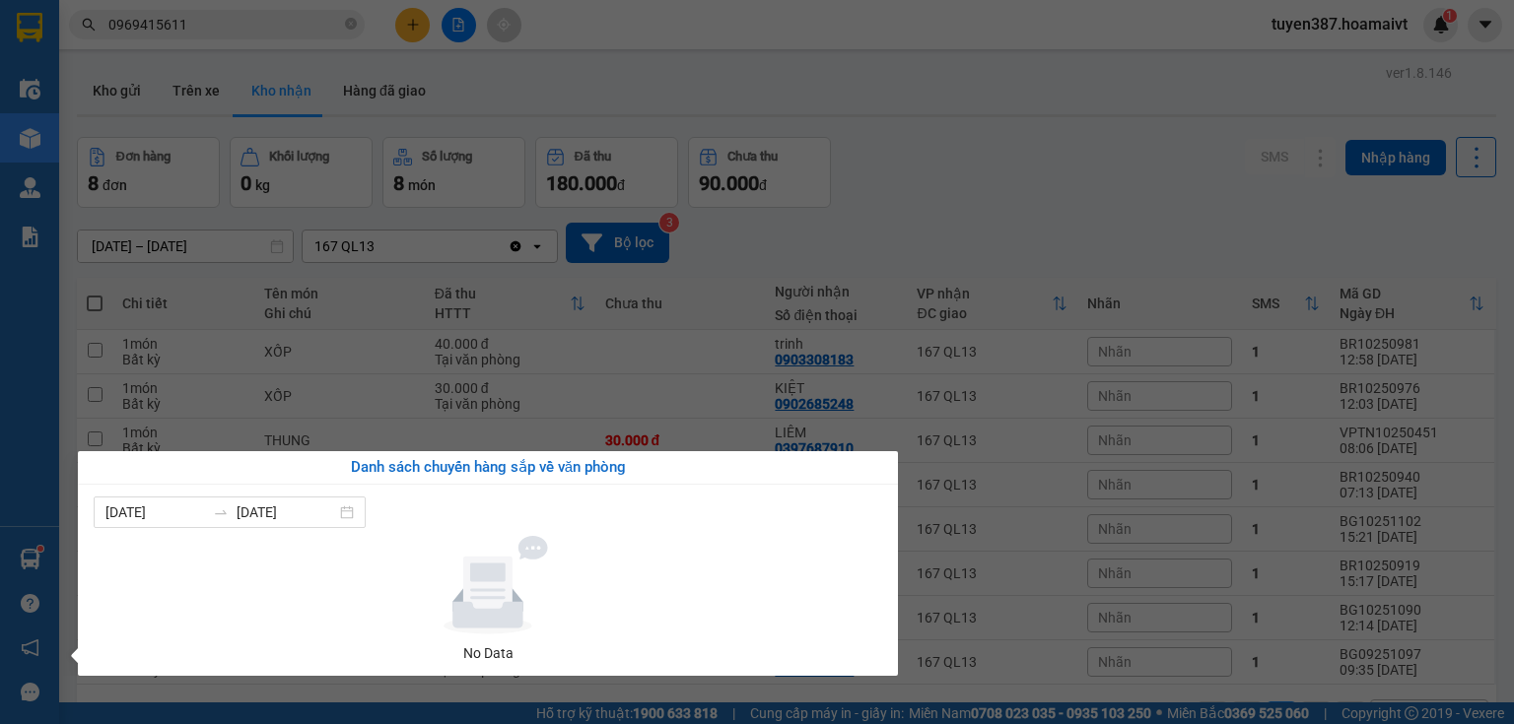
click at [916, 104] on section "Kết quả tìm kiếm ( 7 ) Bộ lọc Mã ĐH Trạng thái Món hàng Tổng cước Chưa cước Nhã…" at bounding box center [757, 362] width 1514 height 724
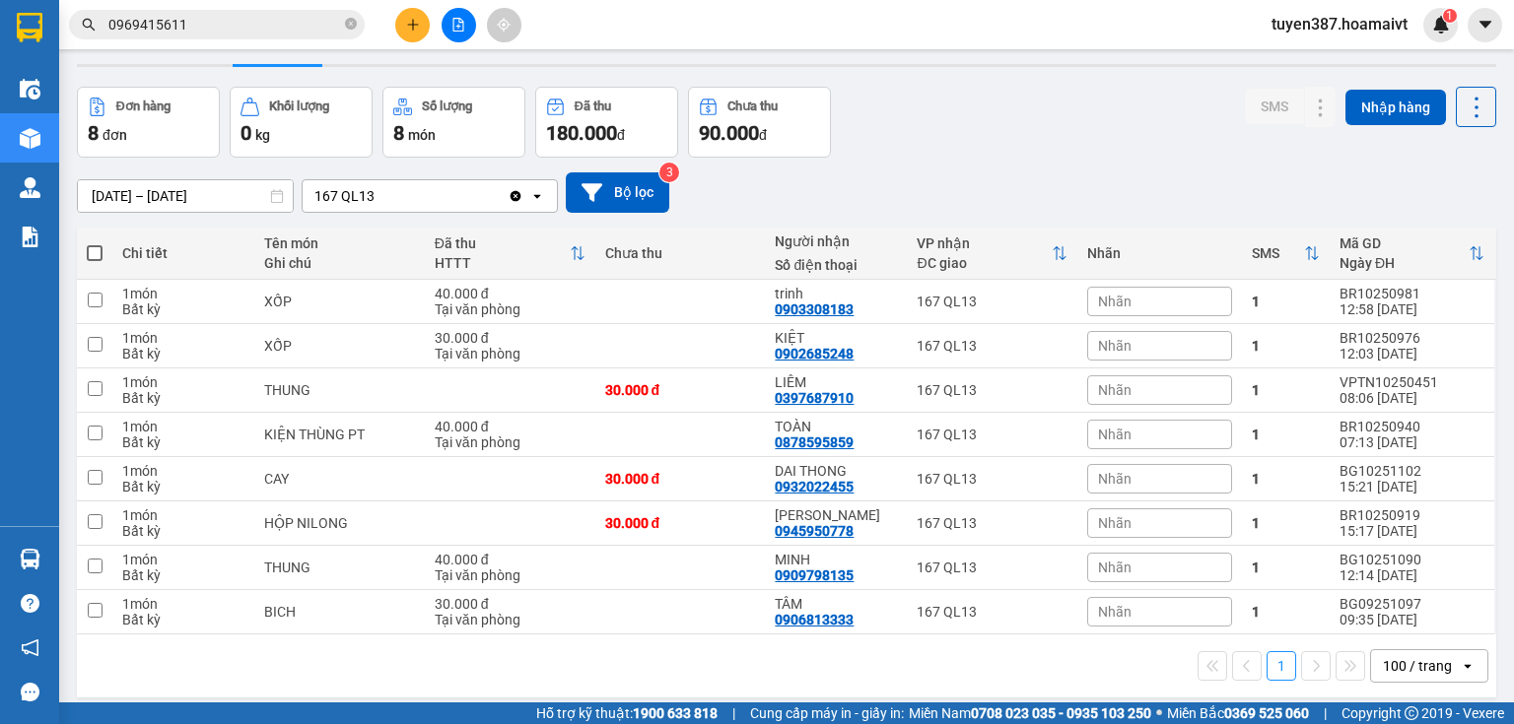
scroll to position [79, 0]
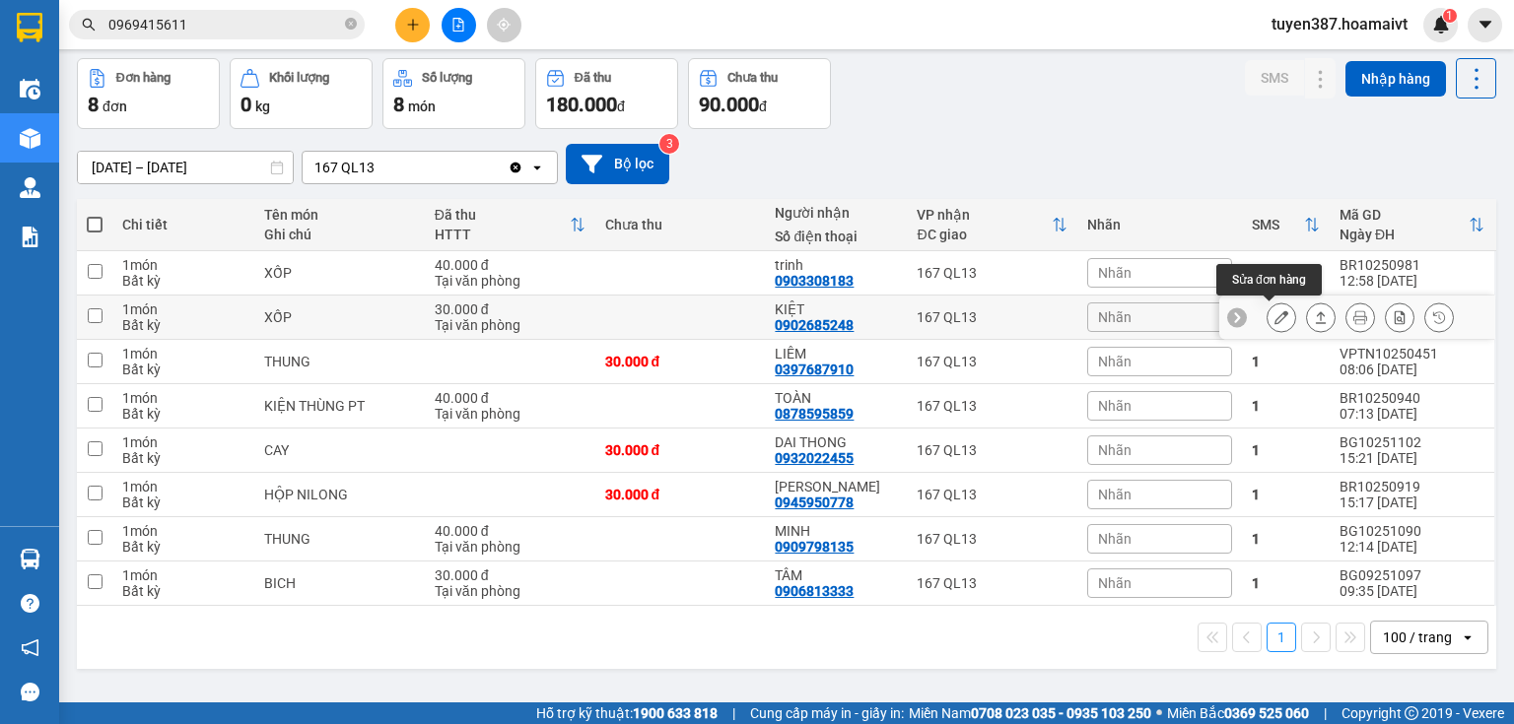
click at [1274, 318] on icon at bounding box center [1281, 317] width 14 height 14
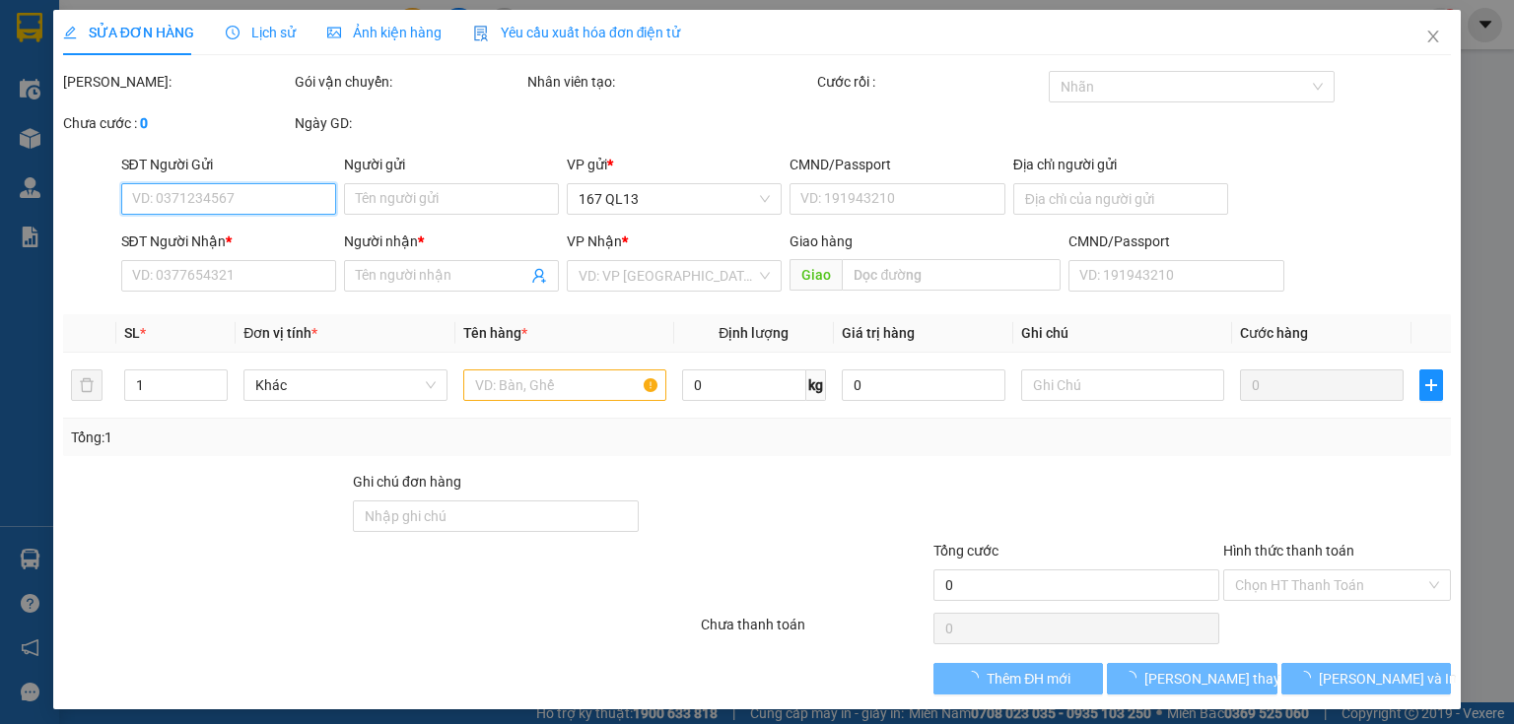
type input "0937812532"
type input "MAI"
type input "0902685248"
type input "KIỆT"
type input "30.000"
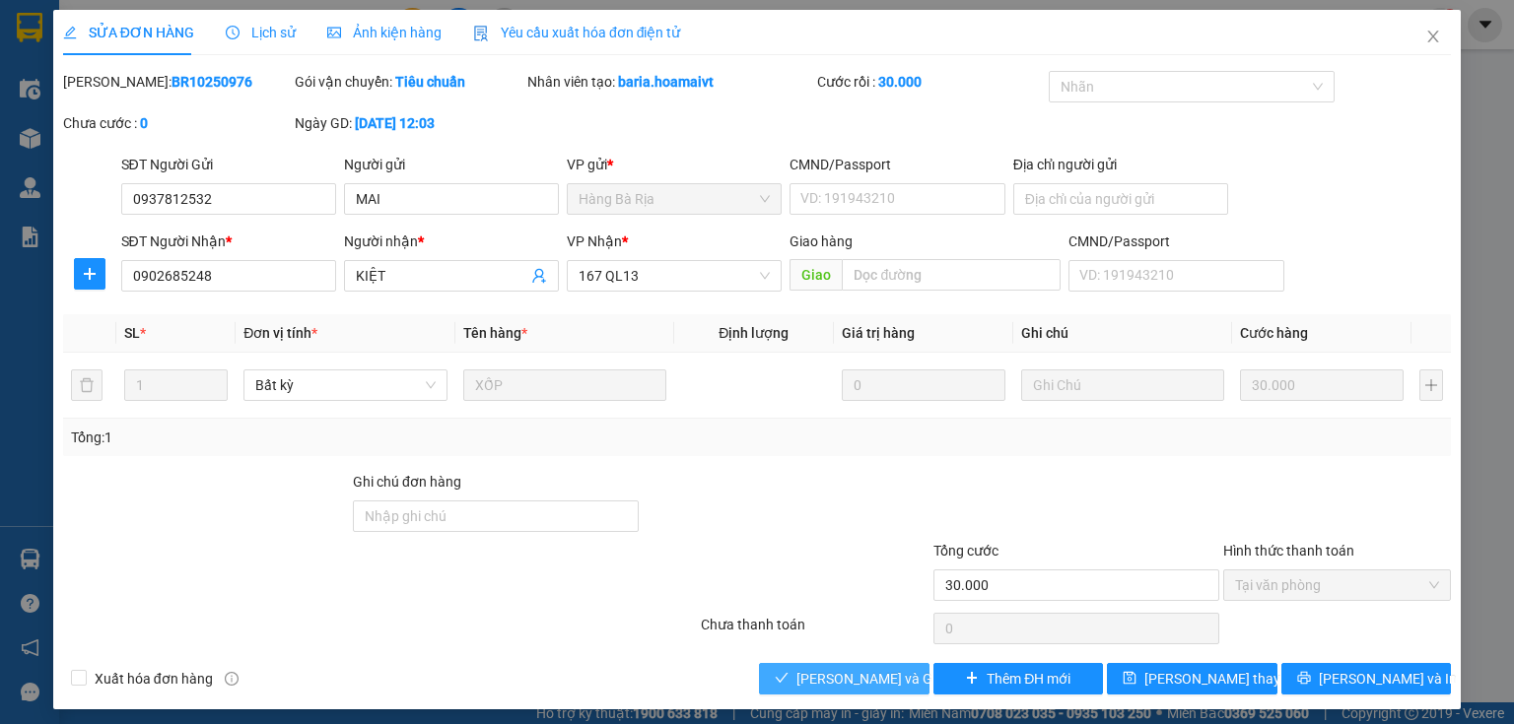
click at [853, 677] on span "[PERSON_NAME] và Giao hàng" at bounding box center [890, 679] width 189 height 22
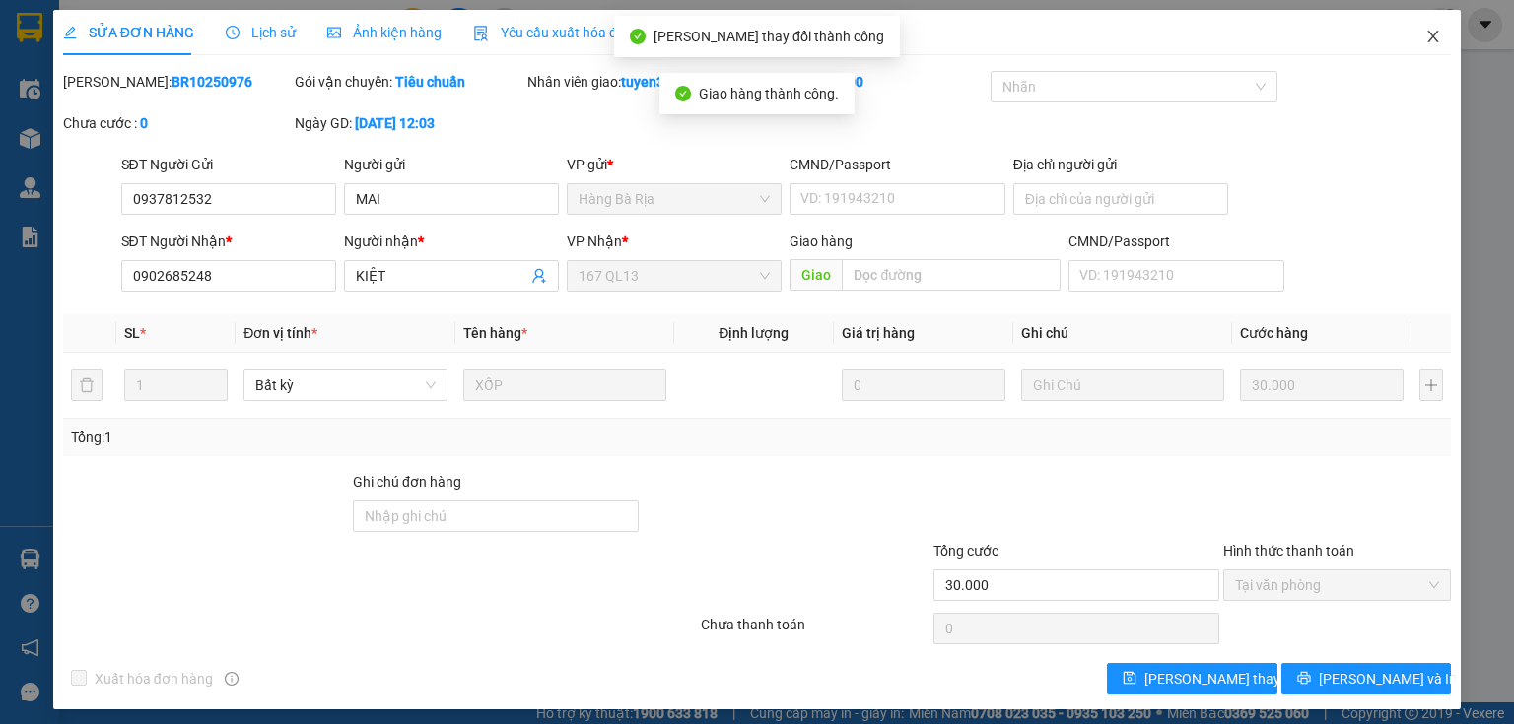
click at [1430, 40] on span "Close" at bounding box center [1432, 37] width 55 height 55
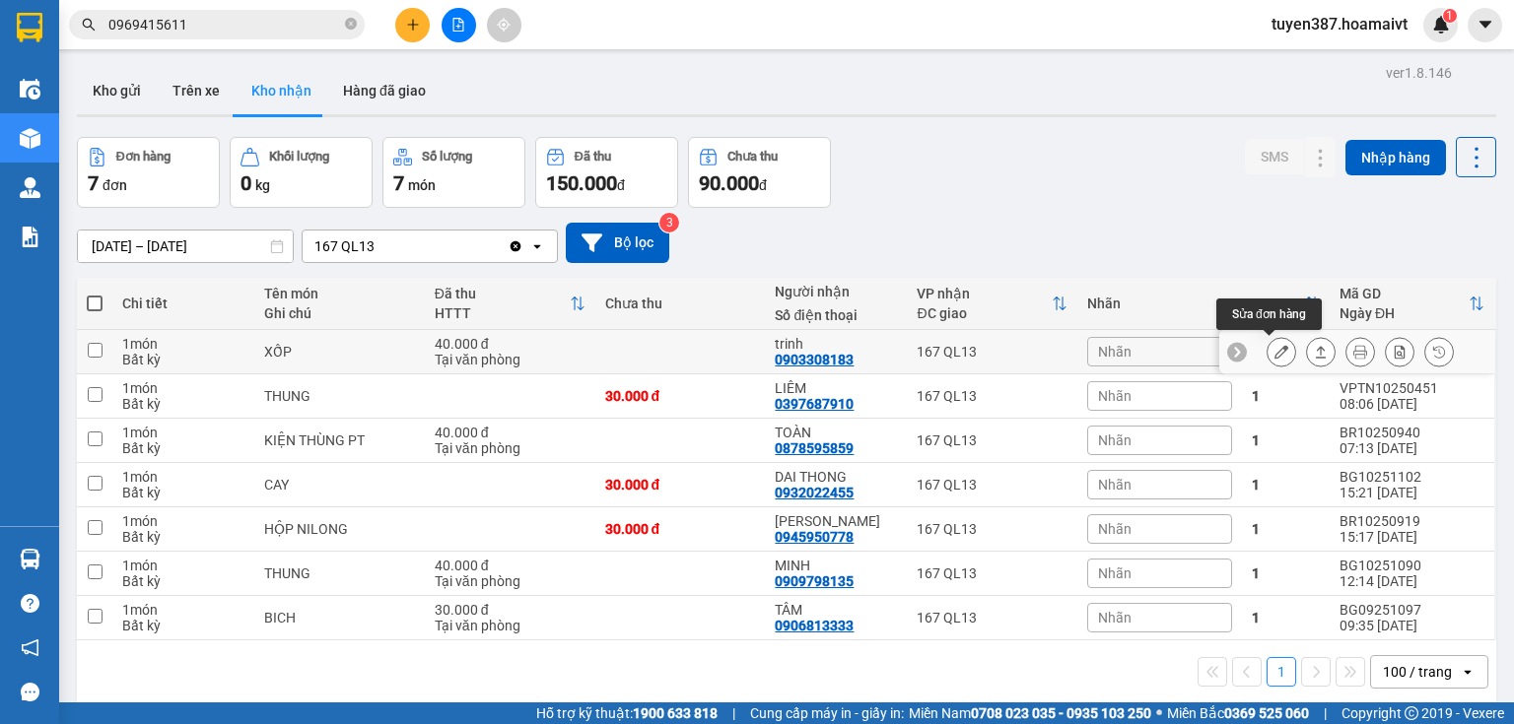
click at [1274, 356] on icon at bounding box center [1281, 352] width 14 height 14
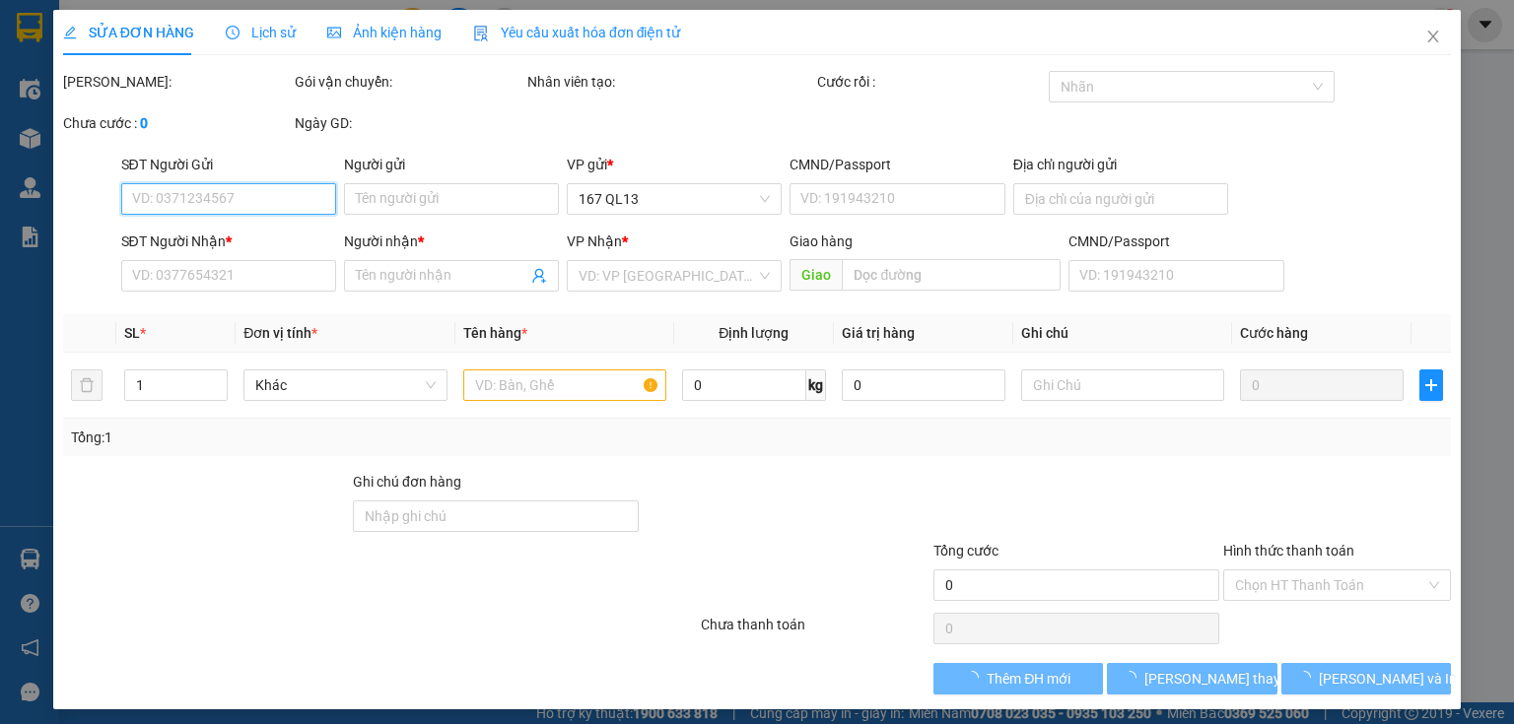
type input "0933031487"
type input "TÝ"
type input "0903308183"
type input "trinh"
type input "40.000"
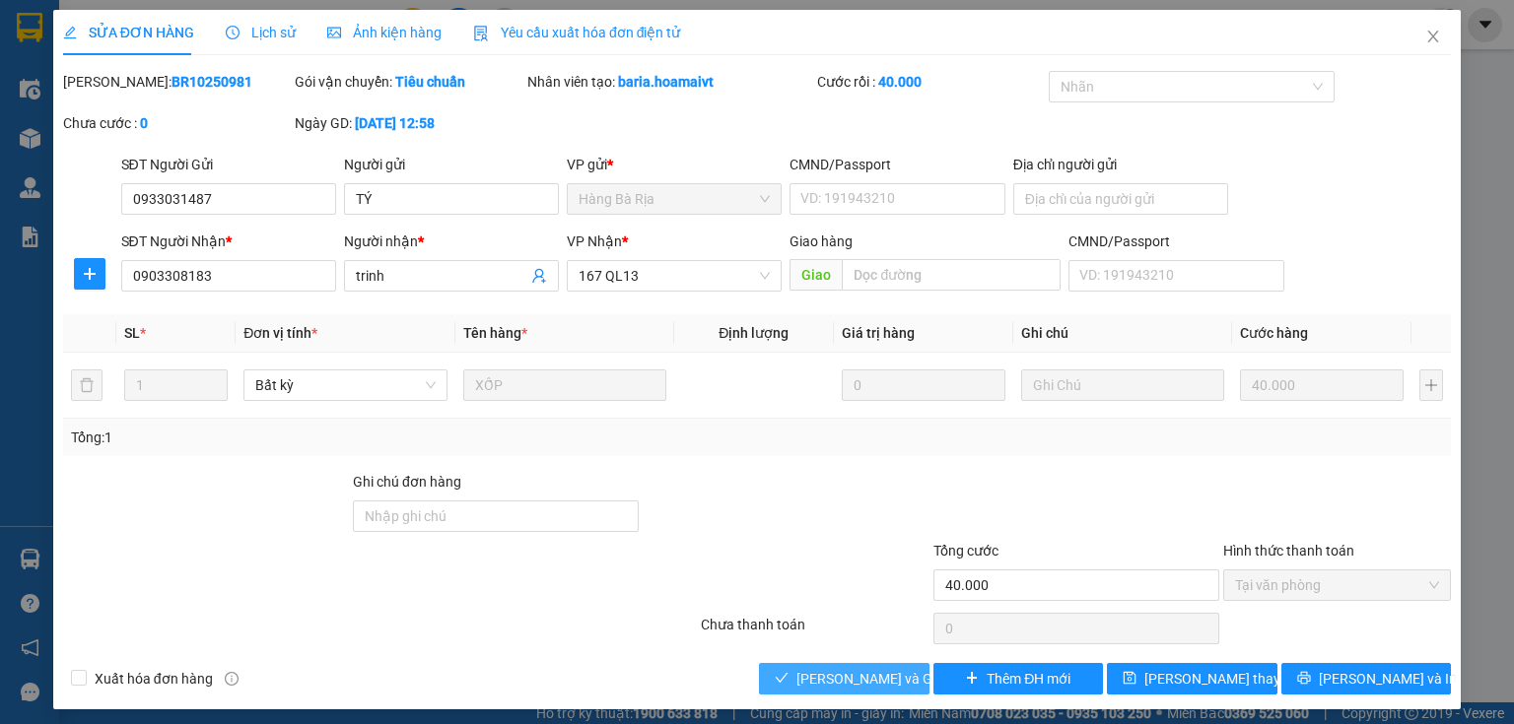
click at [854, 682] on span "[PERSON_NAME] và Giao hàng" at bounding box center [890, 679] width 189 height 22
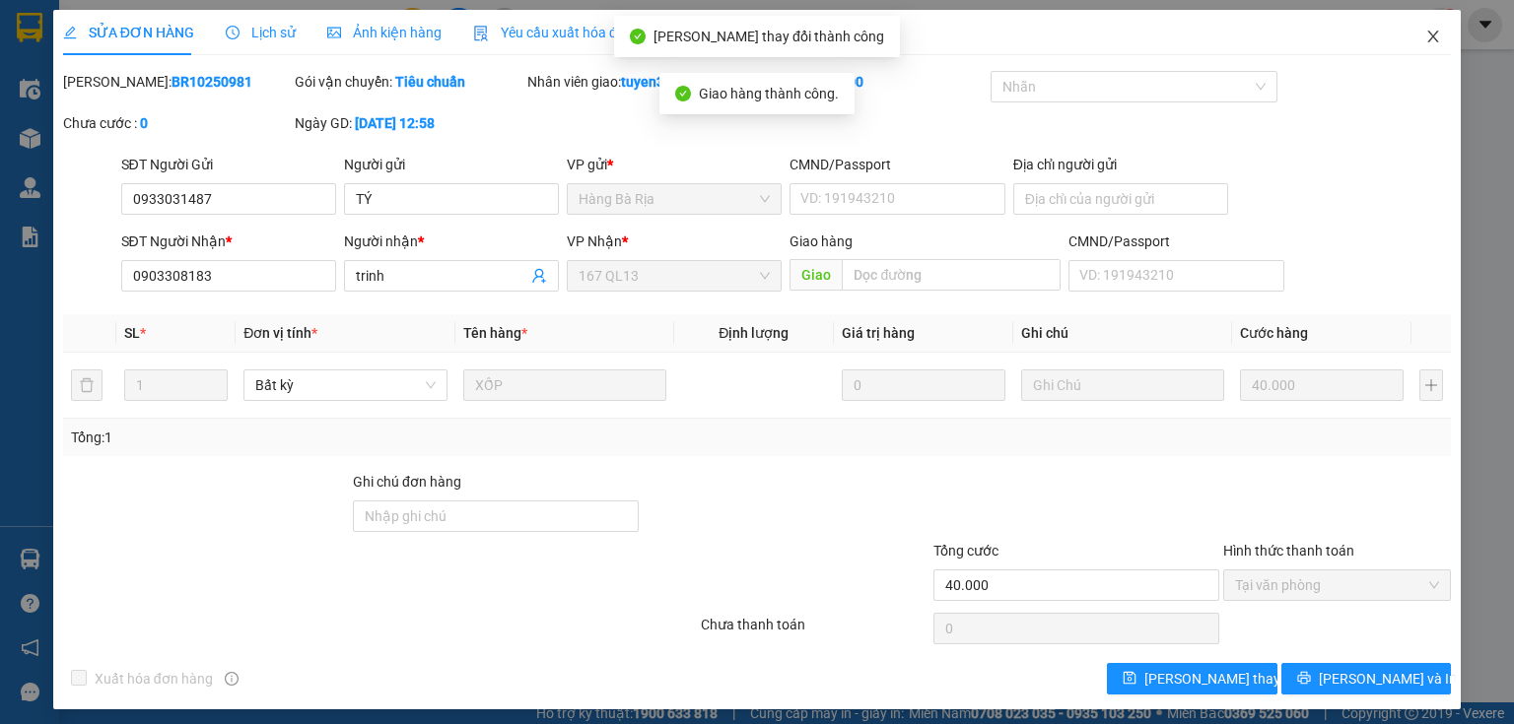
click at [1425, 38] on icon "close" at bounding box center [1433, 37] width 16 height 16
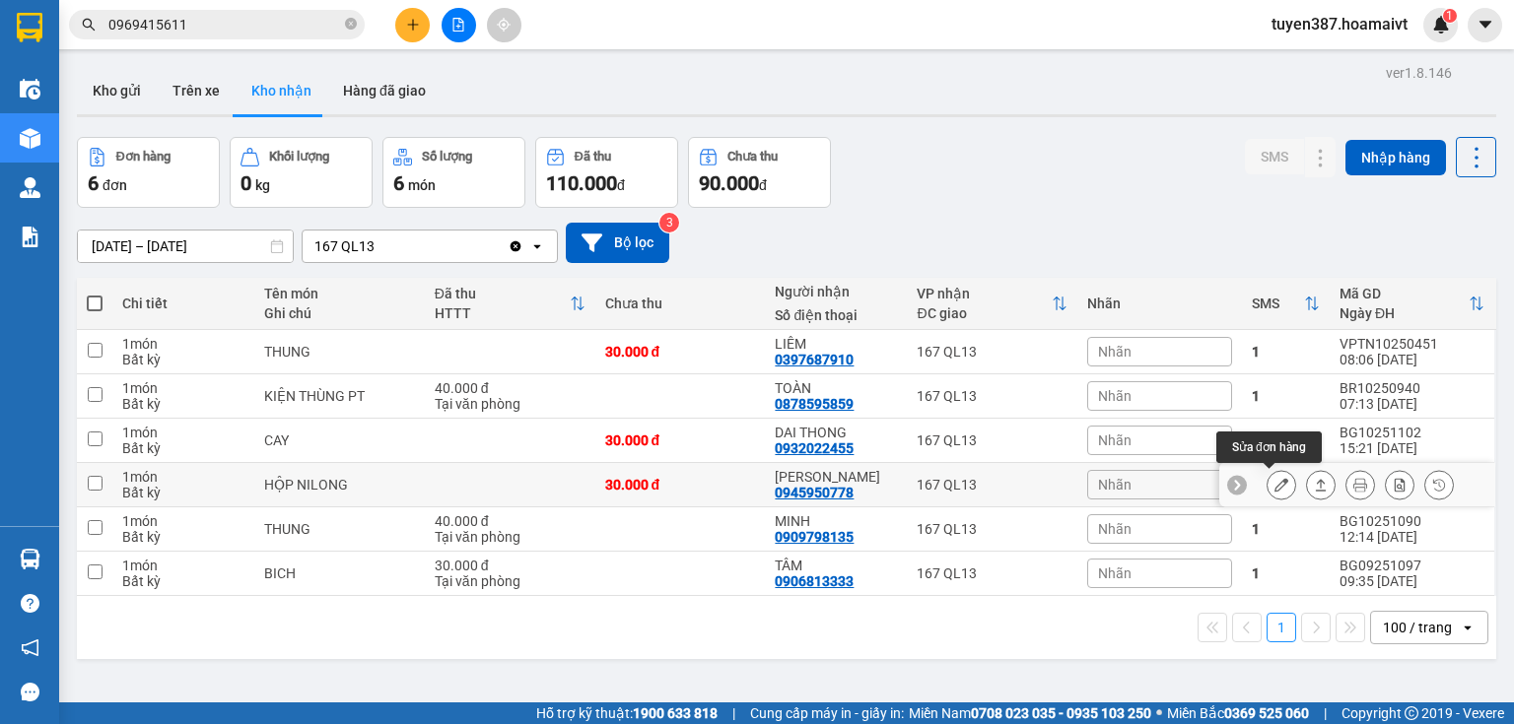
click at [1274, 481] on icon at bounding box center [1281, 485] width 14 height 14
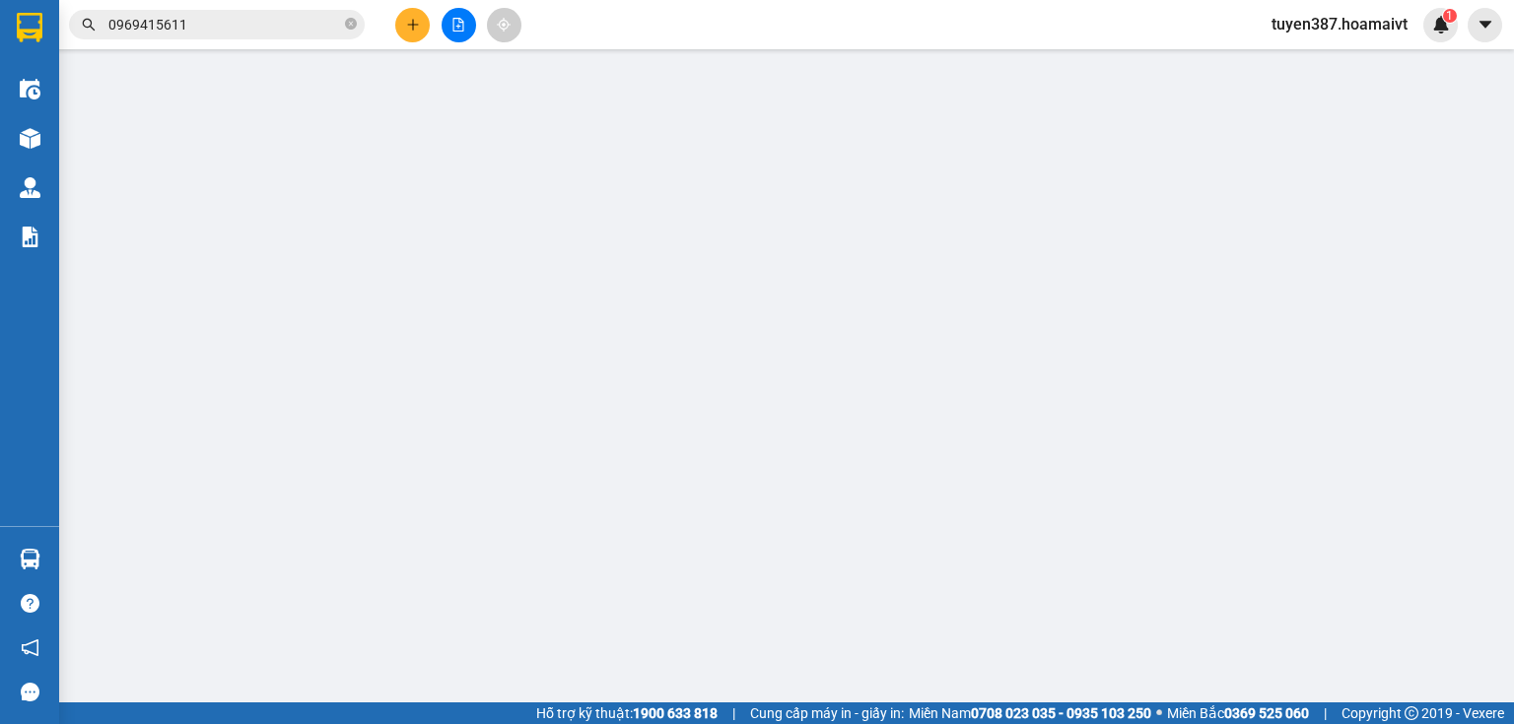
type input "0369913972"
type input "TH AUTO"
type input "038301006828"
type input "0945950778"
type input "[PERSON_NAME]"
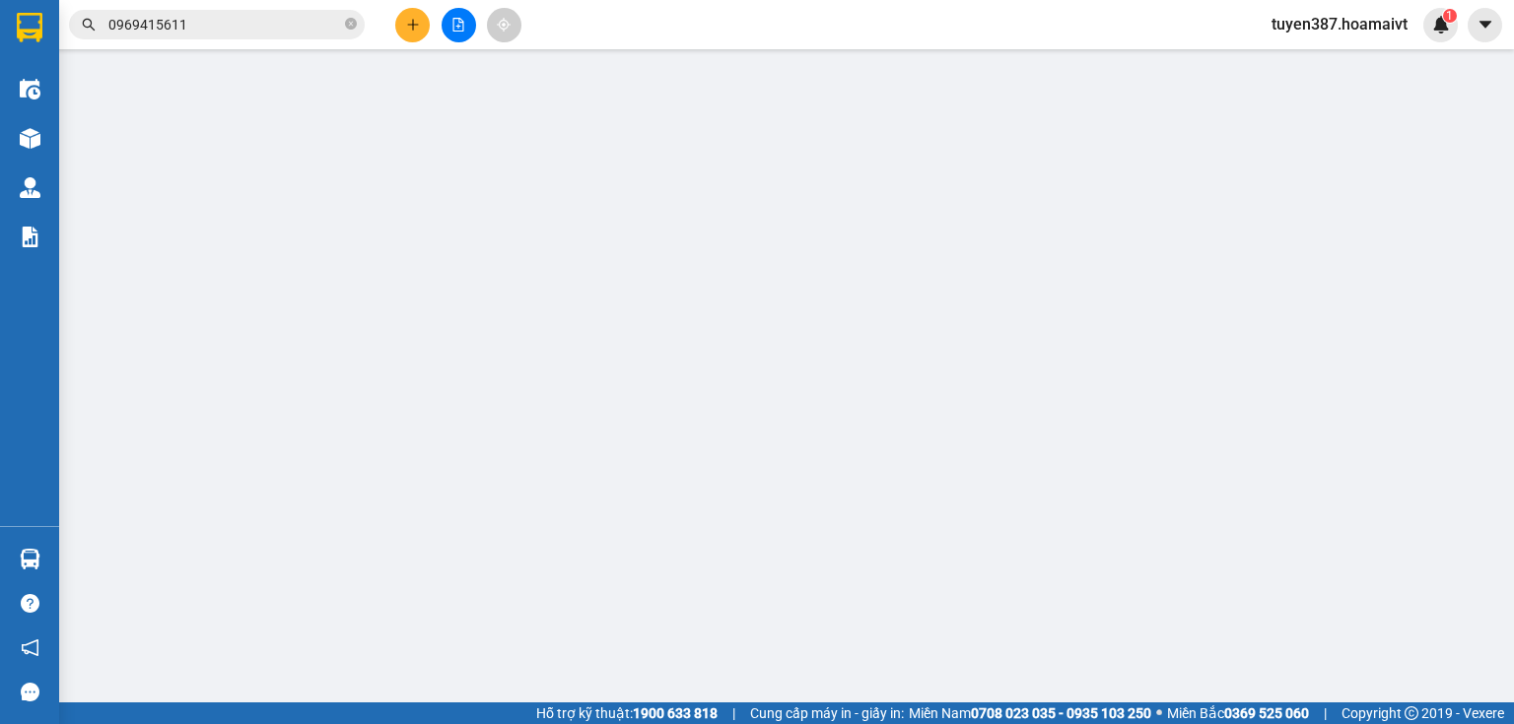
type input "30.000"
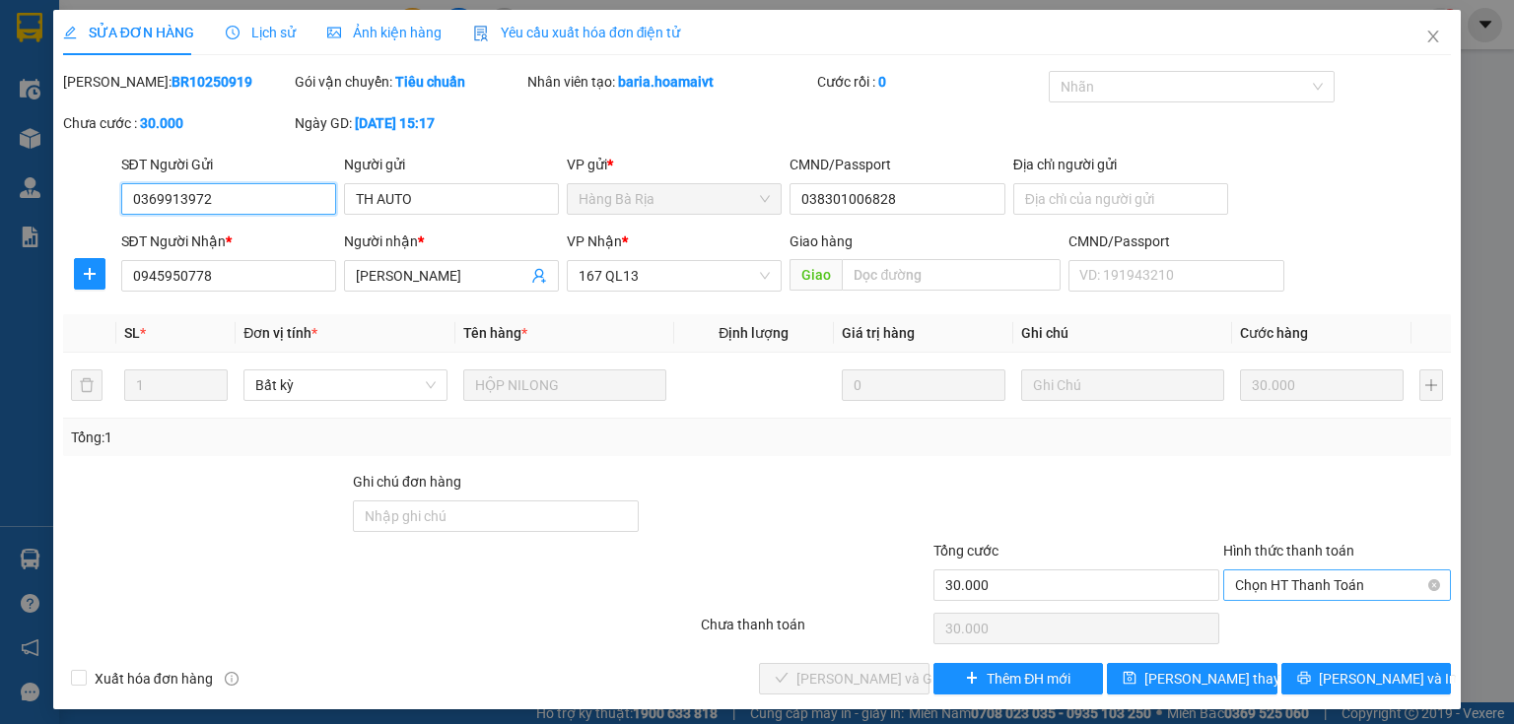
click at [1292, 580] on span "Chọn HT Thanh Toán" at bounding box center [1337, 586] width 204 height 30
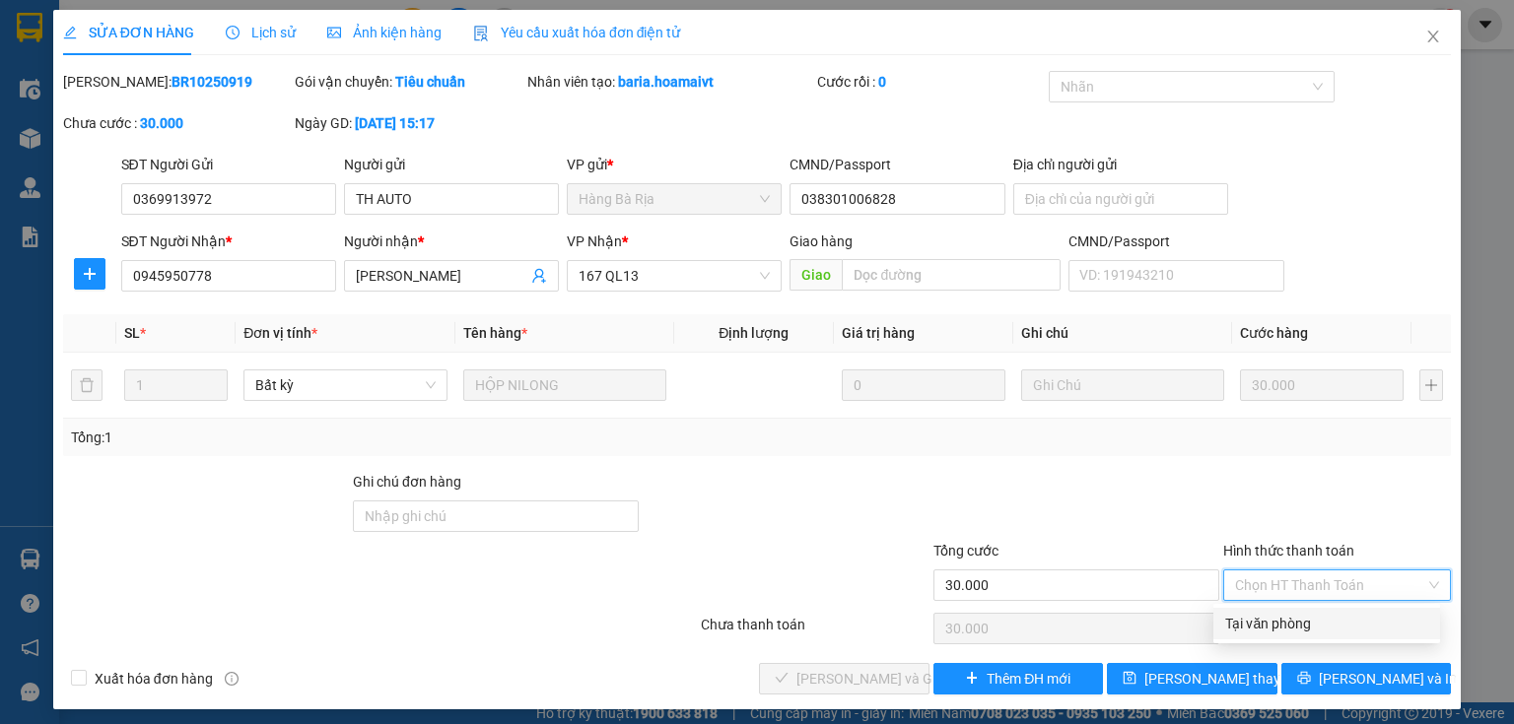
click at [1277, 620] on div "Tại văn phòng" at bounding box center [1326, 624] width 203 height 22
type input "0"
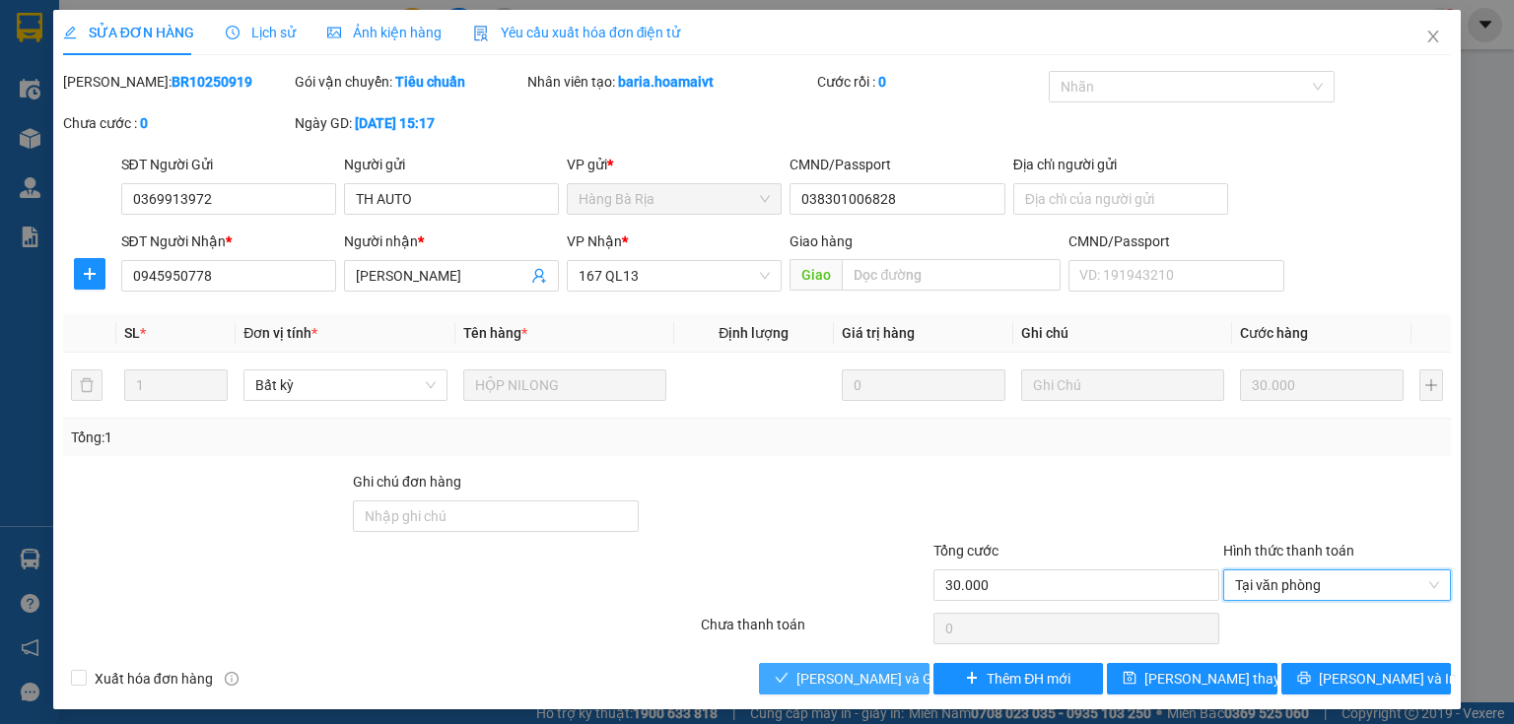
click at [896, 671] on span "[PERSON_NAME] và Giao hàng" at bounding box center [890, 679] width 189 height 22
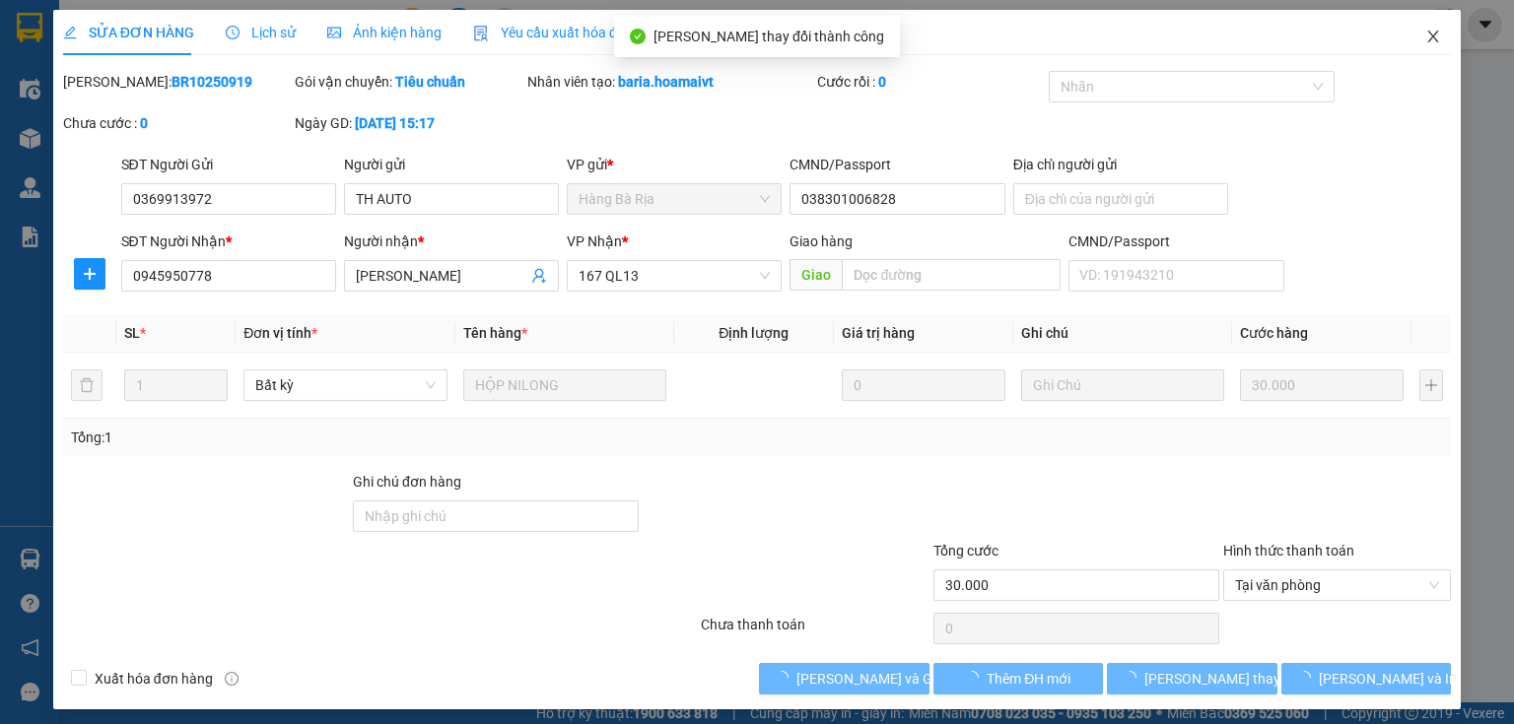
click at [1425, 36] on icon "close" at bounding box center [1433, 37] width 16 height 16
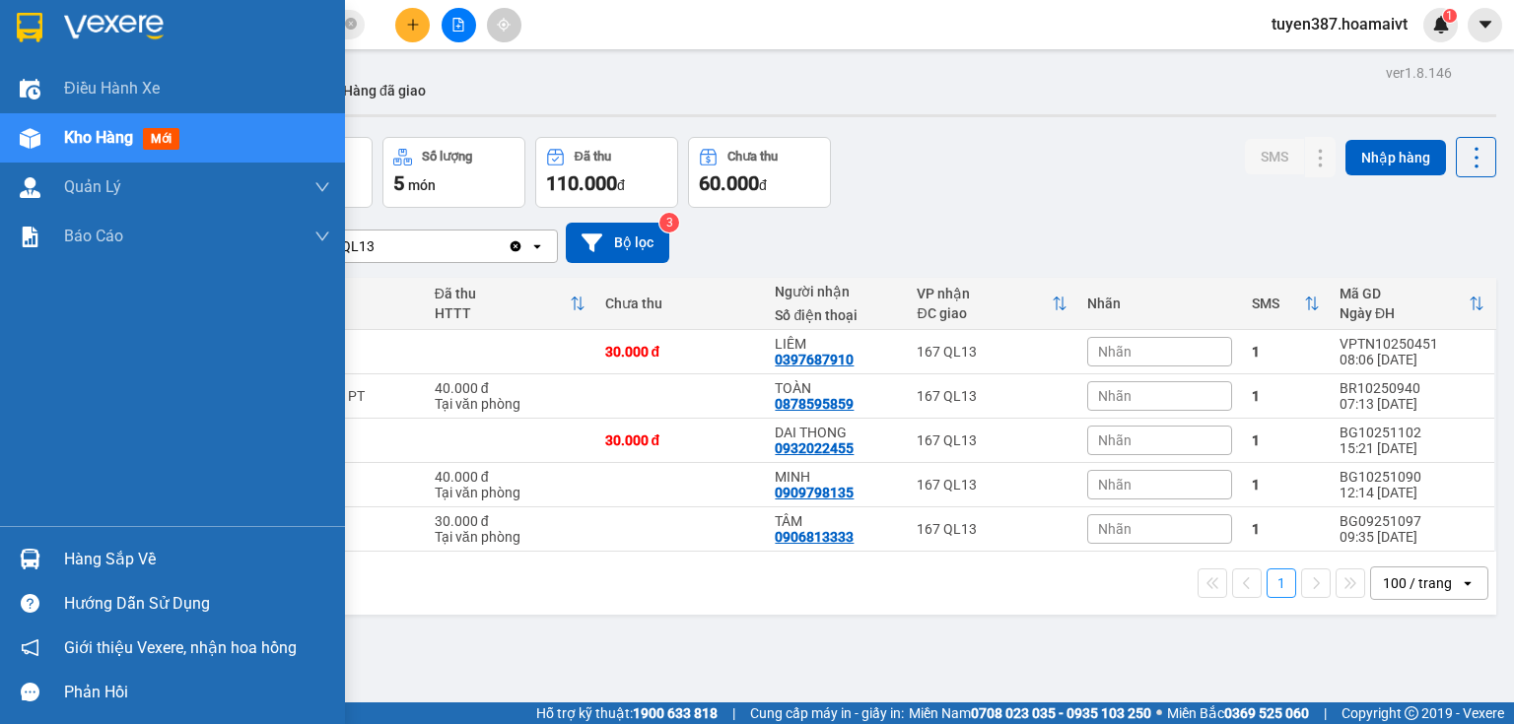
click at [30, 551] on img at bounding box center [30, 559] width 21 height 21
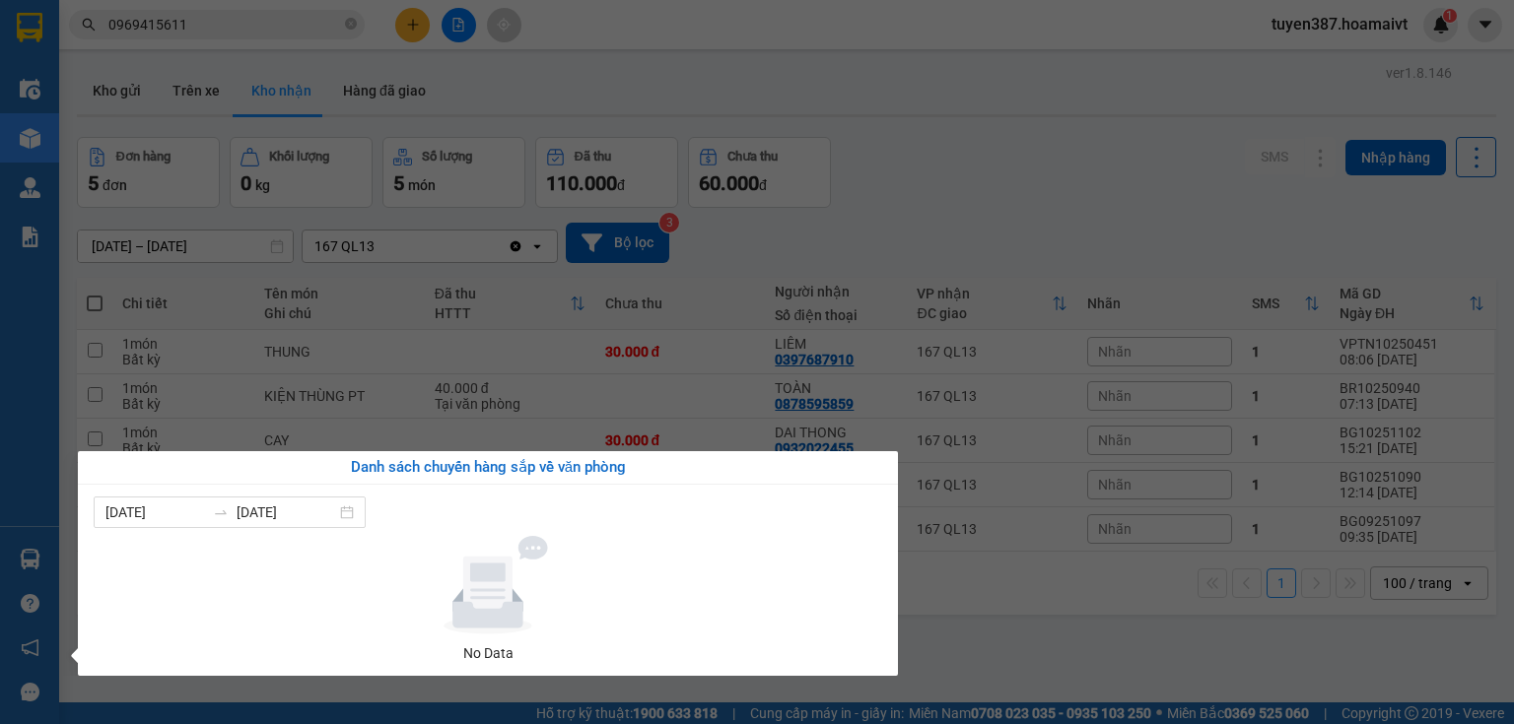
click at [1068, 130] on section "Kết quả tìm kiếm ( 7 ) Bộ lọc Mã ĐH Trạng thái Món hàng Tổng cước Chưa cước Nhã…" at bounding box center [757, 362] width 1514 height 724
